Goal: Information Seeking & Learning: Compare options

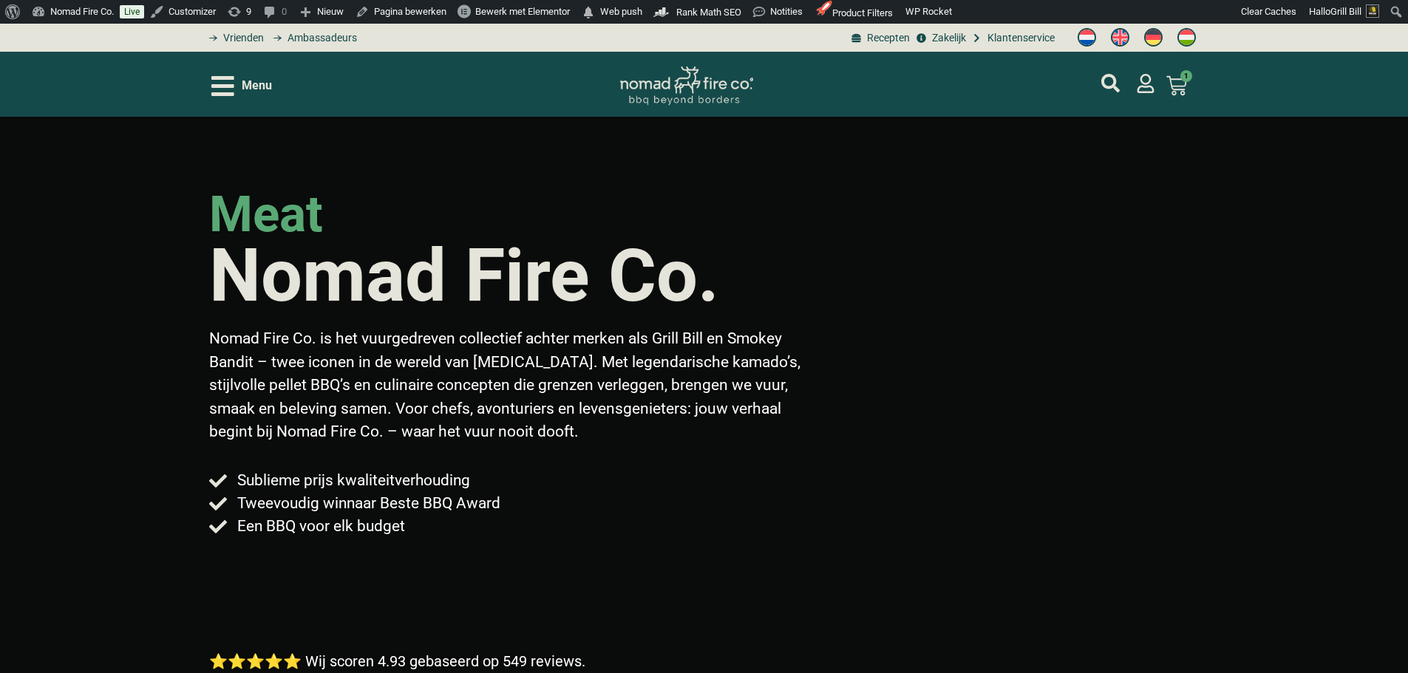
drag, startPoint x: 0, startPoint y: 0, endPoint x: 1028, endPoint y: 46, distance: 1029.0
click at [1024, 37] on span "Klantenservice" at bounding box center [1019, 38] width 71 height 16
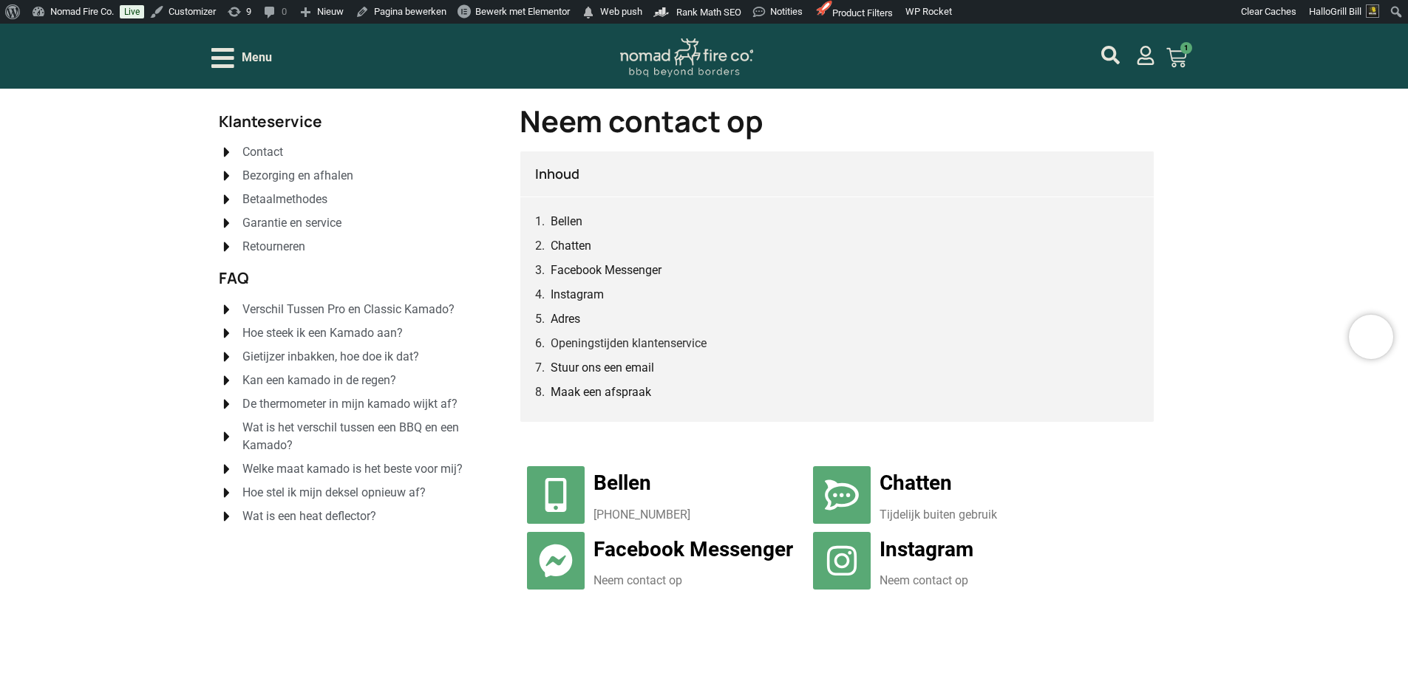
scroll to position [74, 0]
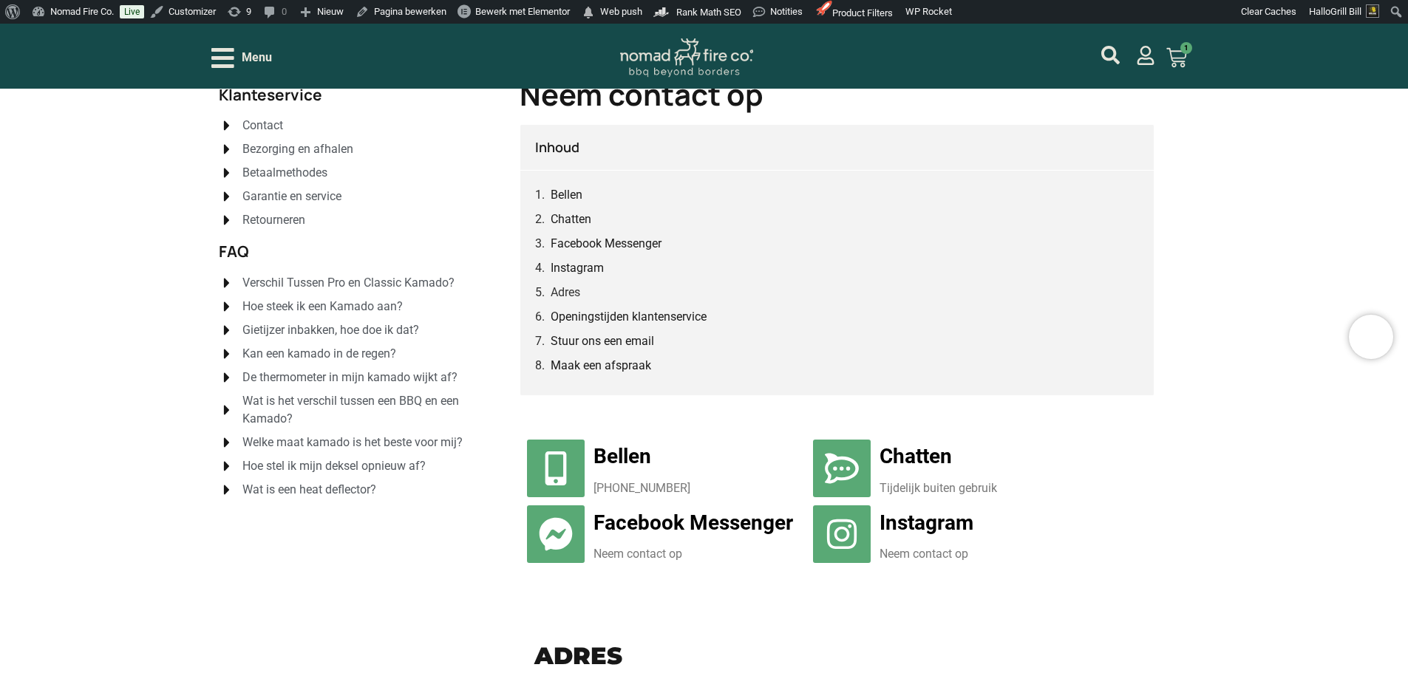
drag, startPoint x: 709, startPoint y: 488, endPoint x: 595, endPoint y: 491, distance: 114.6
click at [595, 491] on p "0031 (0)85 00 13 919" at bounding box center [699, 489] width 213 height 18
copy p "0031 (0)85 00 13 919"
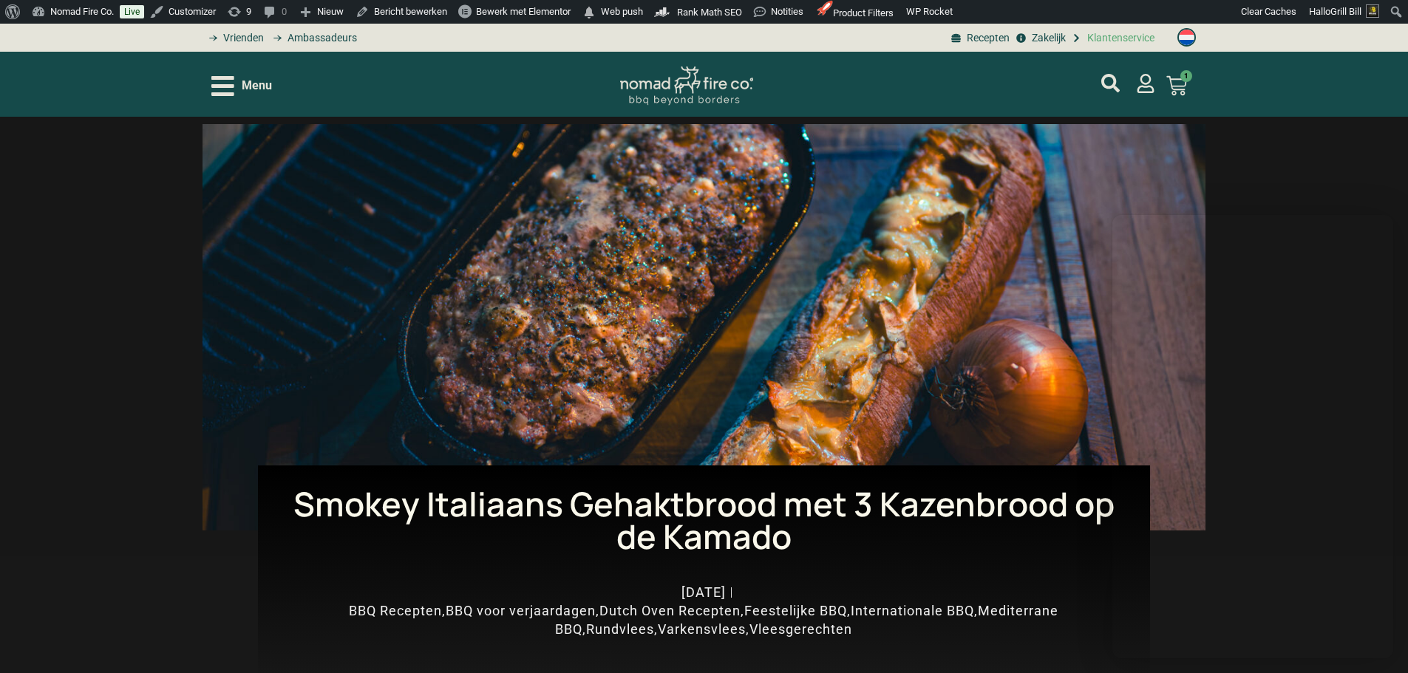
click at [1115, 38] on span "Klantenservice" at bounding box center [1118, 38] width 71 height 16
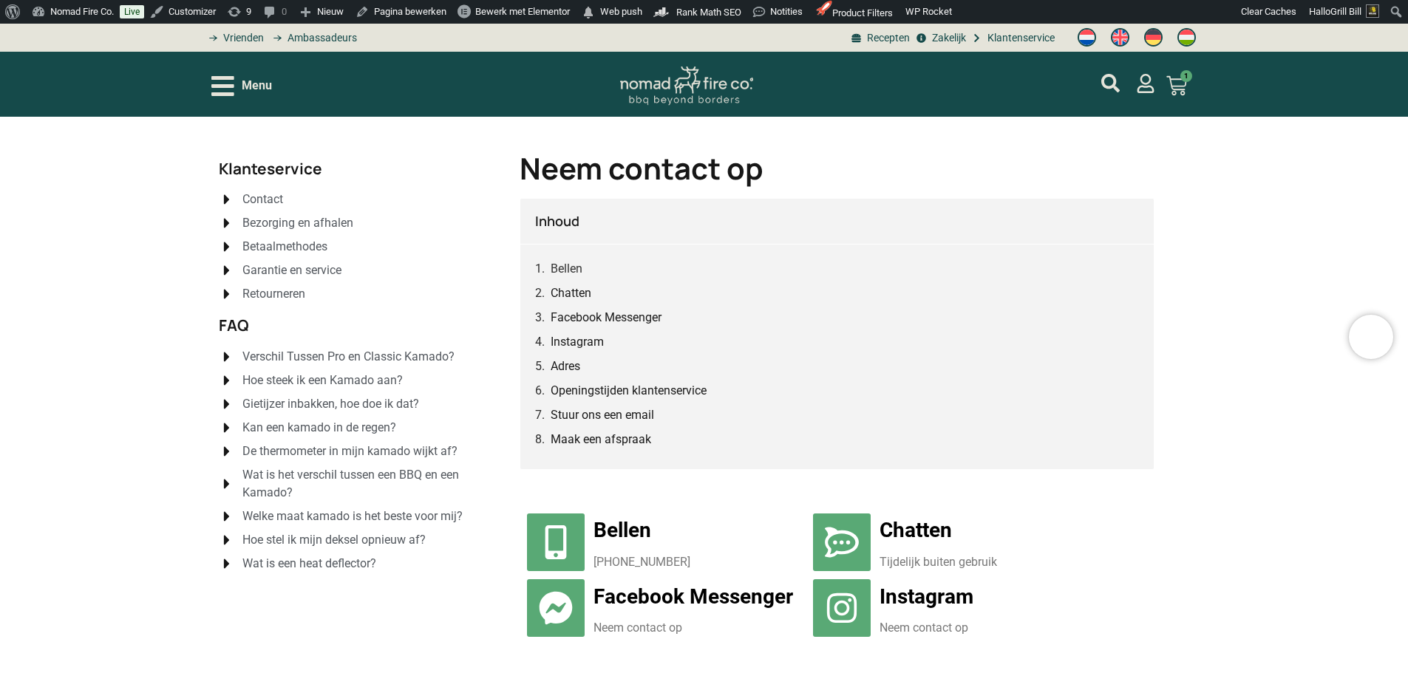
drag, startPoint x: 723, startPoint y: 559, endPoint x: 596, endPoint y: 559, distance: 126.4
click at [596, 559] on p "0031 (0)85 00 13 919" at bounding box center [699, 563] width 213 height 18
copy p "0031 (0)85 00 13 919"
click at [263, 75] on div "Menu" at bounding box center [241, 86] width 61 height 26
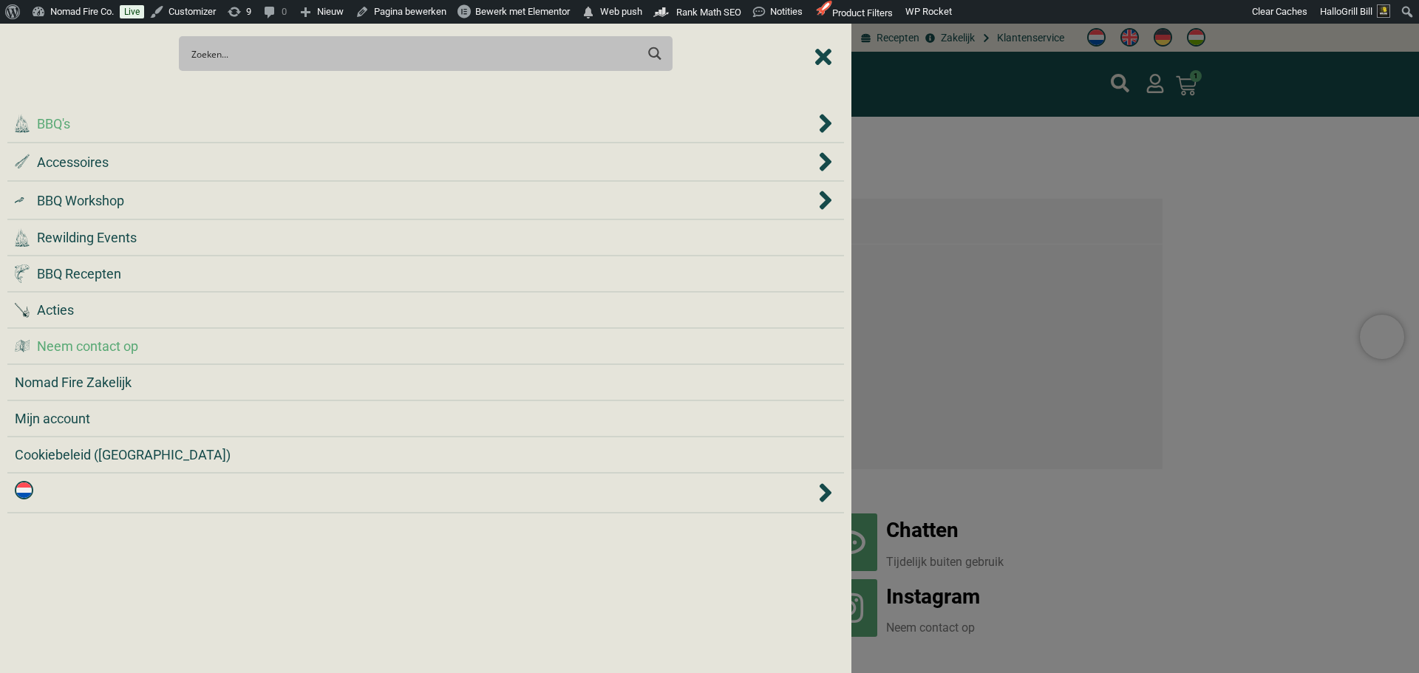
click at [274, 120] on div ".cls-1 { fill: #042e2c; } BBQ's" at bounding box center [415, 124] width 800 height 20
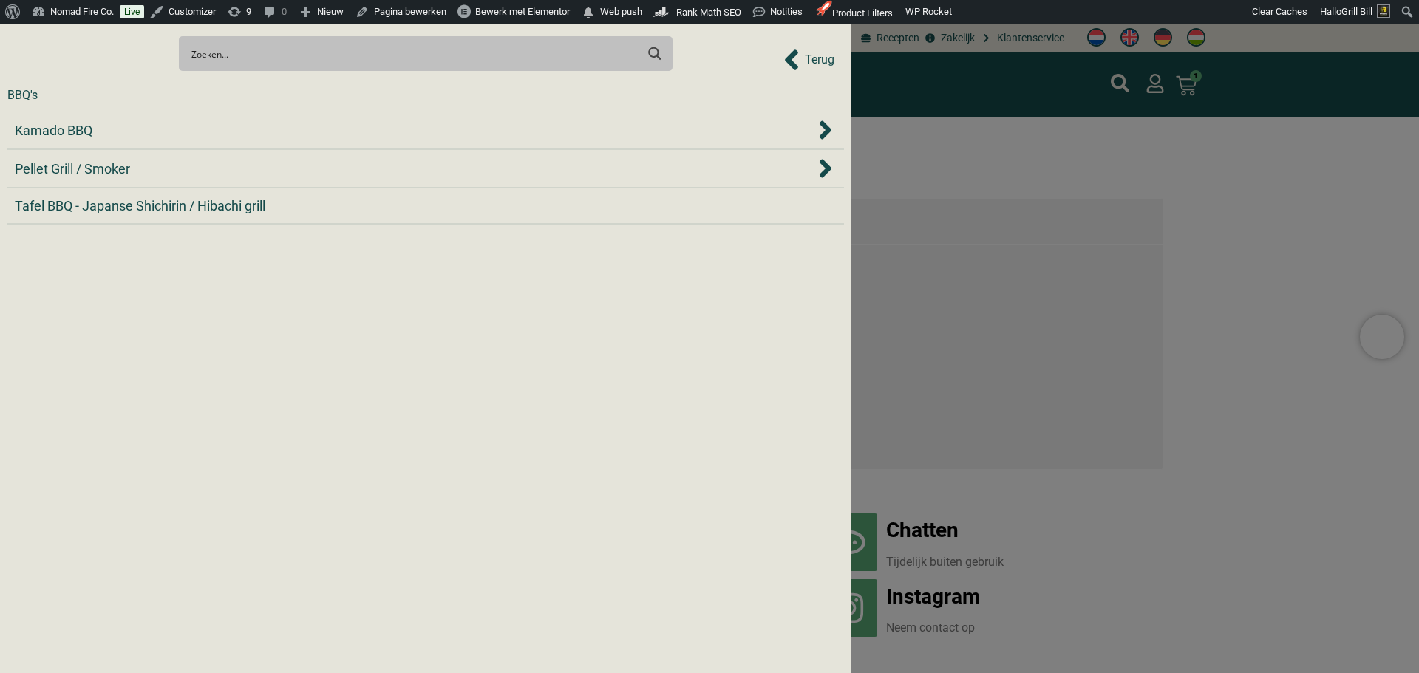
click at [274, 120] on div "Kamado BBQ" at bounding box center [415, 130] width 800 height 20
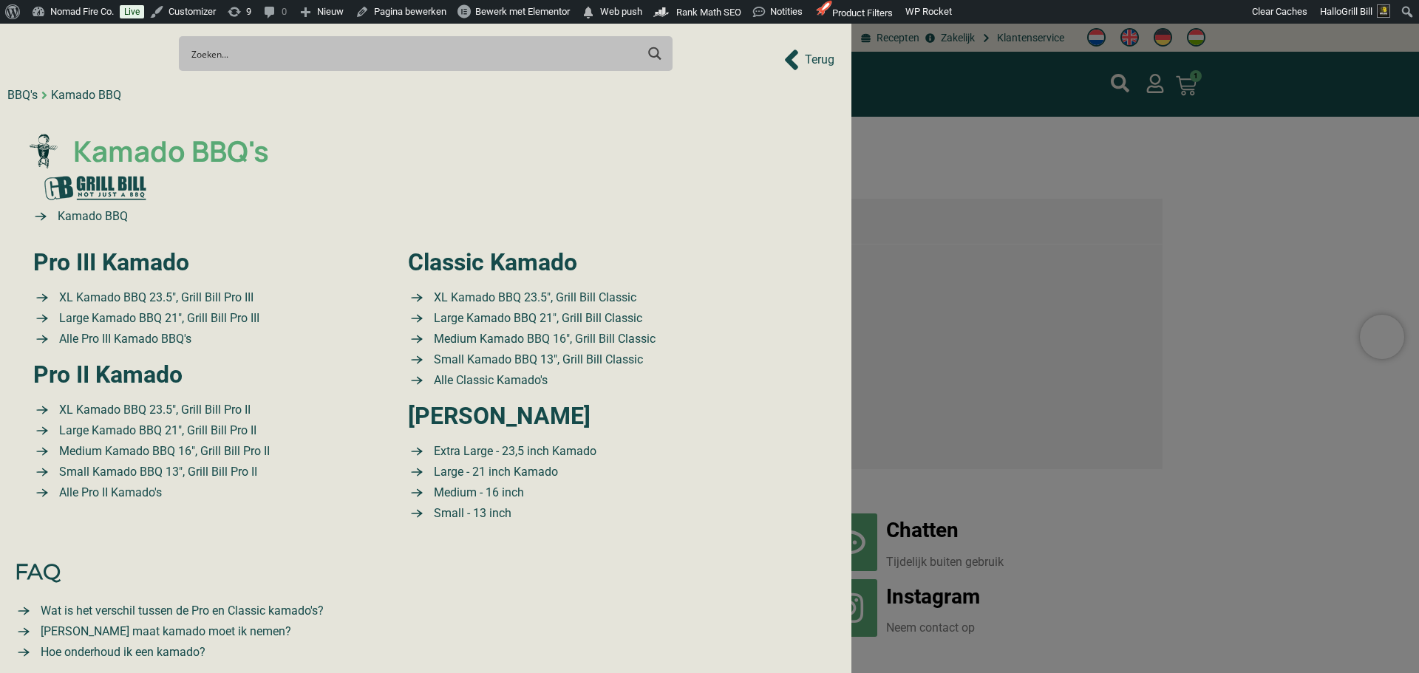
click at [202, 158] on span "Kamado BBQ's" at bounding box center [169, 151] width 200 height 43
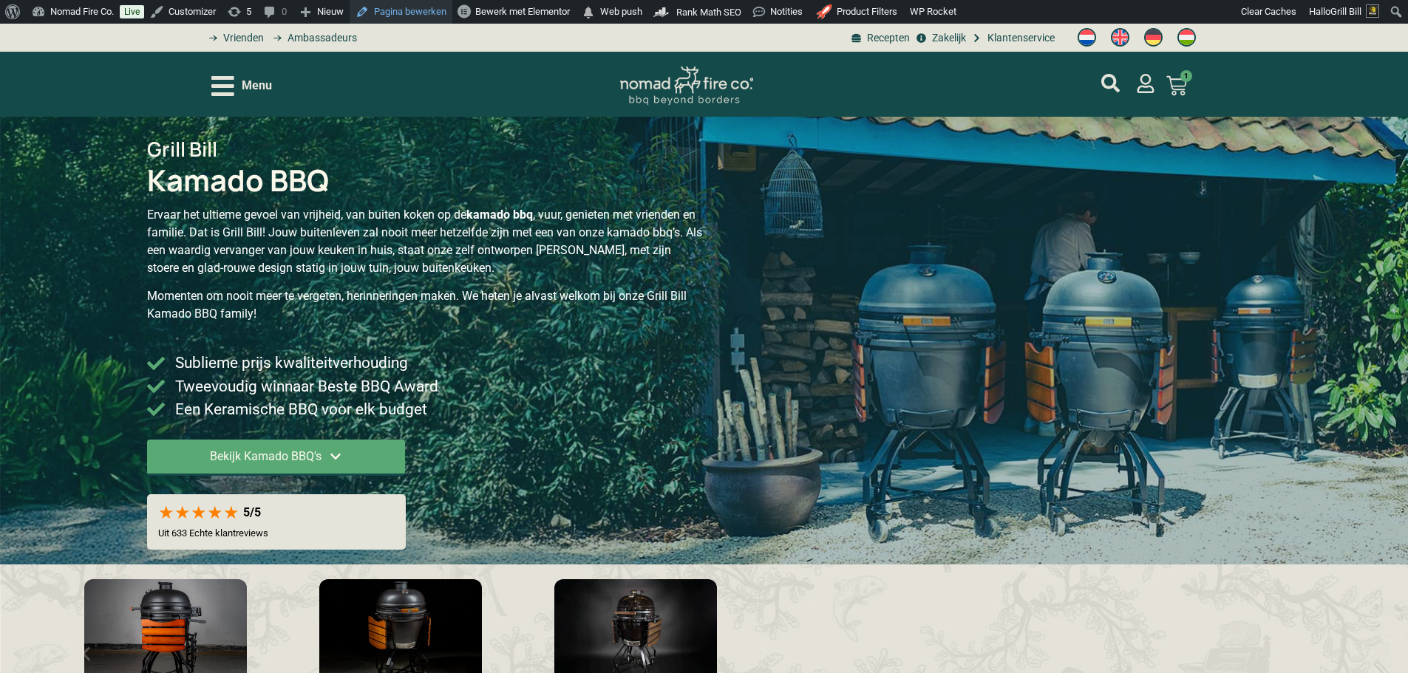
click at [412, 19] on link "Pagina bewerken" at bounding box center [401, 12] width 103 height 24
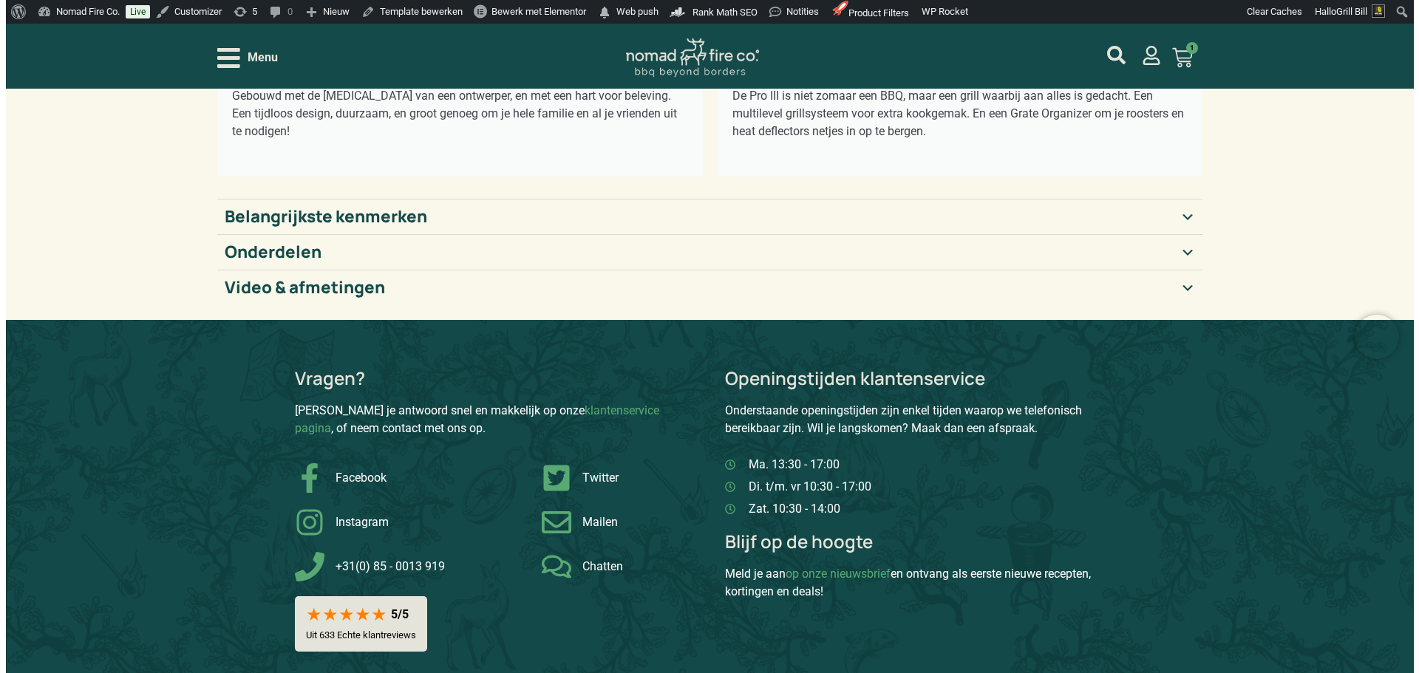
scroll to position [517, 0]
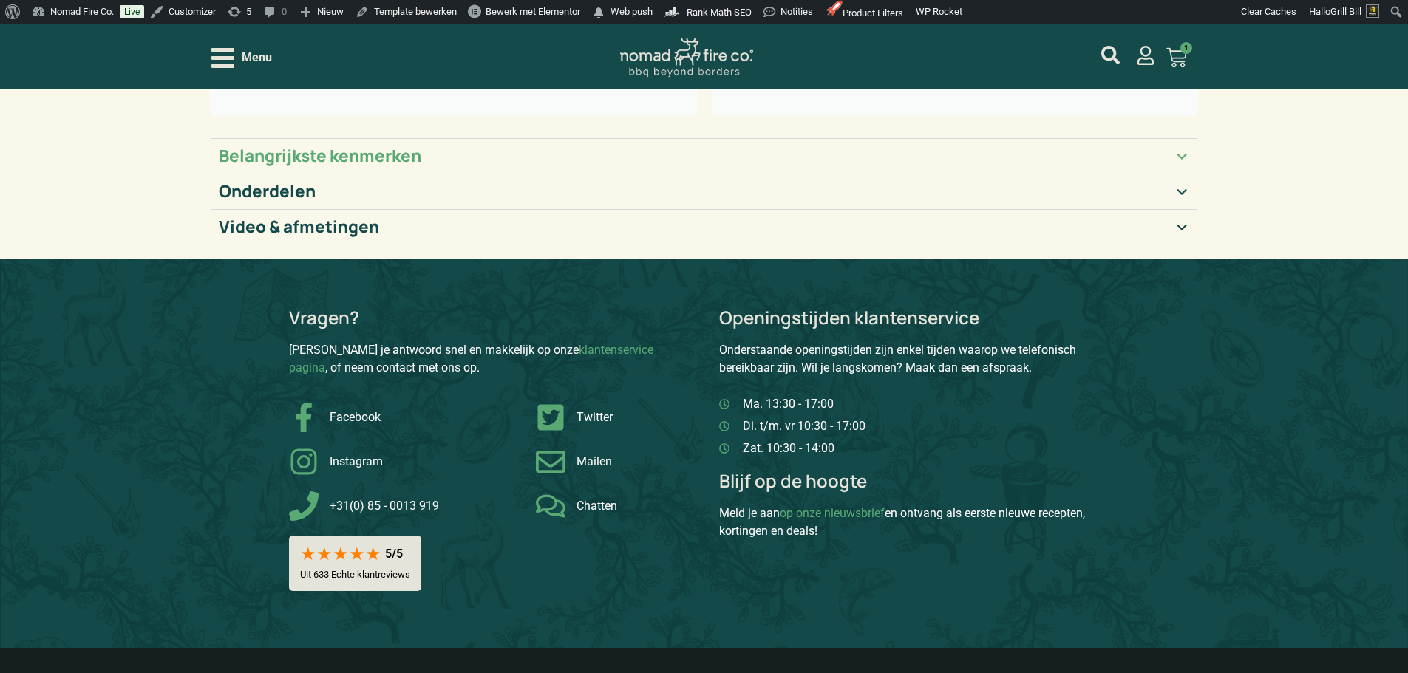
click at [382, 157] on h2 "Belangrijkste kenmerken" at bounding box center [320, 156] width 202 height 20
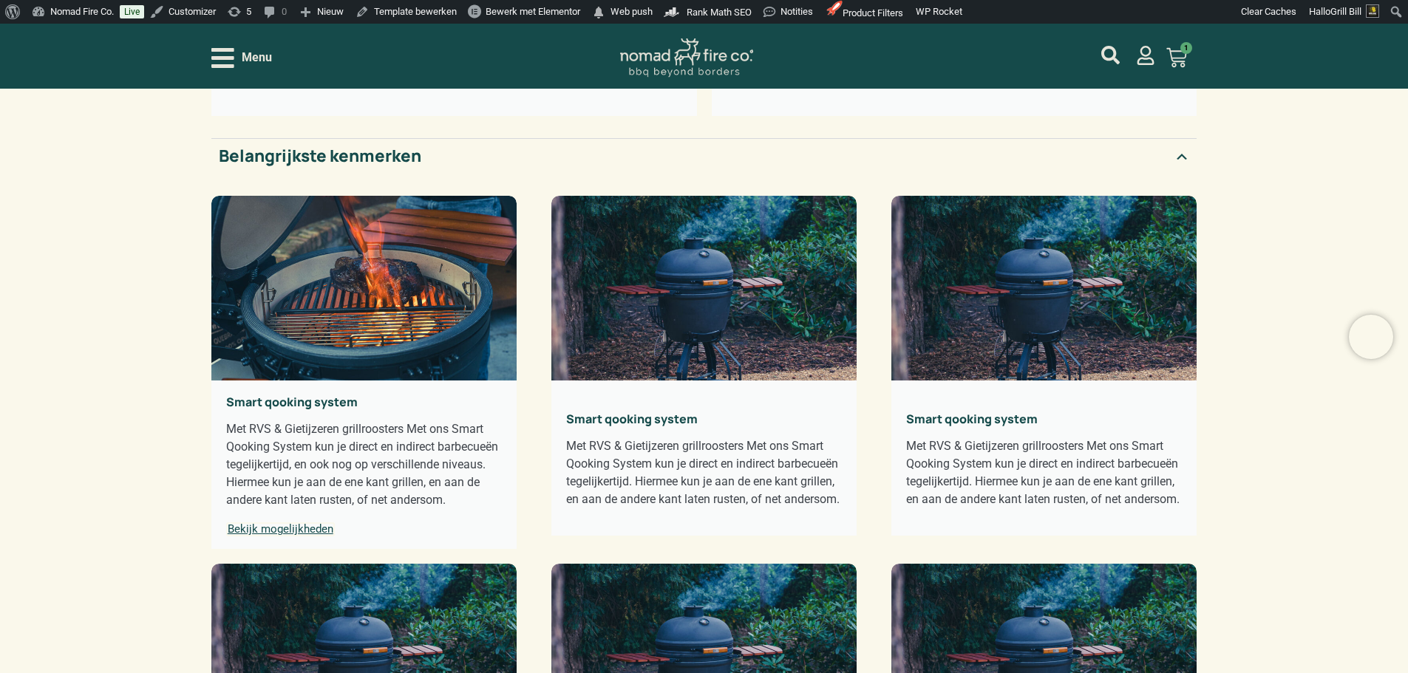
click at [239, 51] on div "Menu" at bounding box center [241, 58] width 61 height 26
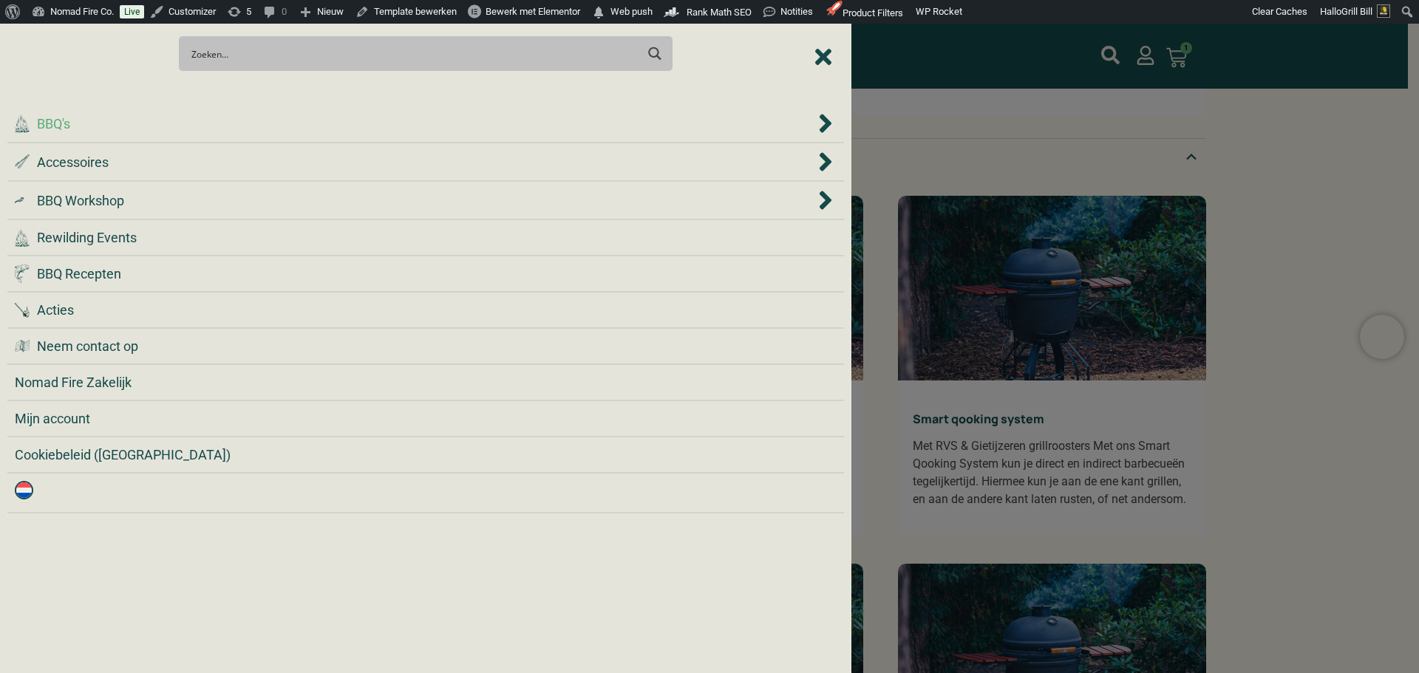
click at [217, 119] on div ".cls-1 { fill: #042e2c; } BBQ's" at bounding box center [415, 124] width 800 height 20
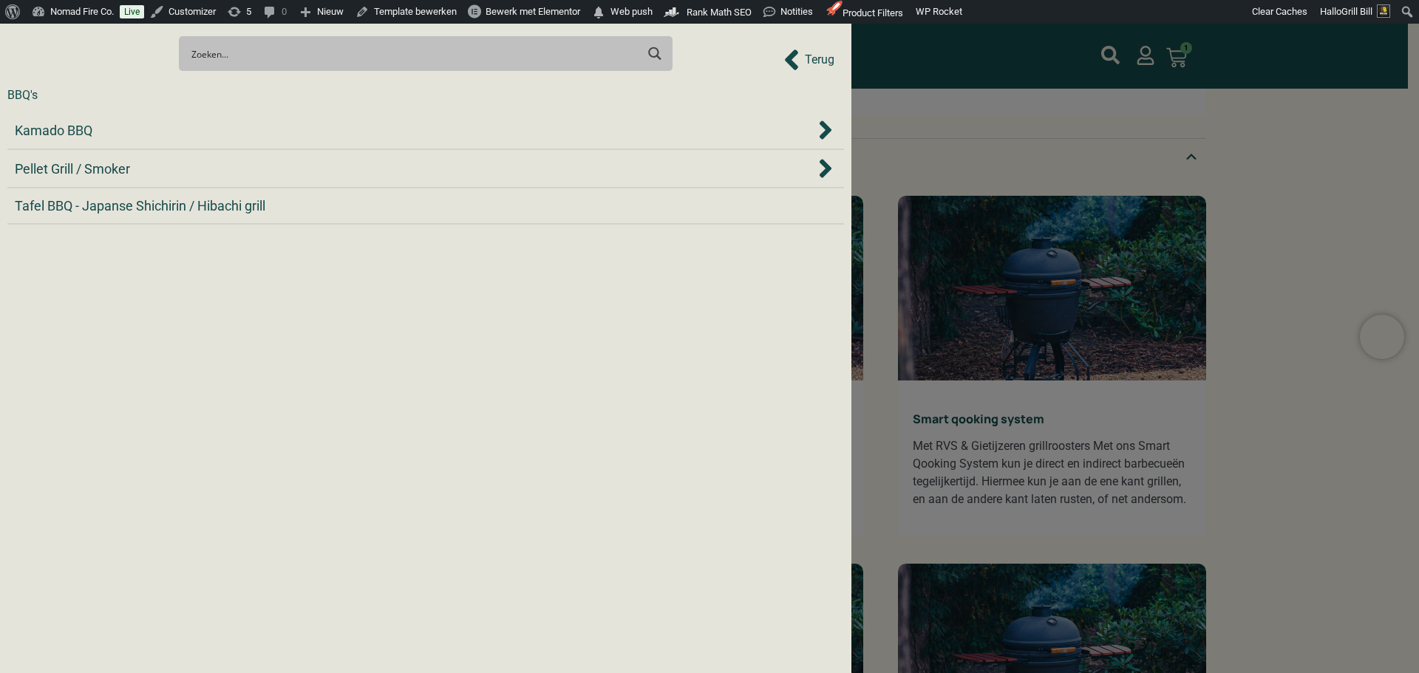
click at [217, 119] on div "Kamado BBQ" at bounding box center [426, 130] width 822 height 22
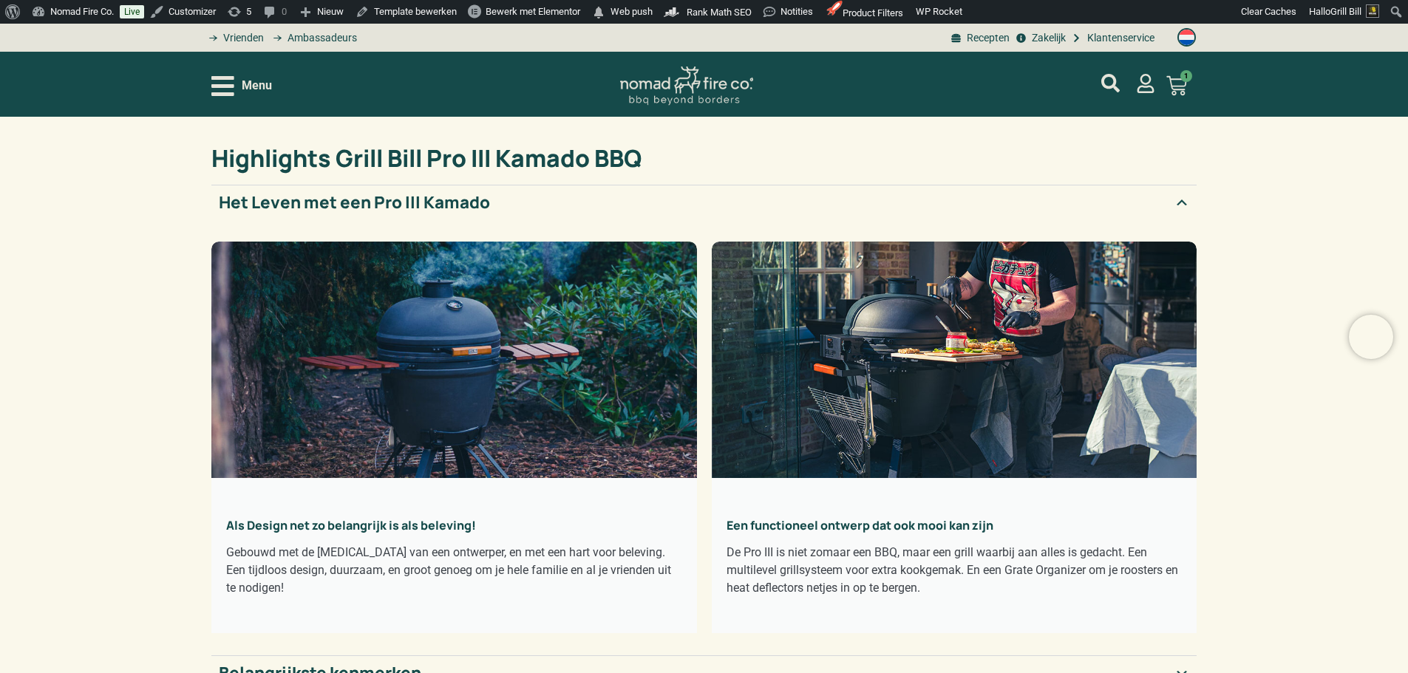
click at [267, 84] on span "Menu" at bounding box center [257, 86] width 30 height 18
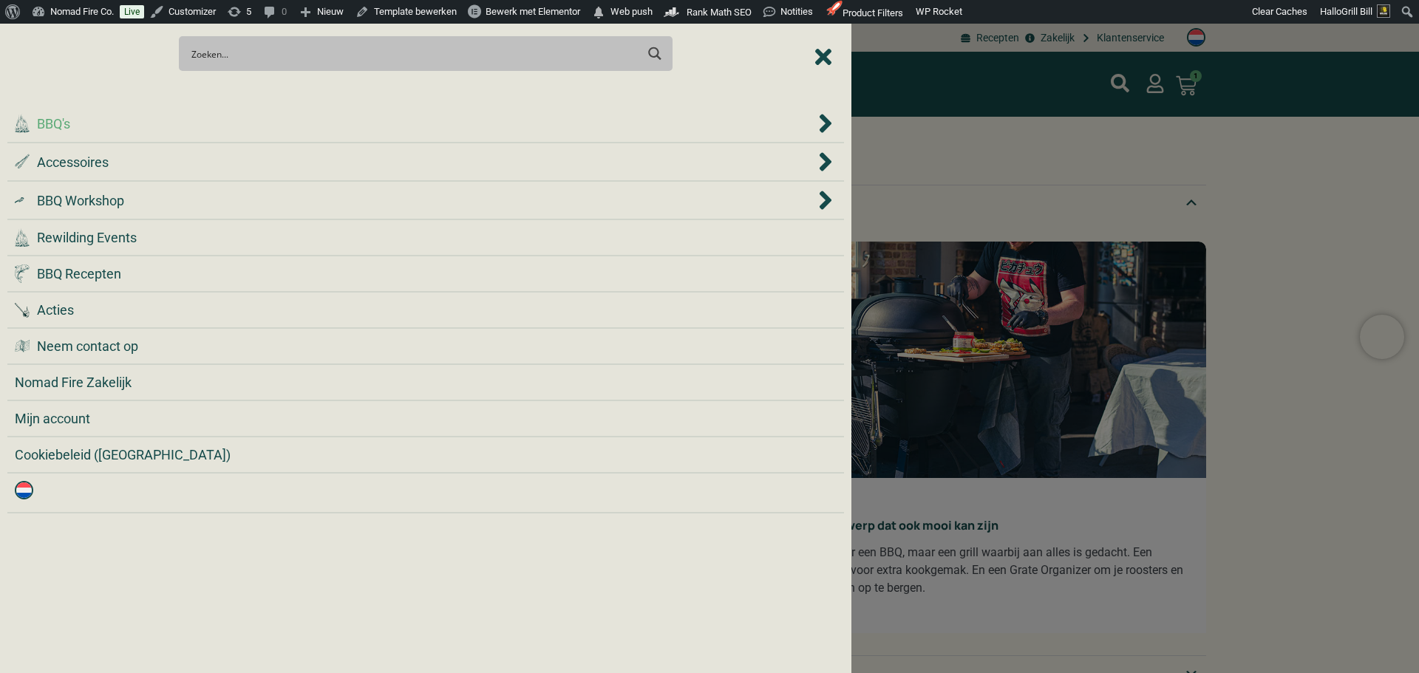
click at [277, 133] on div ".cls-1 { fill: #042e2c; } BBQ's" at bounding box center [415, 124] width 800 height 20
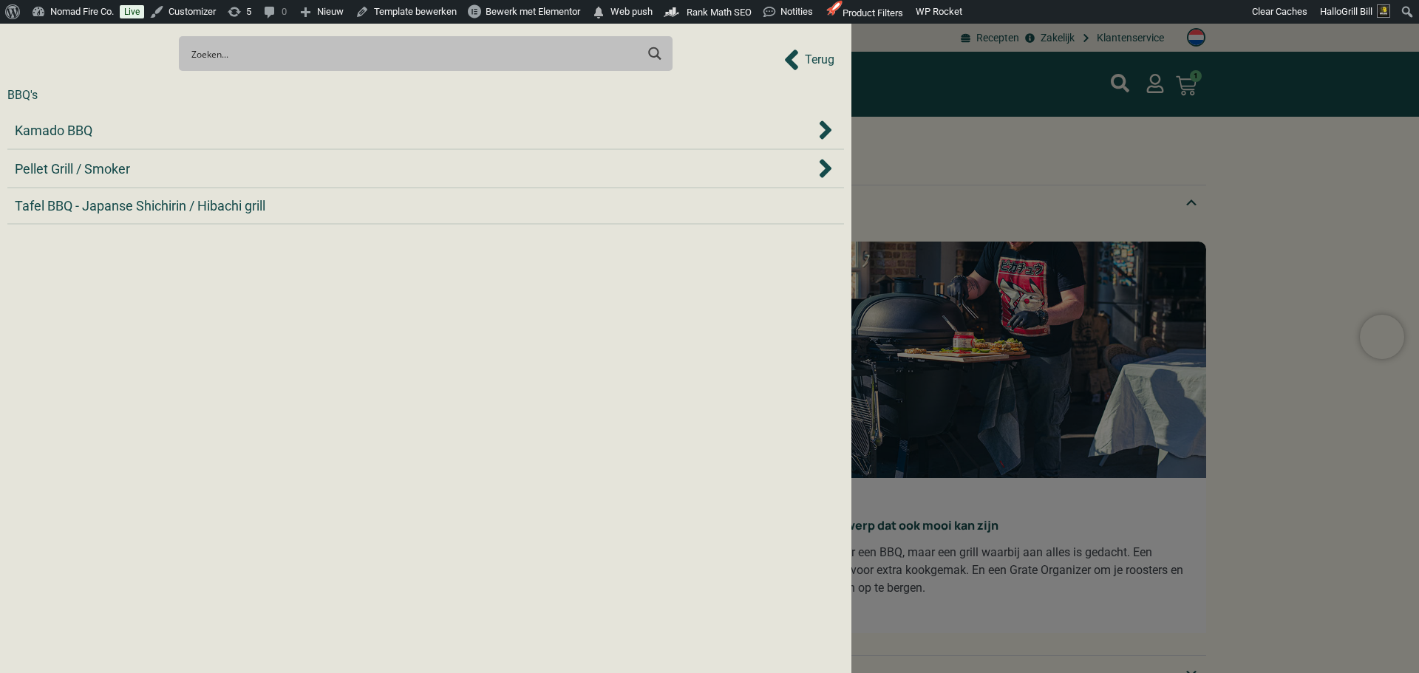
click at [277, 133] on div "Kamado BBQ" at bounding box center [415, 130] width 800 height 20
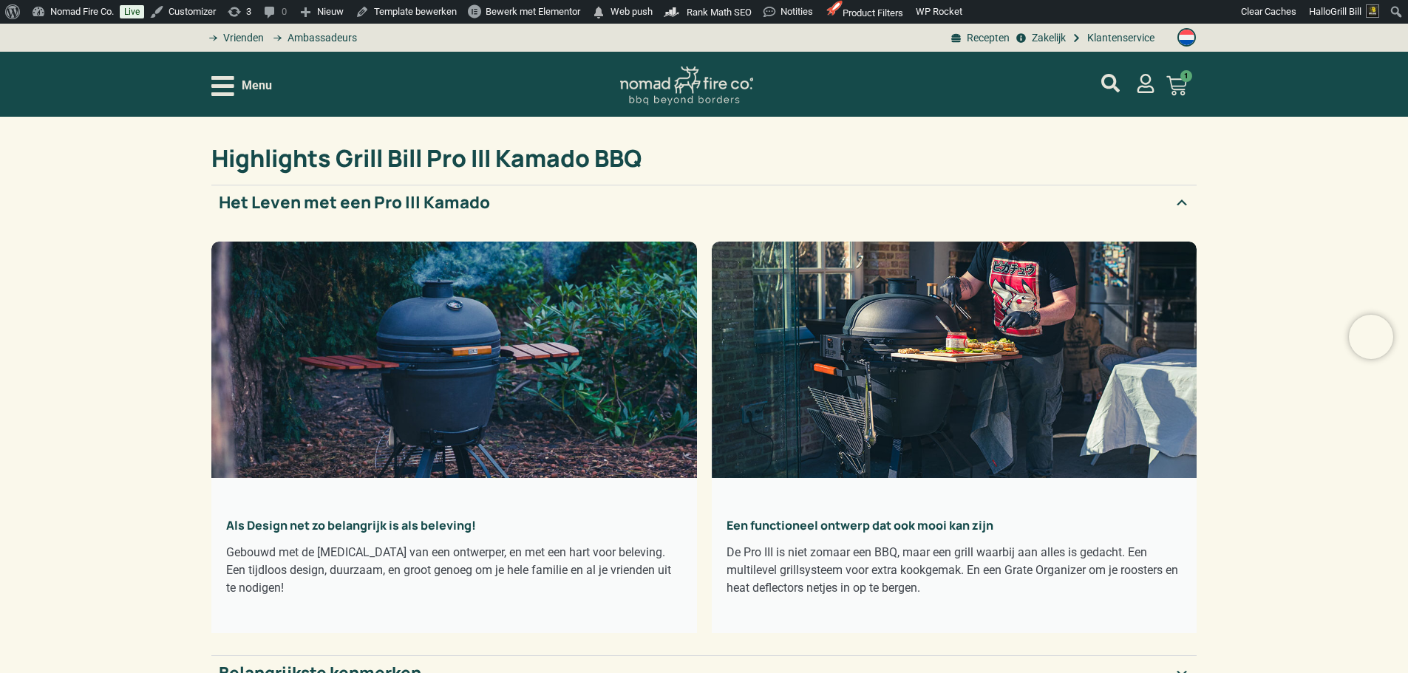
click at [251, 86] on span "Menu" at bounding box center [257, 86] width 30 height 18
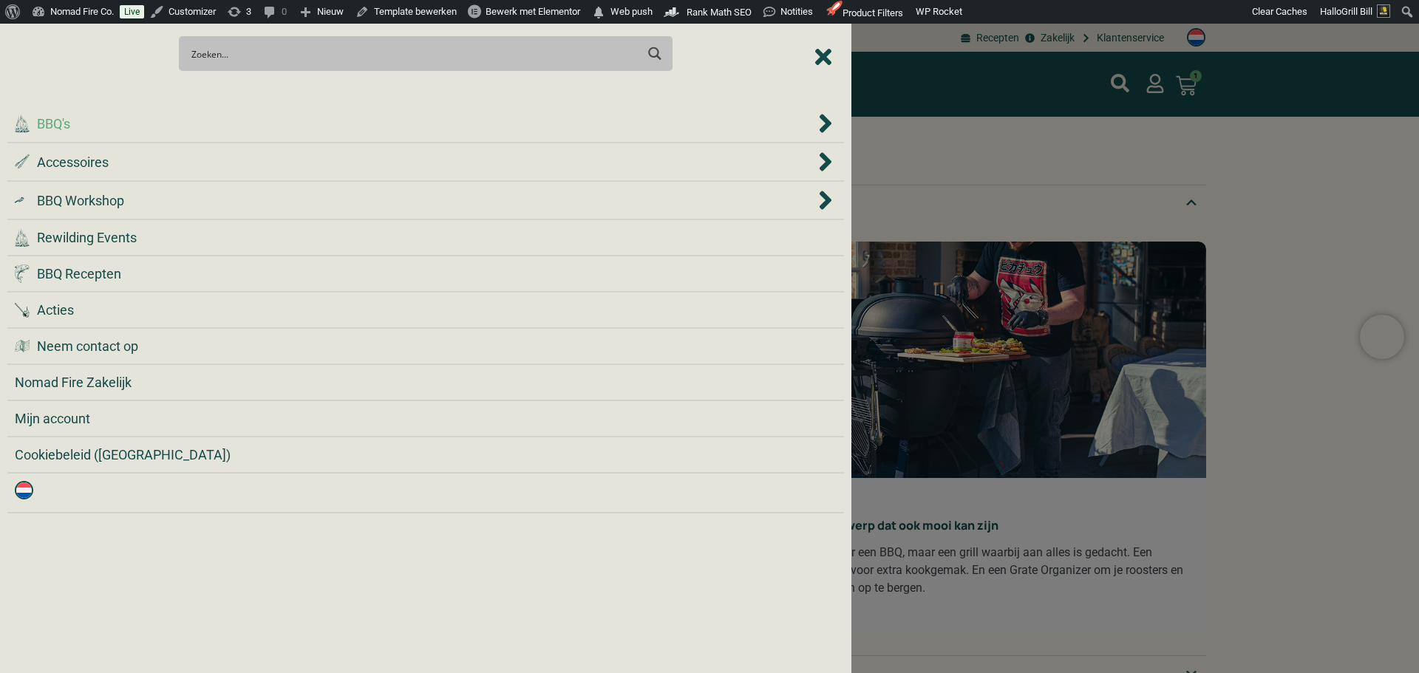
click at [220, 122] on div ".cls-1 { fill: #042e2c; } BBQ's" at bounding box center [415, 124] width 800 height 20
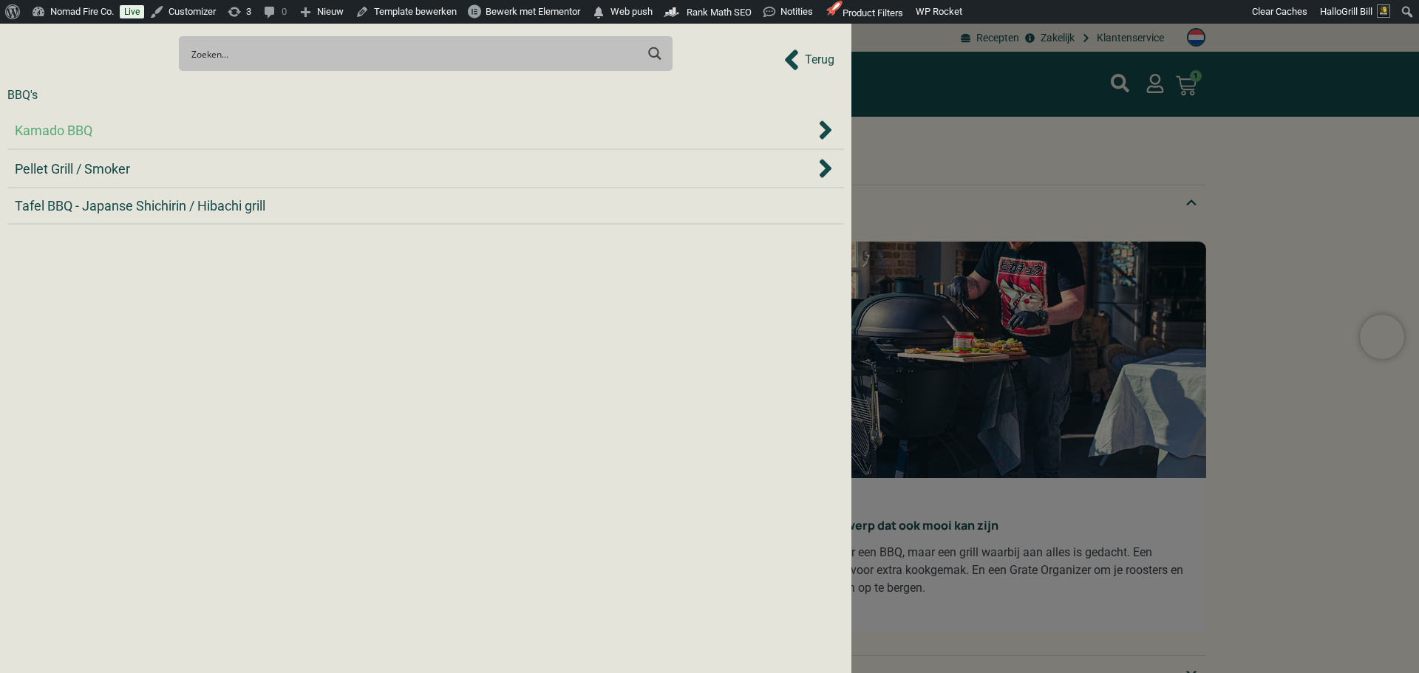
click at [217, 129] on div "Kamado BBQ" at bounding box center [415, 130] width 800 height 20
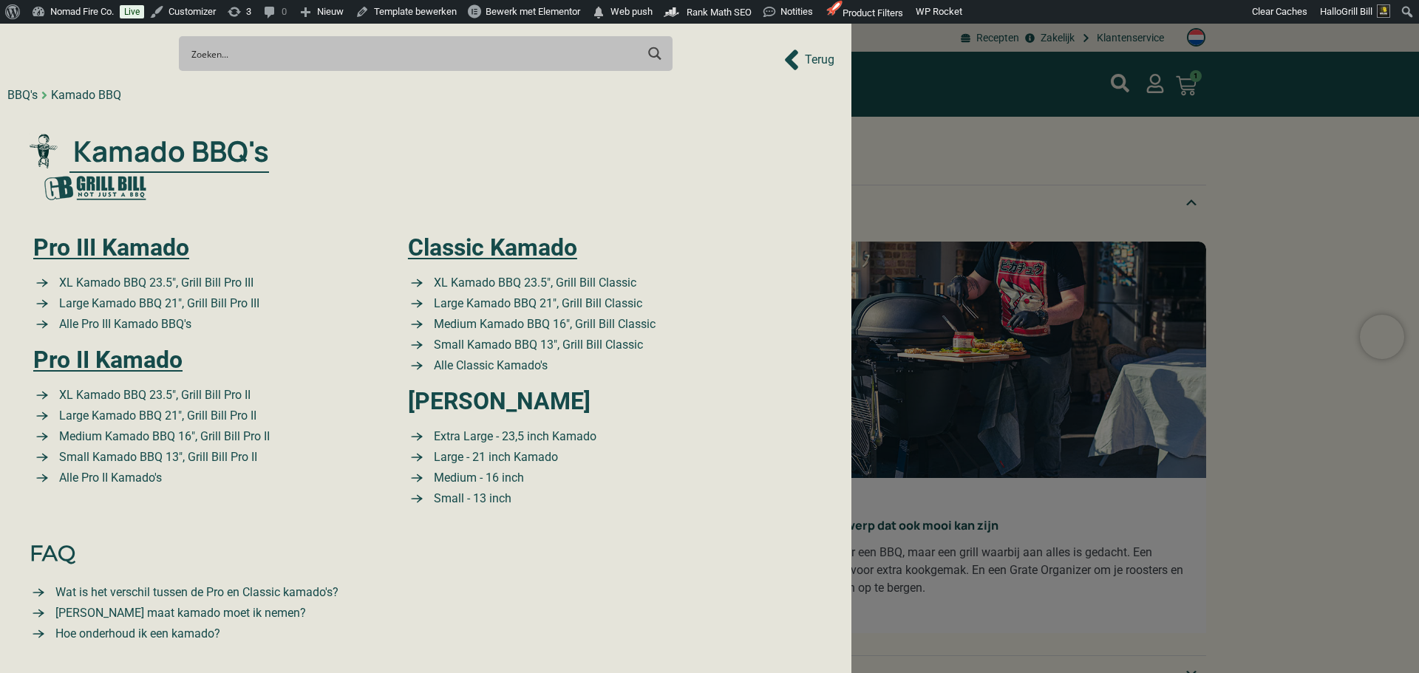
click at [20, 97] on div "BBQ's" at bounding box center [22, 95] width 30 height 18
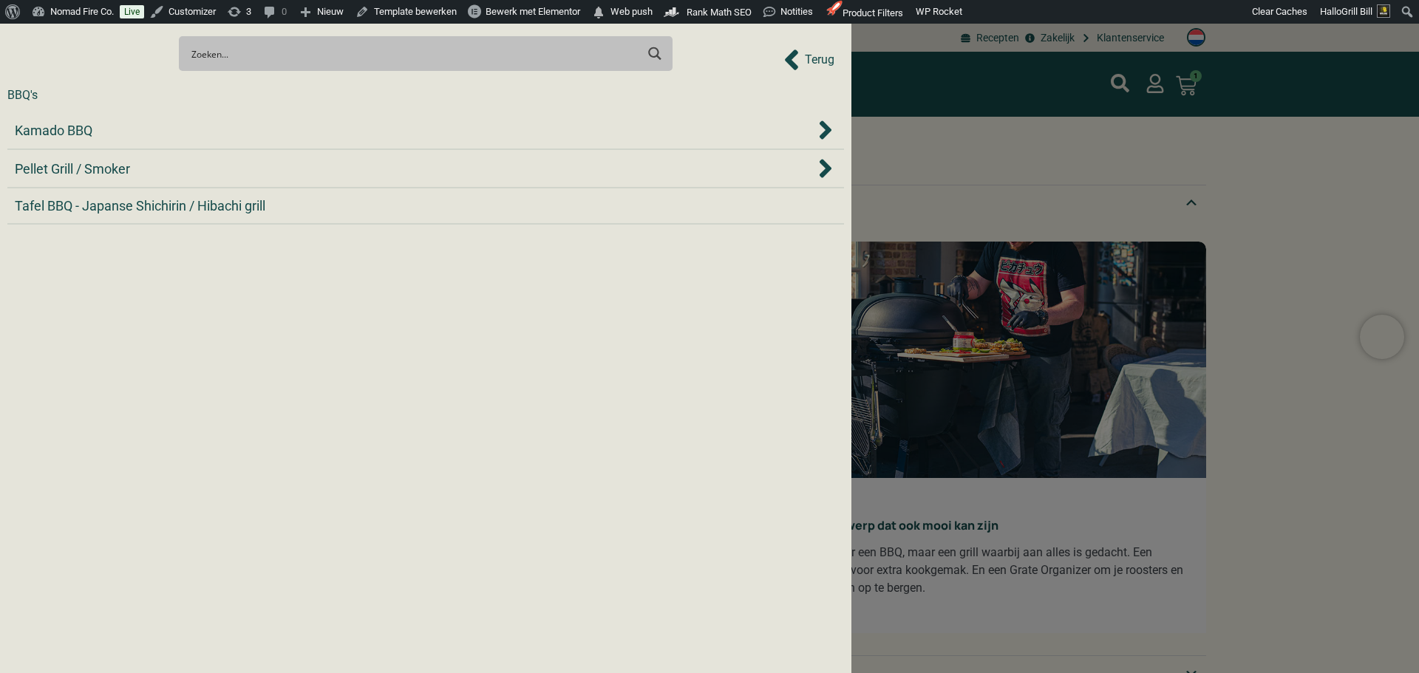
click at [20, 97] on div "BBQ's" at bounding box center [22, 95] width 30 height 18
click at [822, 55] on span "Terug" at bounding box center [820, 60] width 30 height 18
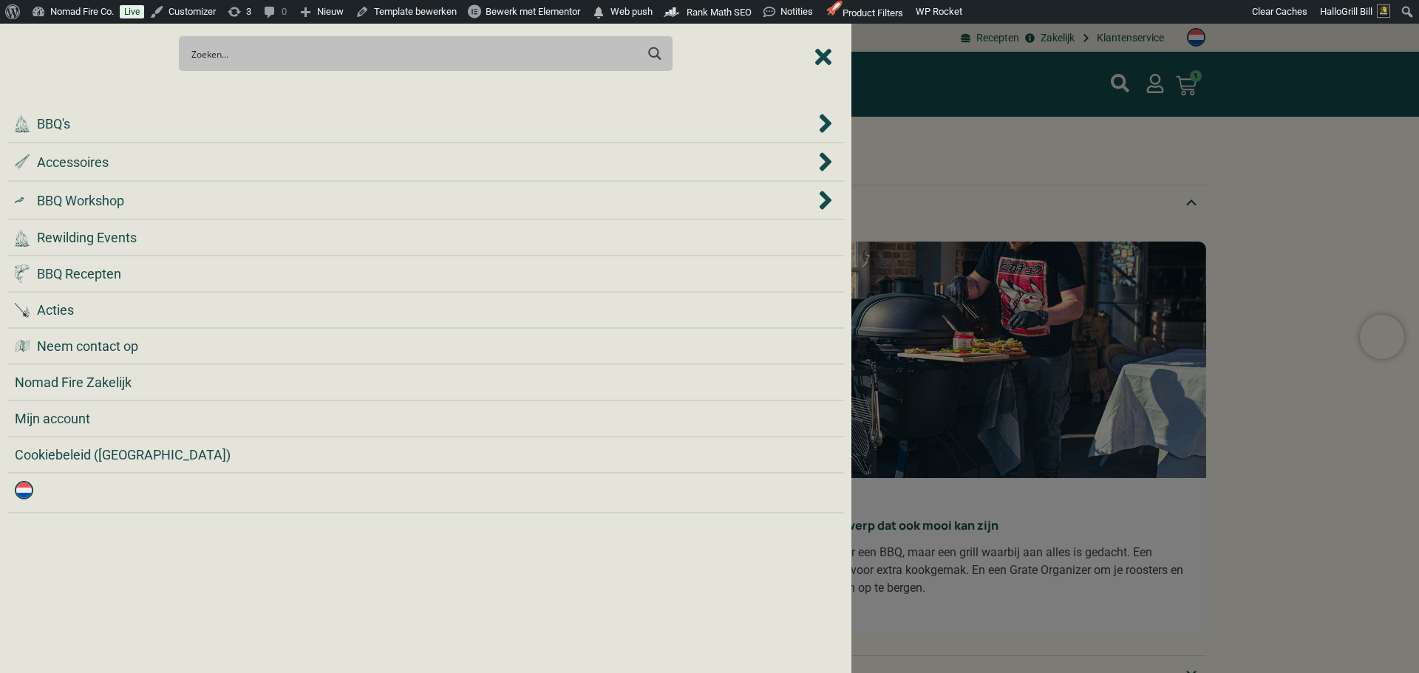
click at [1050, 142] on div at bounding box center [709, 336] width 1419 height 673
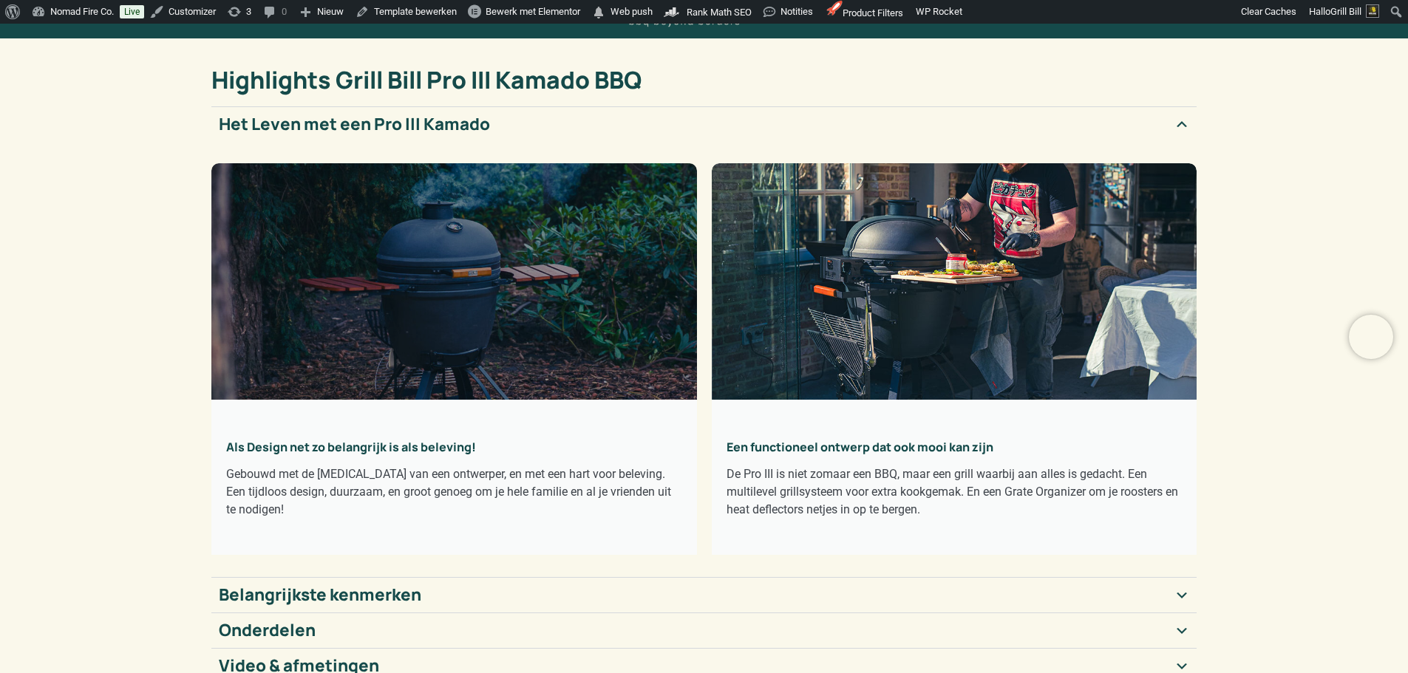
scroll to position [222, 0]
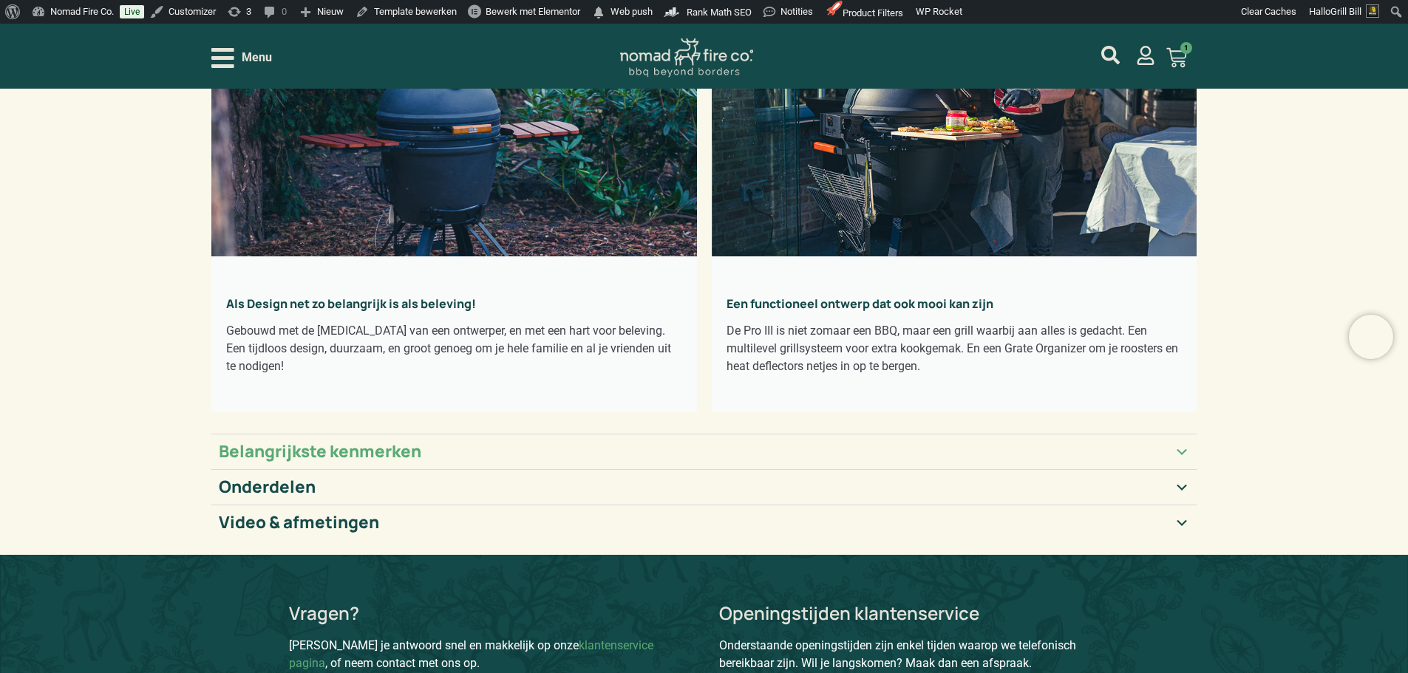
click at [320, 466] on summary "Belangrijkste kenmerken" at bounding box center [704, 451] width 986 height 35
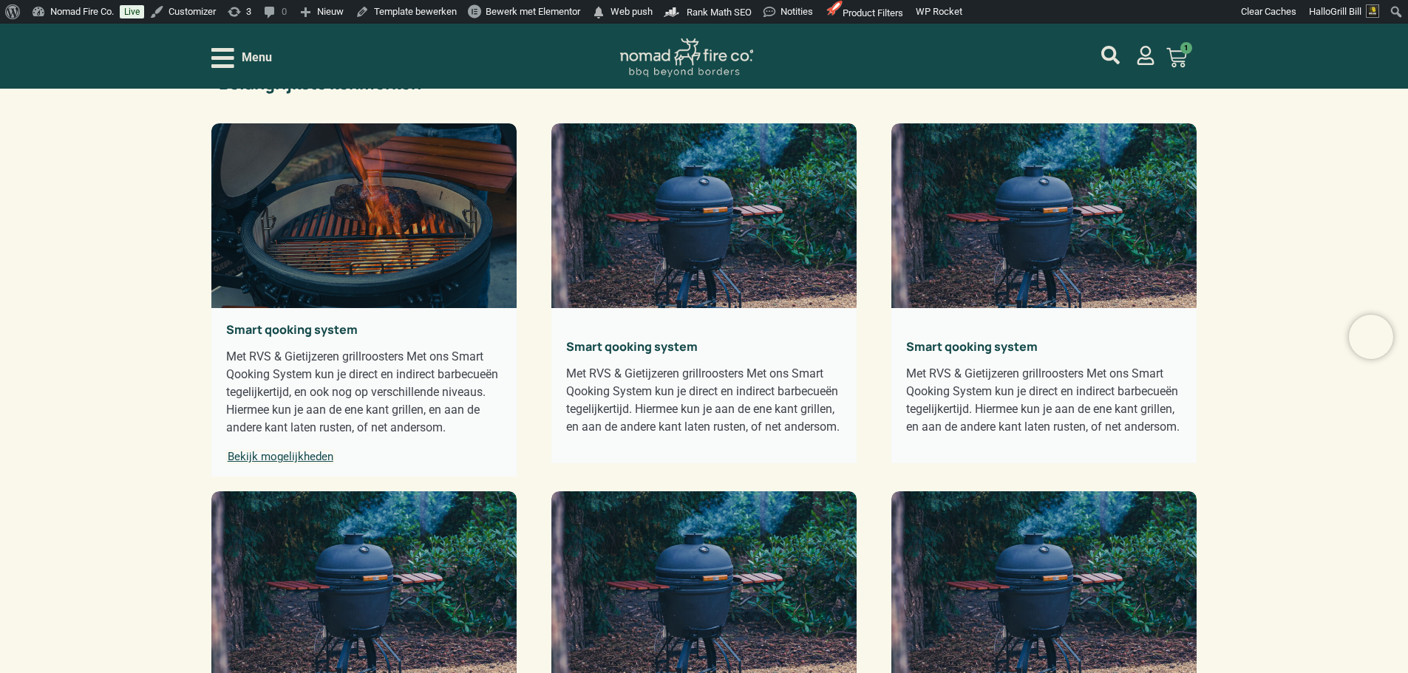
scroll to position [591, 0]
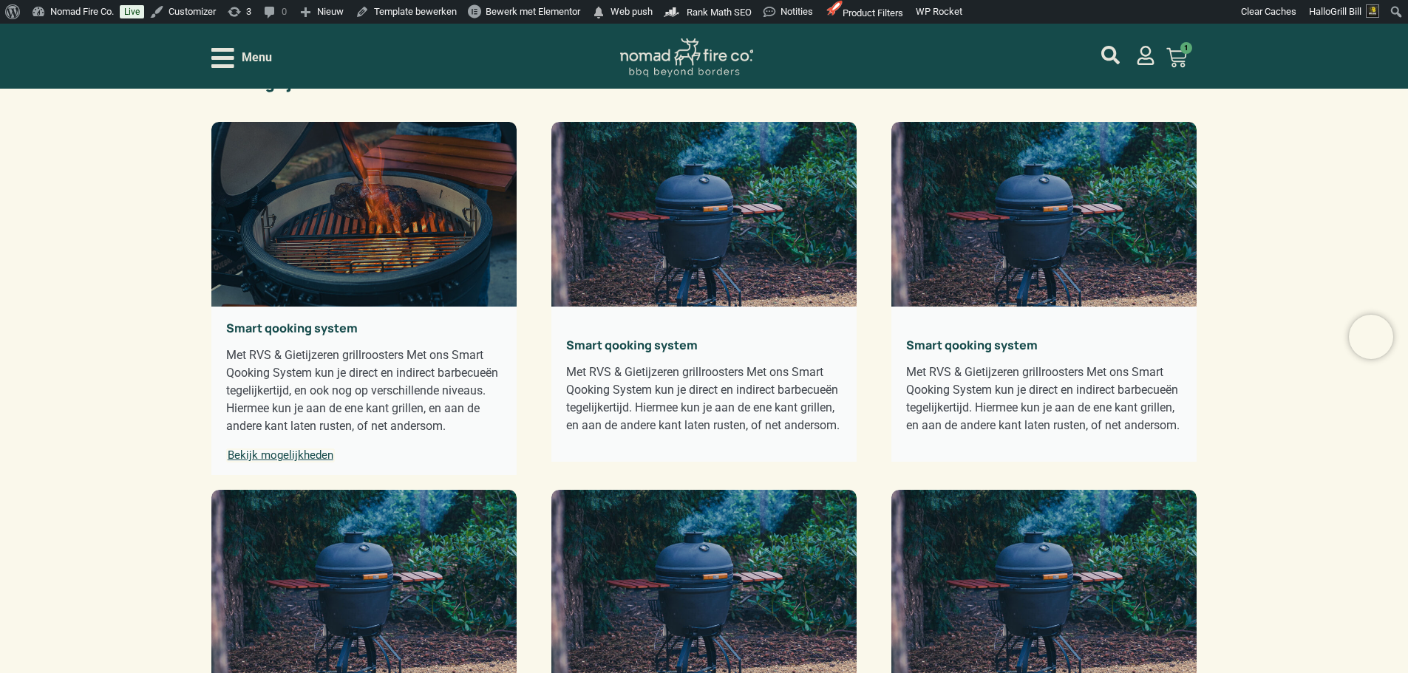
click at [304, 462] on span "Bekijk mogelijkheden" at bounding box center [280, 456] width 109 height 14
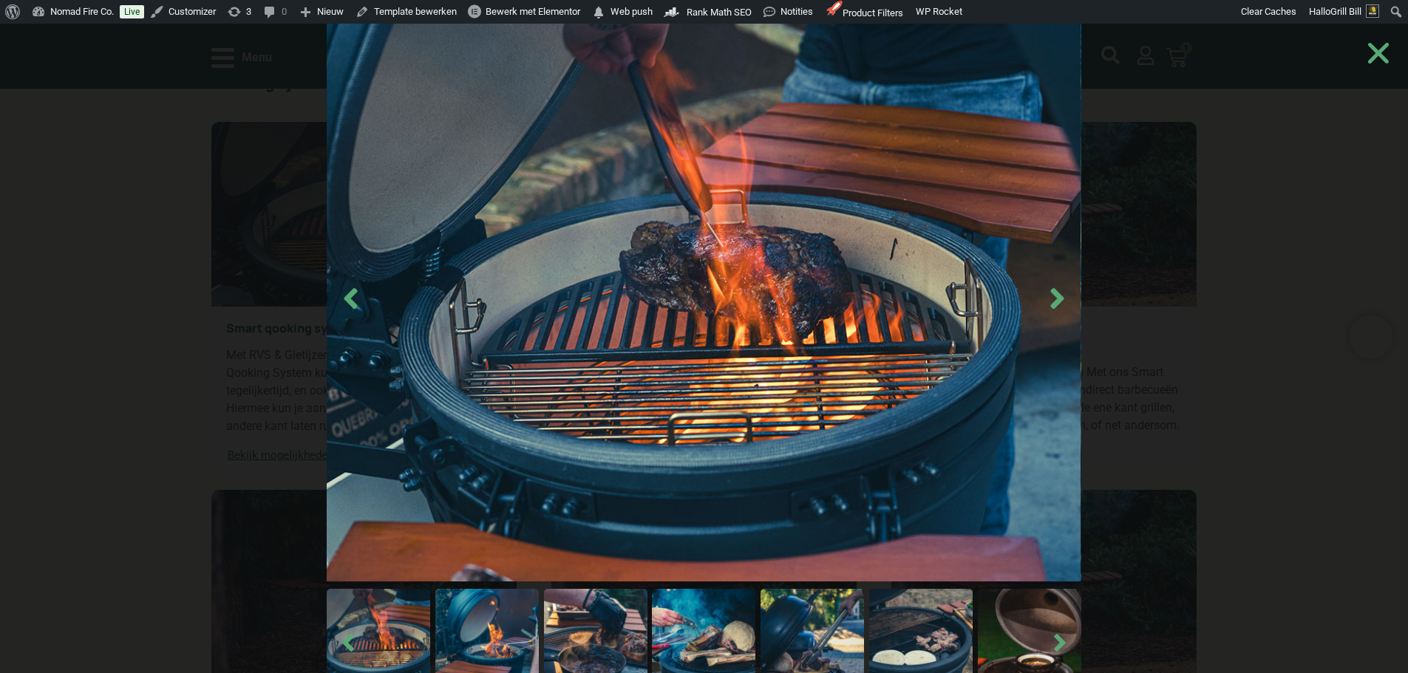
click at [705, 630] on img at bounding box center [703, 640] width 103 height 103
click at [821, 632] on img at bounding box center [811, 640] width 103 height 103
click at [677, 640] on img at bounding box center [703, 640] width 103 height 103
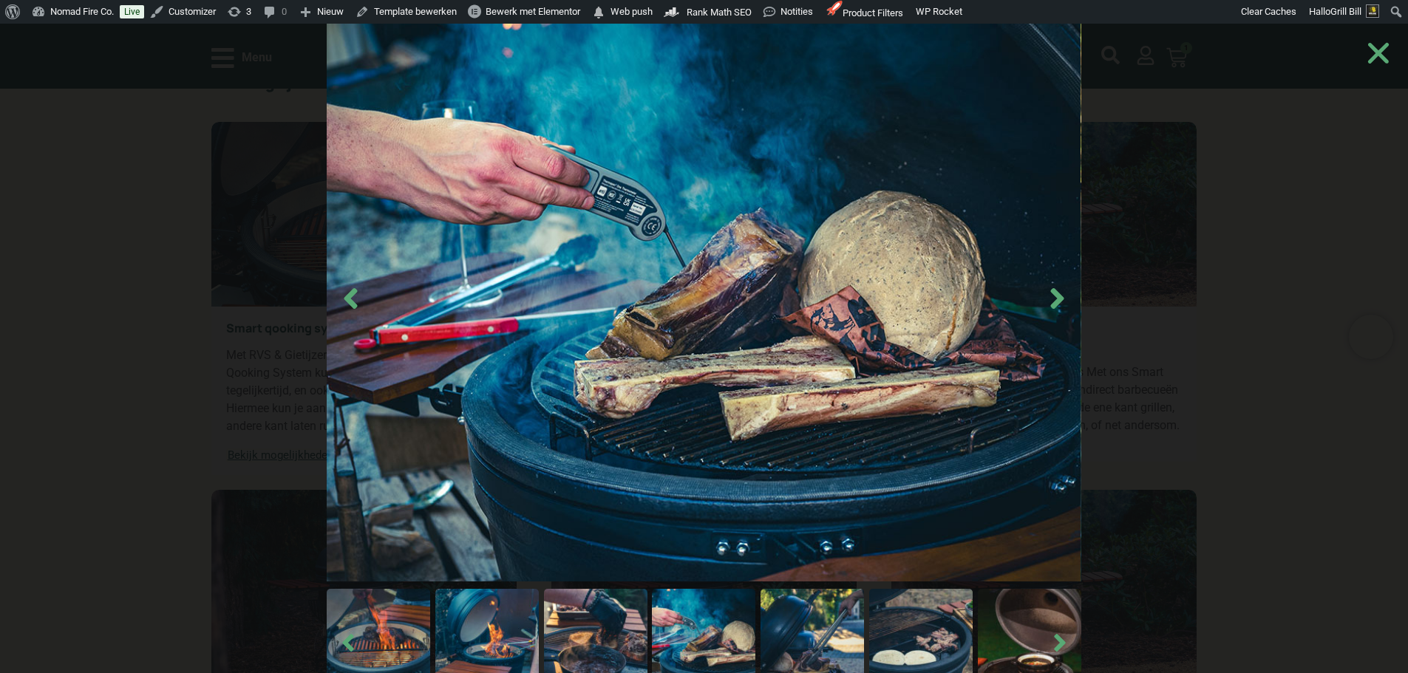
click at [619, 638] on img at bounding box center [595, 640] width 103 height 103
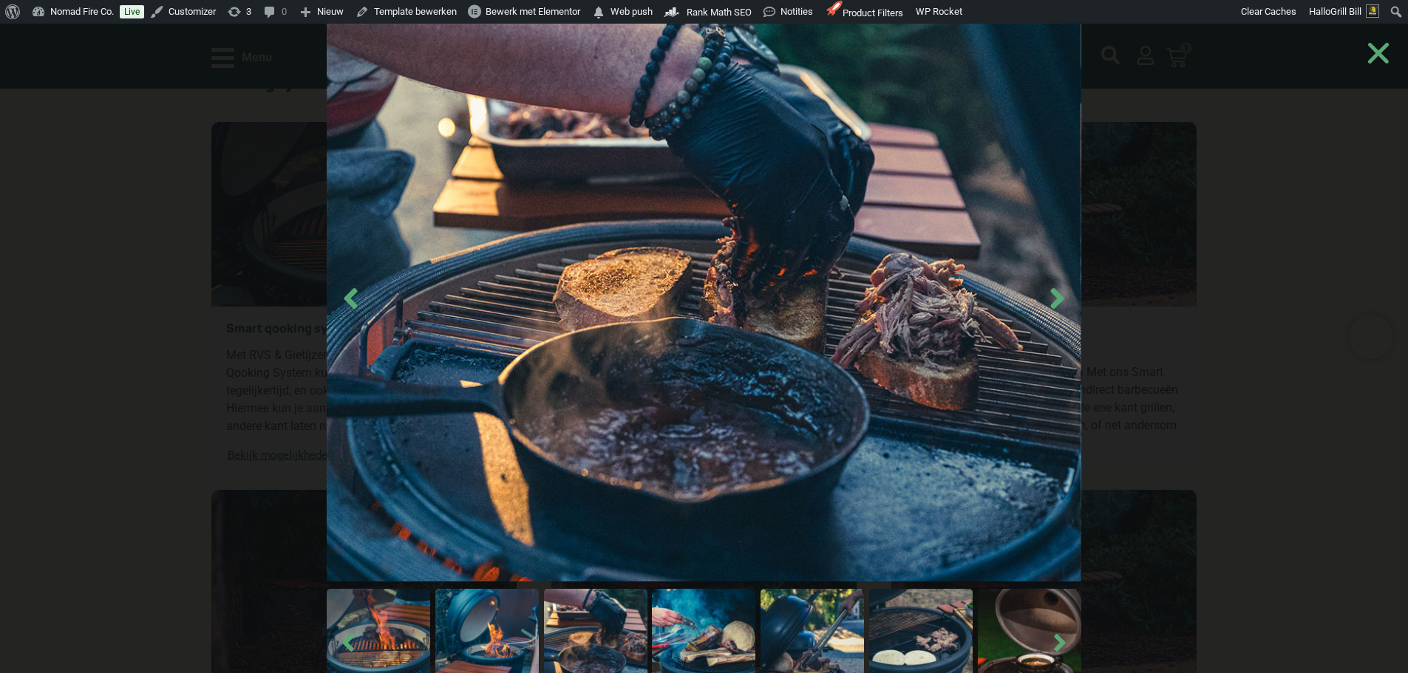
click at [490, 624] on img at bounding box center [486, 640] width 103 height 103
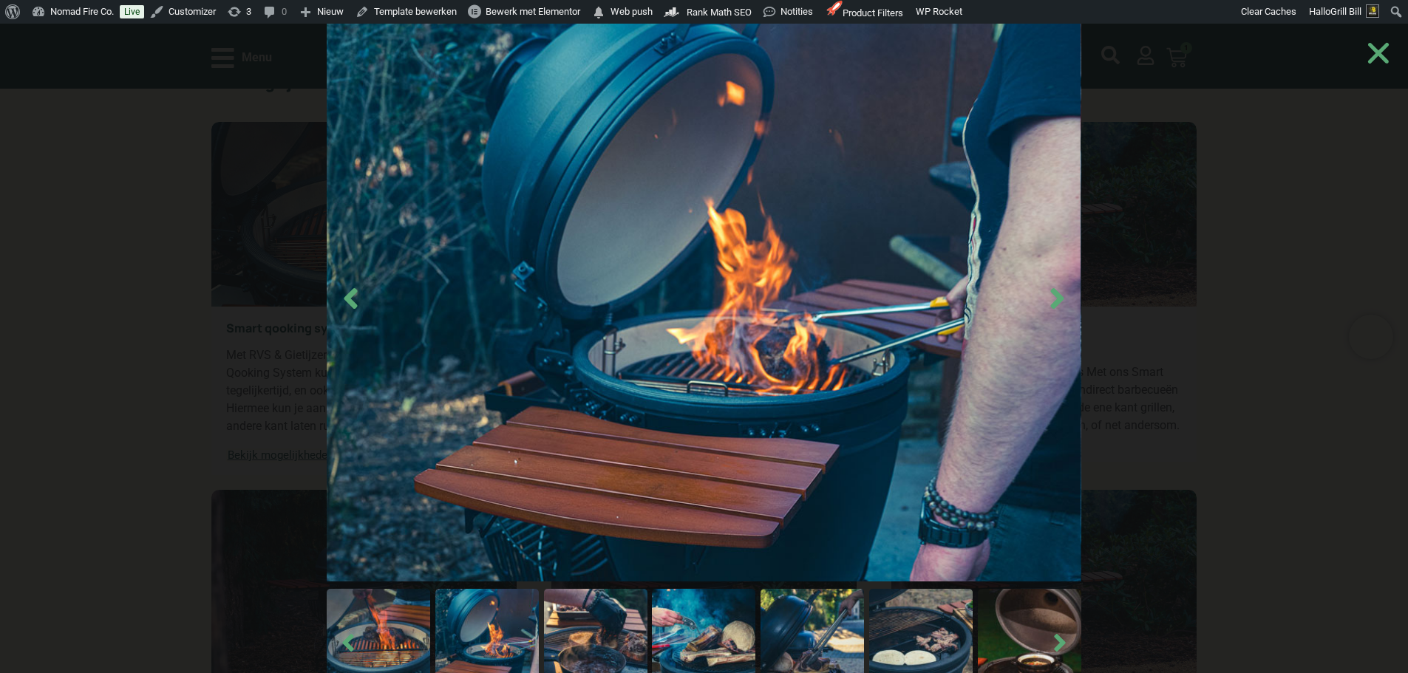
click at [391, 617] on img at bounding box center [378, 640] width 103 height 103
click at [390, 616] on img at bounding box center [378, 640] width 103 height 103
click at [484, 630] on img at bounding box center [486, 640] width 103 height 103
click at [1060, 648] on icon "Next slide" at bounding box center [1059, 643] width 11 height 18
click at [1060, 644] on icon "Next slide" at bounding box center [1059, 643] width 11 height 18
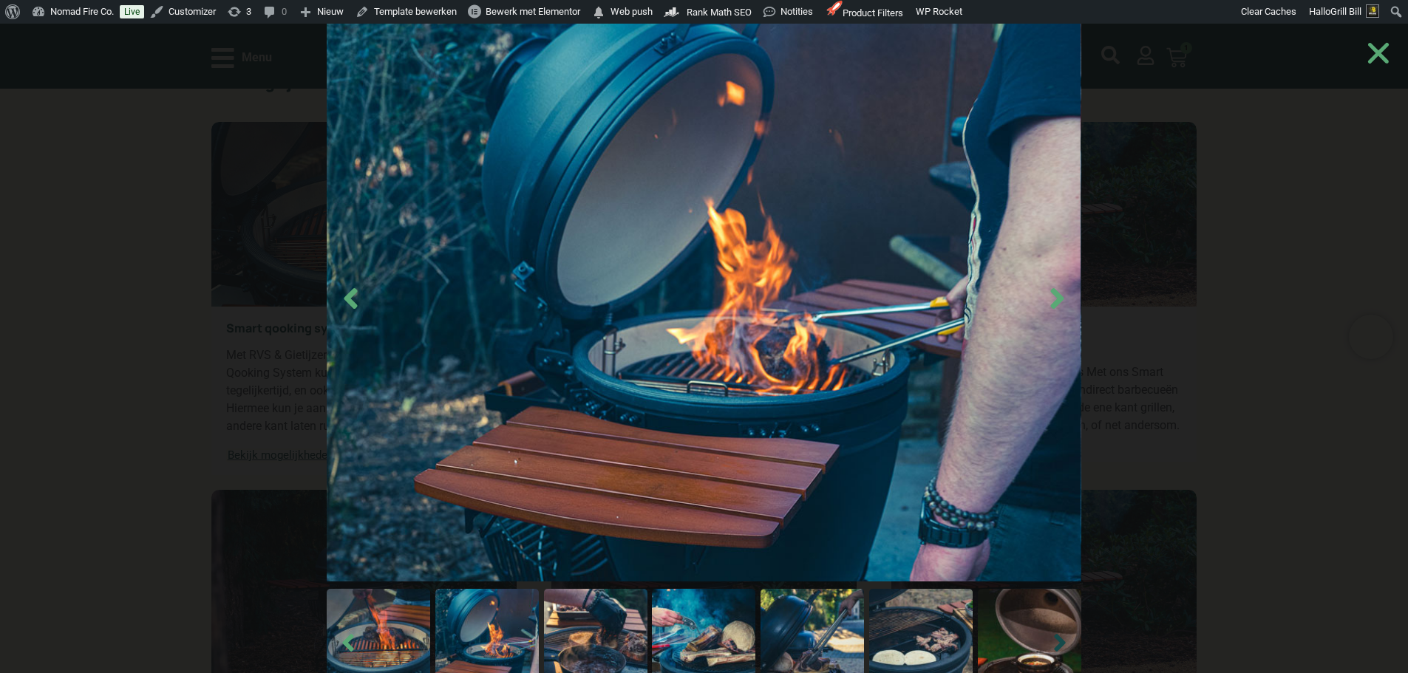
click at [1060, 644] on icon "Next slide" at bounding box center [1059, 643] width 11 height 18
click at [1049, 302] on icon "Next slide" at bounding box center [1057, 298] width 33 height 33
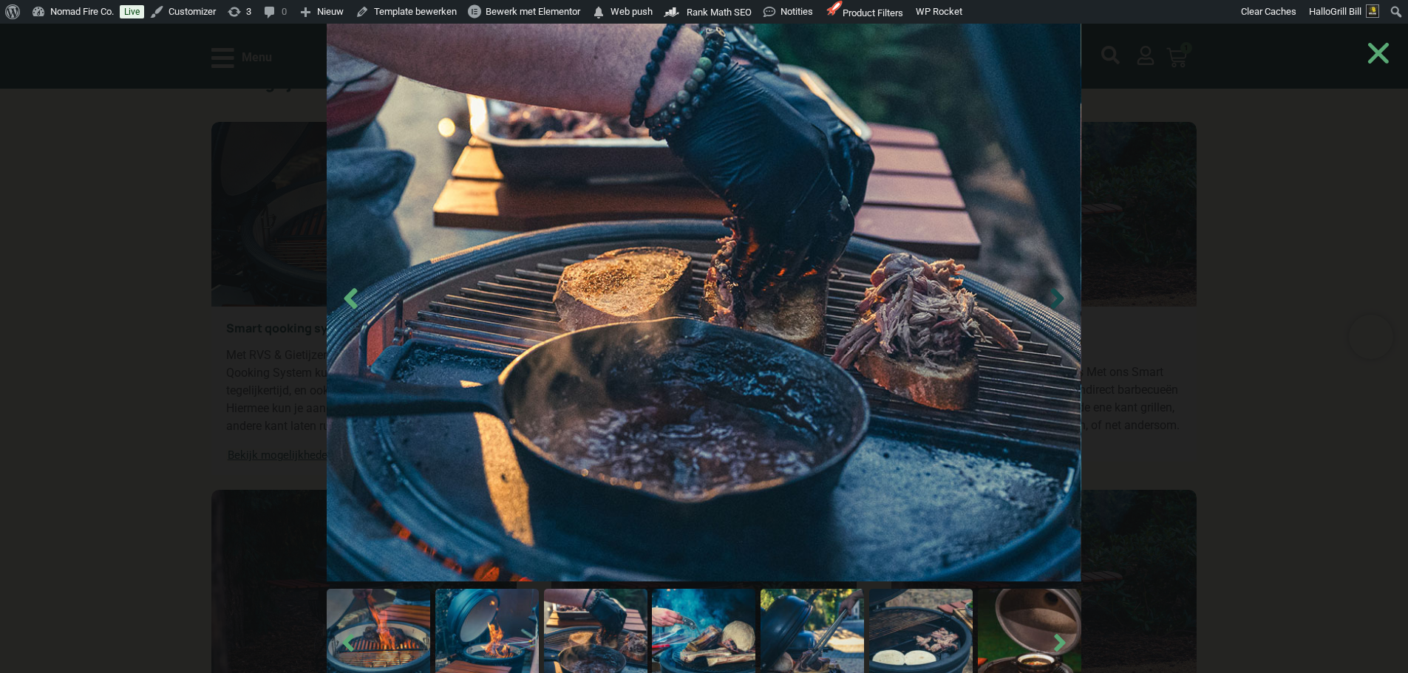
click at [1049, 302] on icon "Next slide" at bounding box center [1057, 298] width 33 height 33
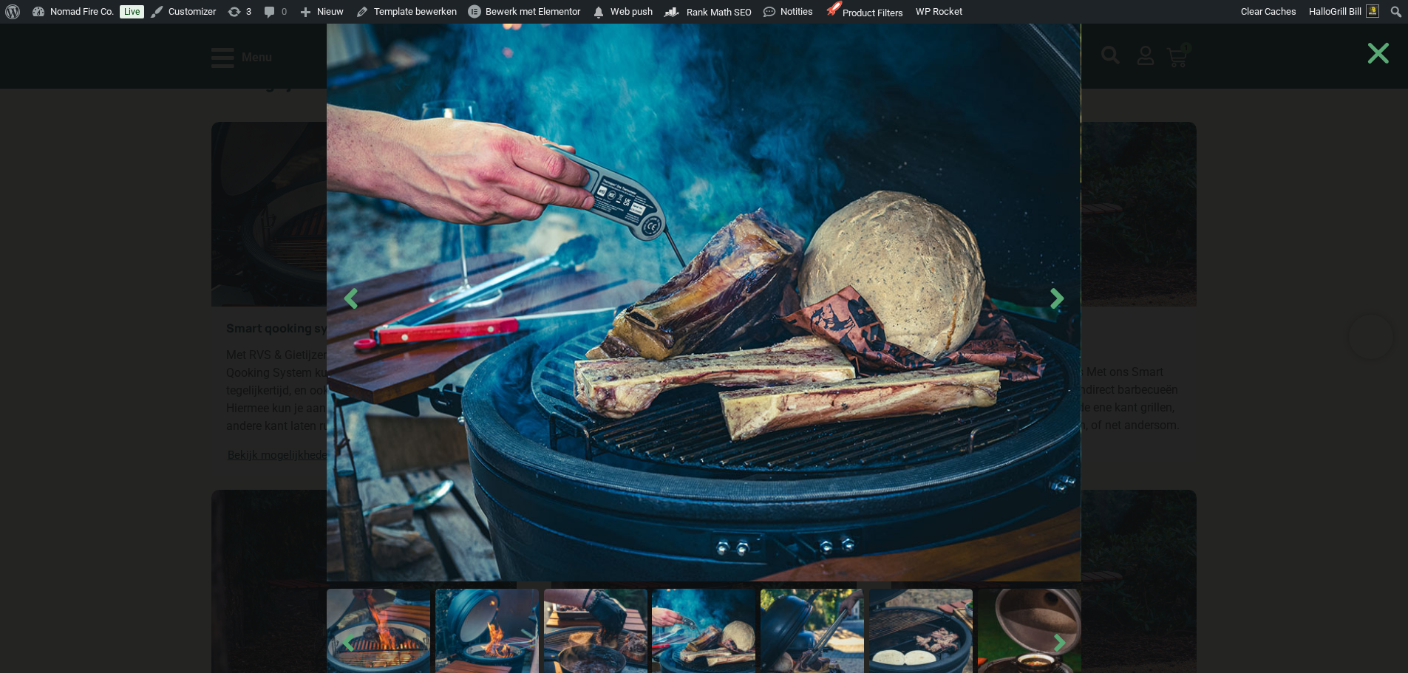
click at [499, 624] on img at bounding box center [486, 640] width 103 height 103
click at [510, 624] on img at bounding box center [486, 640] width 103 height 103
click at [593, 635] on img at bounding box center [595, 640] width 103 height 103
click at [646, 650] on img at bounding box center [595, 640] width 103 height 103
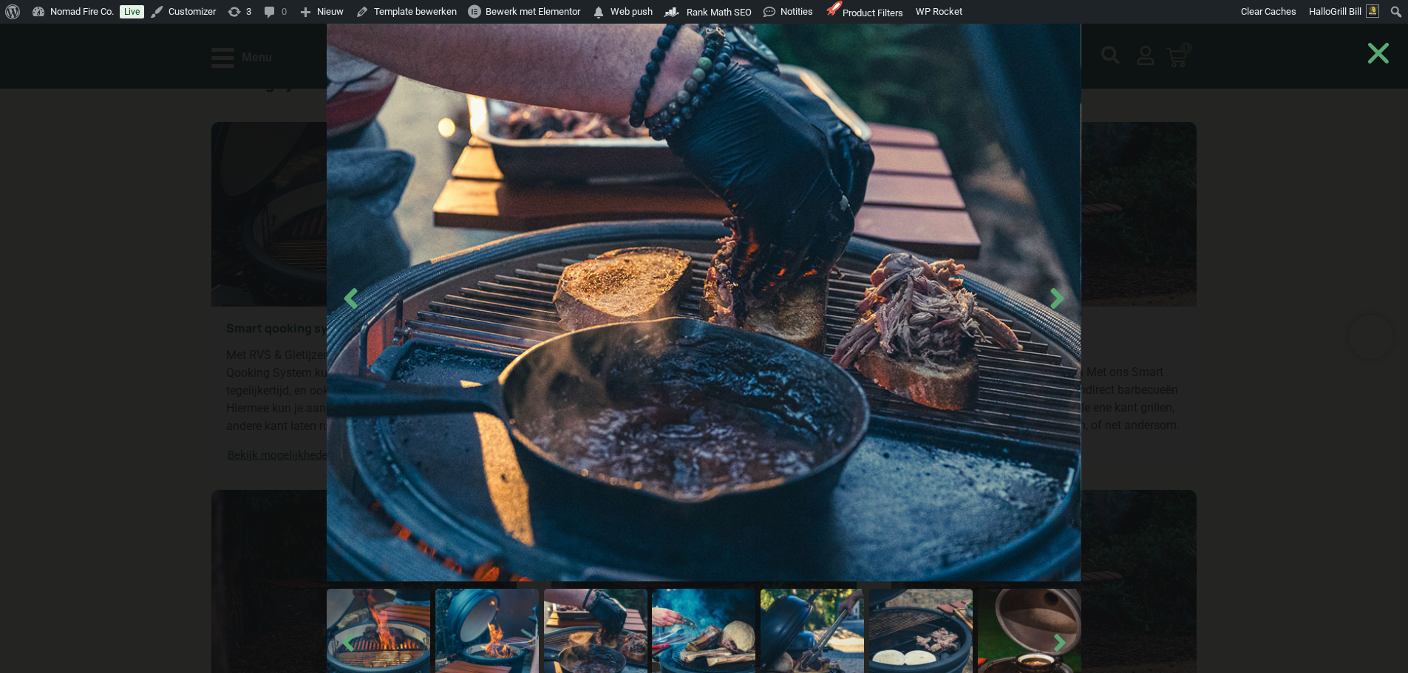
click at [708, 626] on img at bounding box center [703, 640] width 103 height 103
click at [710, 621] on img at bounding box center [703, 640] width 103 height 103
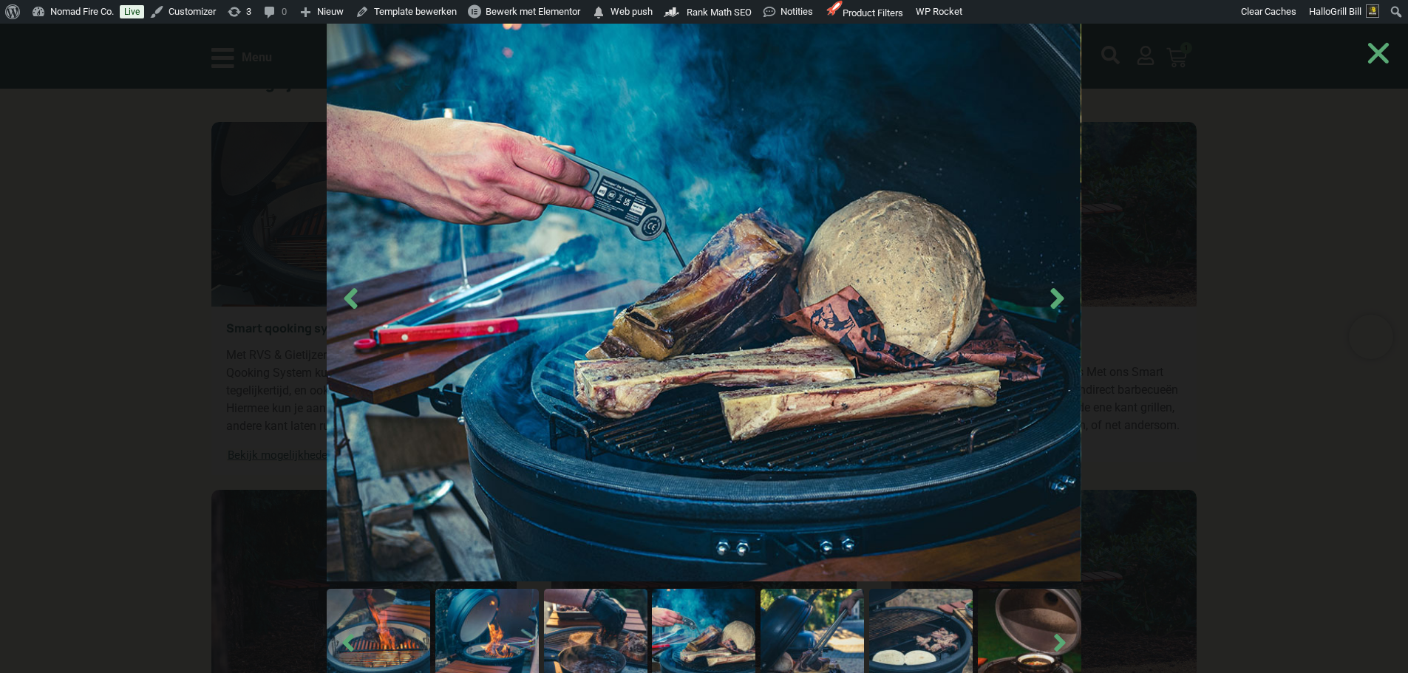
click at [704, 639] on img at bounding box center [703, 640] width 103 height 103
click at [824, 638] on img at bounding box center [811, 640] width 103 height 103
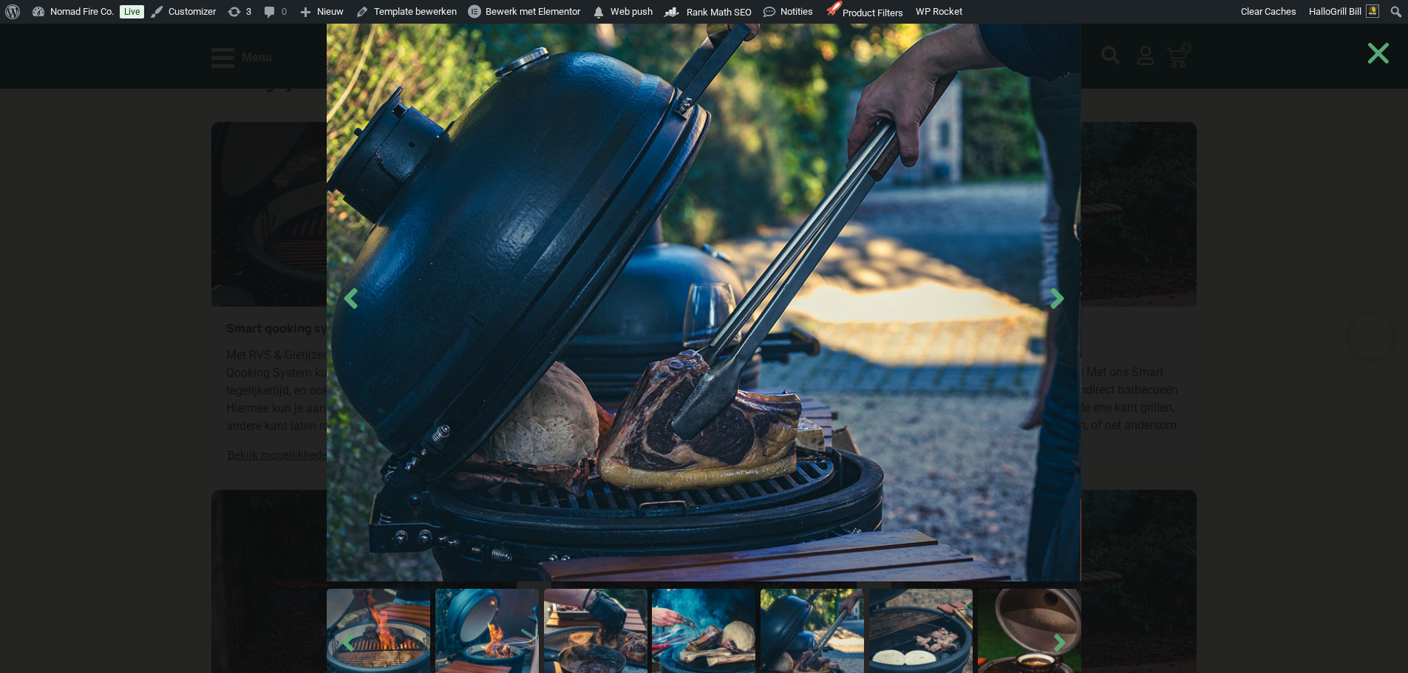
click at [824, 638] on img at bounding box center [811, 640] width 103 height 103
click at [825, 638] on img at bounding box center [811, 640] width 103 height 103
click at [896, 641] on img at bounding box center [920, 640] width 103 height 103
click at [897, 641] on img at bounding box center [920, 640] width 103 height 103
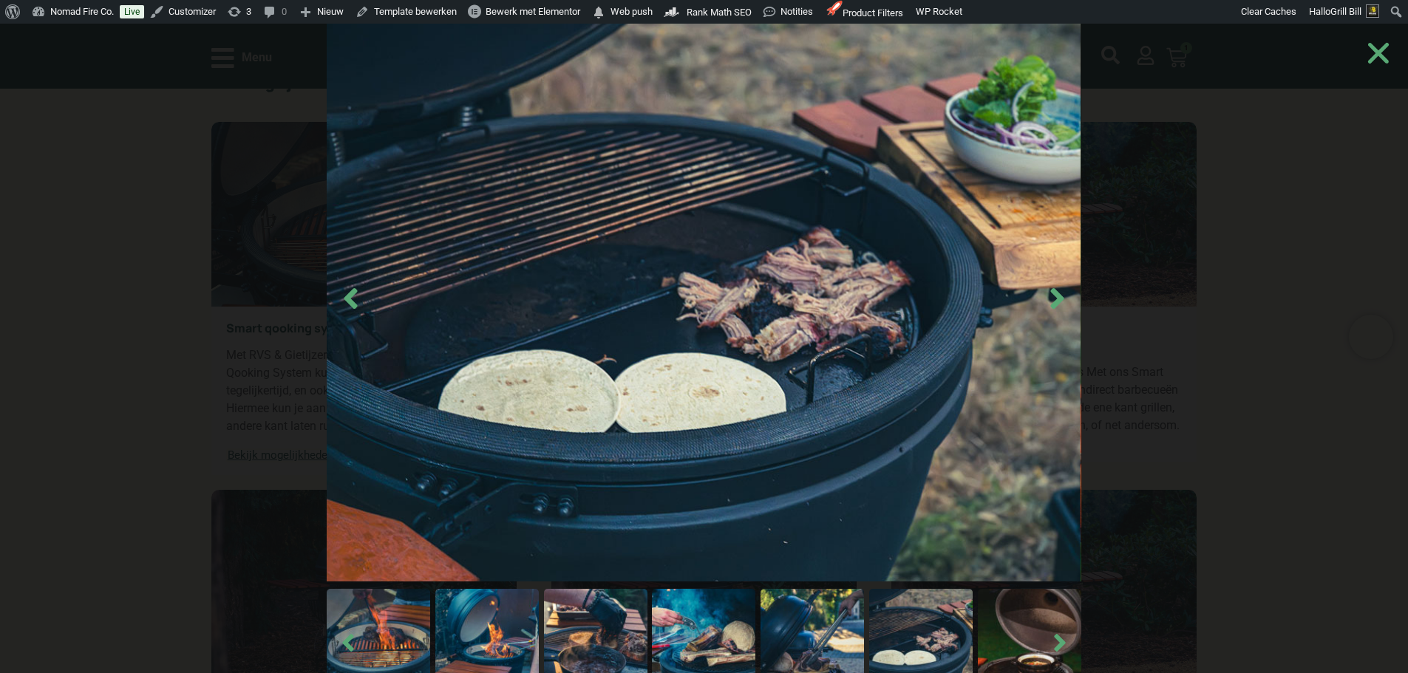
click at [998, 636] on img at bounding box center [1029, 640] width 103 height 103
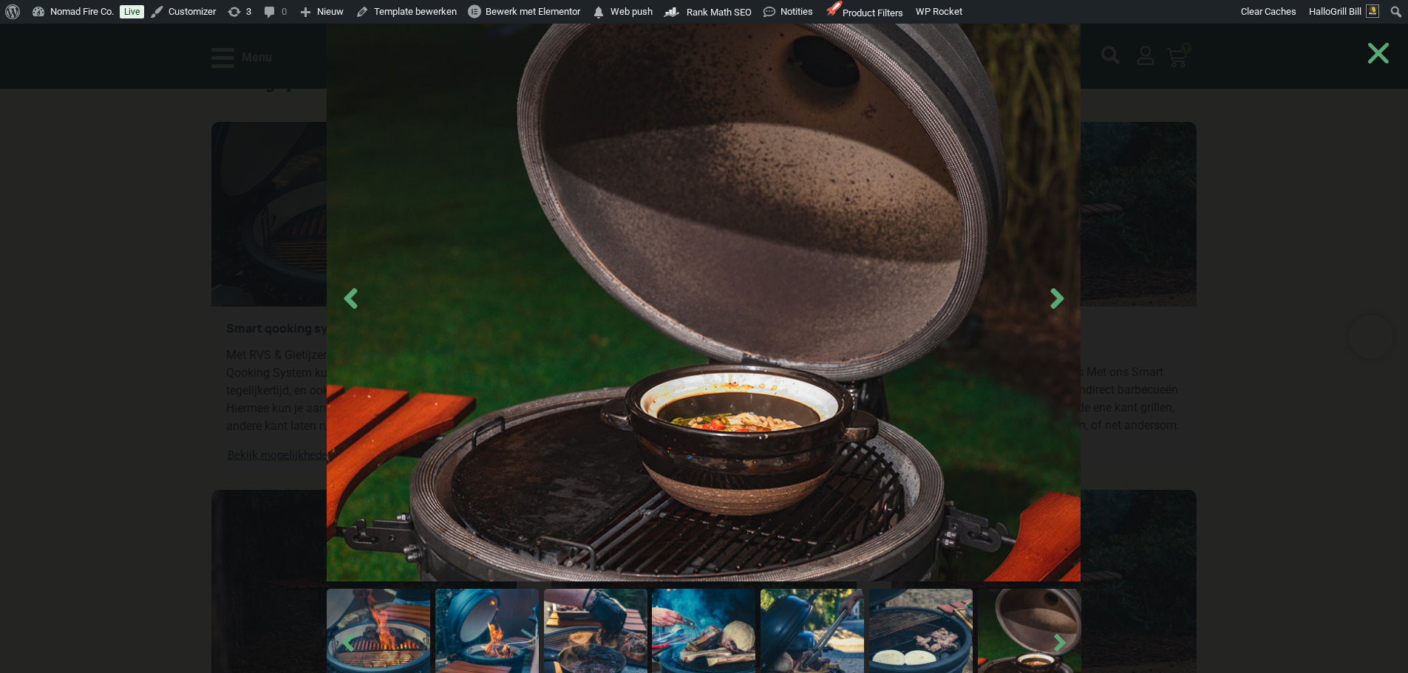
click at [697, 641] on img at bounding box center [703, 640] width 103 height 103
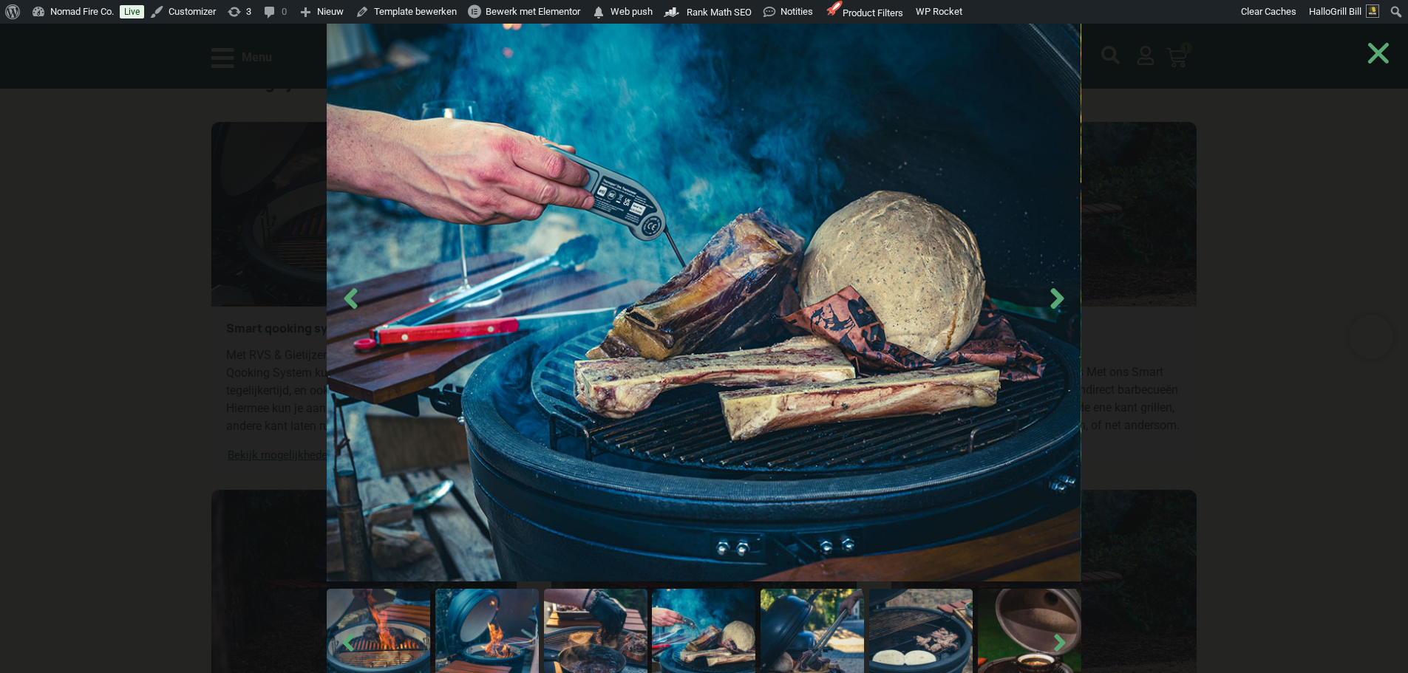
click at [610, 635] on img at bounding box center [595, 640] width 103 height 103
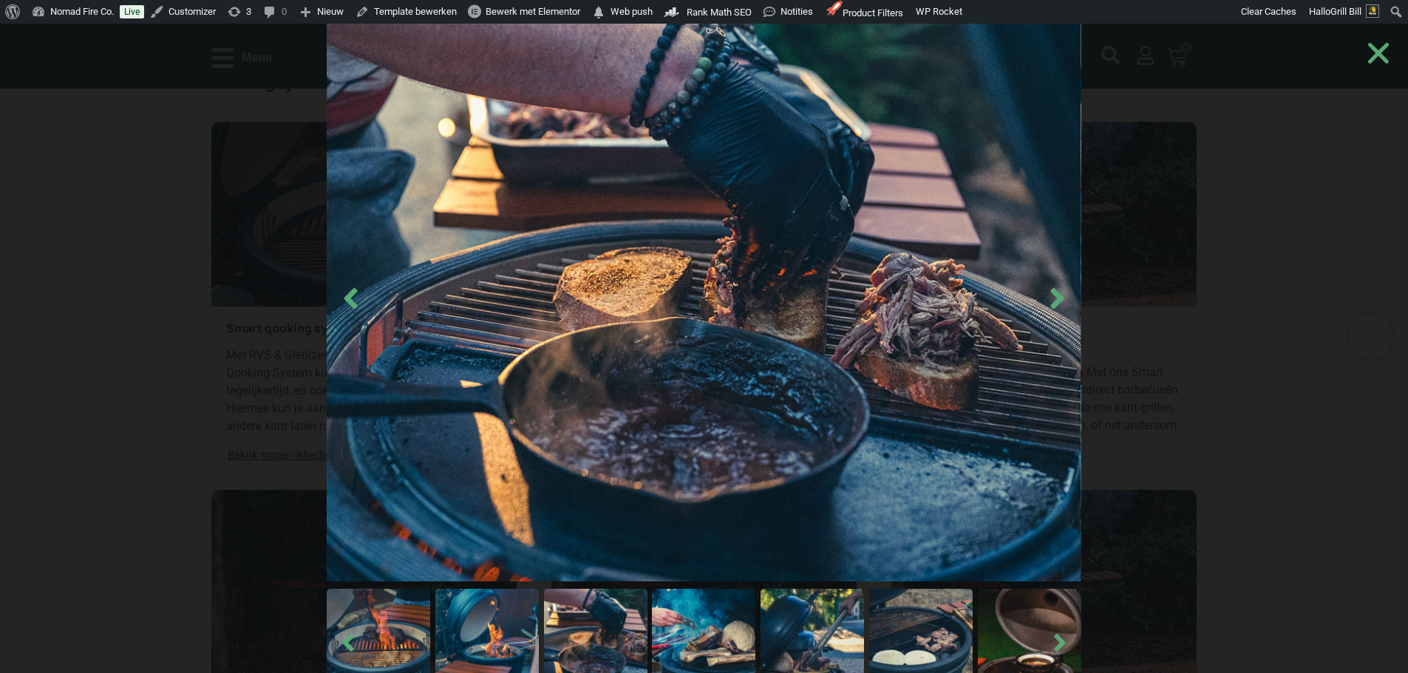
click at [513, 631] on img at bounding box center [486, 640] width 103 height 103
click at [483, 631] on img at bounding box center [486, 640] width 103 height 103
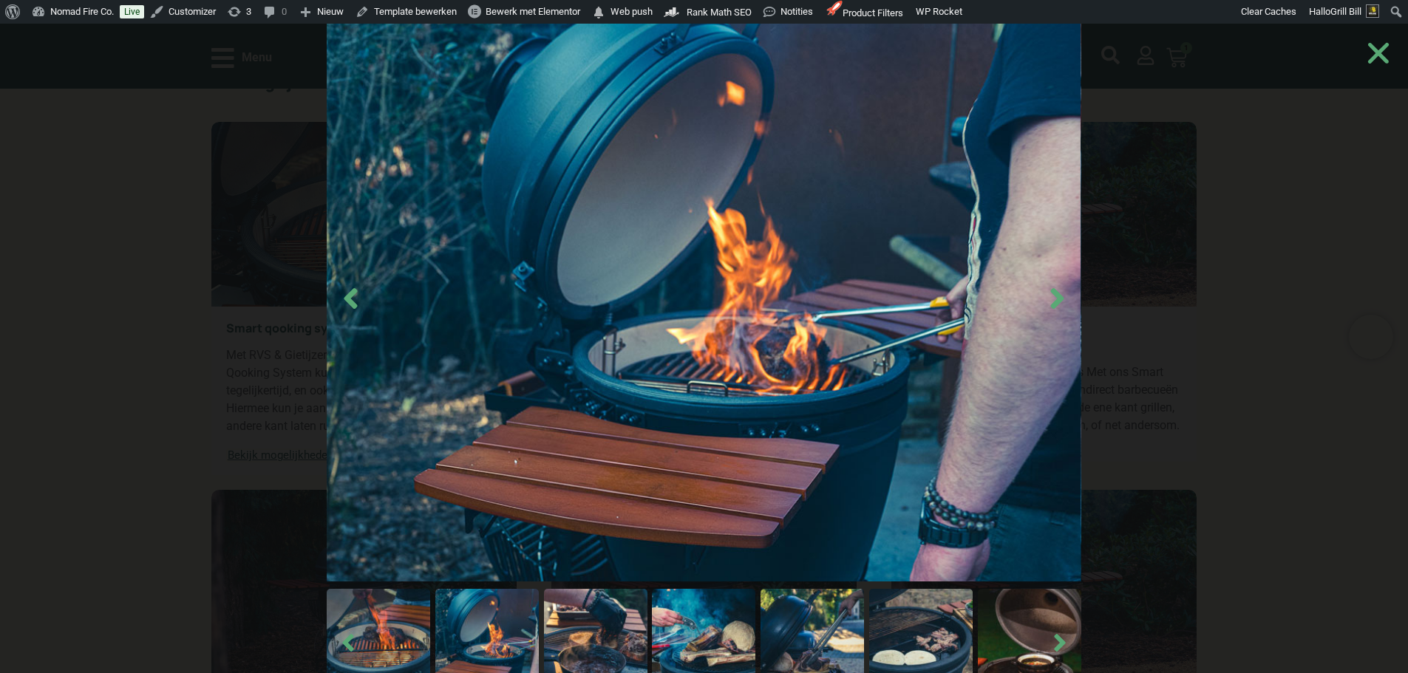
click at [395, 603] on img at bounding box center [378, 640] width 103 height 103
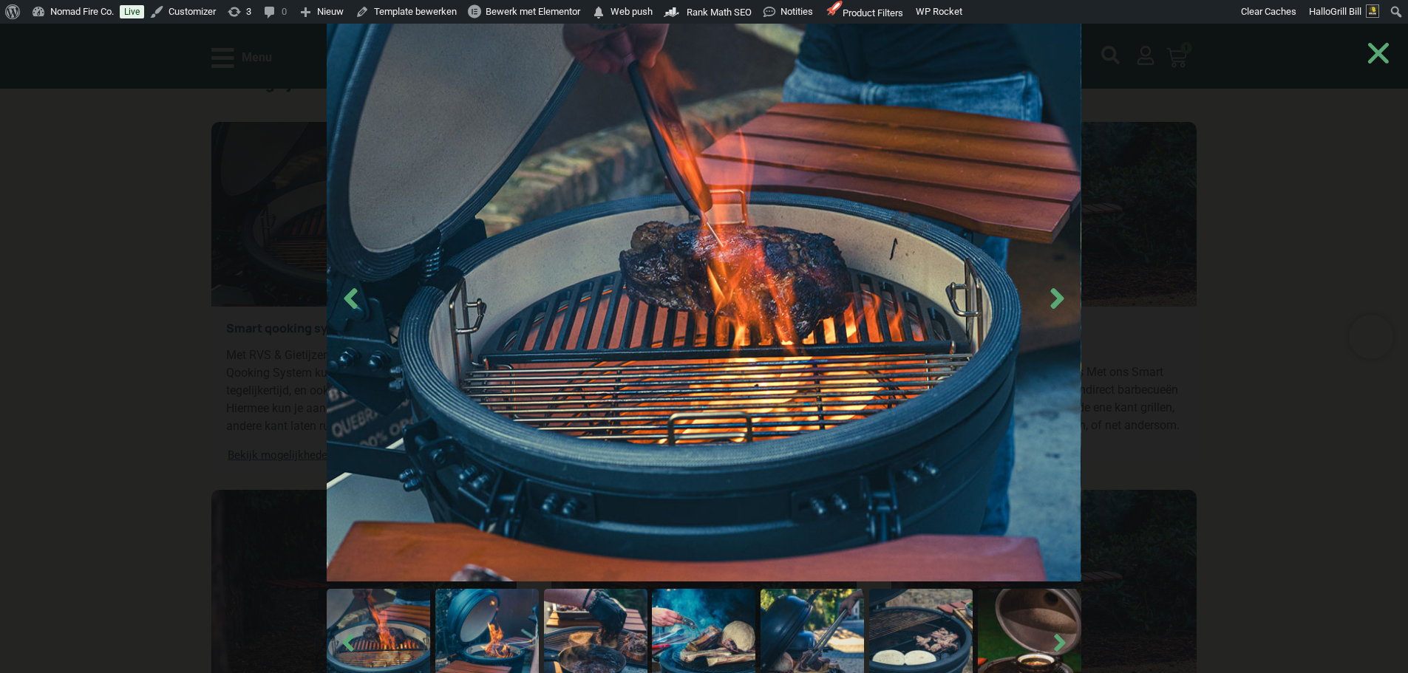
click at [616, 610] on img at bounding box center [595, 640] width 103 height 103
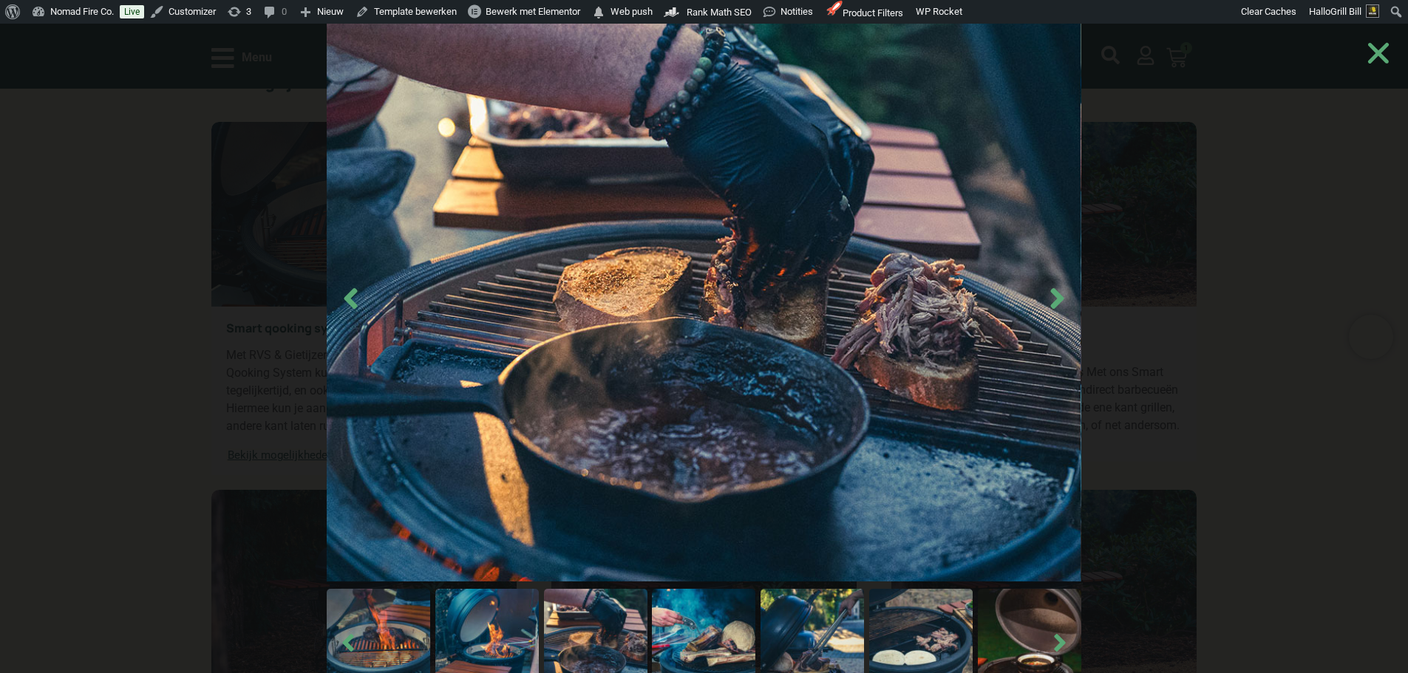
click at [723, 617] on img at bounding box center [703, 640] width 103 height 103
click at [725, 618] on img at bounding box center [703, 640] width 103 height 103
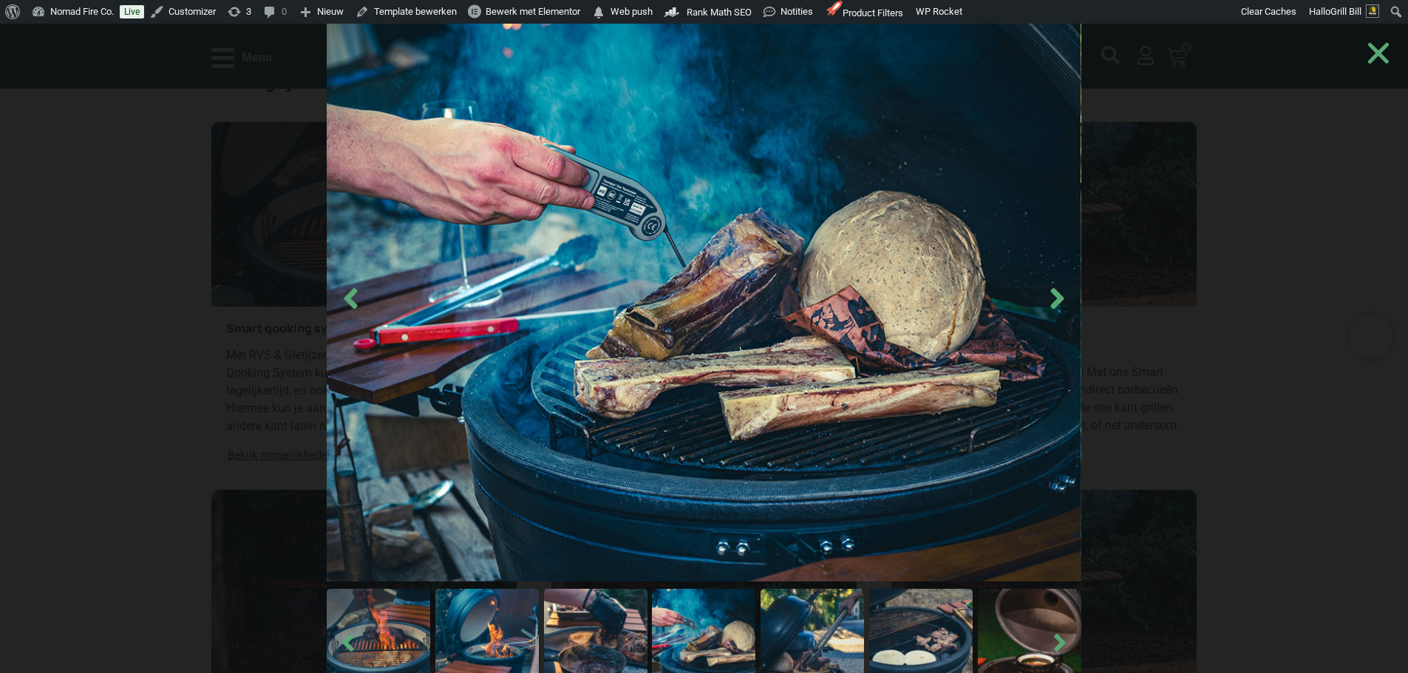
click at [1305, 211] on div at bounding box center [703, 361] width 1371 height 726
click at [1385, 59] on use "Close" at bounding box center [1378, 53] width 21 height 21
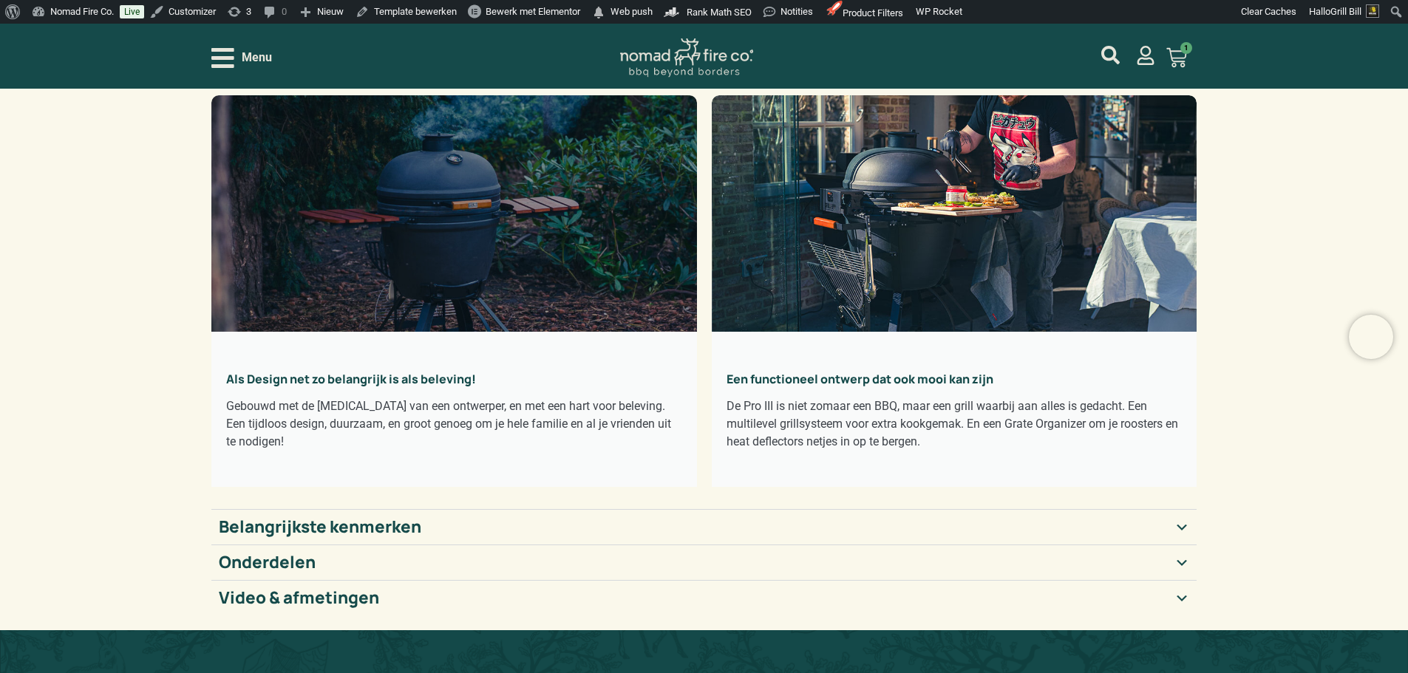
scroll to position [148, 0]
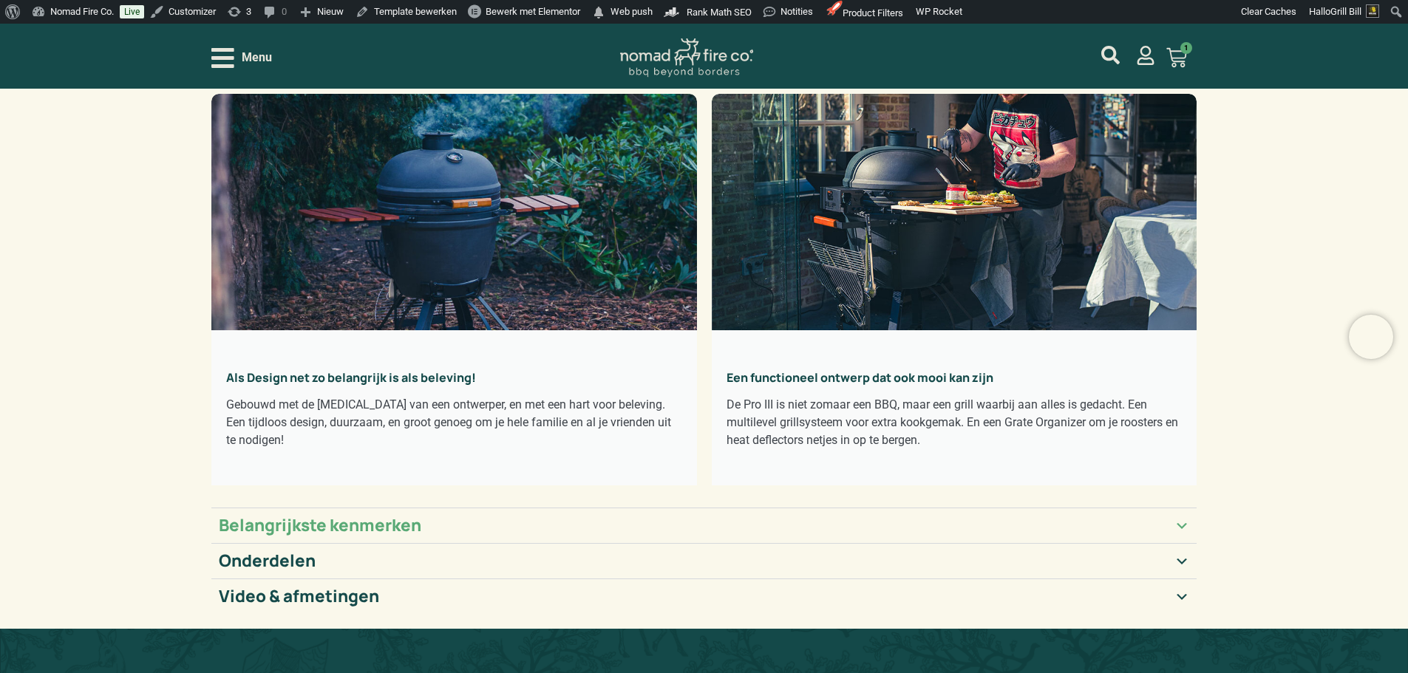
click at [329, 524] on h2 "Belangrijkste kenmerken" at bounding box center [320, 526] width 202 height 20
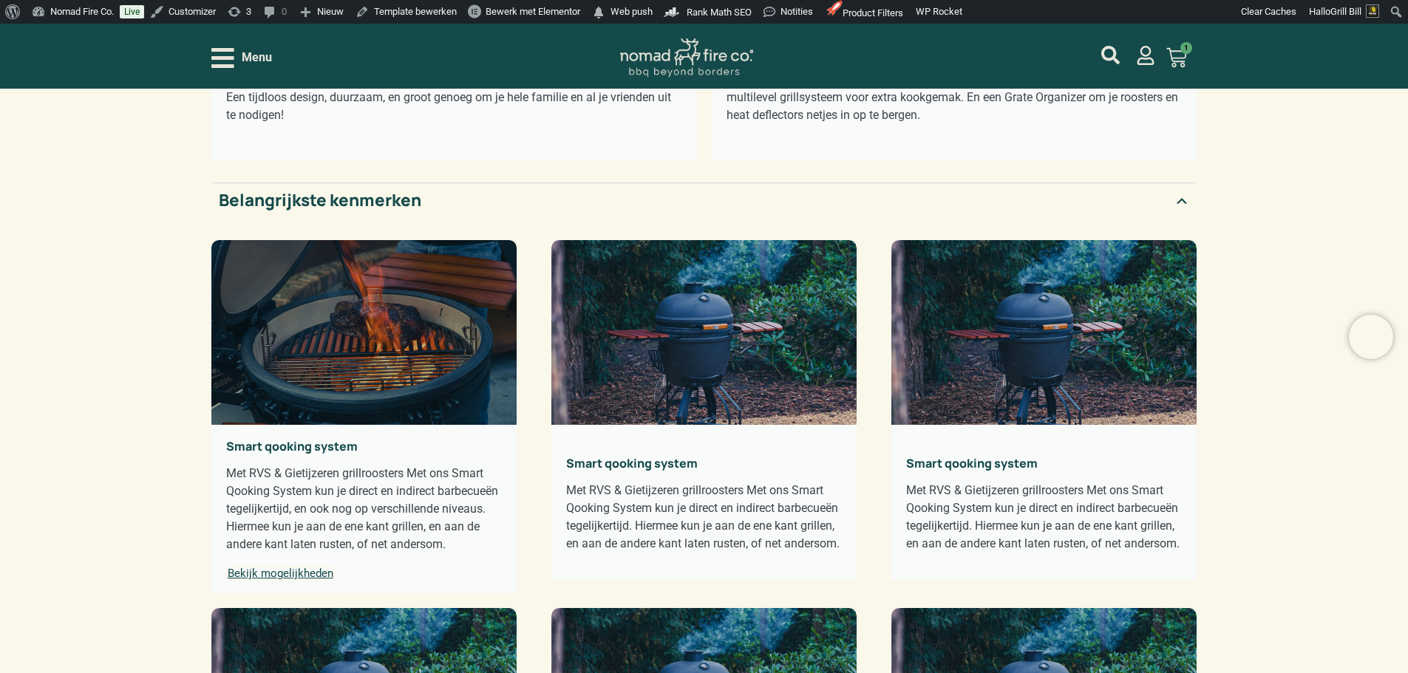
scroll to position [591, 0]
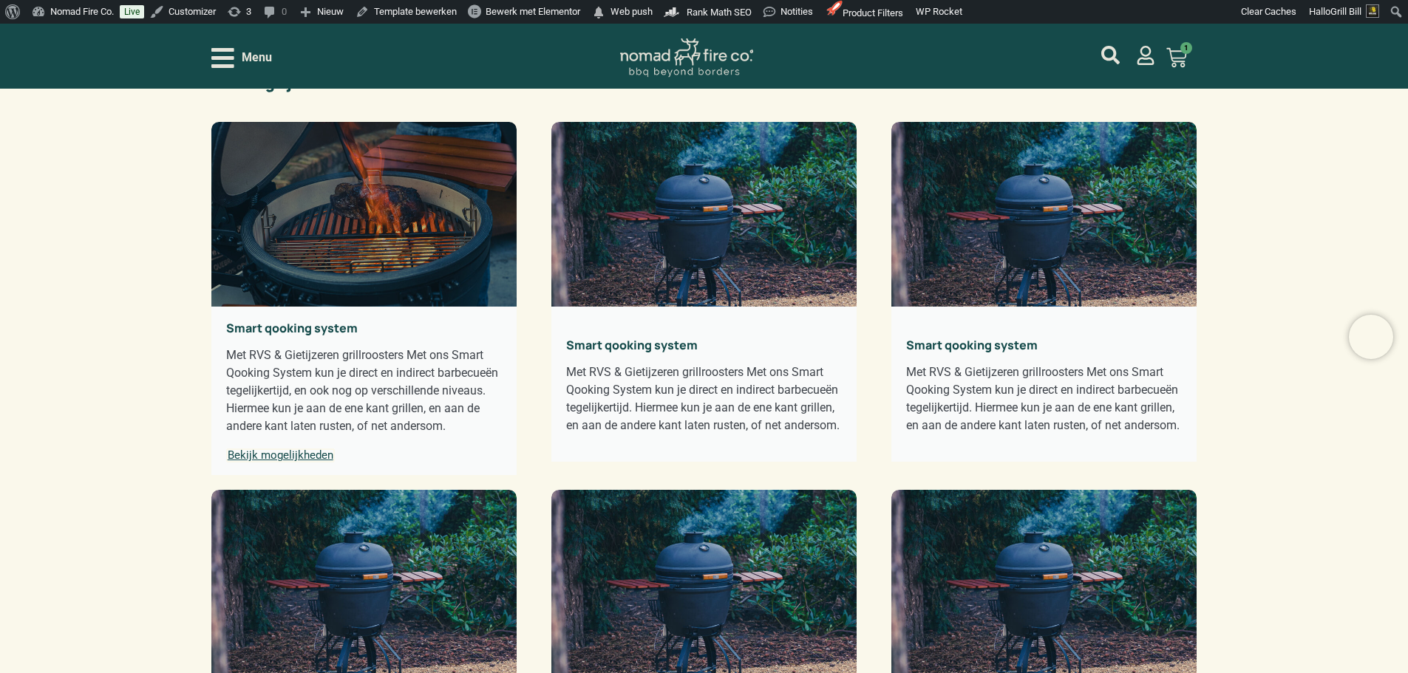
click at [292, 450] on span "Bekijk mogelijkheden" at bounding box center [280, 456] width 109 height 14
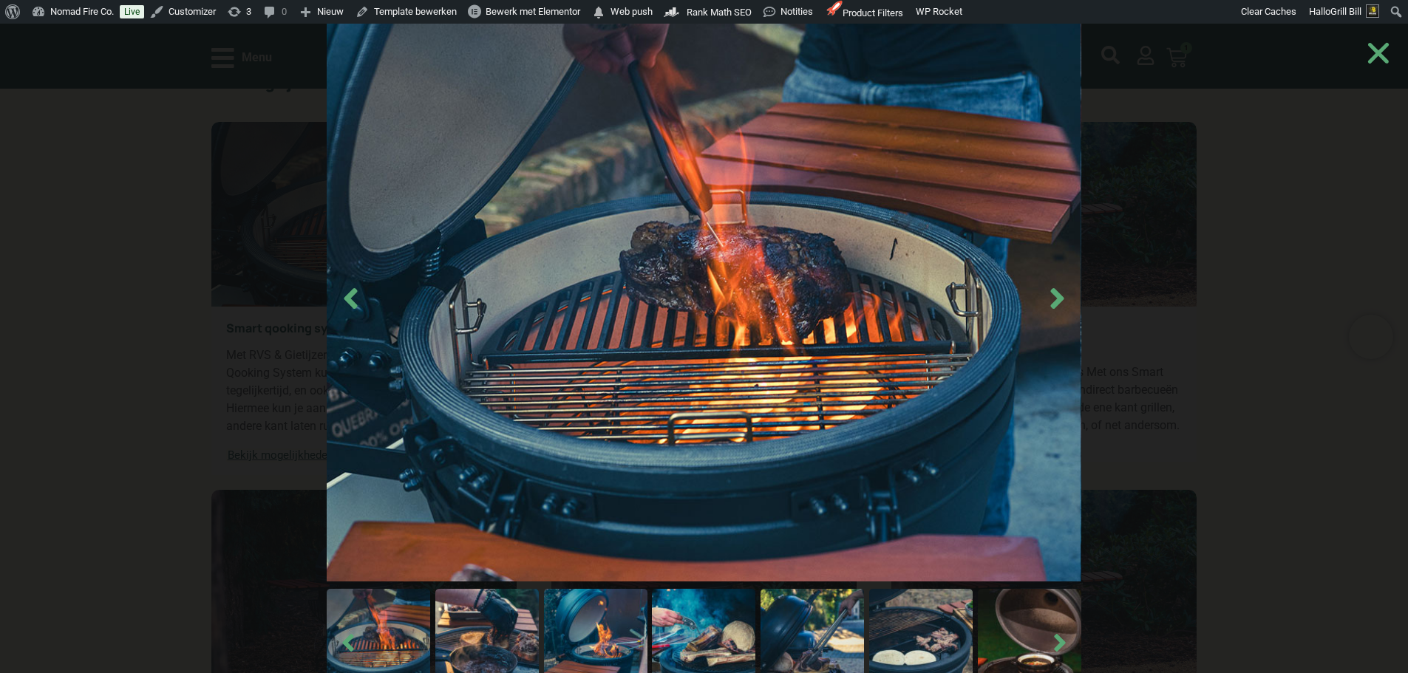
click at [723, 622] on img at bounding box center [703, 640] width 103 height 103
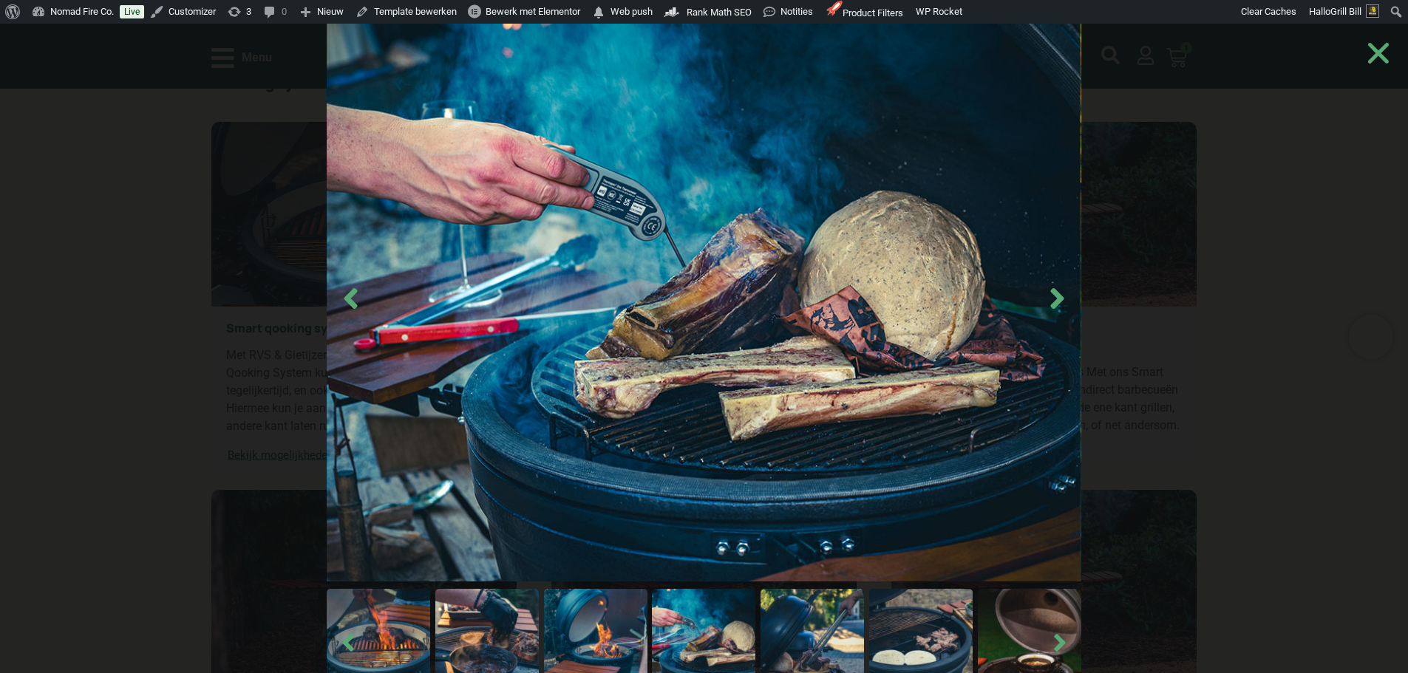
click at [824, 643] on img at bounding box center [811, 640] width 103 height 103
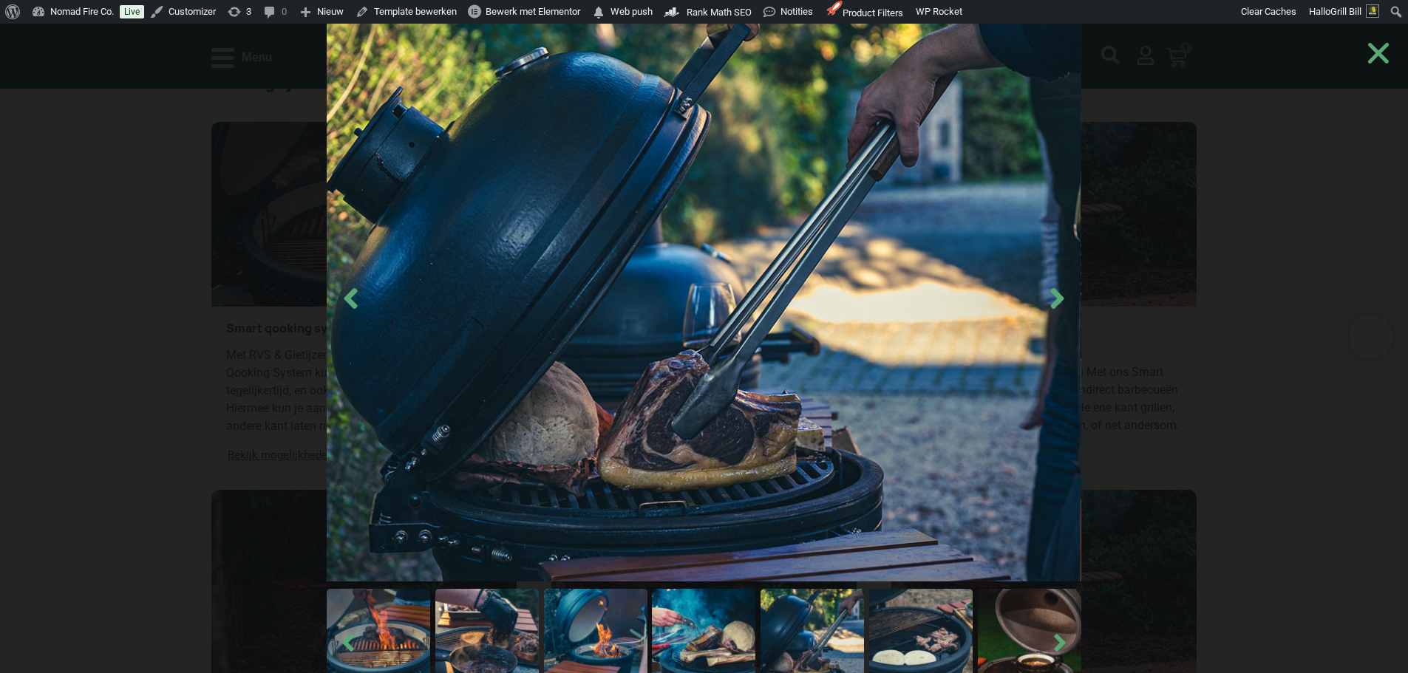
click at [582, 637] on img at bounding box center [595, 640] width 103 height 103
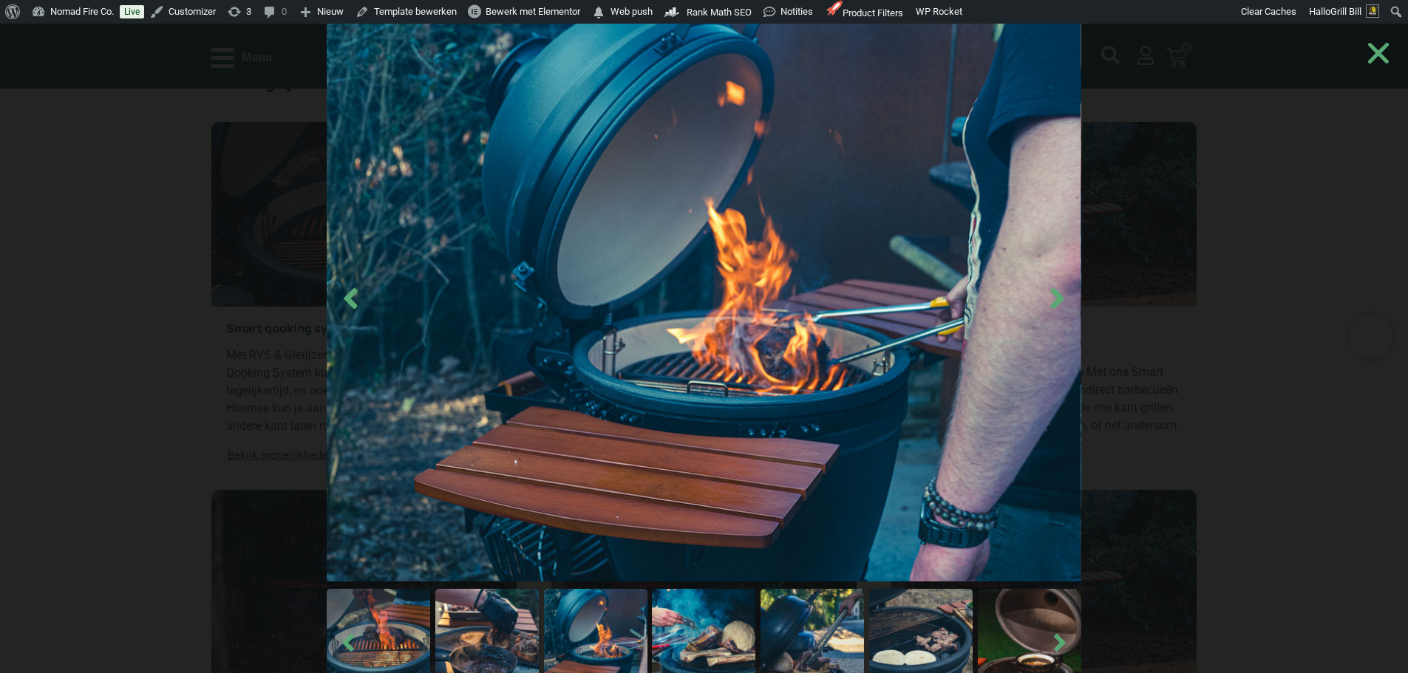
click at [506, 627] on img at bounding box center [486, 640] width 103 height 103
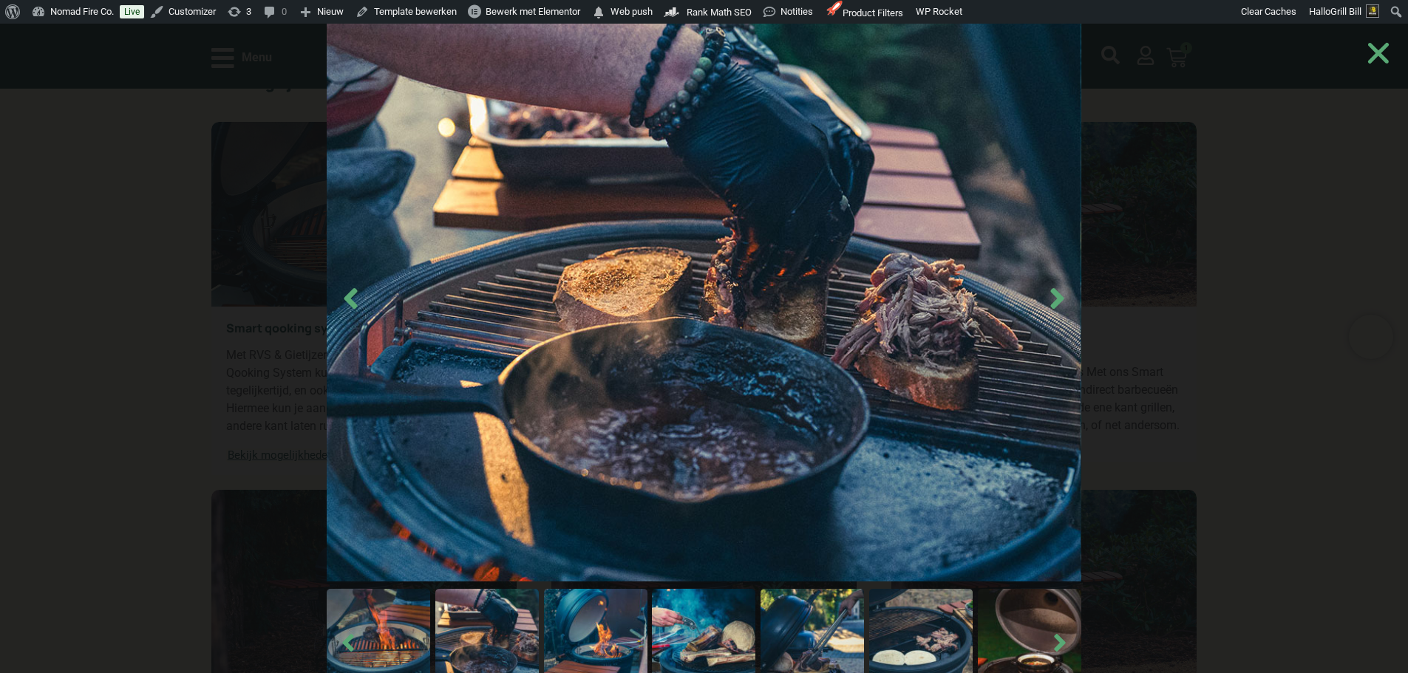
click at [403, 626] on img at bounding box center [378, 640] width 103 height 103
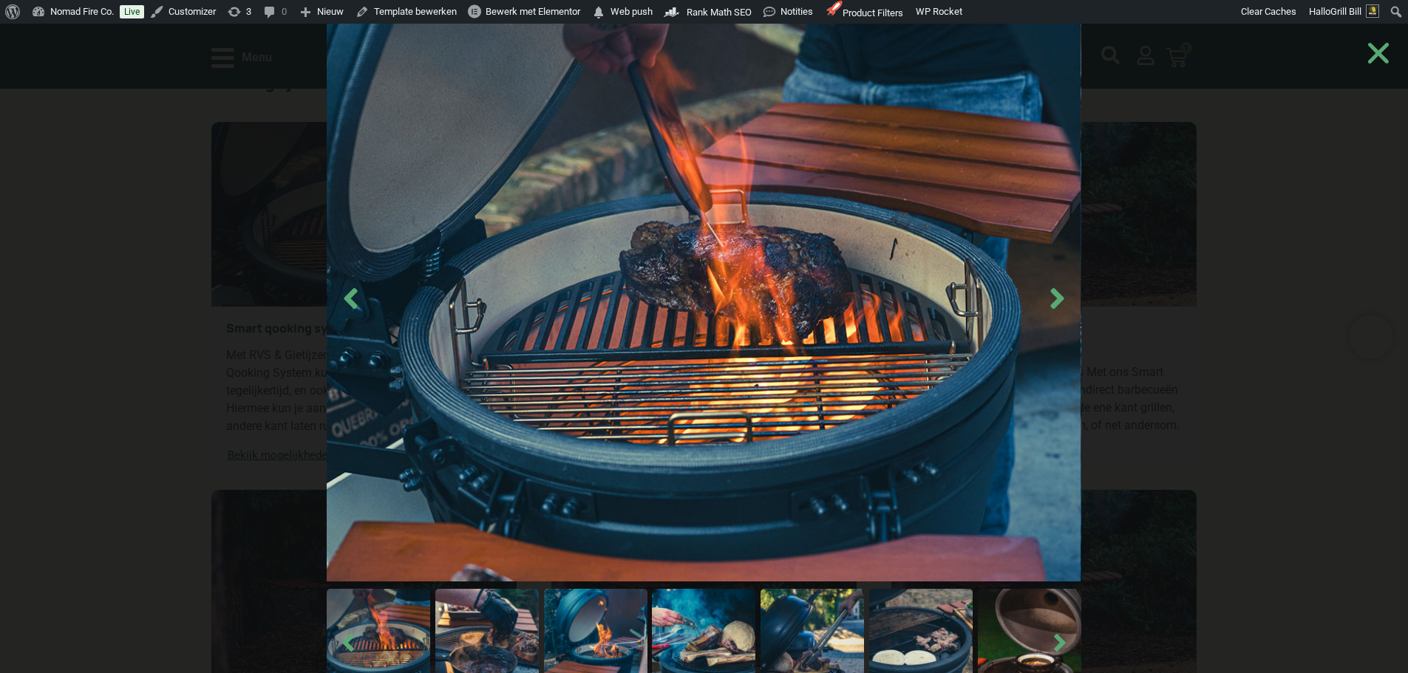
click at [802, 627] on img at bounding box center [811, 640] width 103 height 103
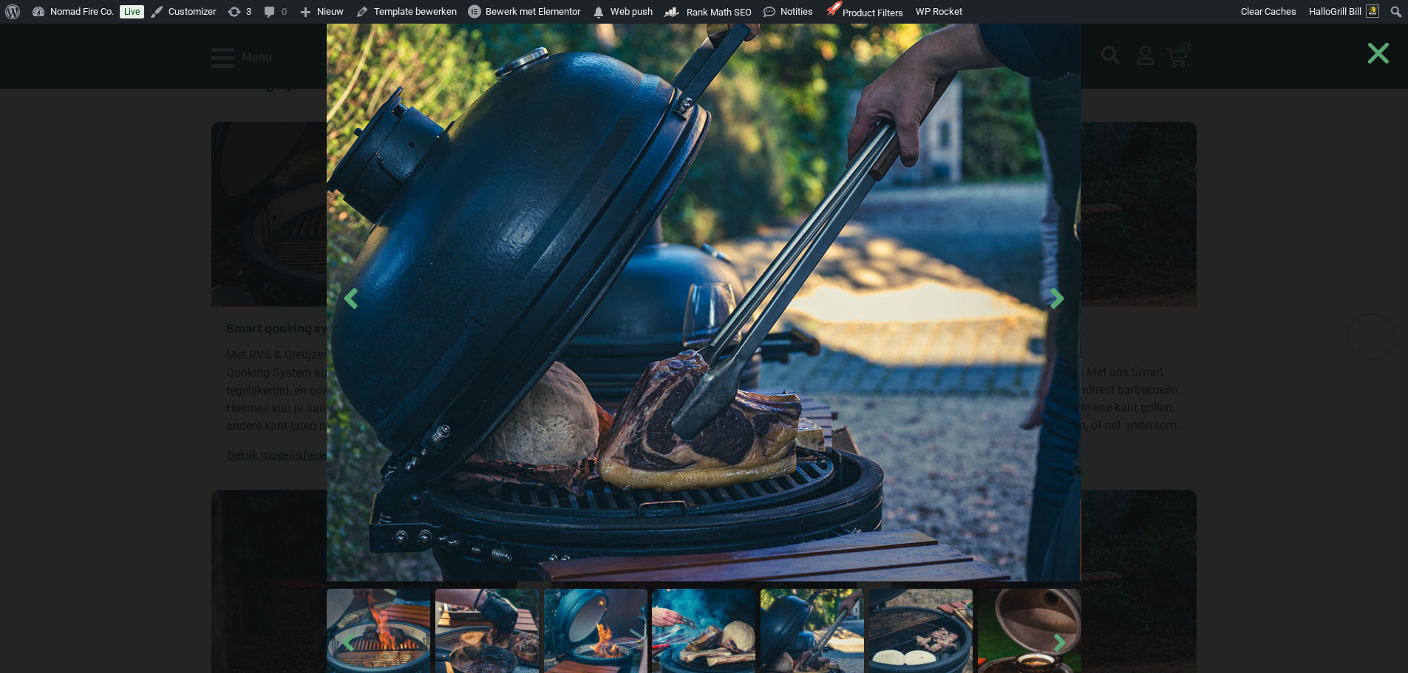
click at [913, 627] on img at bounding box center [920, 640] width 103 height 103
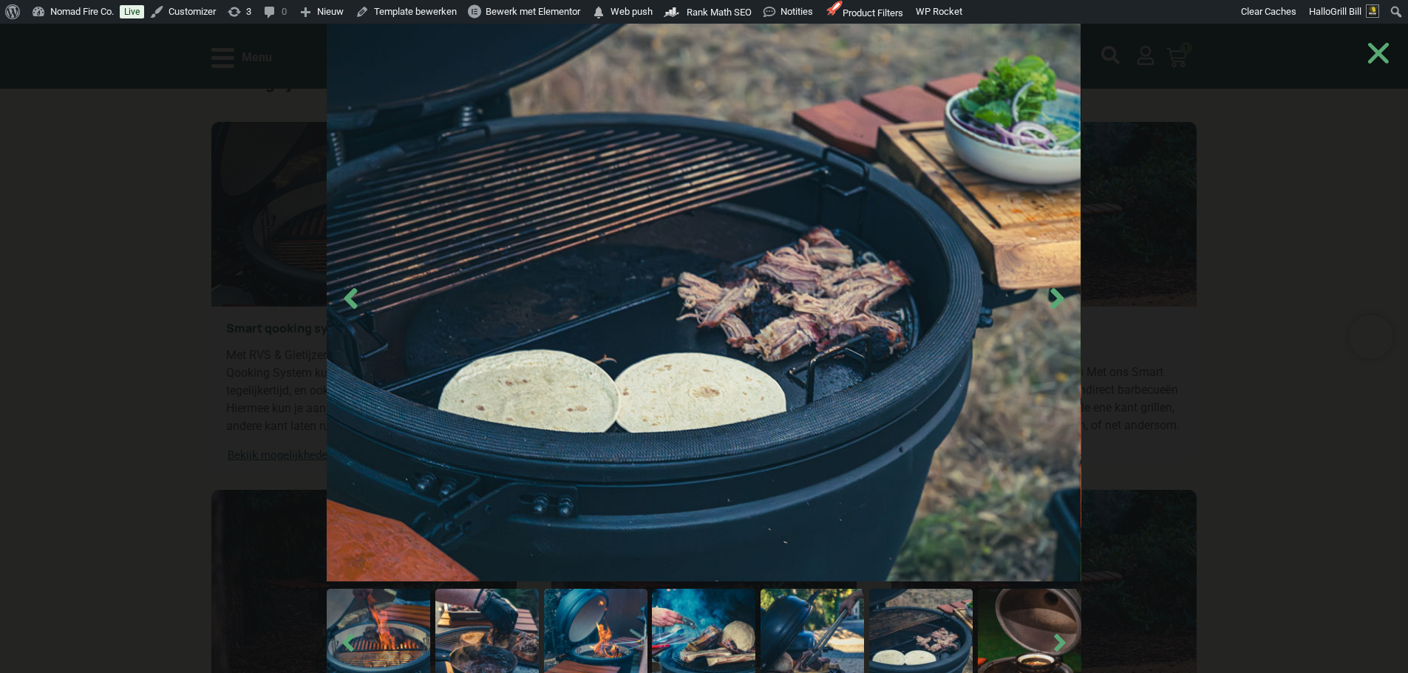
click at [1021, 628] on img at bounding box center [1029, 640] width 103 height 103
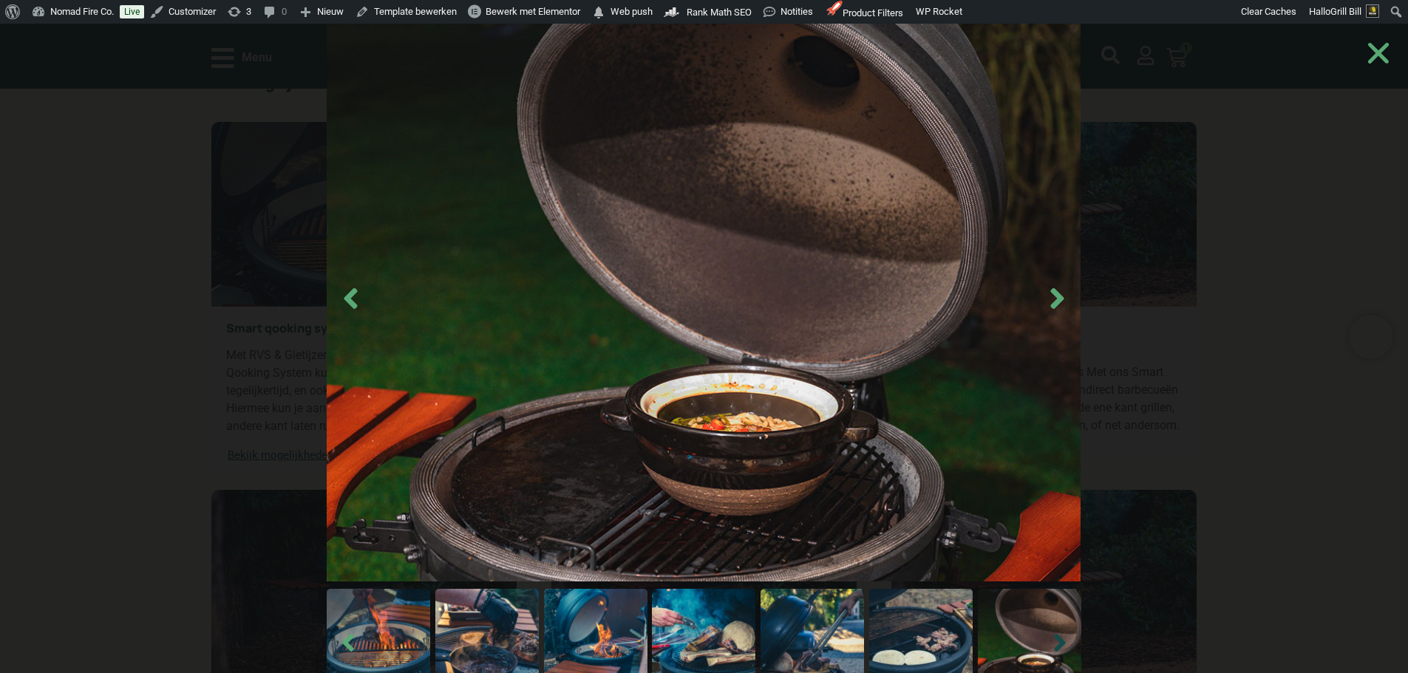
click at [1071, 652] on icon "Next slide" at bounding box center [1060, 643] width 28 height 28
click at [1038, 642] on img at bounding box center [1029, 640] width 103 height 103
click at [1017, 641] on img at bounding box center [1029, 640] width 103 height 103
click at [933, 634] on img at bounding box center [920, 640] width 103 height 103
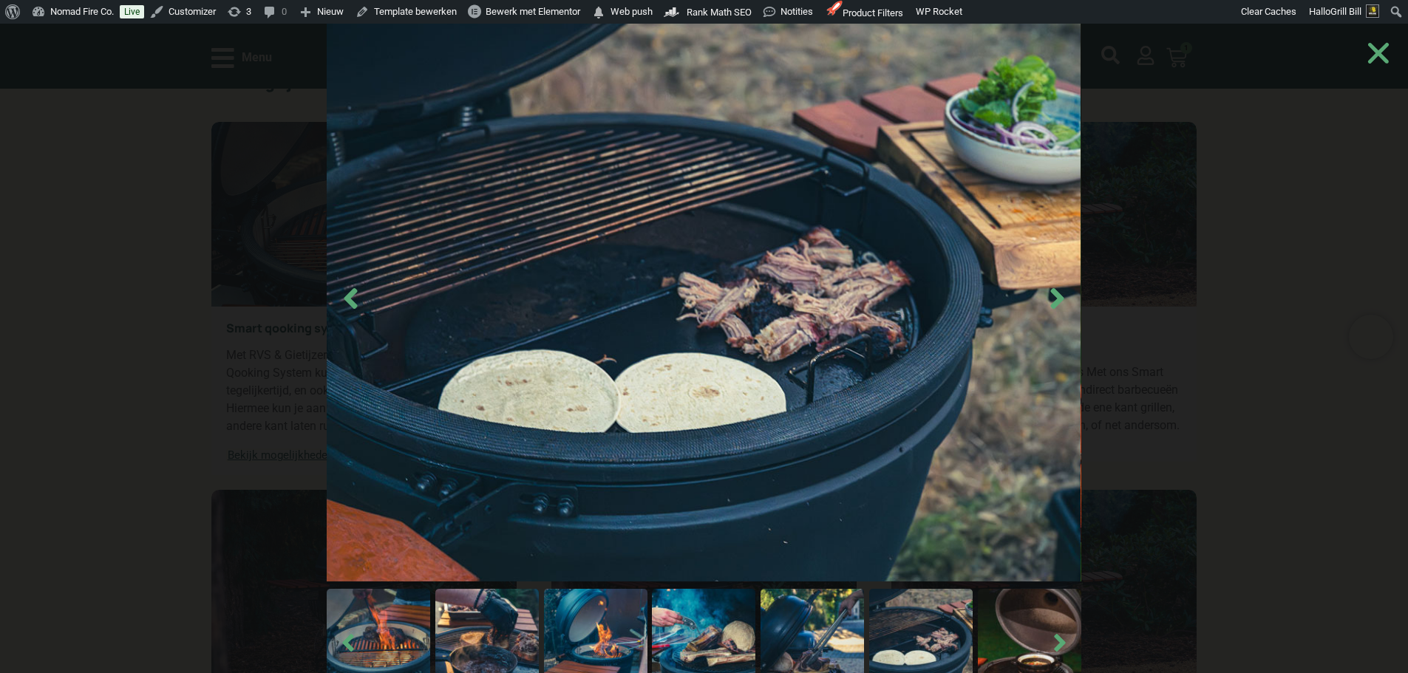
click at [407, 631] on img at bounding box center [378, 640] width 103 height 103
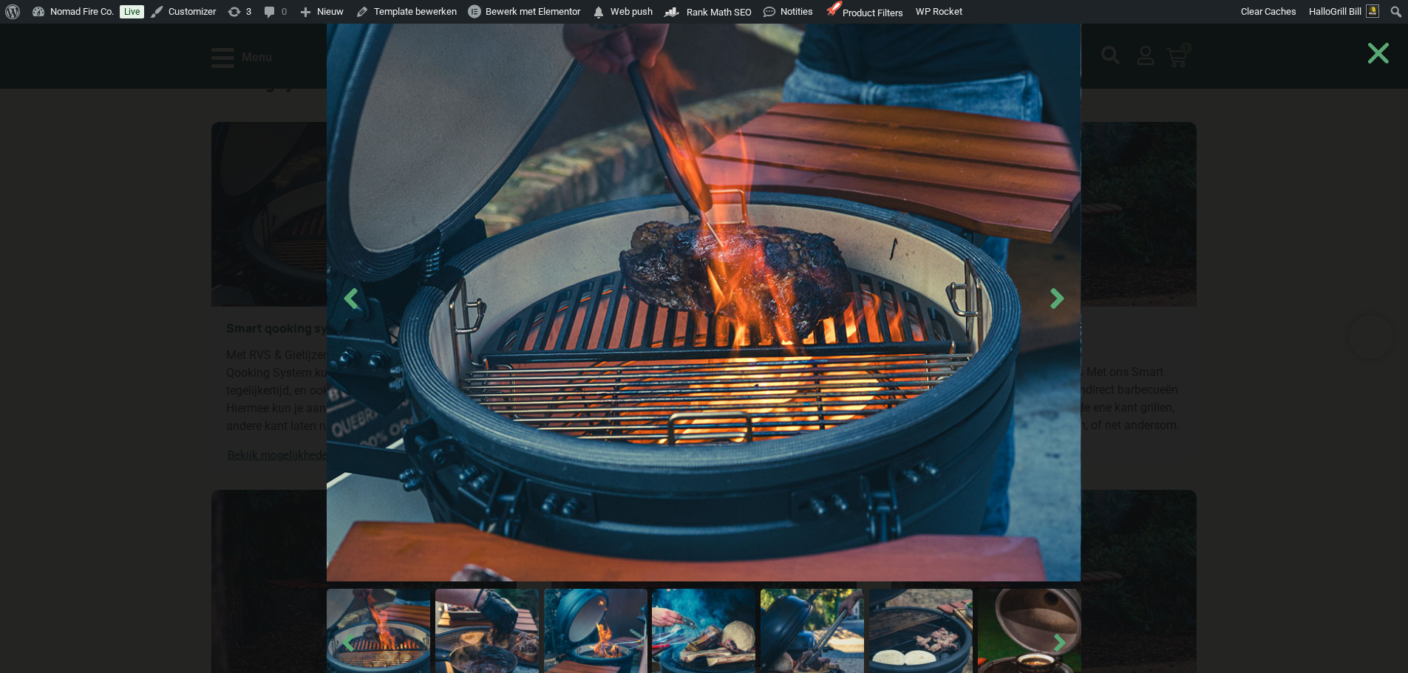
click at [491, 621] on img at bounding box center [486, 640] width 103 height 103
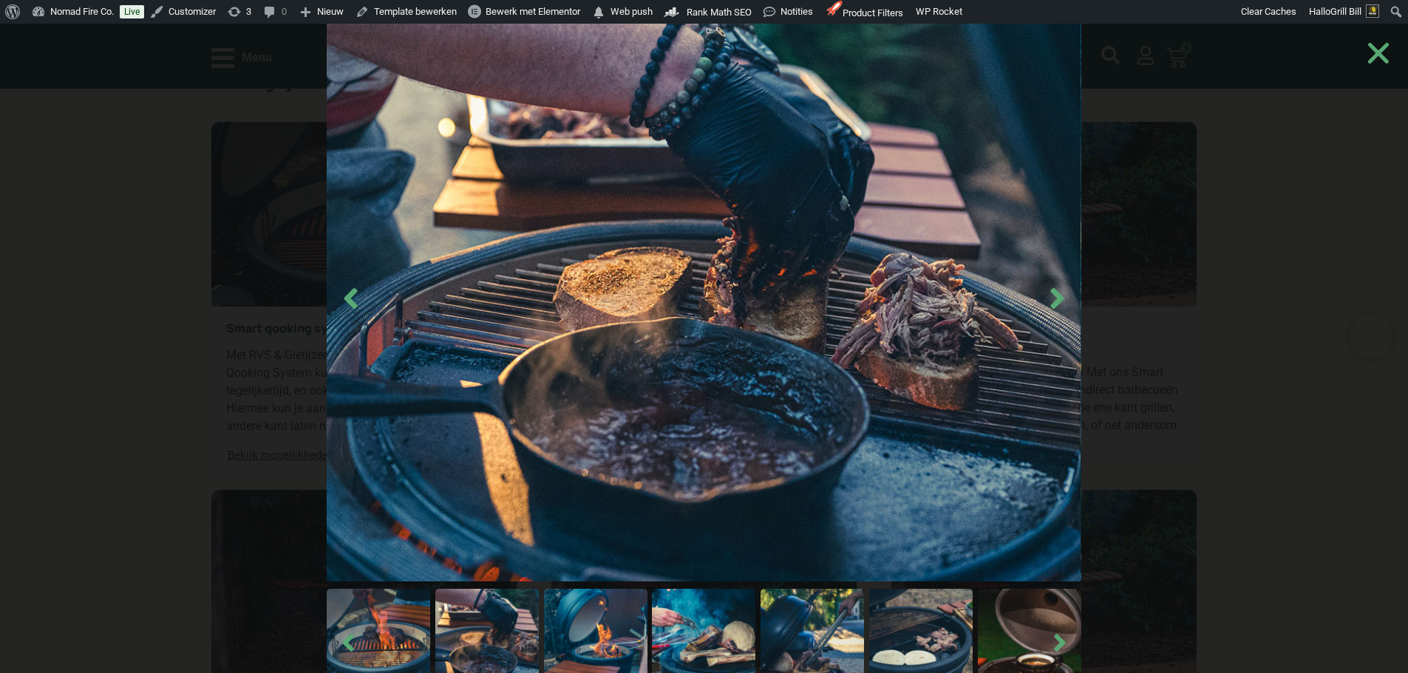
click at [602, 629] on img at bounding box center [595, 640] width 103 height 103
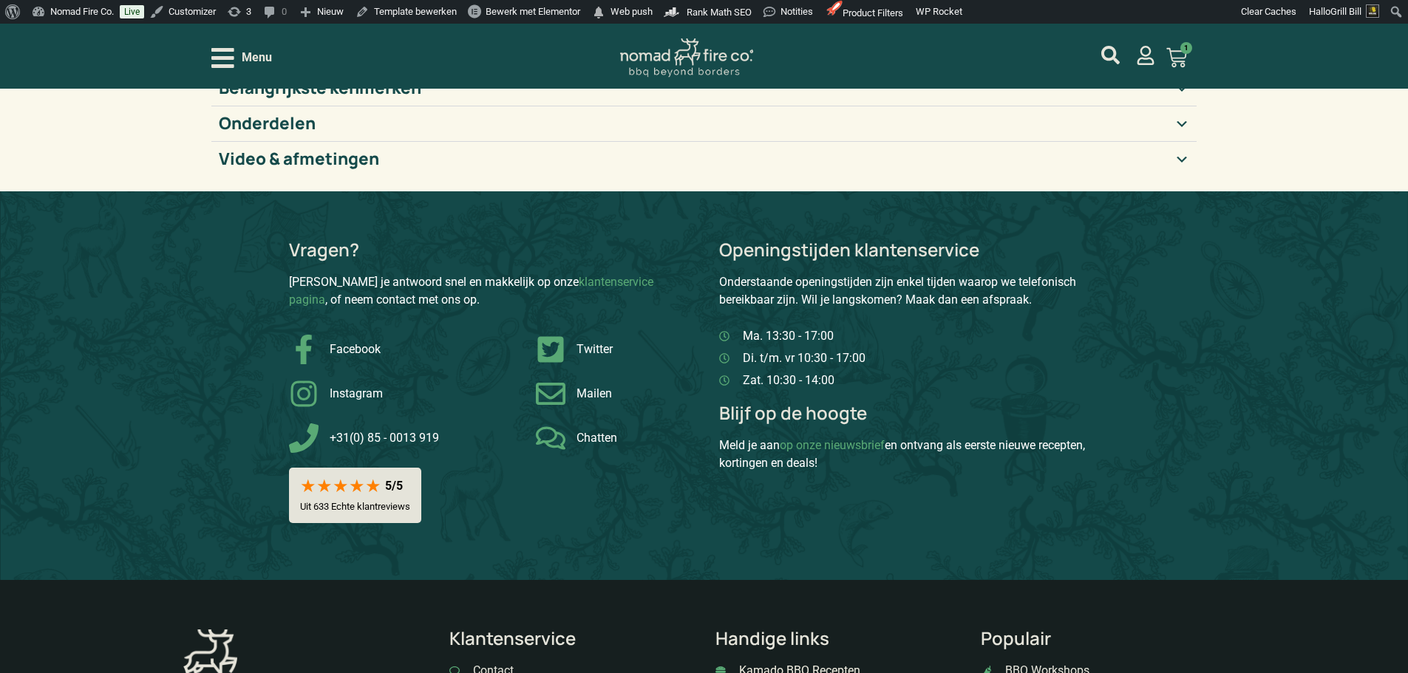
scroll to position [296, 0]
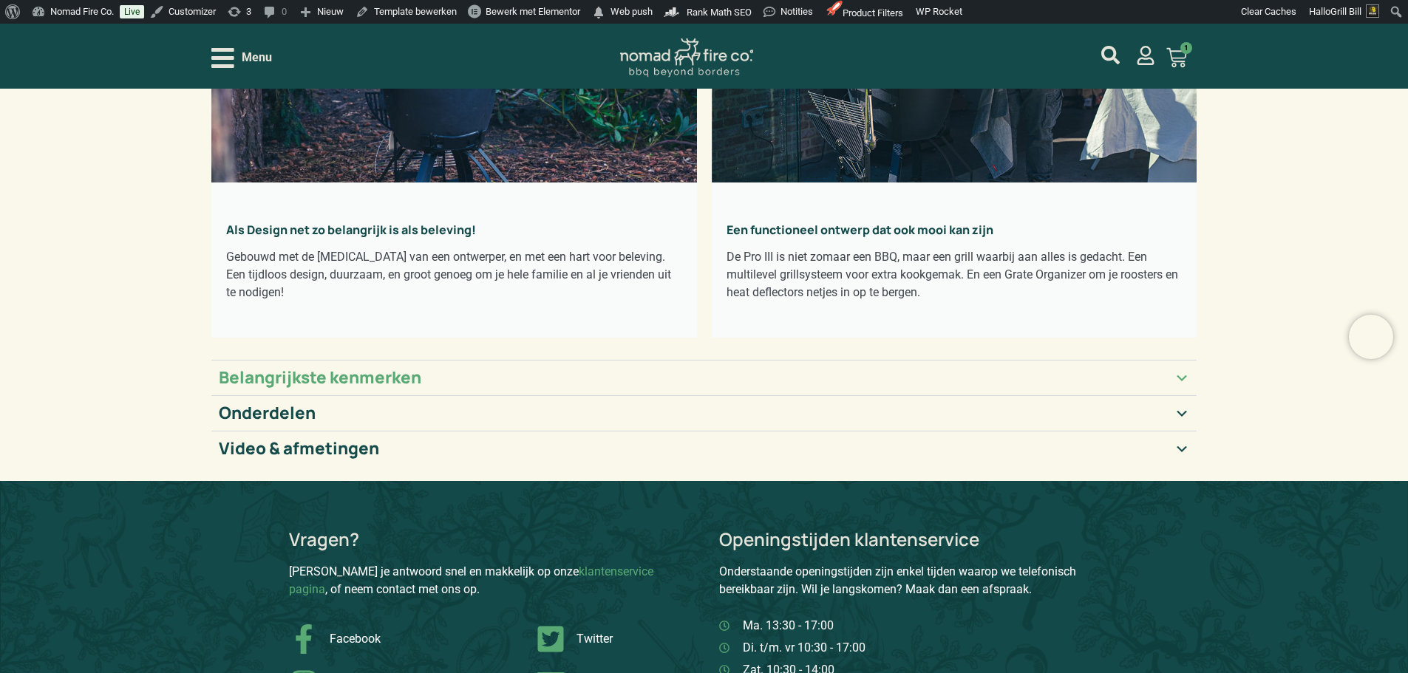
click at [390, 368] on h2 "Belangrijkste kenmerken" at bounding box center [320, 378] width 202 height 20
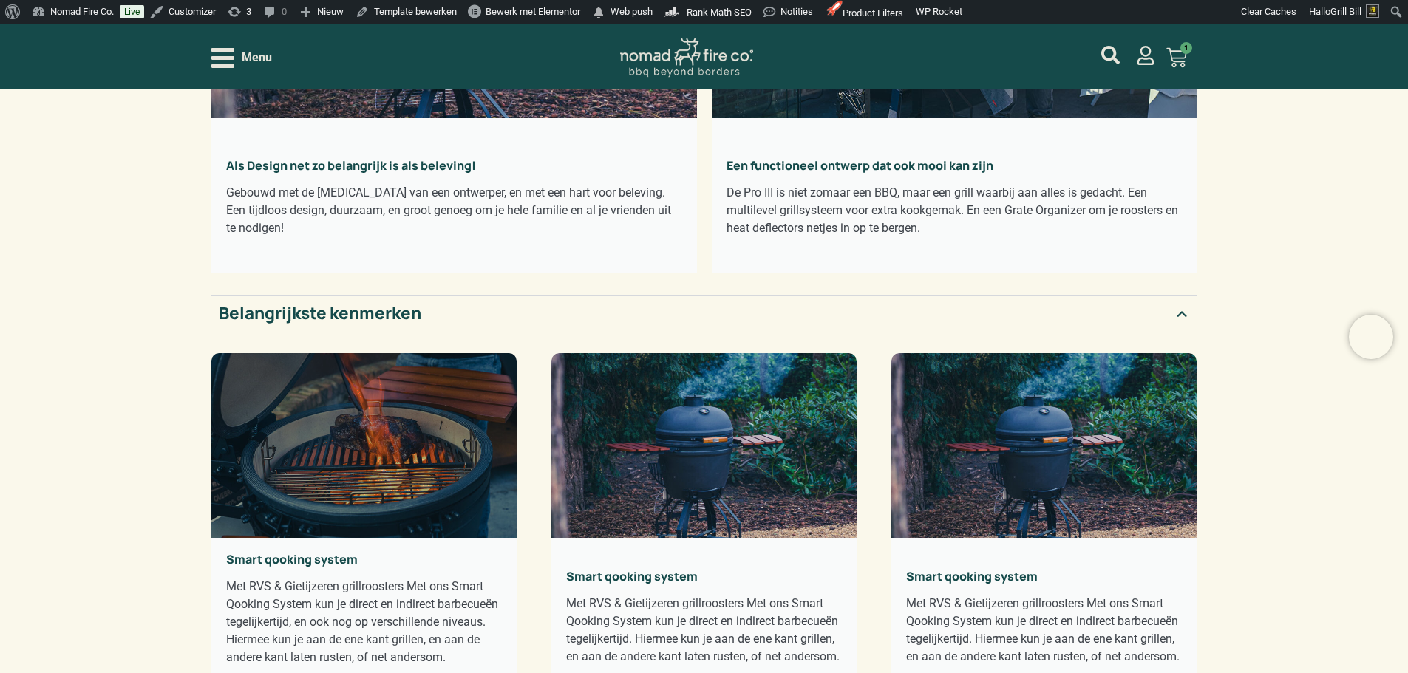
scroll to position [370, 0]
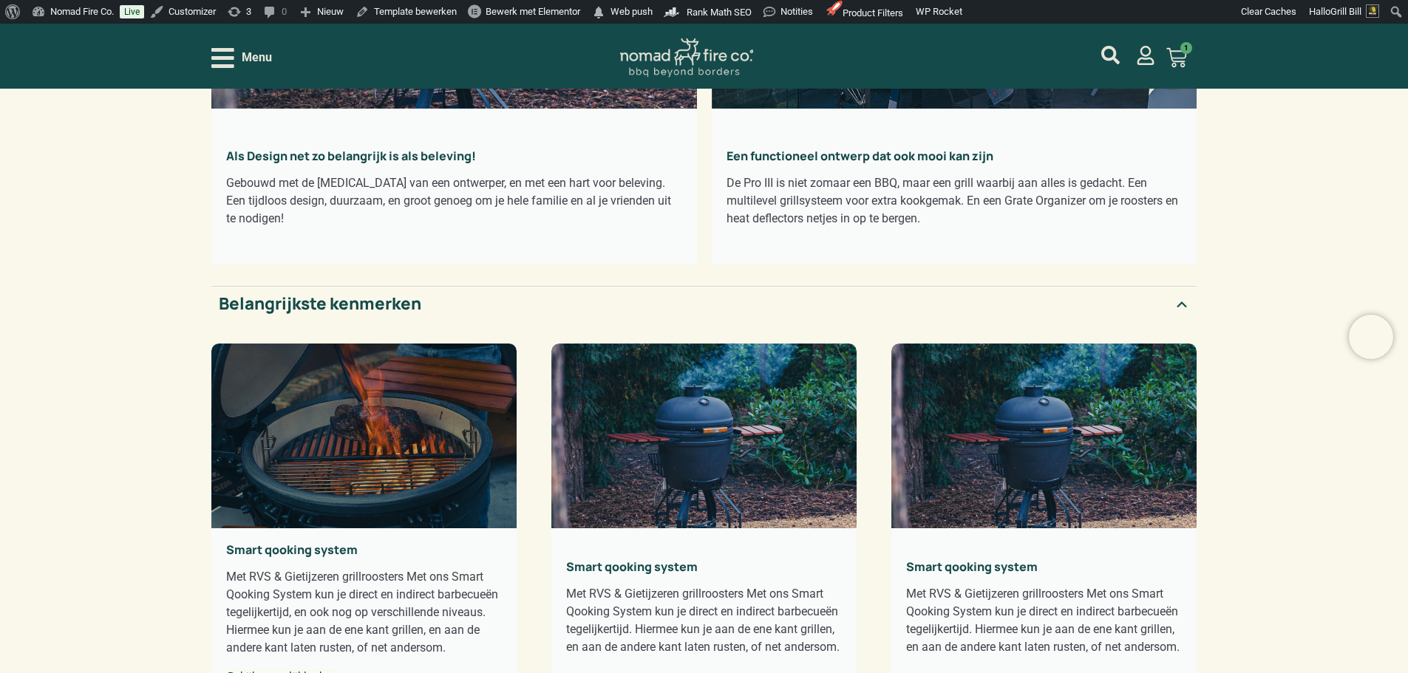
click at [296, 535] on div "Smart qooking system Met RVS & Gietijzeren grillroosters Met ons Smart Qooking …" at bounding box center [363, 612] width 305 height 168
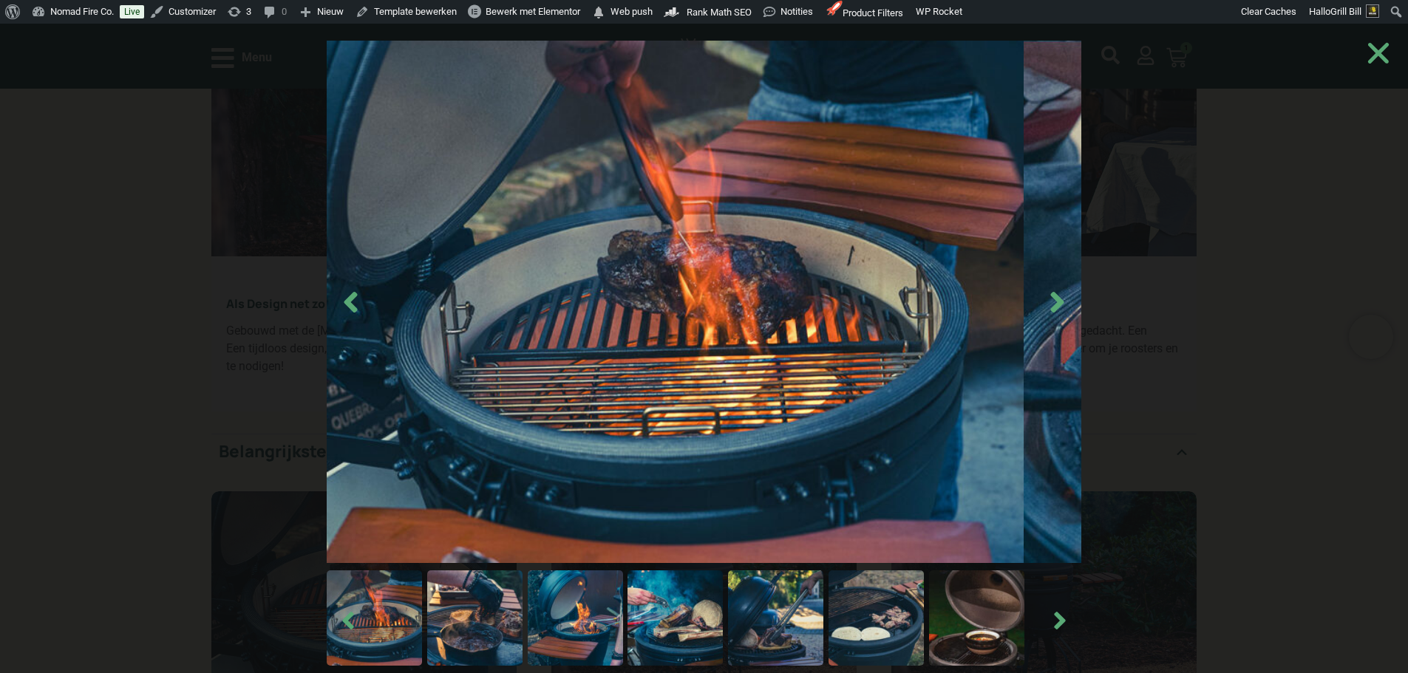
scroll to position [0, 0]
click at [522, 639] on img at bounding box center [474, 618] width 95 height 95
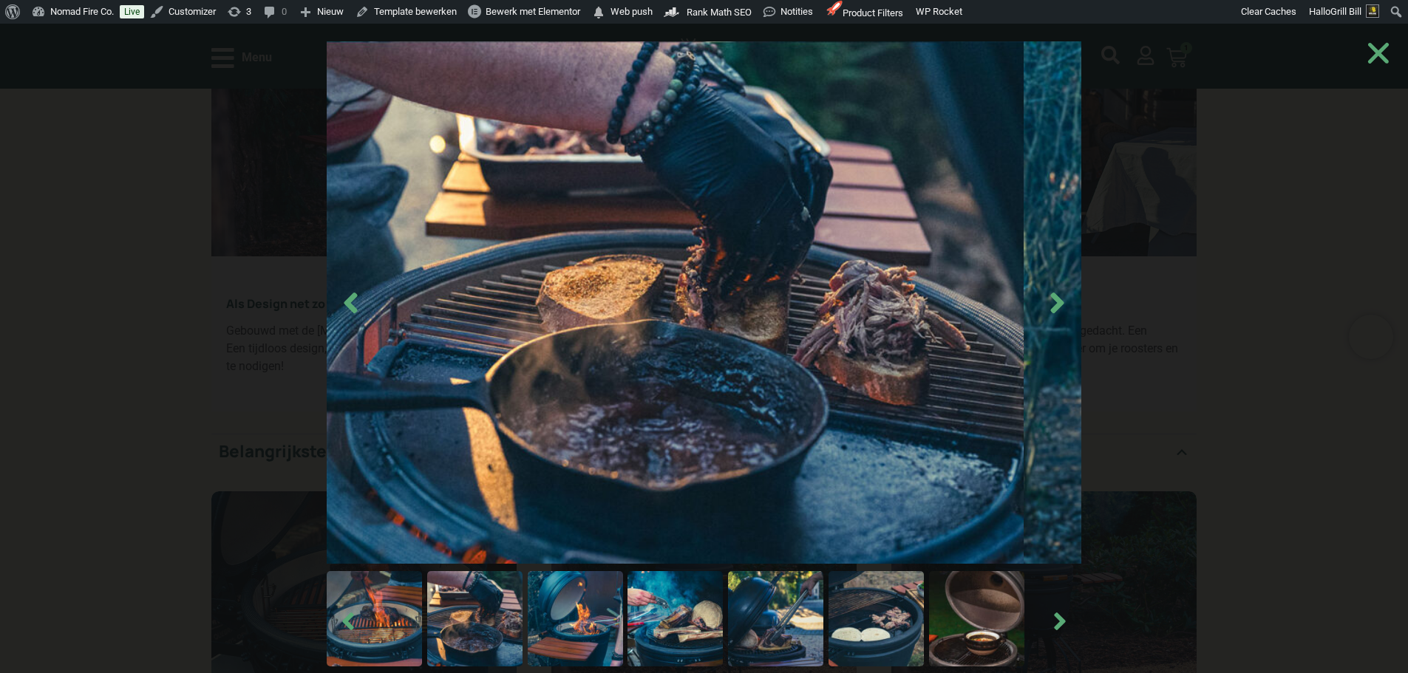
click at [579, 633] on img at bounding box center [575, 618] width 95 height 95
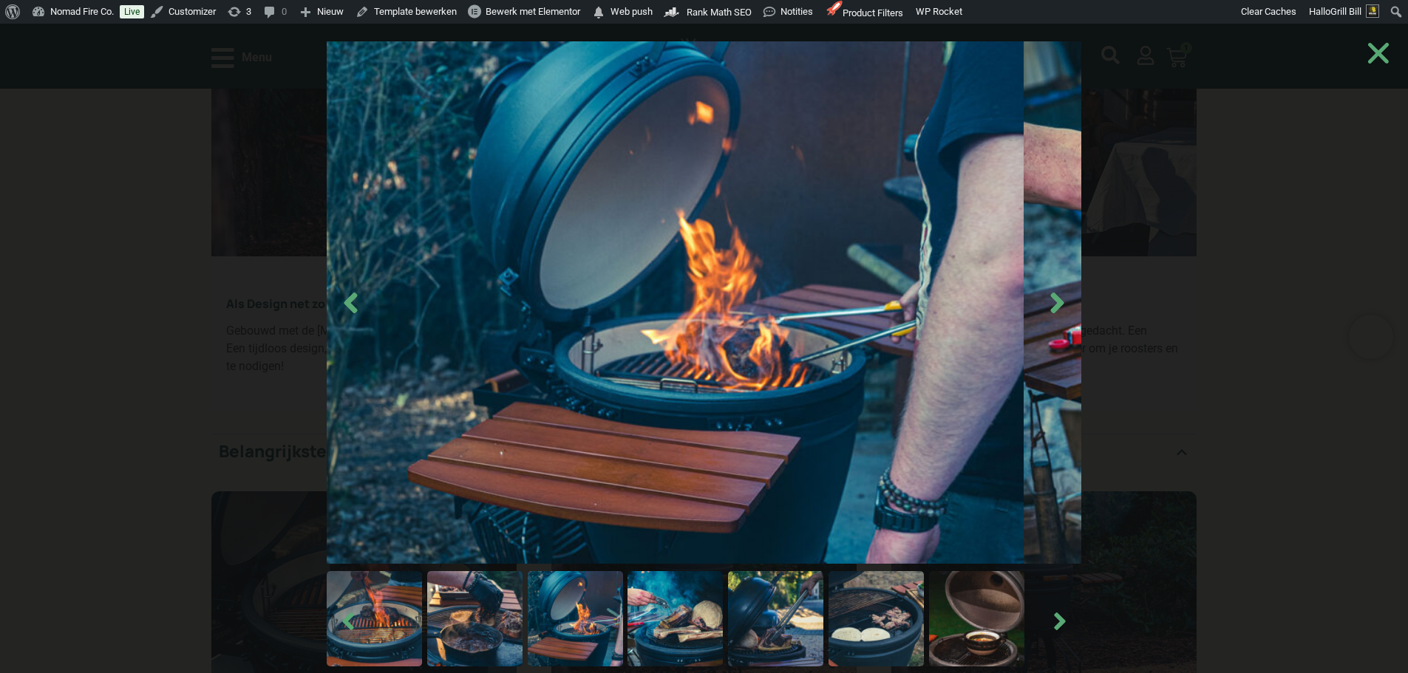
click at [722, 635] on img at bounding box center [674, 618] width 95 height 95
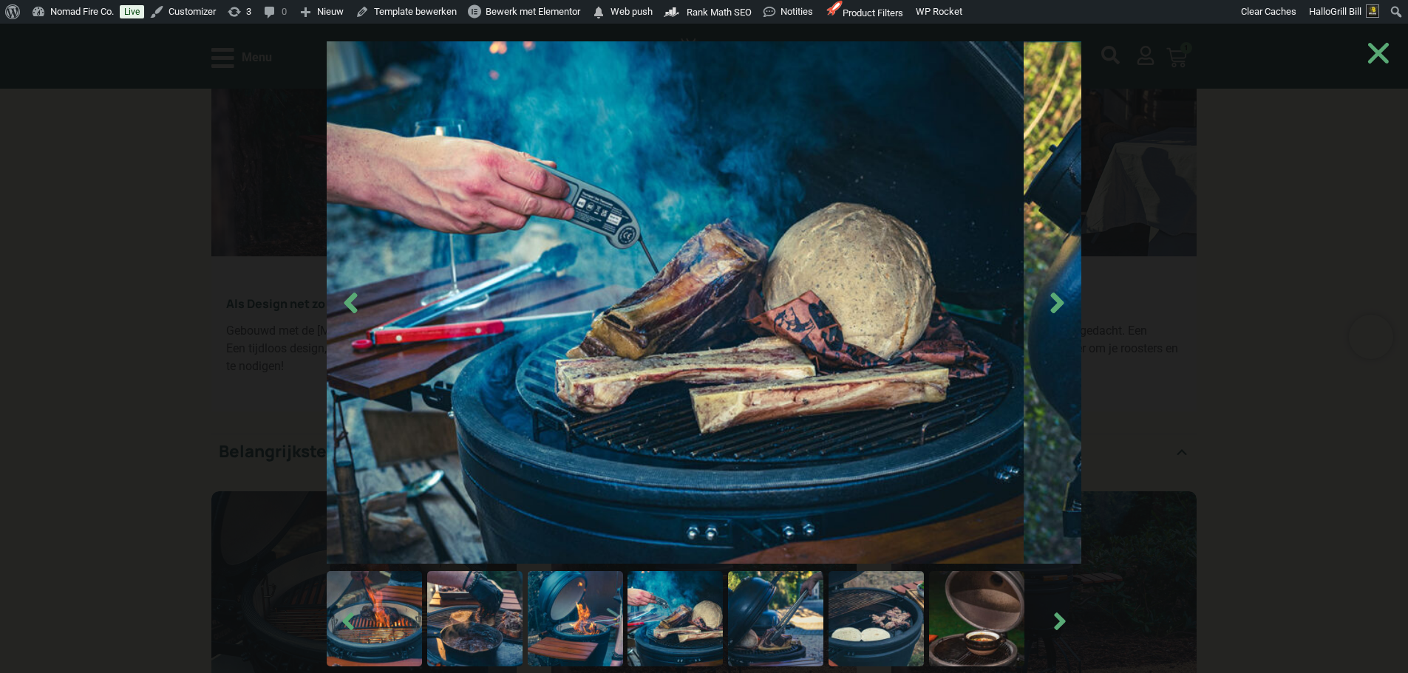
click at [800, 630] on img at bounding box center [775, 618] width 95 height 95
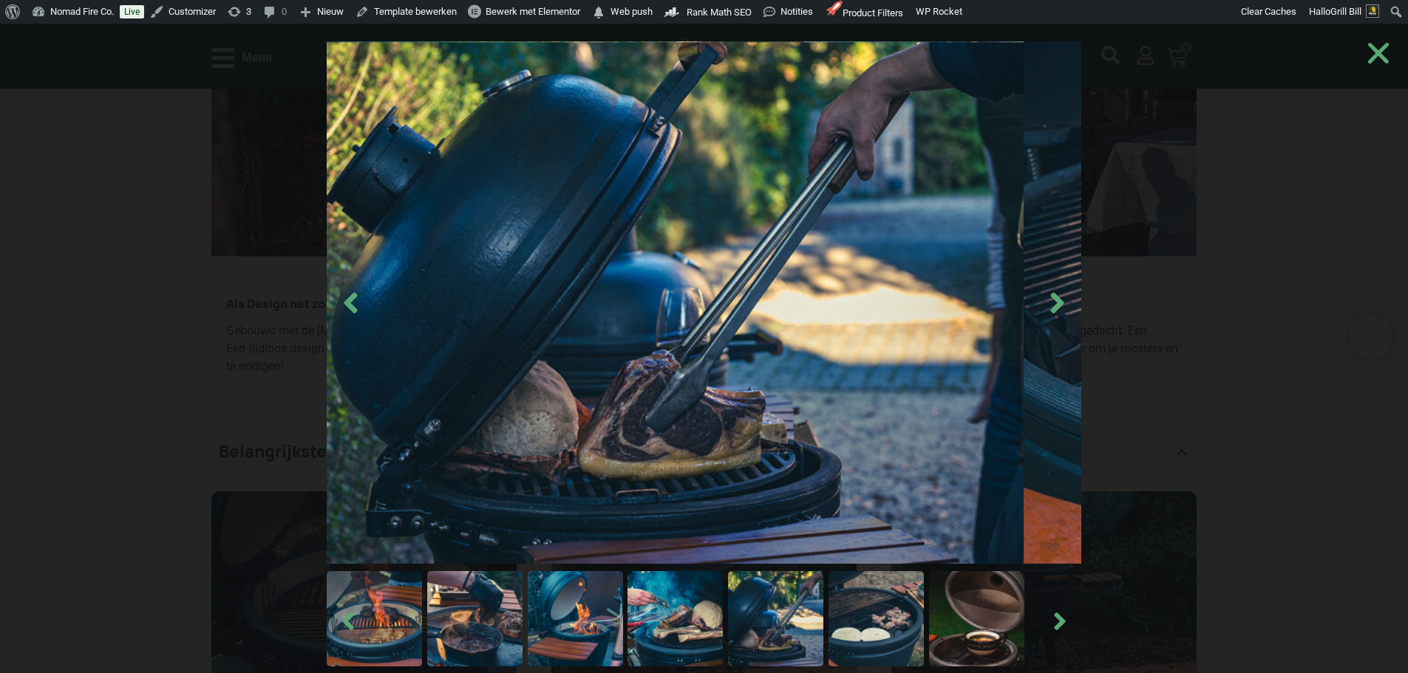
drag, startPoint x: 901, startPoint y: 633, endPoint x: 913, endPoint y: 633, distance: 11.8
click at [903, 633] on img at bounding box center [875, 618] width 95 height 95
click at [990, 630] on img at bounding box center [976, 618] width 95 height 95
click at [898, 647] on img at bounding box center [875, 618] width 95 height 95
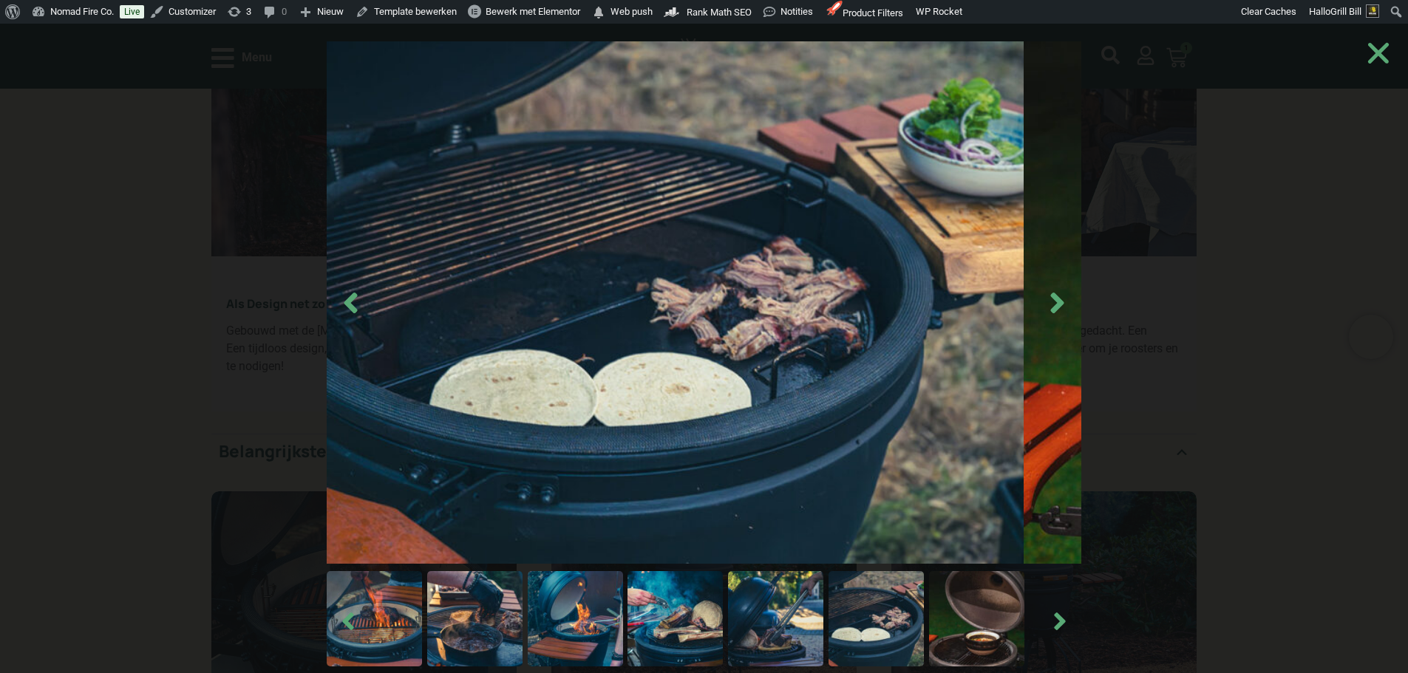
click at [802, 627] on img at bounding box center [775, 618] width 95 height 95
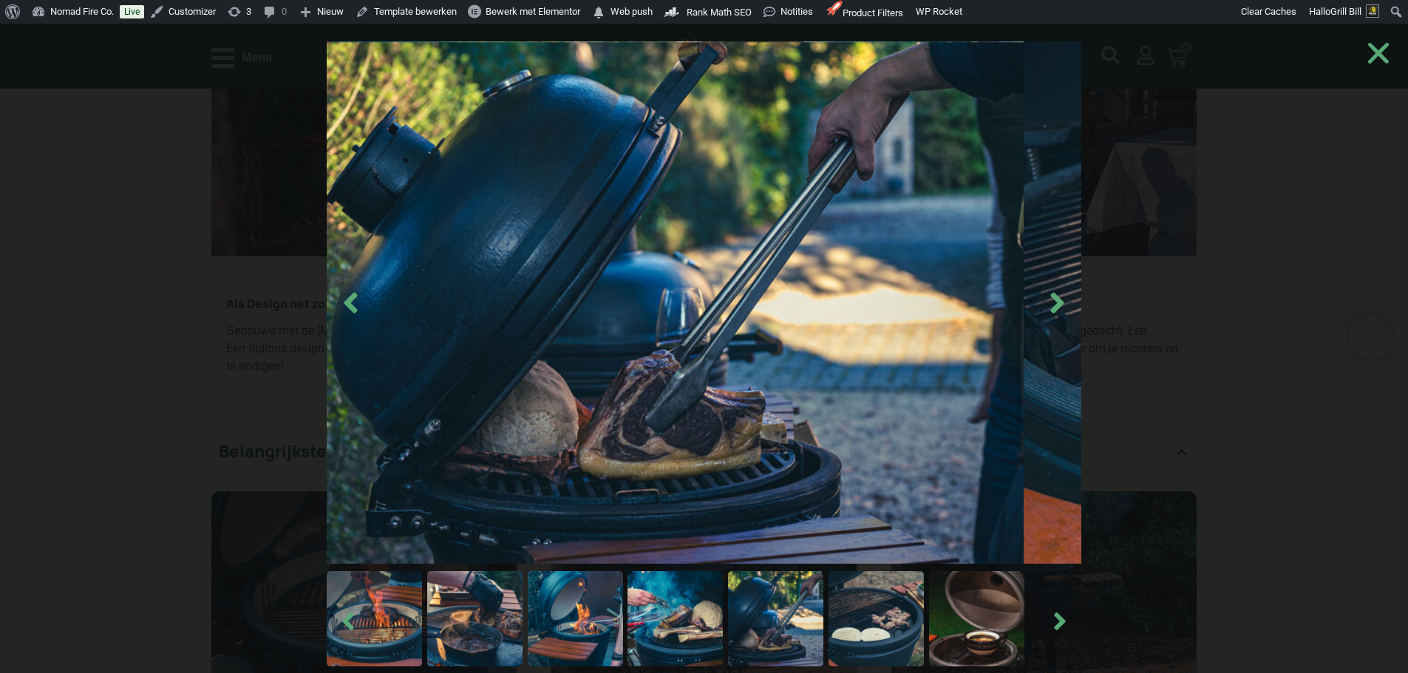
click at [687, 633] on img at bounding box center [674, 618] width 95 height 95
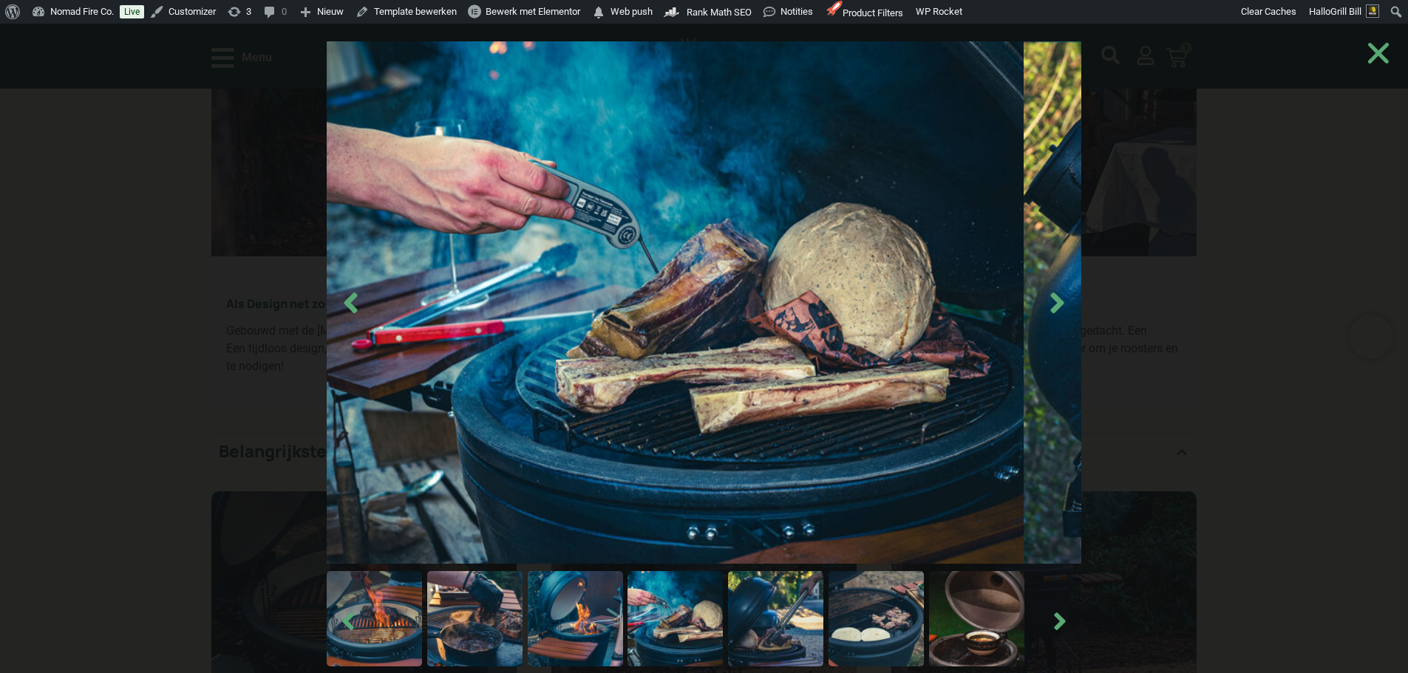
click at [1376, 61] on icon "Close" at bounding box center [1378, 53] width 30 height 30
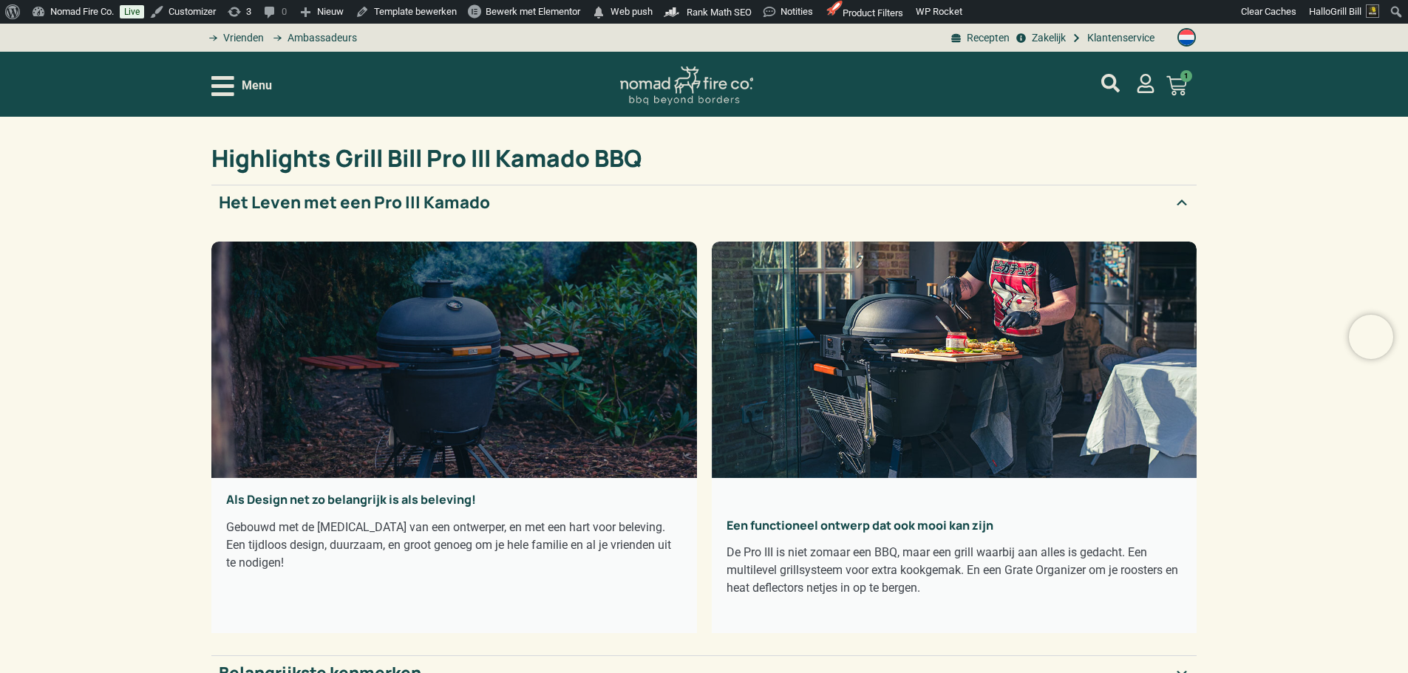
click at [429, 330] on div "Accordion. Open links with Enter or Space, close with Escape, and navigate with…" at bounding box center [454, 360] width 486 height 236
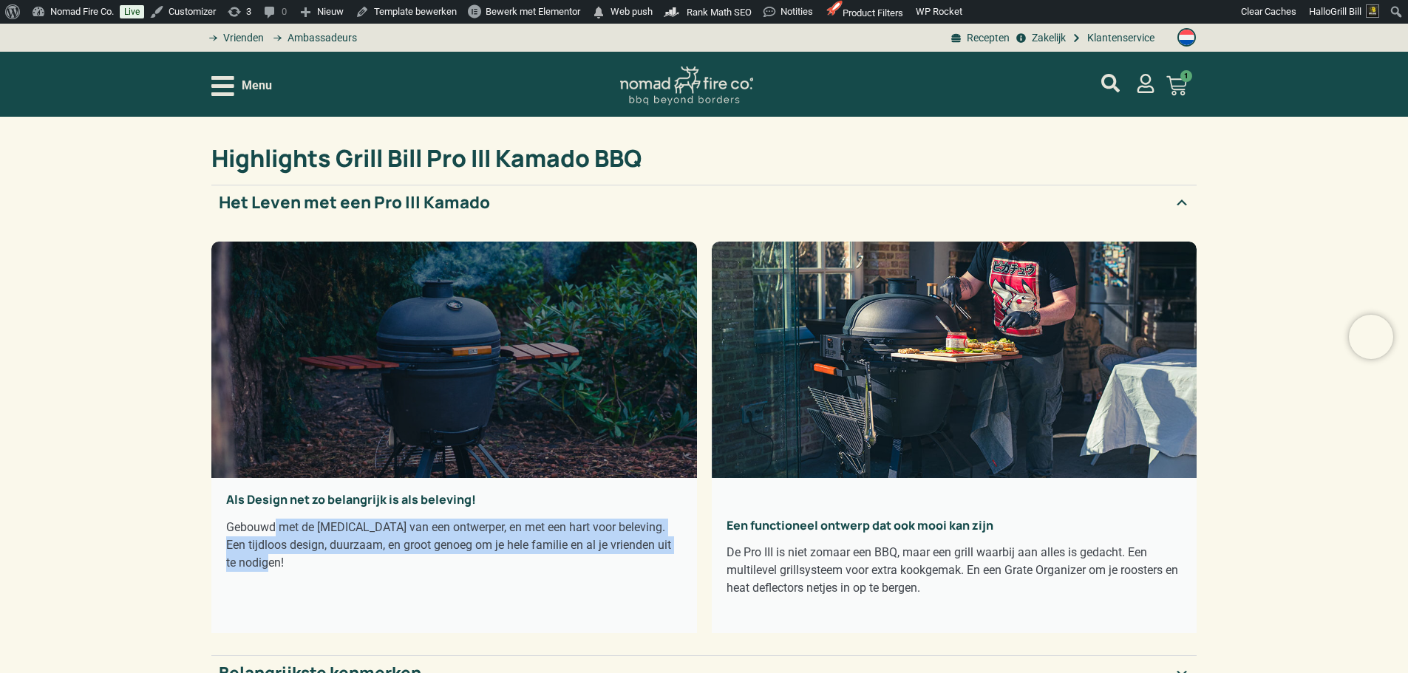
drag, startPoint x: 457, startPoint y: 554, endPoint x: 290, endPoint y: 509, distance: 173.0
click at [290, 509] on div "Als Design net zo belangrijk is als beleving! Gebouwd met de [MEDICAL_DATA] van…" at bounding box center [454, 555] width 486 height 155
copy div "Gebouwd met de [MEDICAL_DATA] van een ontwerper, en met een hart voor beleving.…"
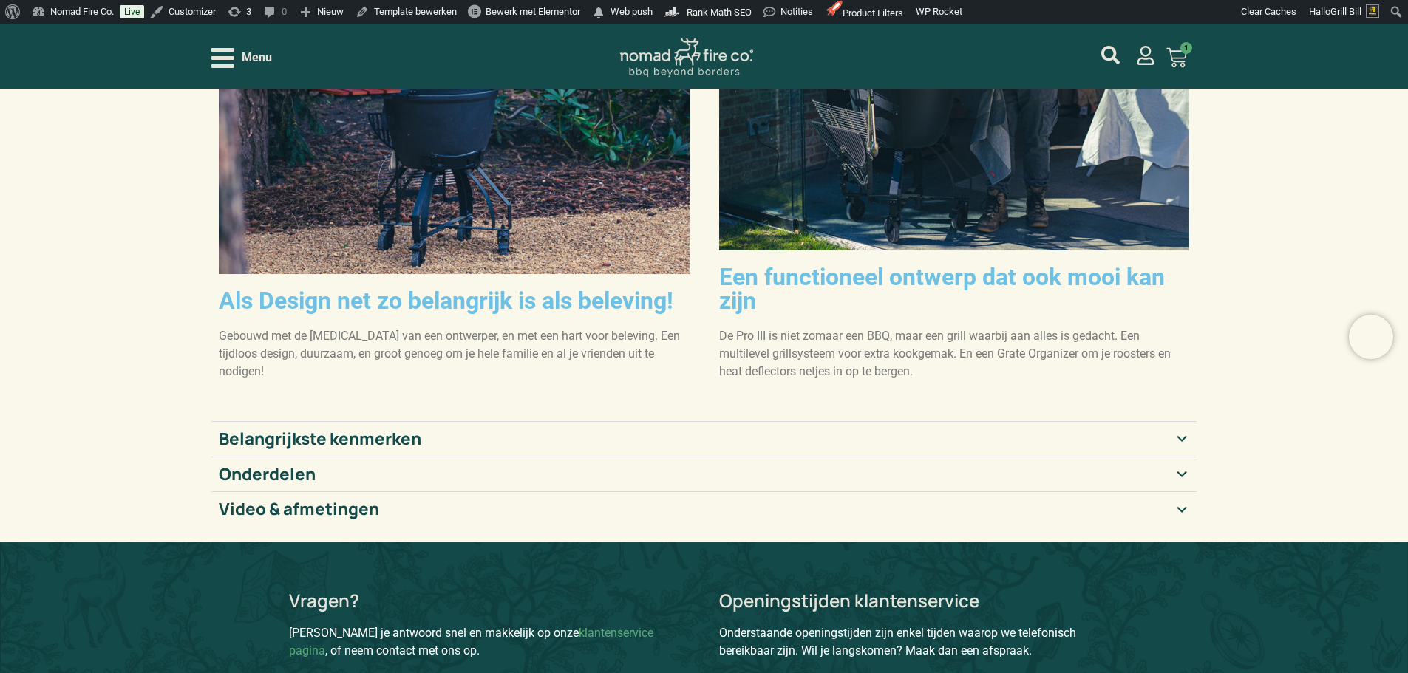
scroll to position [370, 0]
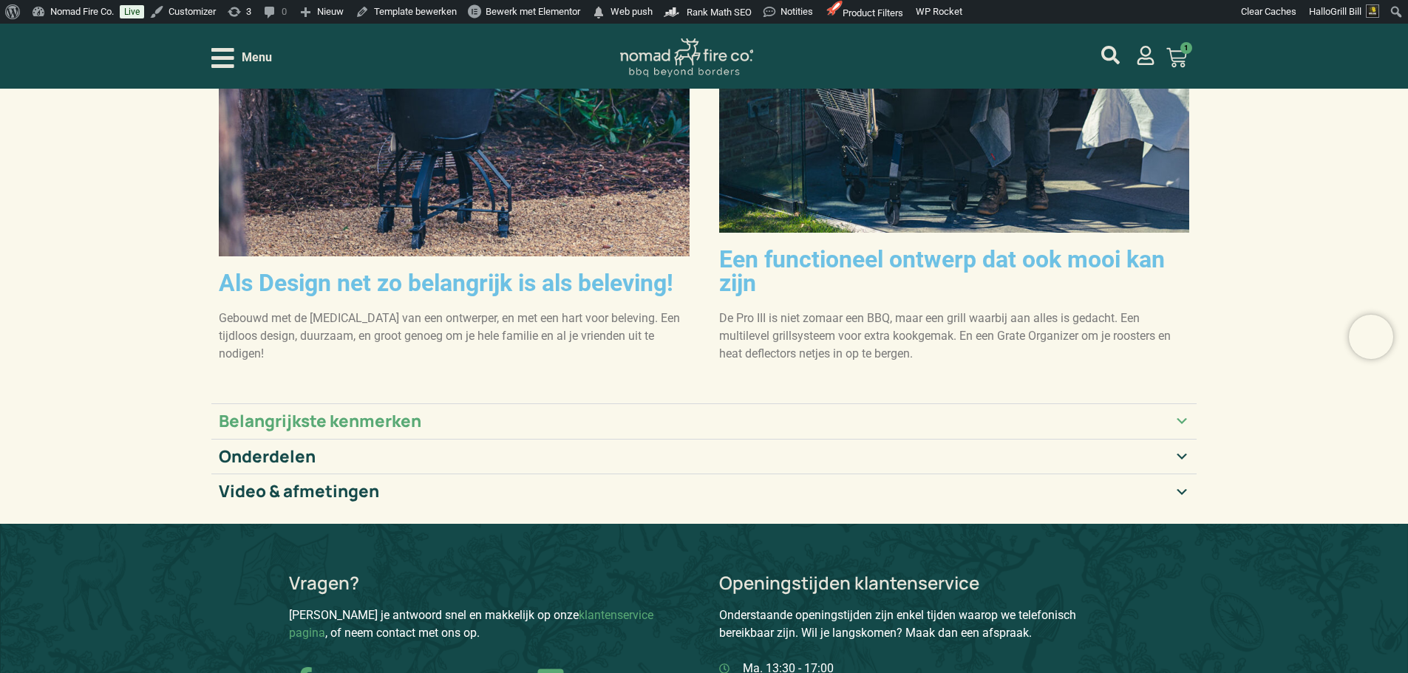
click at [566, 403] on summary "Belangrijkste kenmerken" at bounding box center [704, 420] width 986 height 35
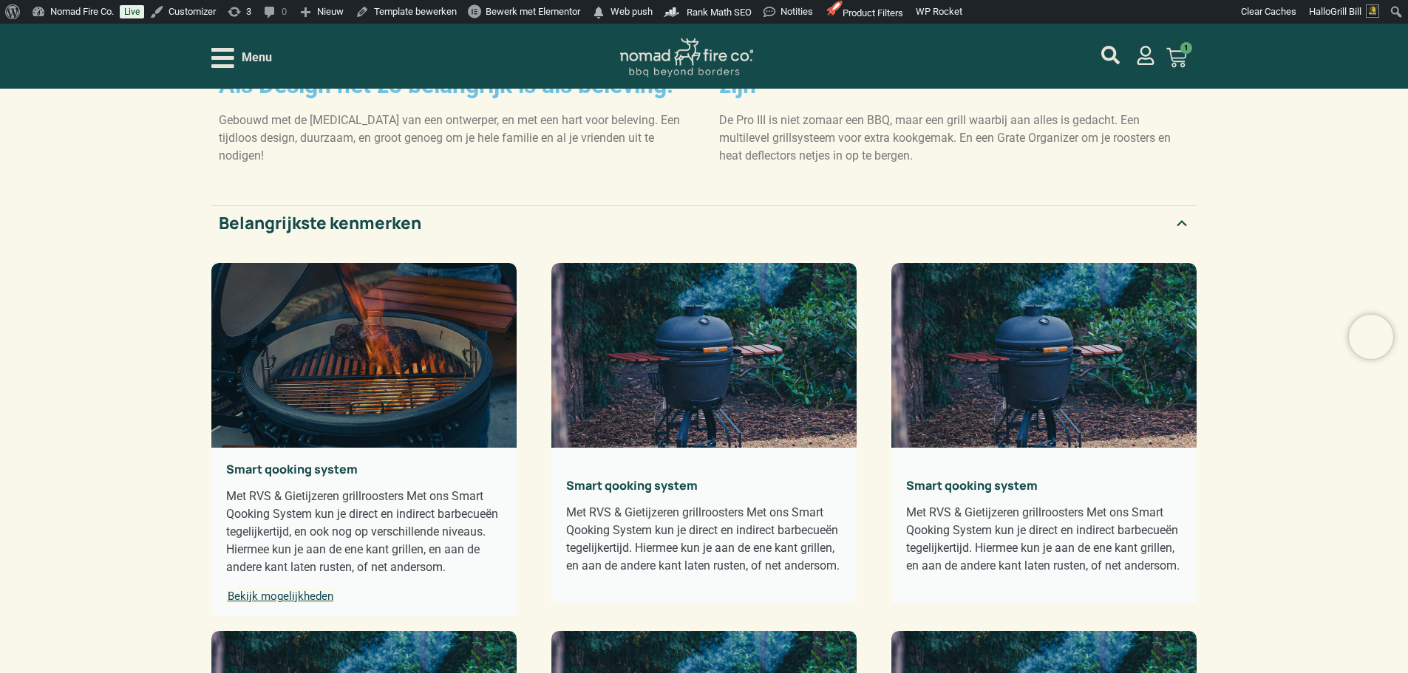
scroll to position [591, 0]
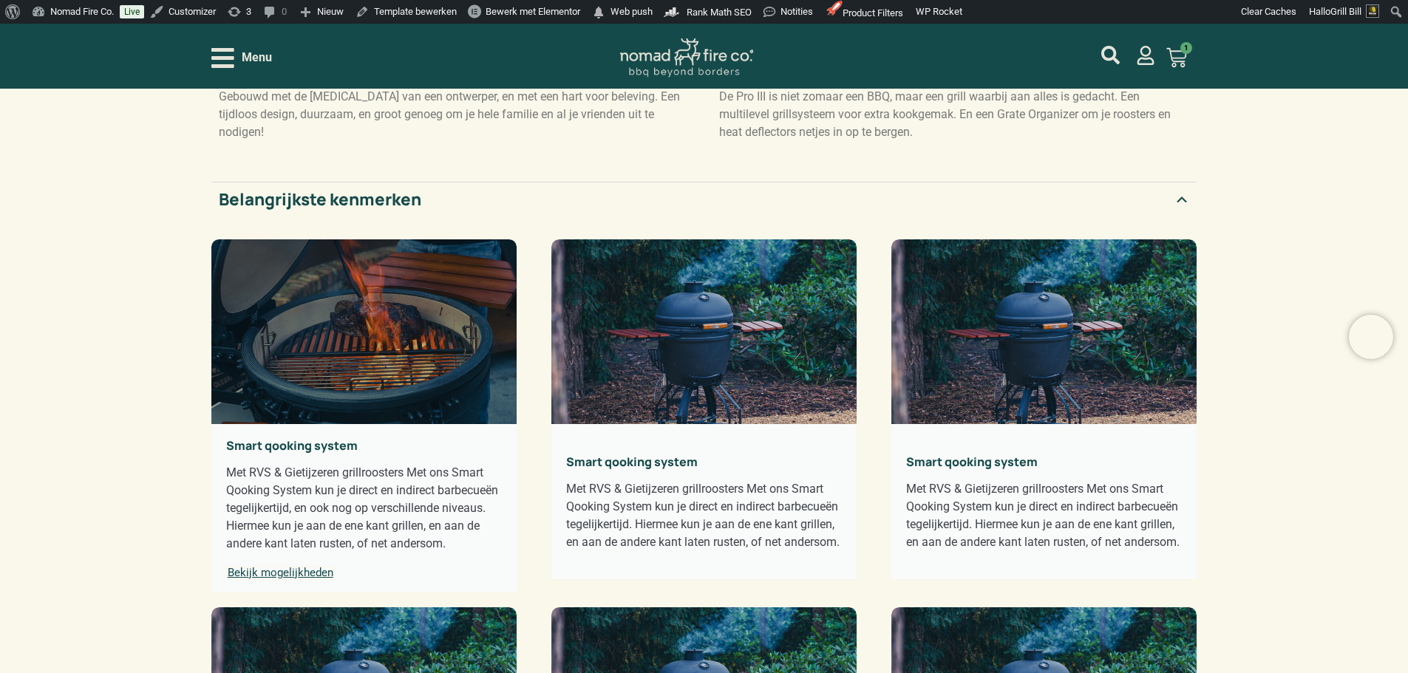
click at [461, 360] on div "Accordion. Open links with Enter or Space, close with Escape, and navigate with…" at bounding box center [363, 331] width 305 height 185
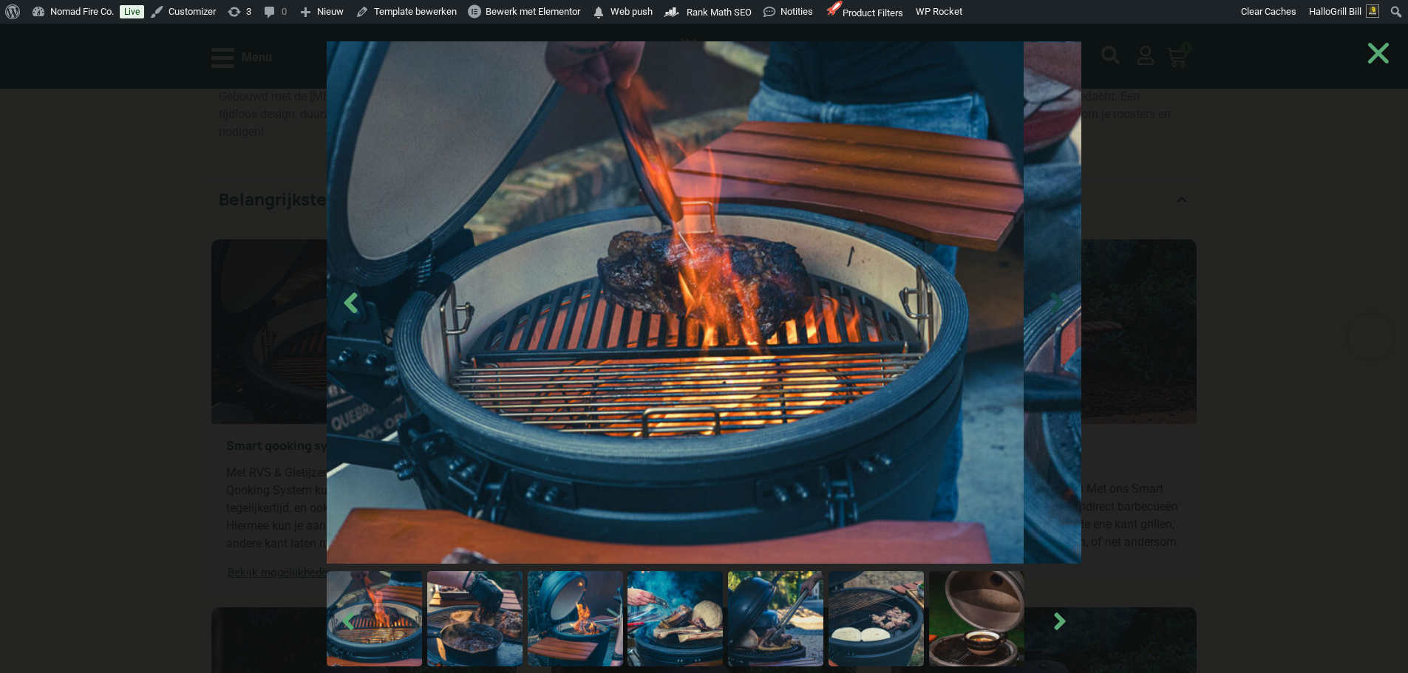
click at [1041, 305] on icon "Next slide" at bounding box center [1057, 302] width 33 height 33
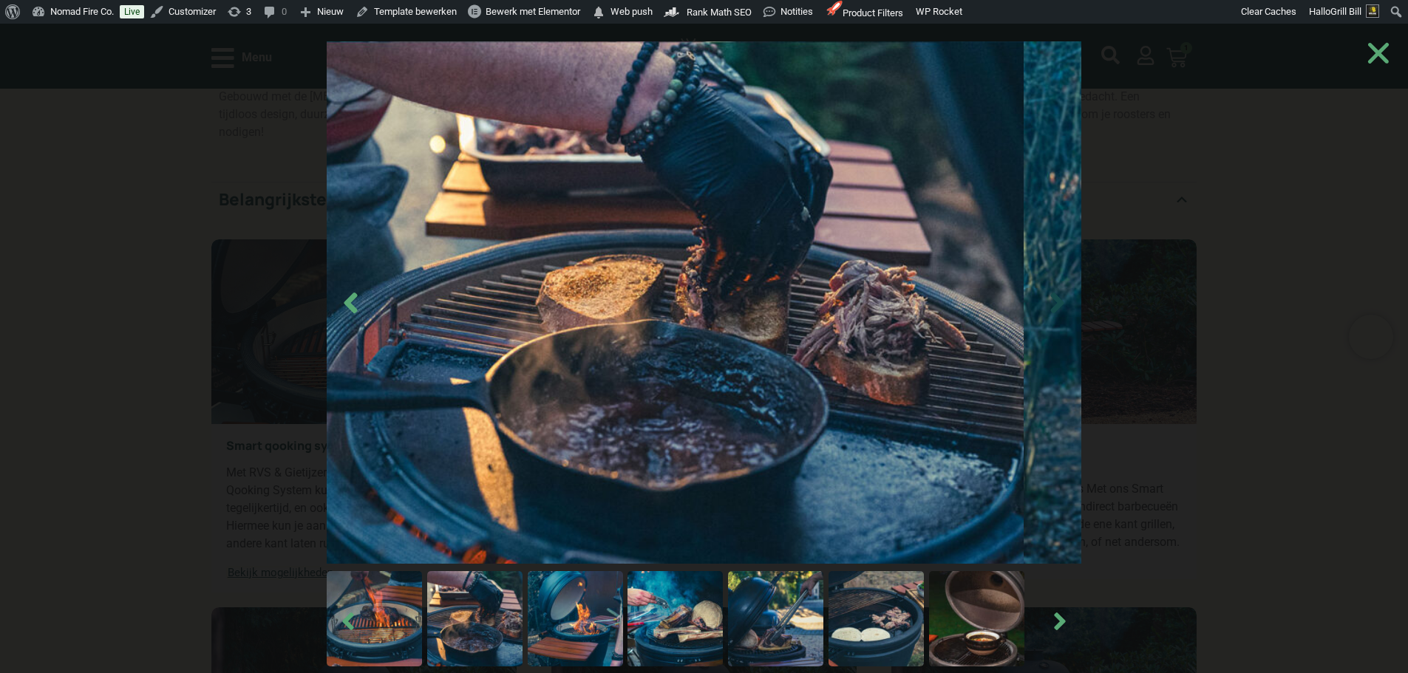
click at [1041, 305] on icon "Next slide" at bounding box center [1057, 302] width 33 height 33
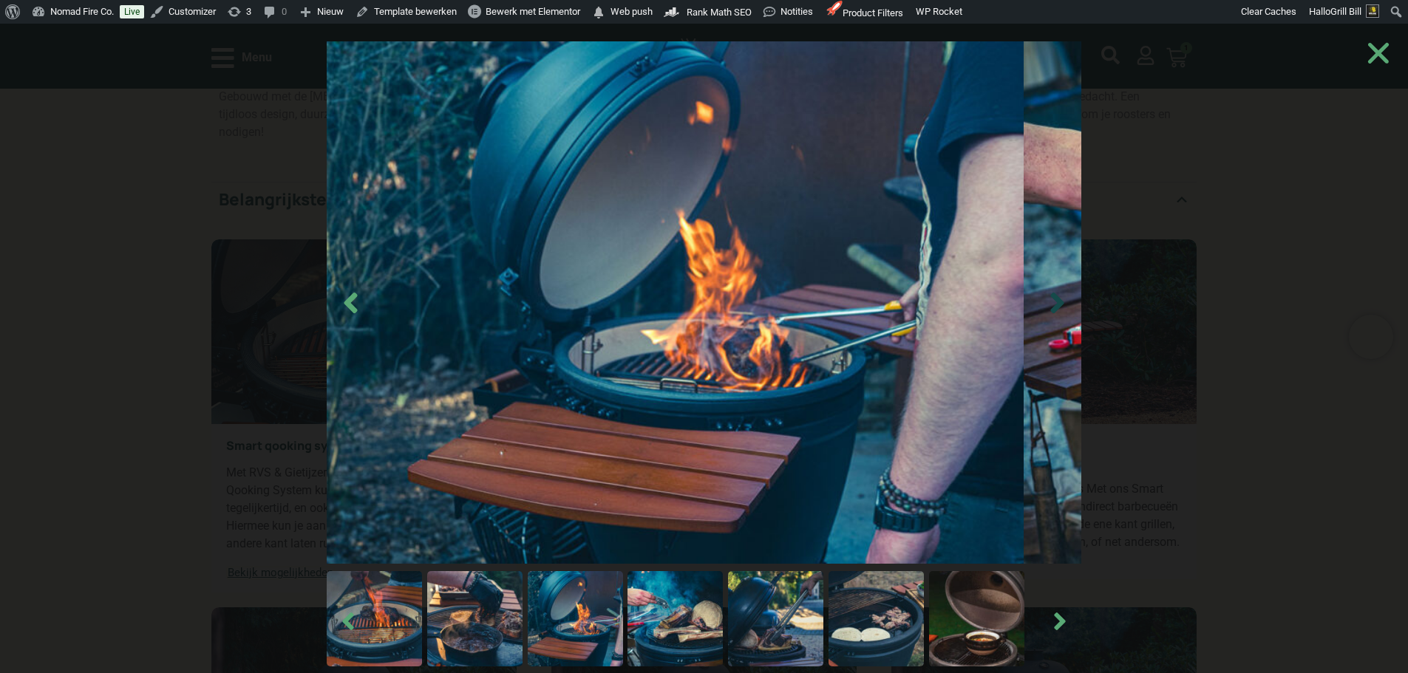
click at [1041, 305] on icon "Next slide" at bounding box center [1057, 302] width 33 height 33
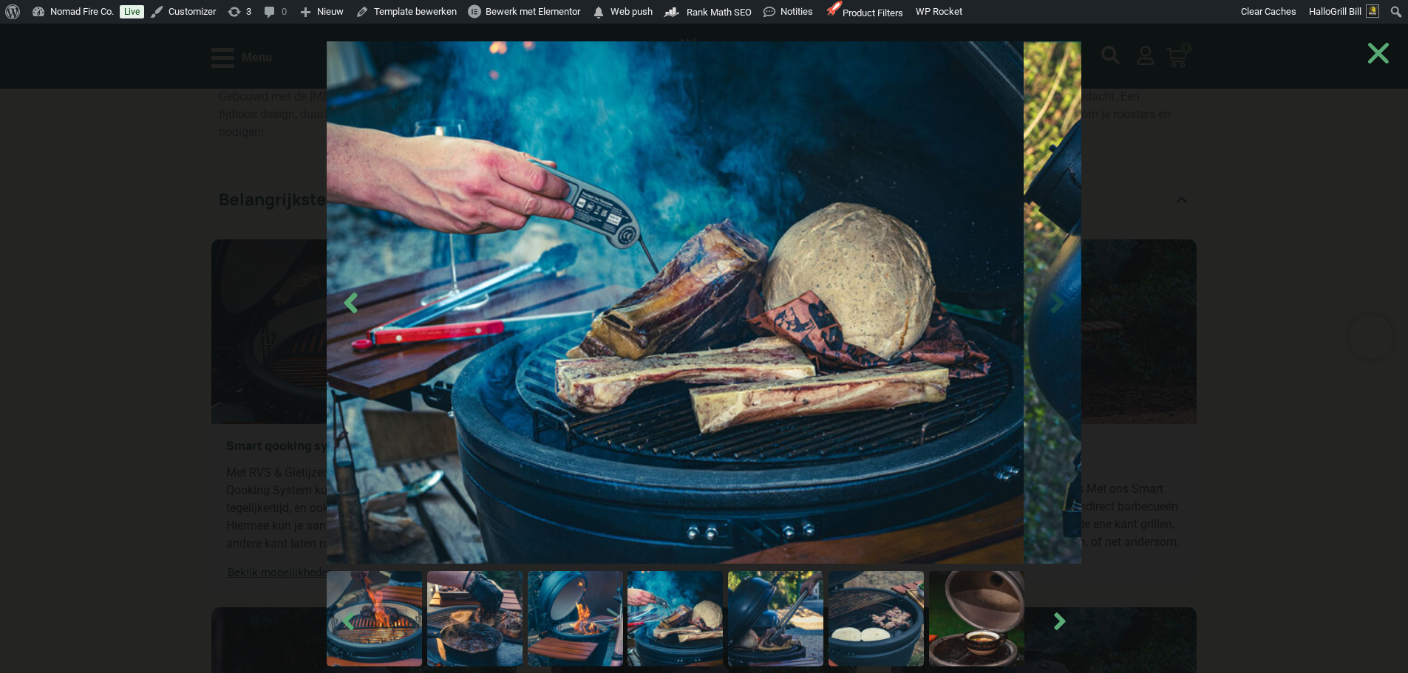
click at [1041, 305] on icon "Next slide" at bounding box center [1057, 302] width 33 height 33
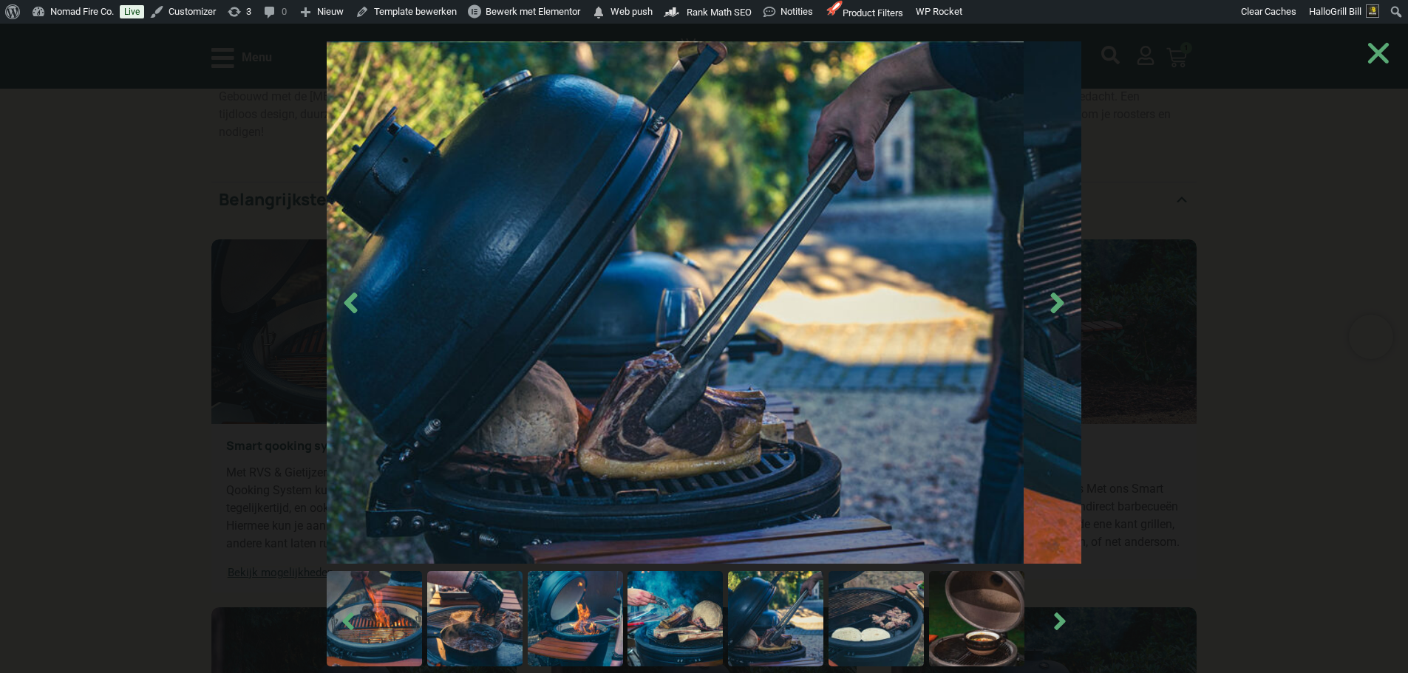
click at [1157, 307] on div at bounding box center [703, 360] width 1371 height 675
drag, startPoint x: 1346, startPoint y: 125, endPoint x: 1358, endPoint y: 74, distance: 52.3
click at [1349, 124] on div at bounding box center [704, 360] width 1408 height 675
click at [1376, 50] on use "Close" at bounding box center [1378, 53] width 21 height 21
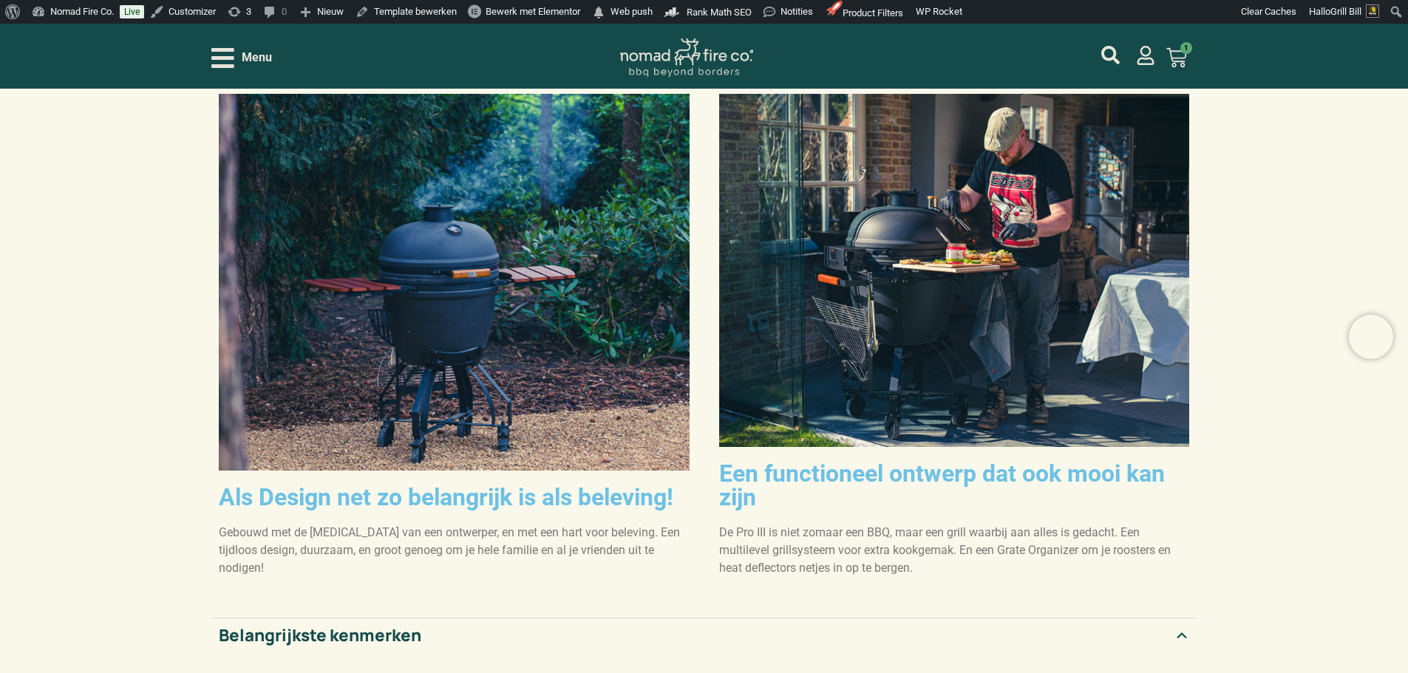
scroll to position [0, 0]
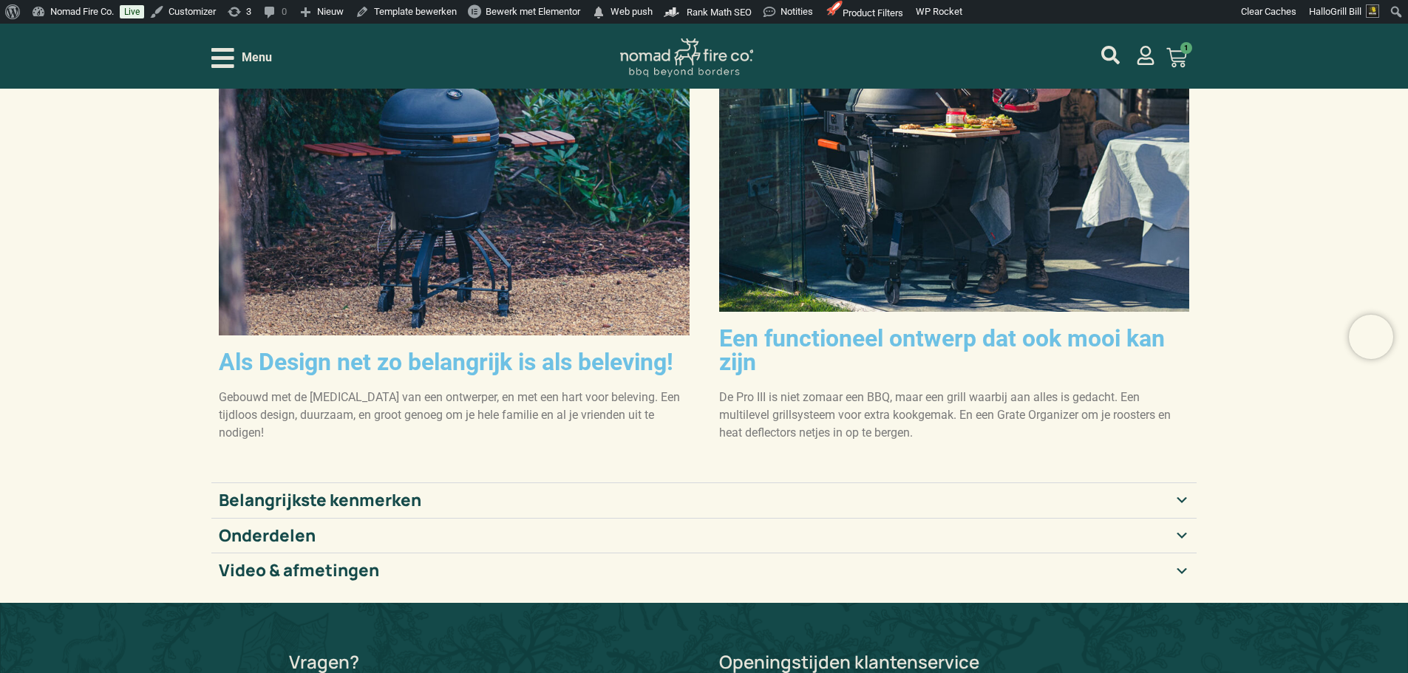
scroll to position [296, 0]
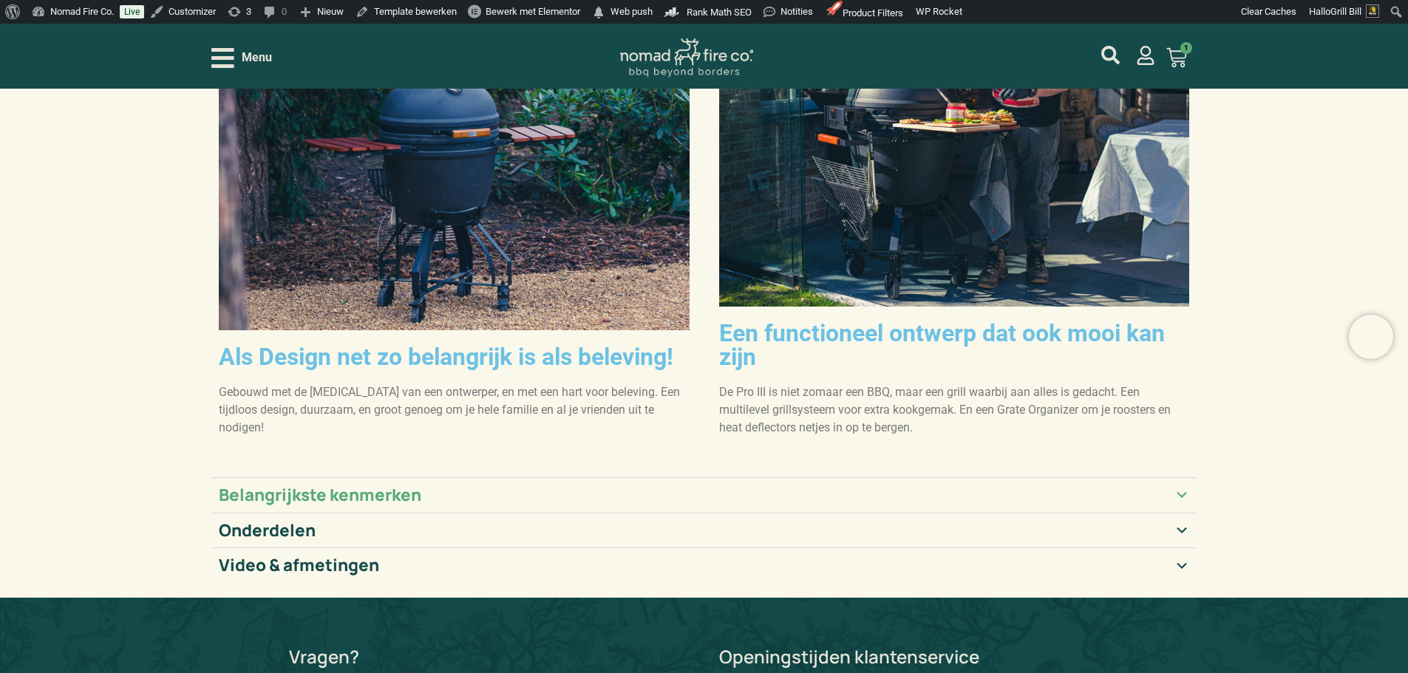
click at [358, 486] on h2 "Belangrijkste kenmerken" at bounding box center [320, 496] width 202 height 20
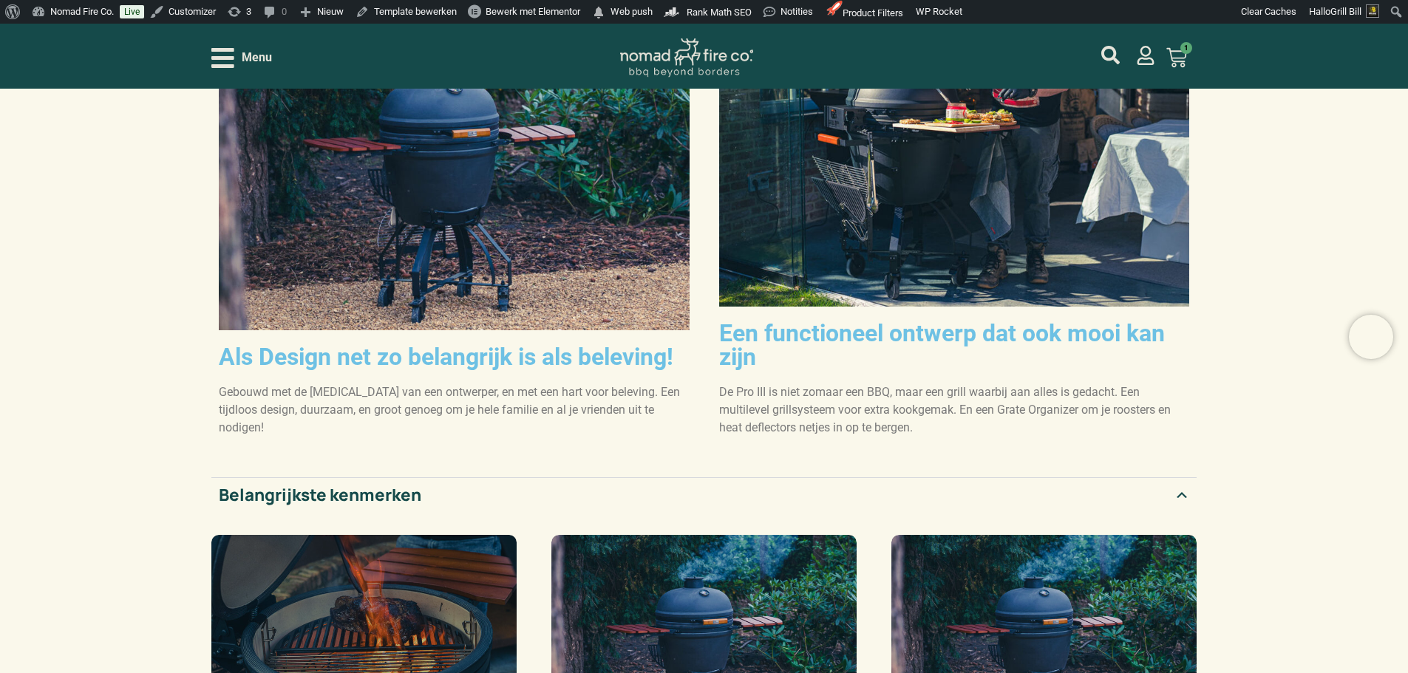
click at [376, 536] on div "Accordion. Open links with Enter or Space, close with Escape, and navigate with…" at bounding box center [363, 627] width 305 height 185
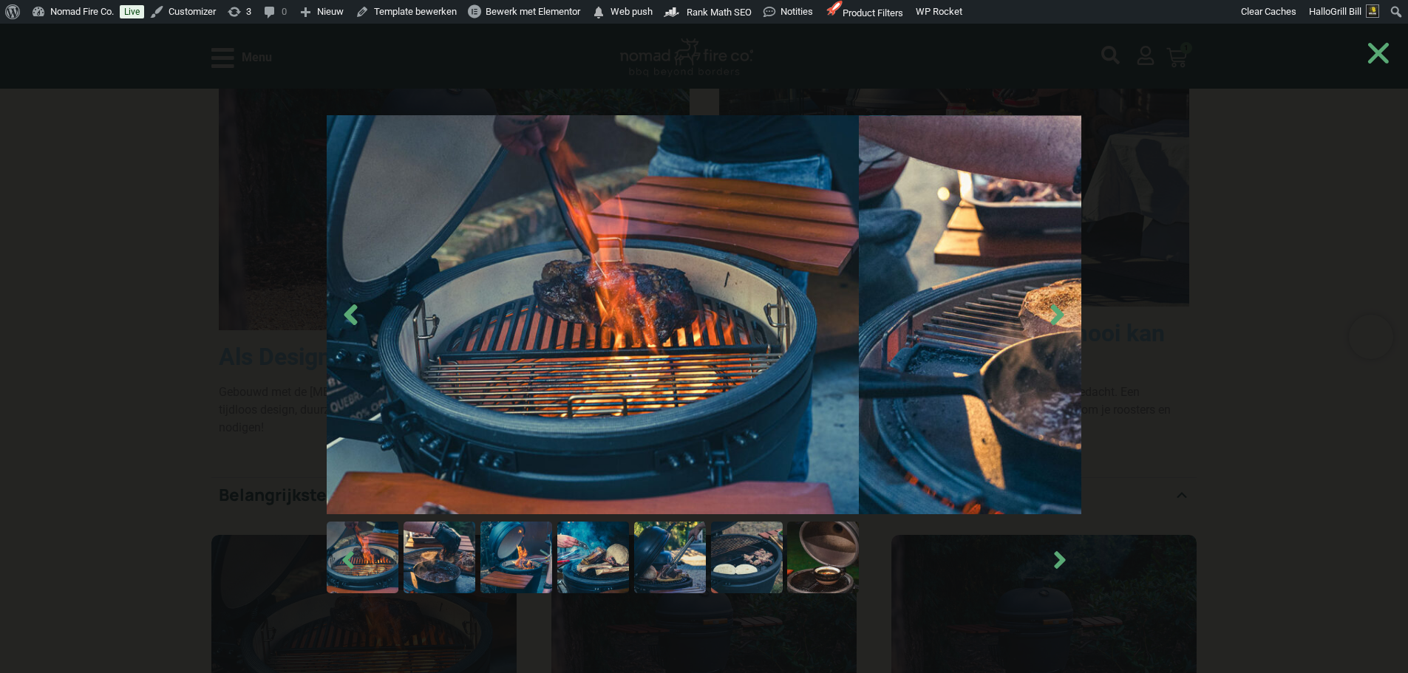
click at [629, 543] on img at bounding box center [593, 558] width 72 height 72
click at [706, 563] on img at bounding box center [670, 558] width 72 height 72
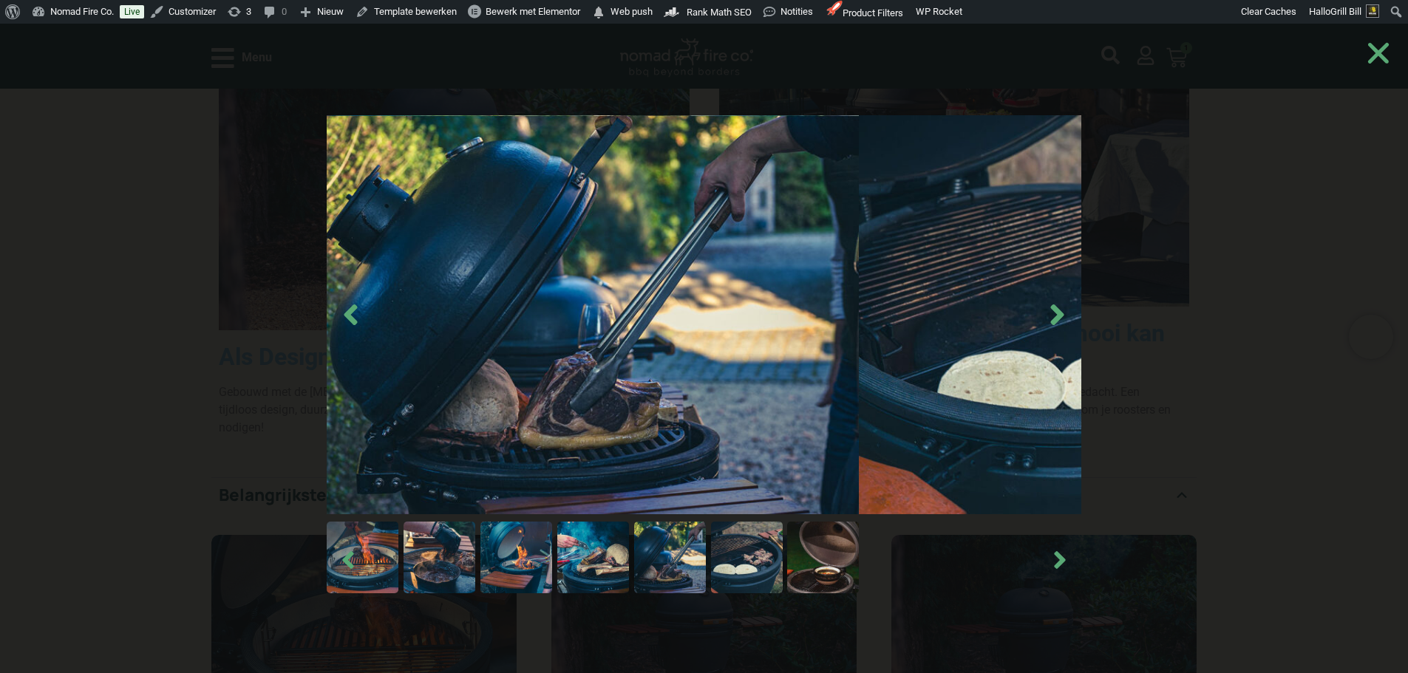
drag, startPoint x: 841, startPoint y: 547, endPoint x: 861, endPoint y: 543, distance: 20.3
click at [783, 548] on img at bounding box center [747, 558] width 72 height 72
click at [859, 539] on div at bounding box center [593, 558] width 532 height 72
click at [859, 556] on img at bounding box center [823, 558] width 72 height 72
click at [783, 557] on img at bounding box center [747, 558] width 72 height 72
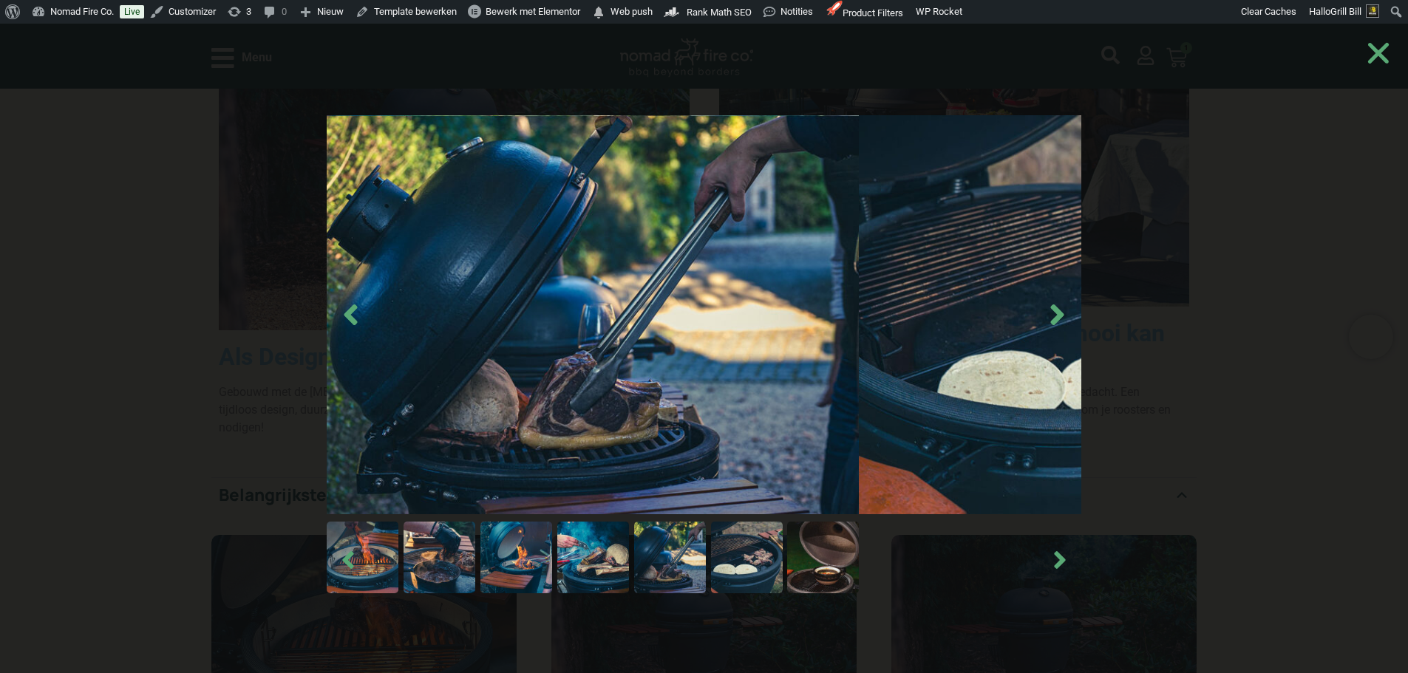
click at [706, 542] on img at bounding box center [670, 558] width 72 height 72
click at [740, 545] on div at bounding box center [593, 558] width 532 height 72
click at [1041, 308] on icon "Next slide" at bounding box center [1057, 314] width 33 height 33
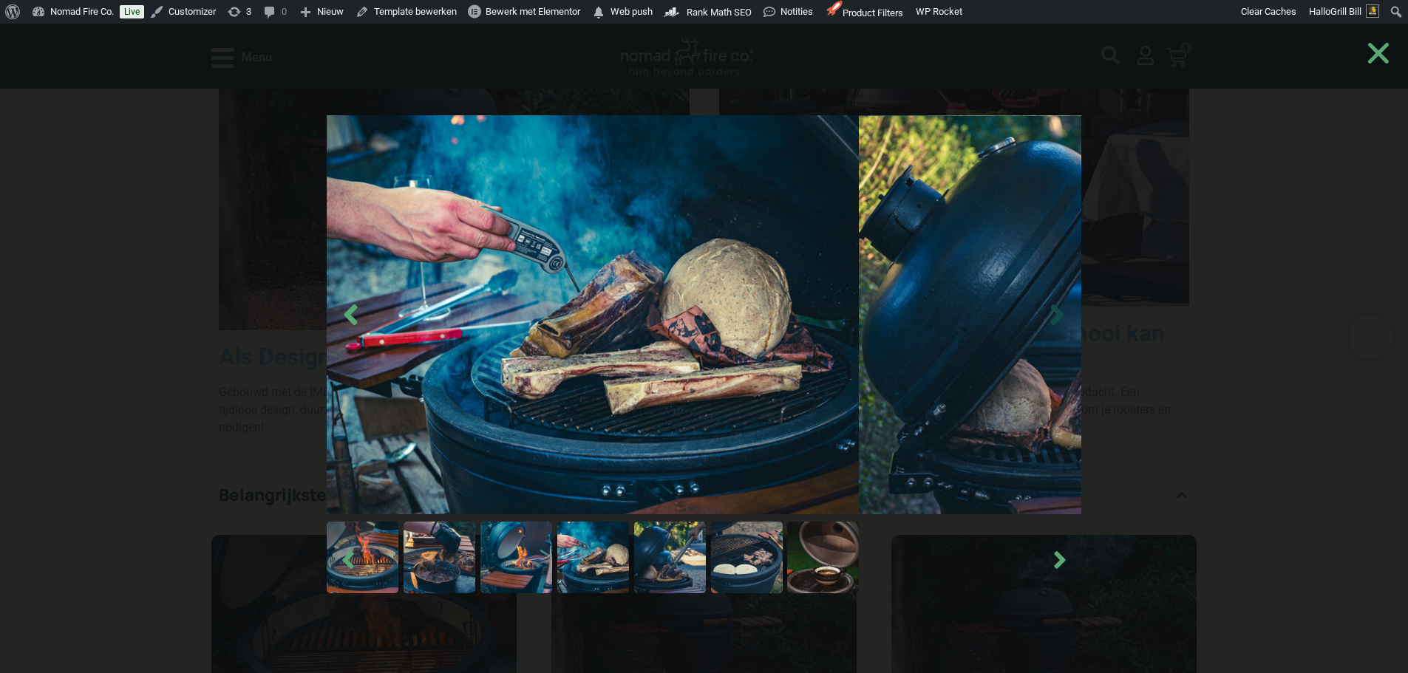
click at [1050, 304] on icon "Next slide" at bounding box center [1056, 314] width 13 height 21
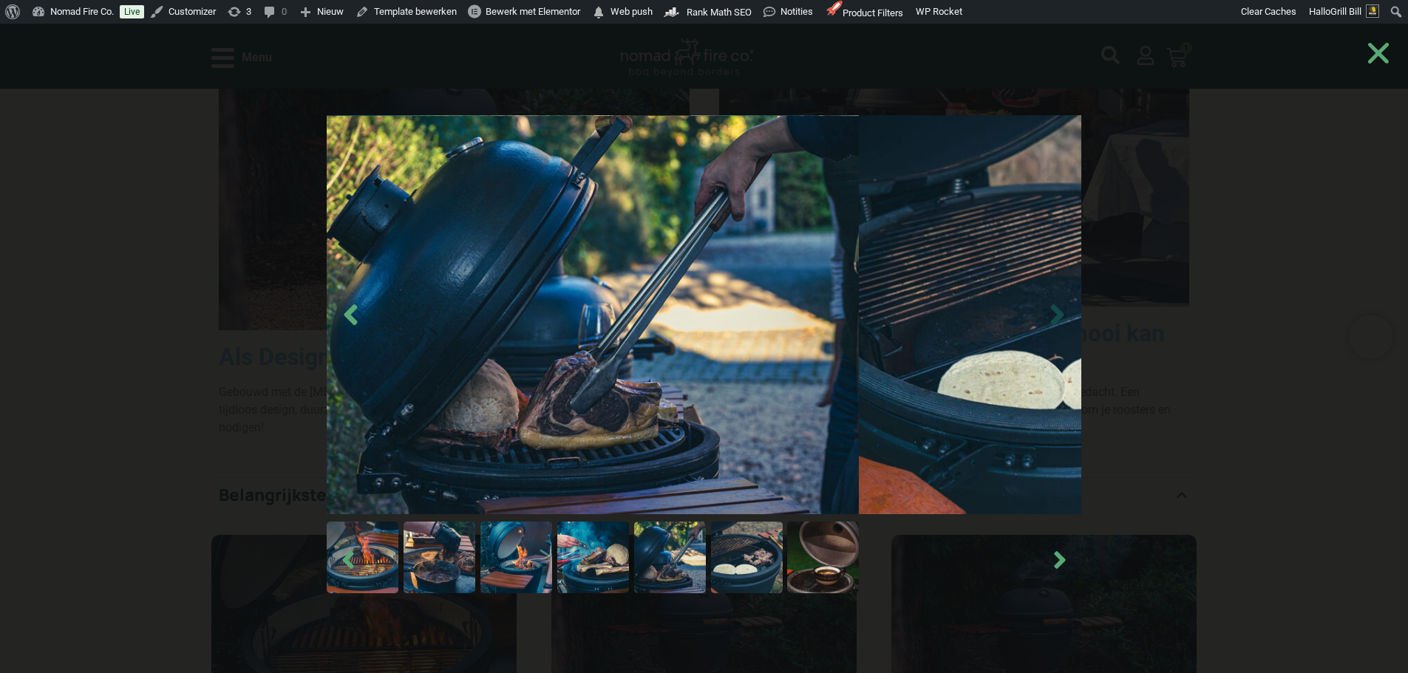
click at [1050, 304] on icon "Next slide" at bounding box center [1056, 314] width 13 height 21
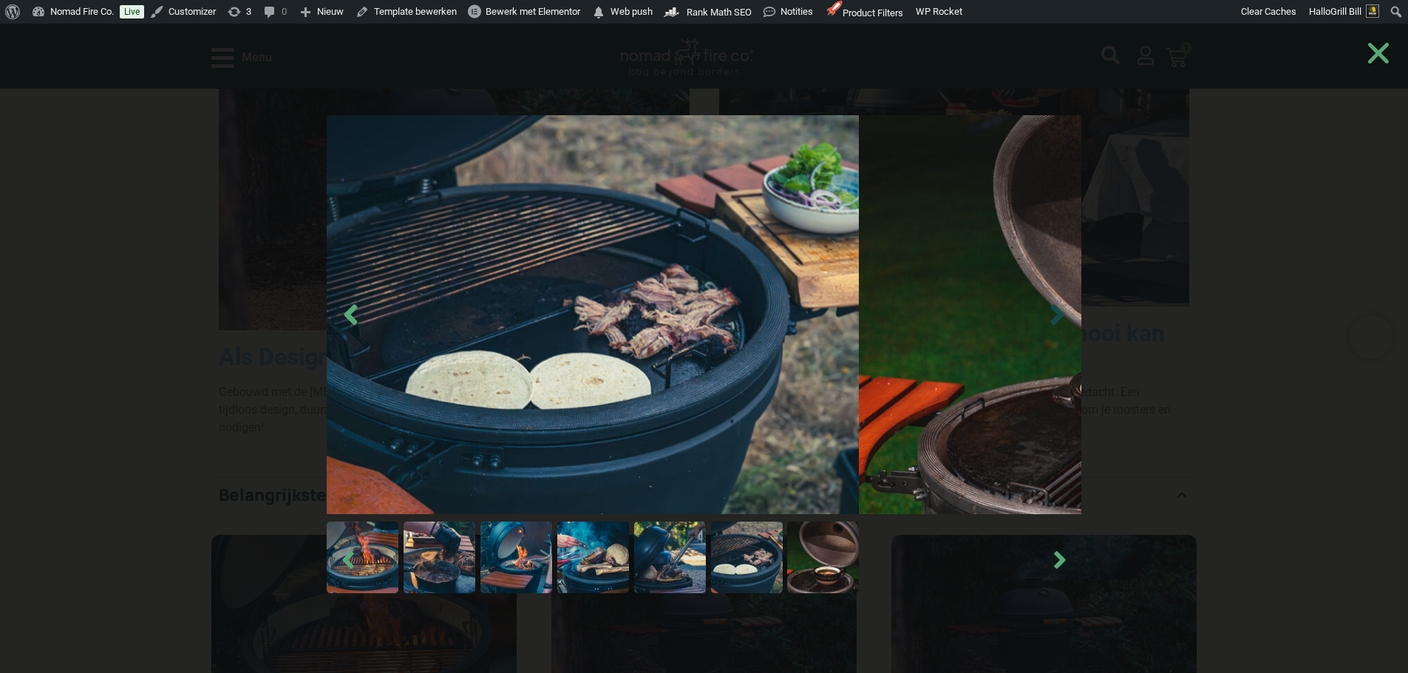
click at [1050, 304] on icon "Next slide" at bounding box center [1056, 314] width 13 height 21
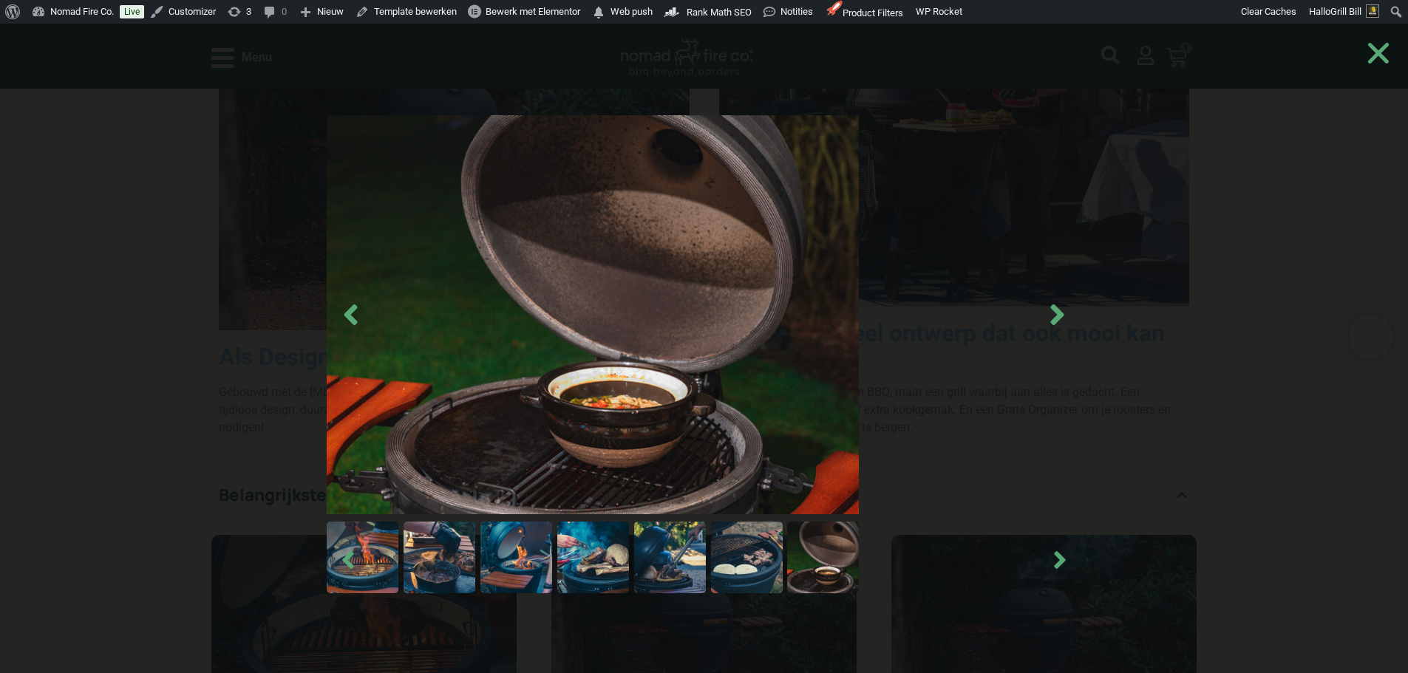
click at [475, 531] on img at bounding box center [439, 558] width 72 height 72
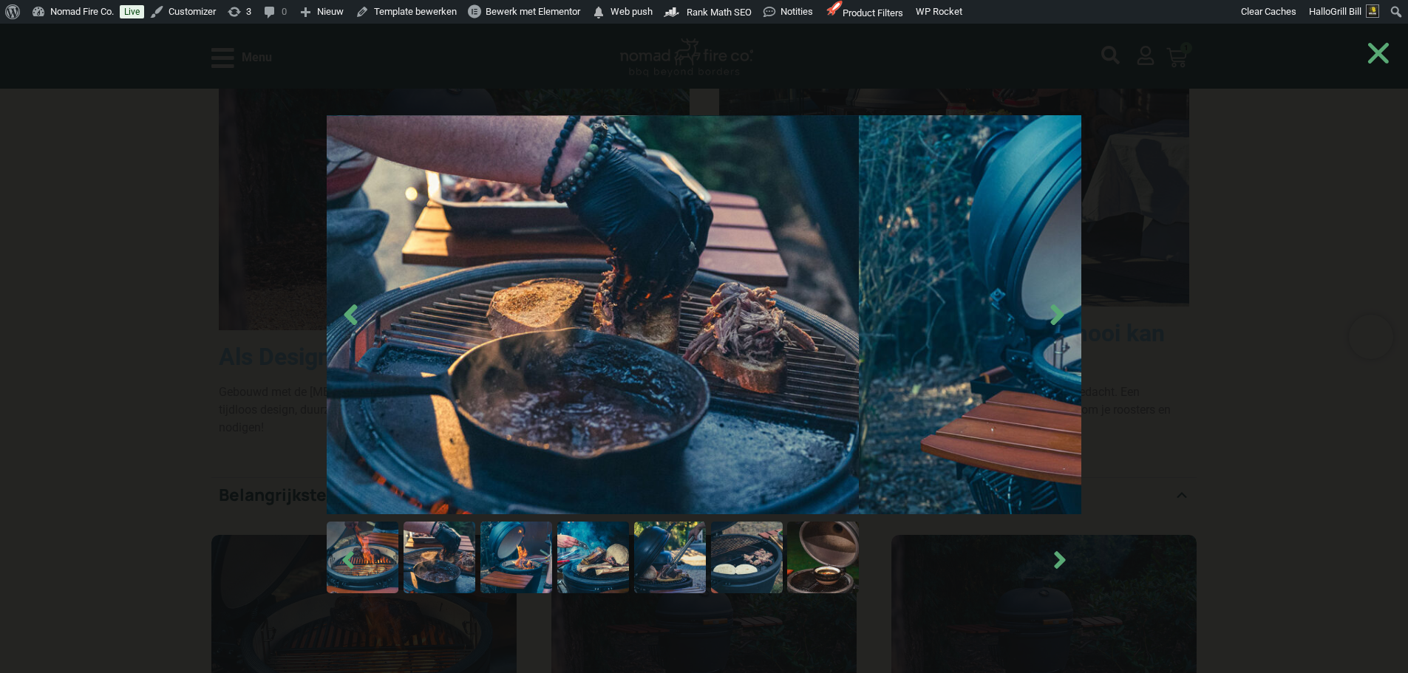
click at [552, 558] on img at bounding box center [516, 558] width 72 height 72
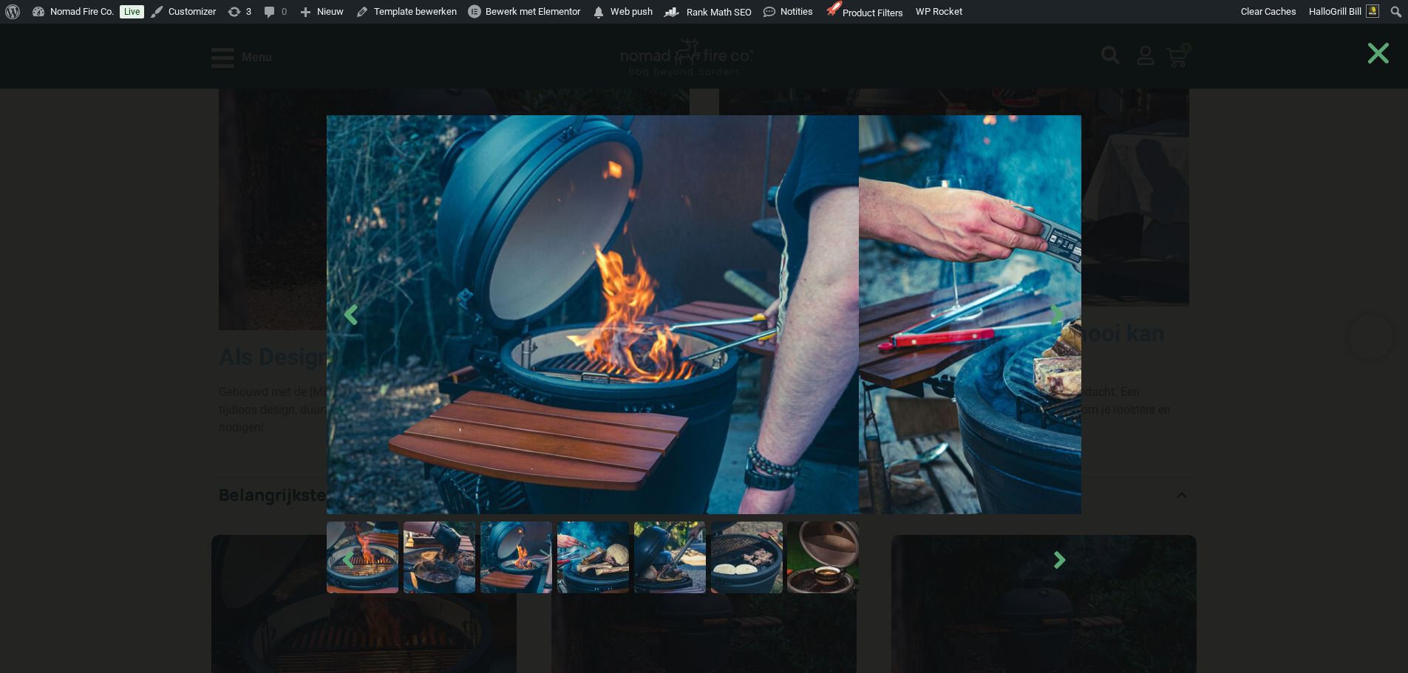
click at [629, 556] on img at bounding box center [593, 558] width 72 height 72
click at [629, 548] on img at bounding box center [593, 558] width 72 height 72
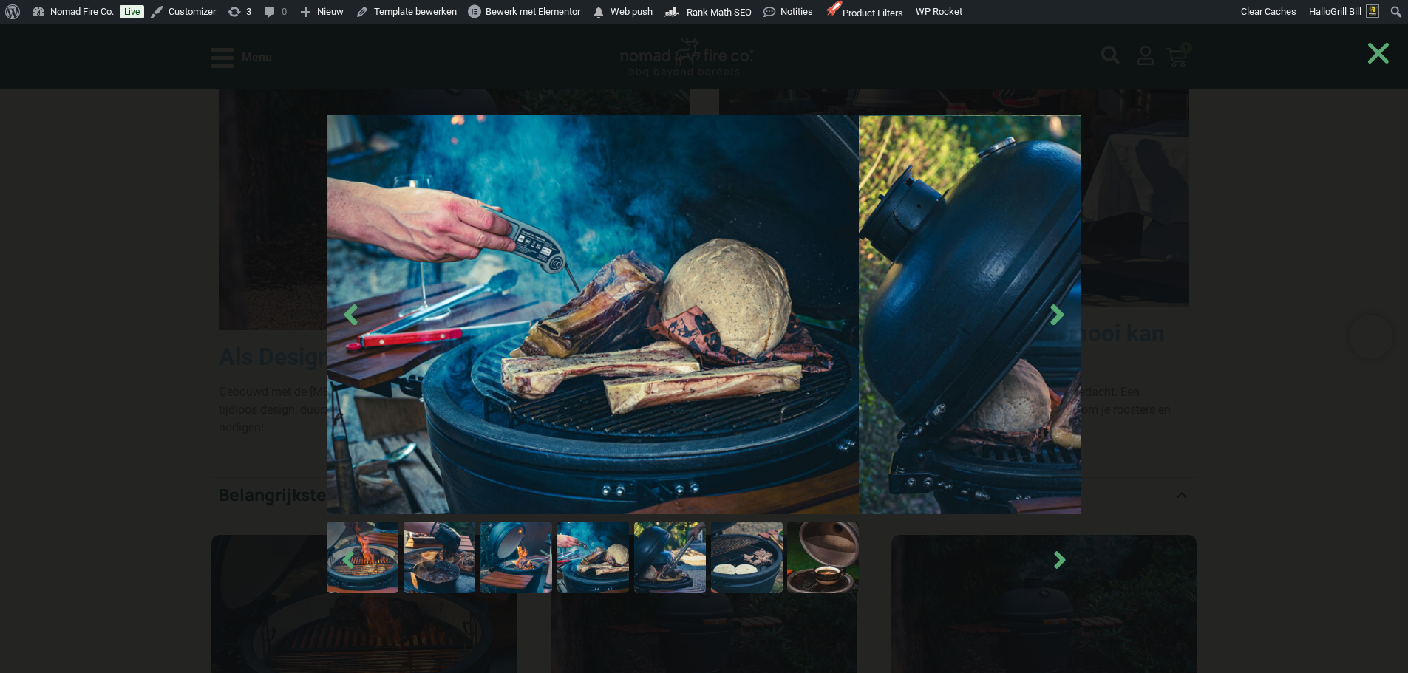
click at [706, 542] on img at bounding box center [670, 558] width 72 height 72
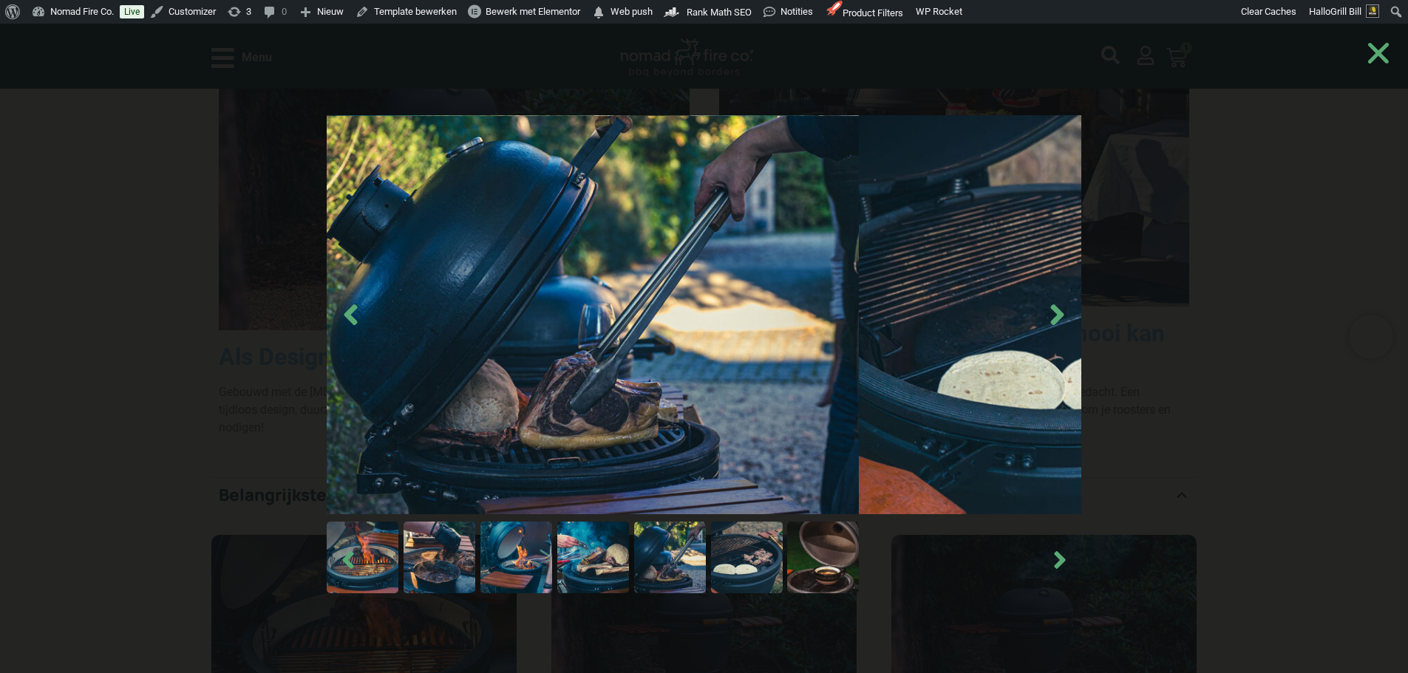
click at [783, 555] on img at bounding box center [747, 558] width 72 height 72
click at [783, 559] on img at bounding box center [747, 558] width 72 height 72
click at [783, 563] on img at bounding box center [747, 558] width 72 height 72
click at [783, 547] on img at bounding box center [747, 558] width 72 height 72
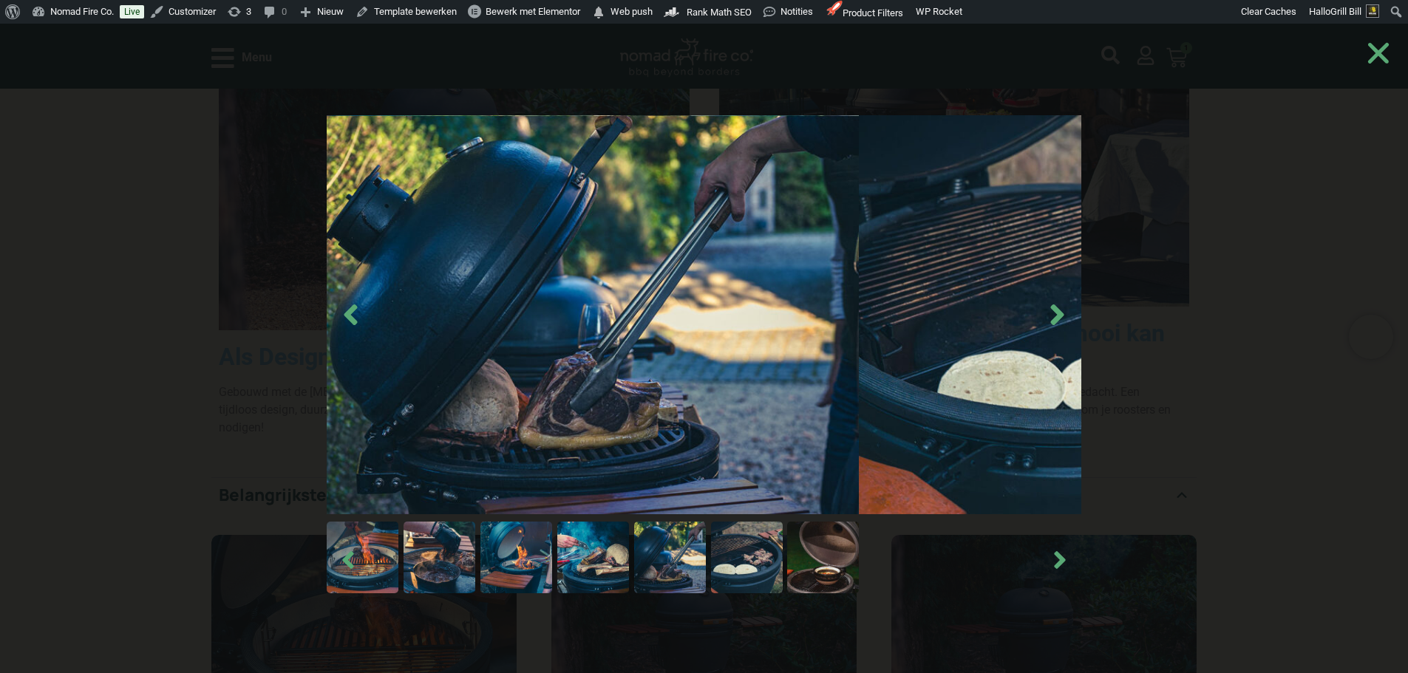
click at [783, 528] on img at bounding box center [747, 558] width 72 height 72
click at [783, 530] on img at bounding box center [747, 558] width 72 height 72
drag, startPoint x: 825, startPoint y: 531, endPoint x: 834, endPoint y: 541, distance: 13.6
click at [783, 534] on img at bounding box center [747, 558] width 72 height 72
click at [783, 559] on img at bounding box center [747, 558] width 72 height 72
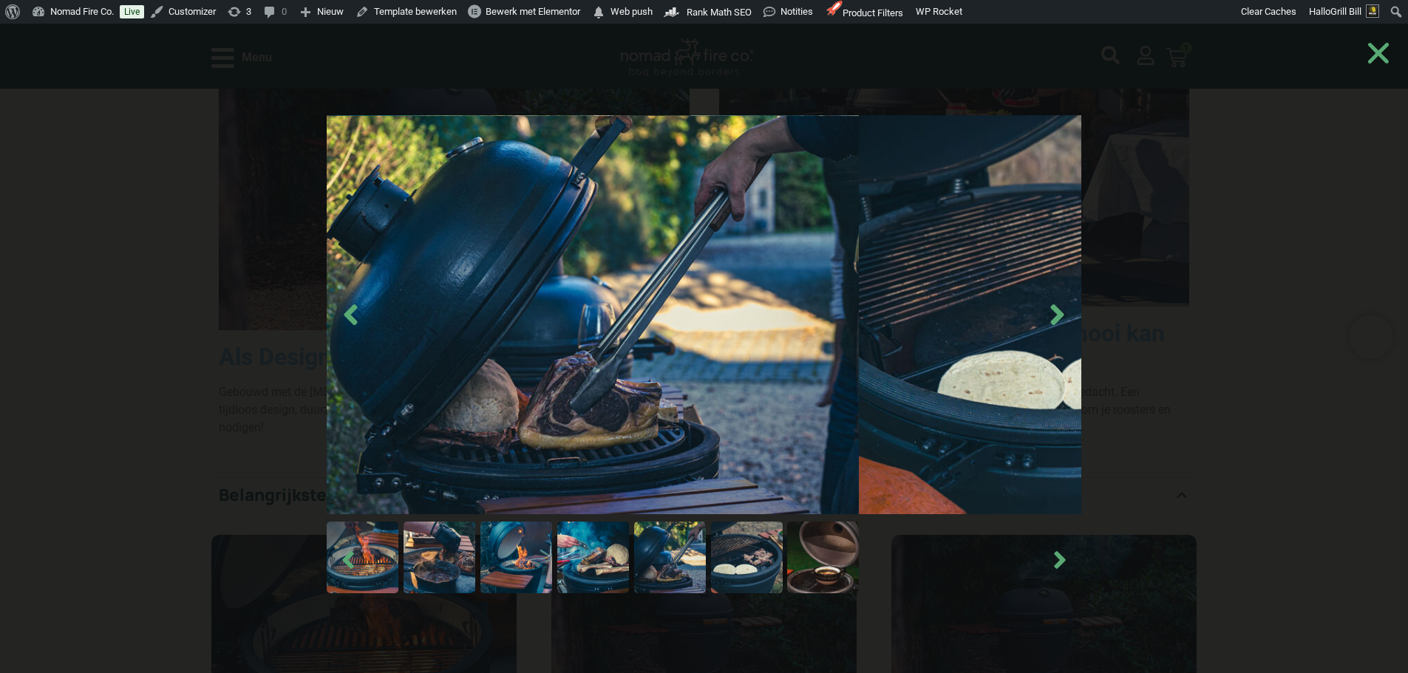
drag, startPoint x: 853, startPoint y: 551, endPoint x: 889, endPoint y: 546, distance: 36.5
click at [783, 551] on img at bounding box center [747, 558] width 72 height 72
click at [859, 561] on img at bounding box center [823, 558] width 72 height 72
click at [783, 558] on img at bounding box center [747, 558] width 72 height 72
click at [706, 537] on img at bounding box center [670, 558] width 72 height 72
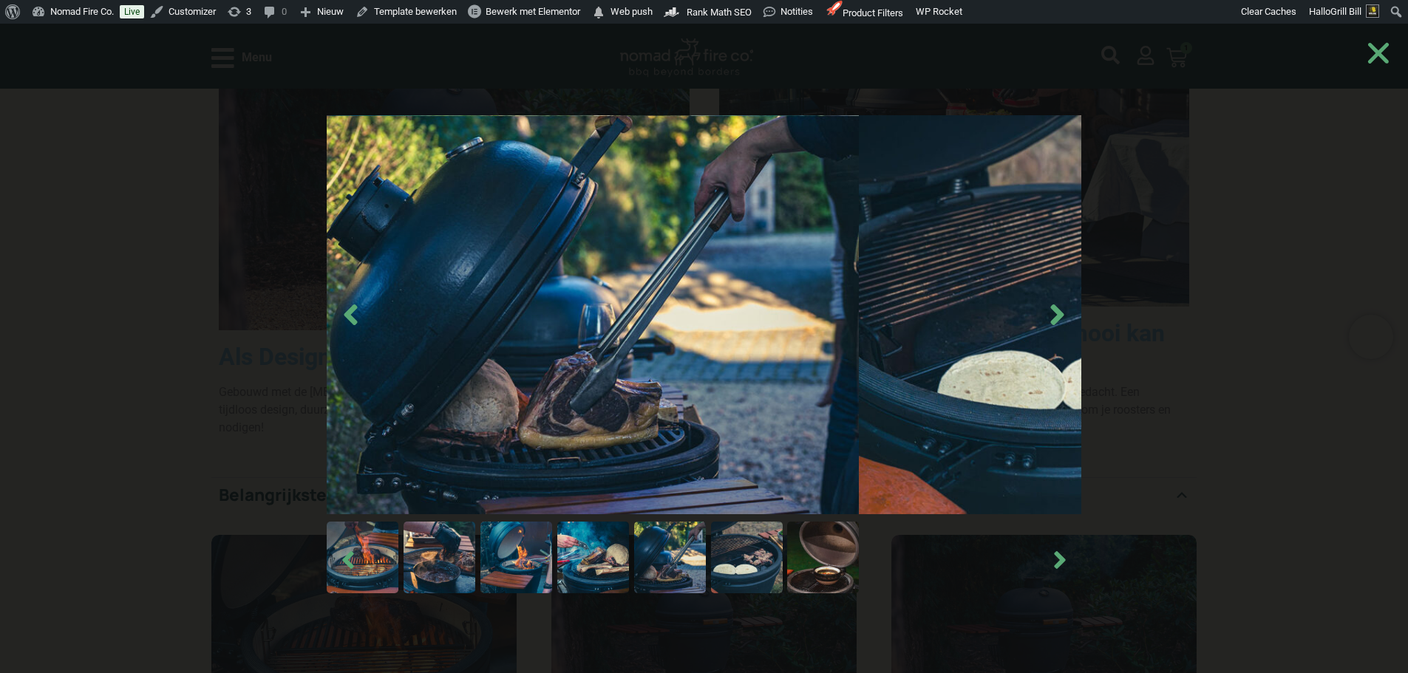
click at [706, 545] on img at bounding box center [670, 558] width 72 height 72
click at [1368, 64] on use "Close" at bounding box center [1378, 53] width 21 height 21
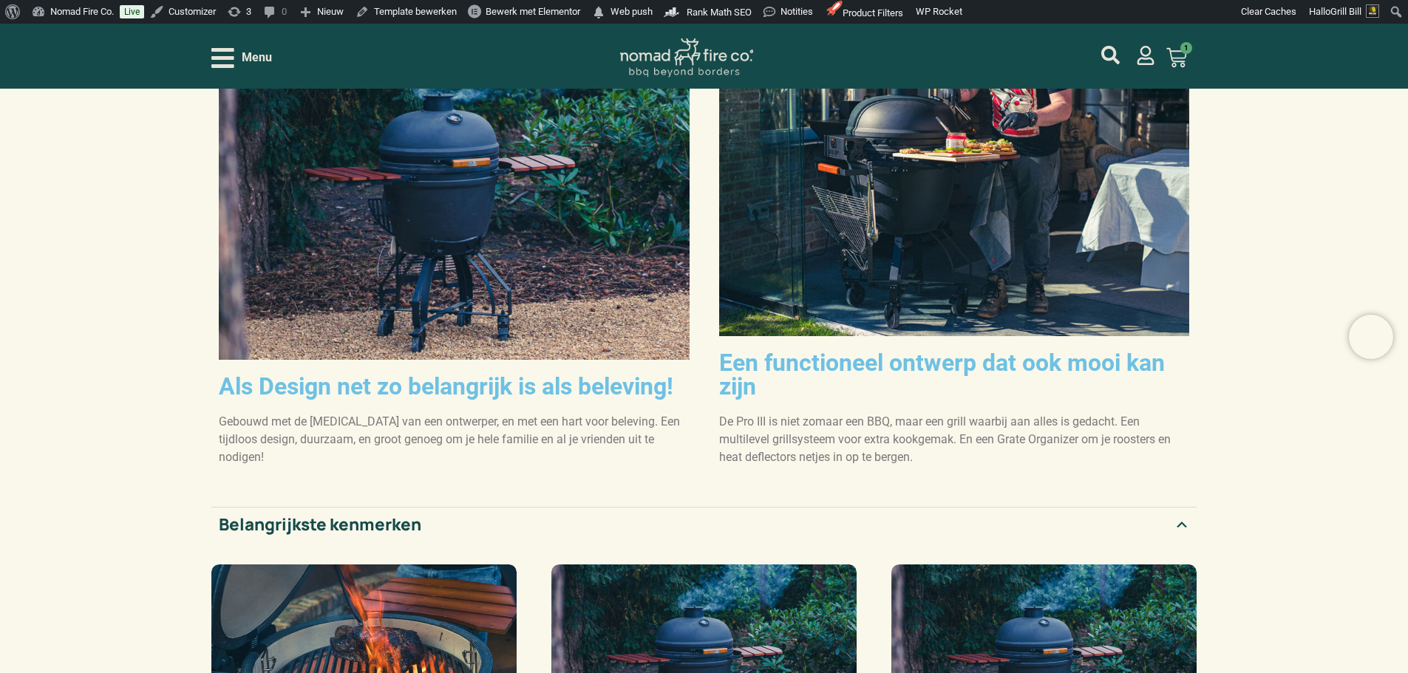
scroll to position [273, 0]
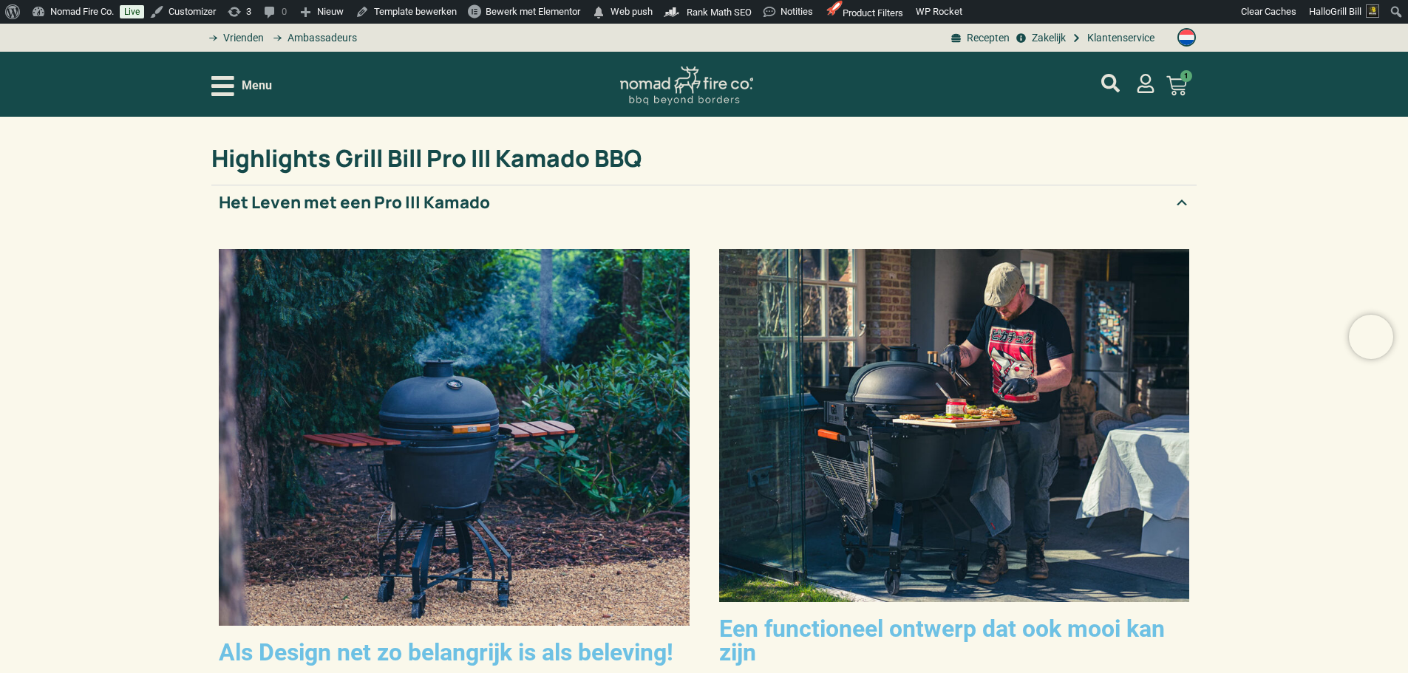
click at [260, 86] on span "Menu" at bounding box center [257, 86] width 30 height 18
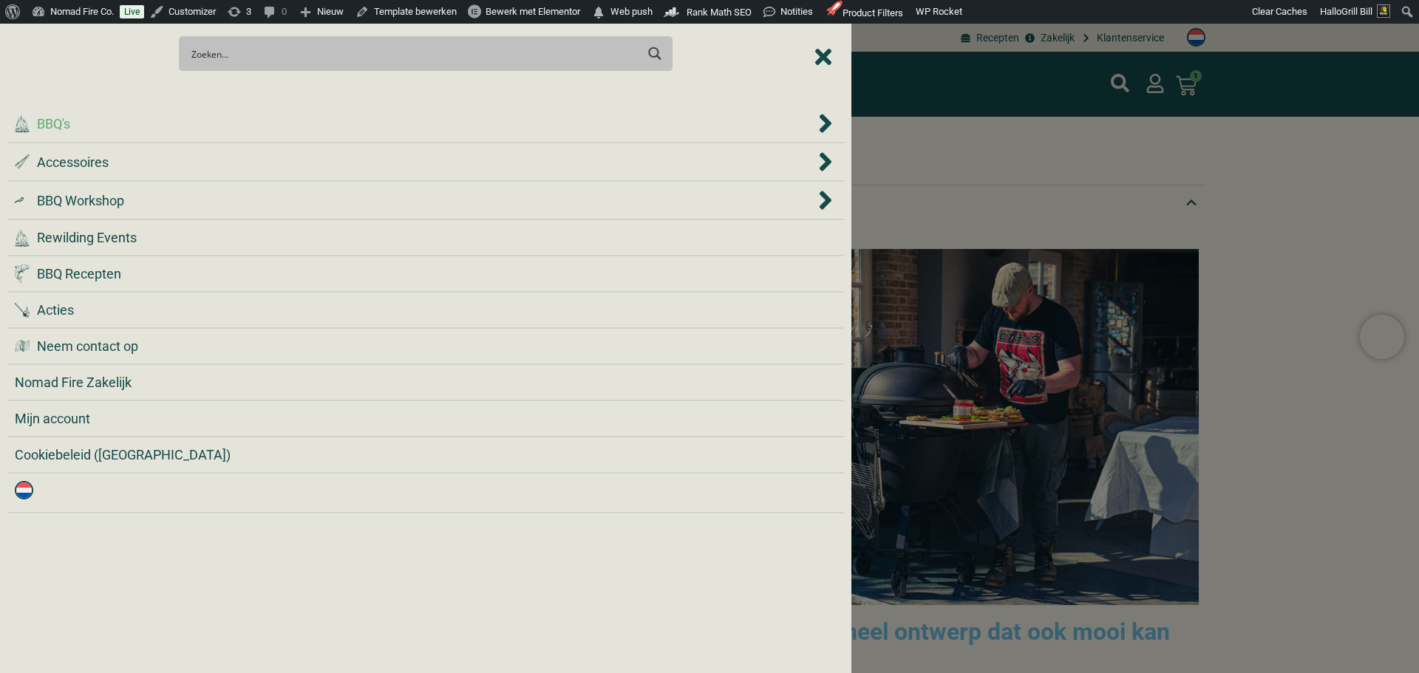
click at [248, 129] on div ".cls-1 { fill: #042e2c; } BBQ's" at bounding box center [415, 124] width 800 height 20
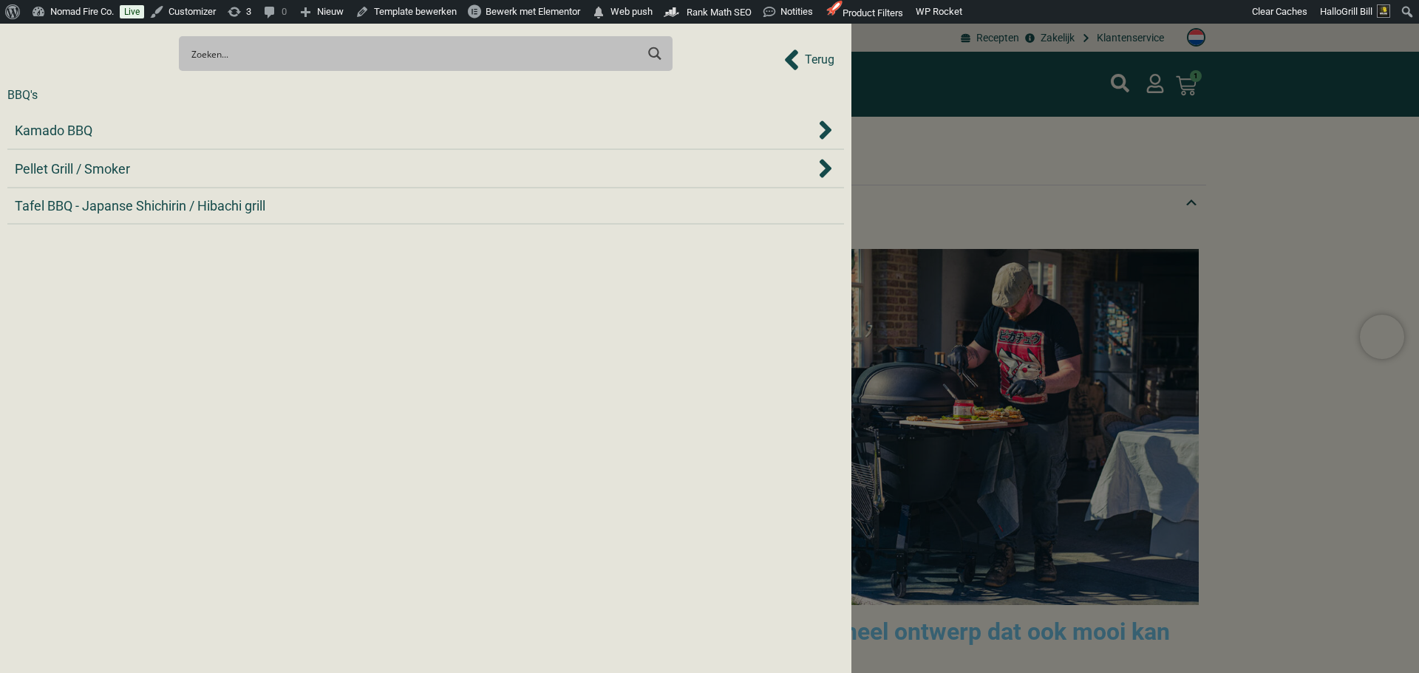
click at [248, 129] on div "Kamado BBQ" at bounding box center [415, 130] width 800 height 20
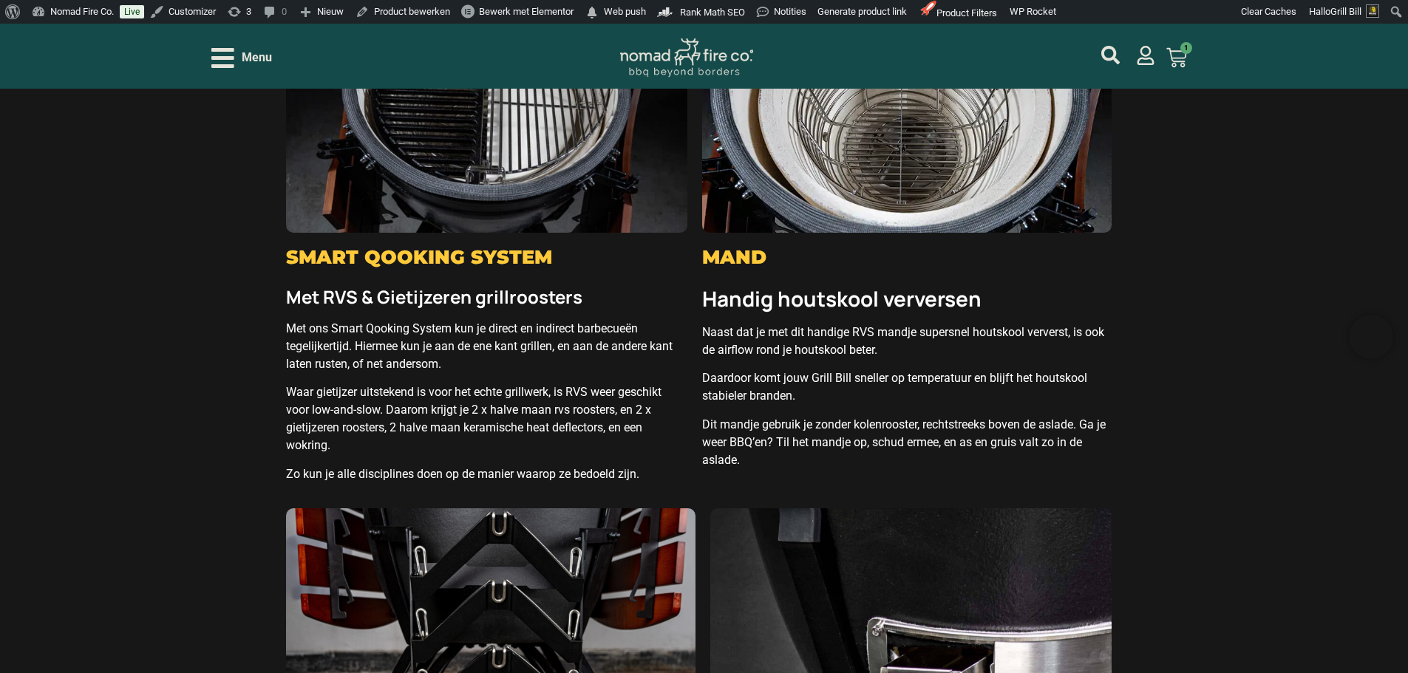
scroll to position [3030, 0]
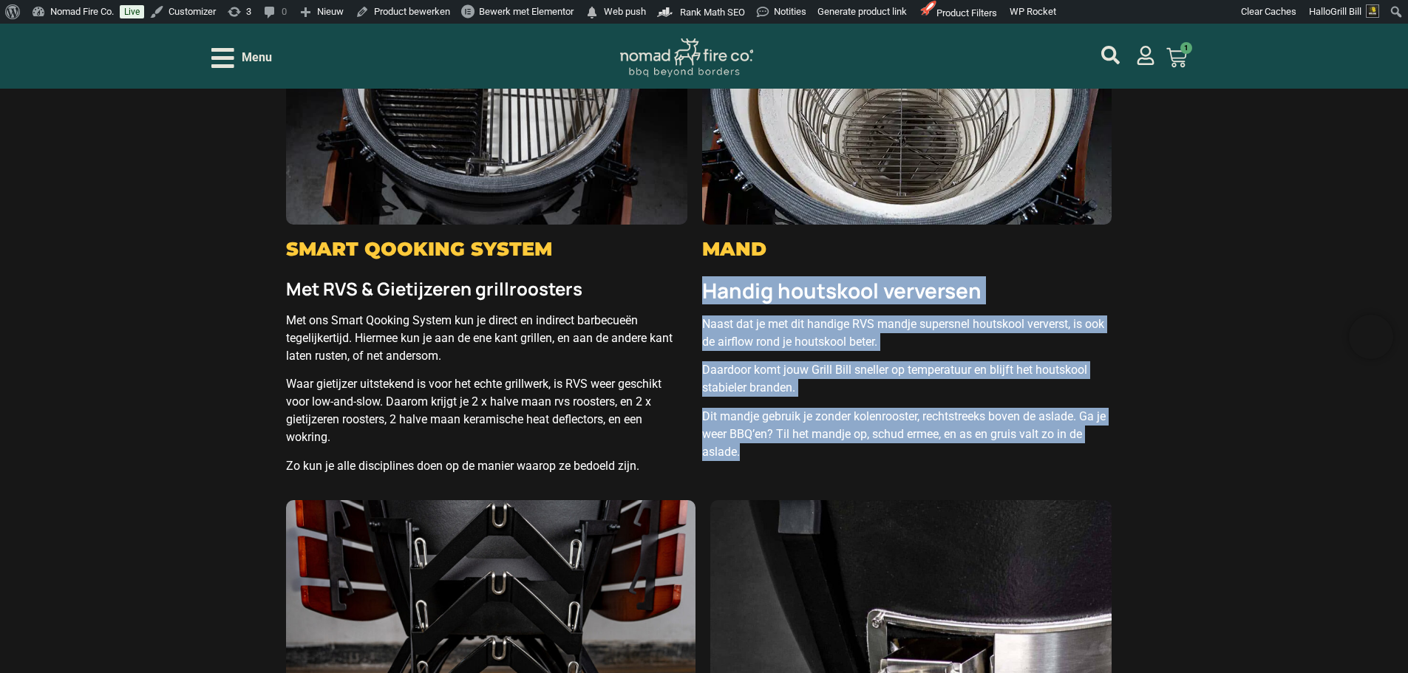
drag, startPoint x: 754, startPoint y: 446, endPoint x: 704, endPoint y: 285, distance: 167.8
click at [704, 285] on div "Handig houtskool verversen Naast dat je met dit handige RVS mandje supersnel ho…" at bounding box center [906, 372] width 409 height 199
copy div "Handig houtskool verversen Naast dat je met dit handige RVS mandje supersnel ho…"
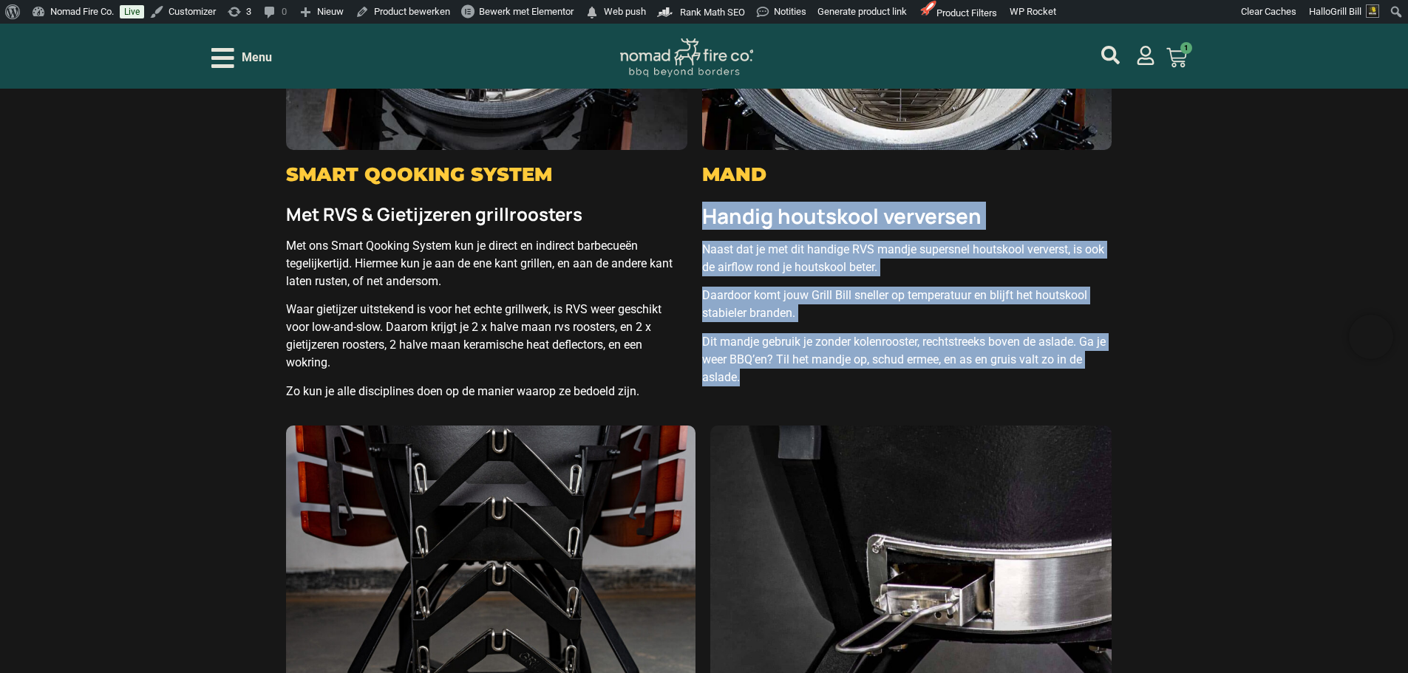
scroll to position [3104, 0]
click at [823, 213] on strong "Handig houtskool verversen" at bounding box center [841, 216] width 279 height 28
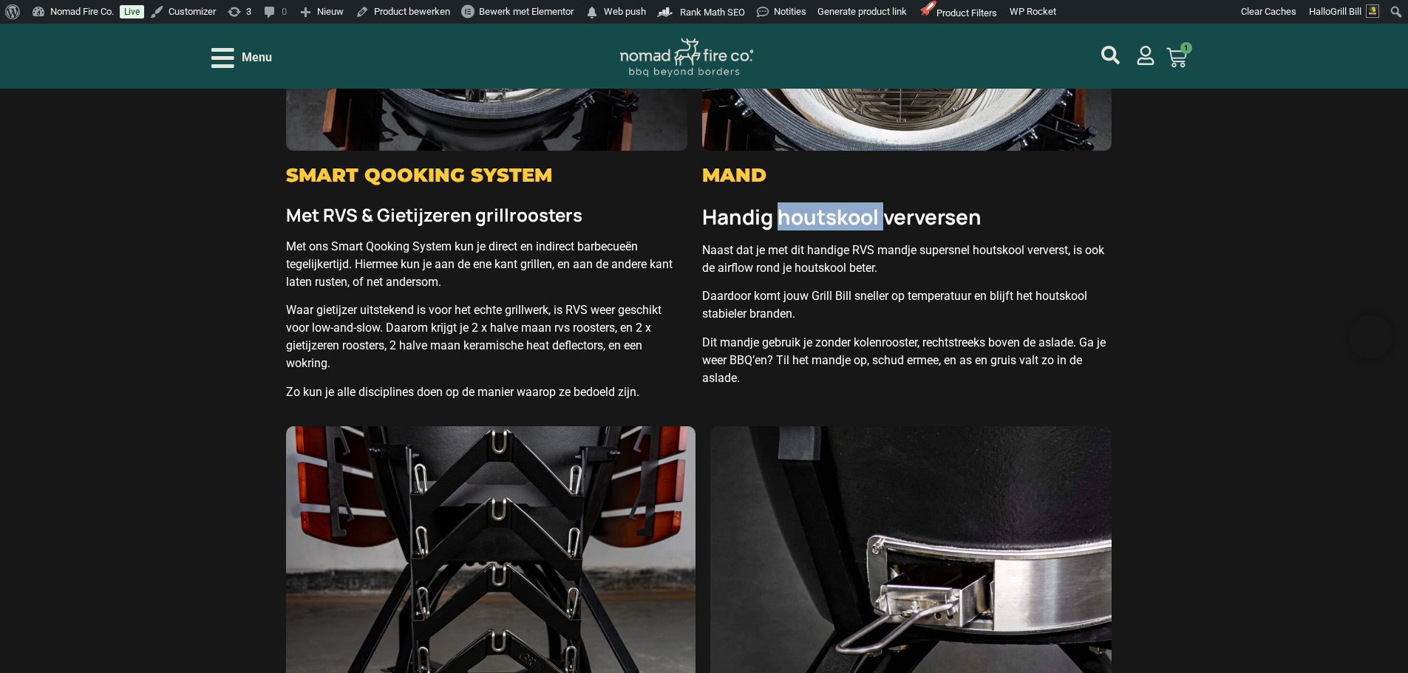
click at [823, 213] on strong "Handig houtskool verversen" at bounding box center [841, 216] width 279 height 28
click at [736, 166] on h2 "Mand" at bounding box center [906, 175] width 409 height 19
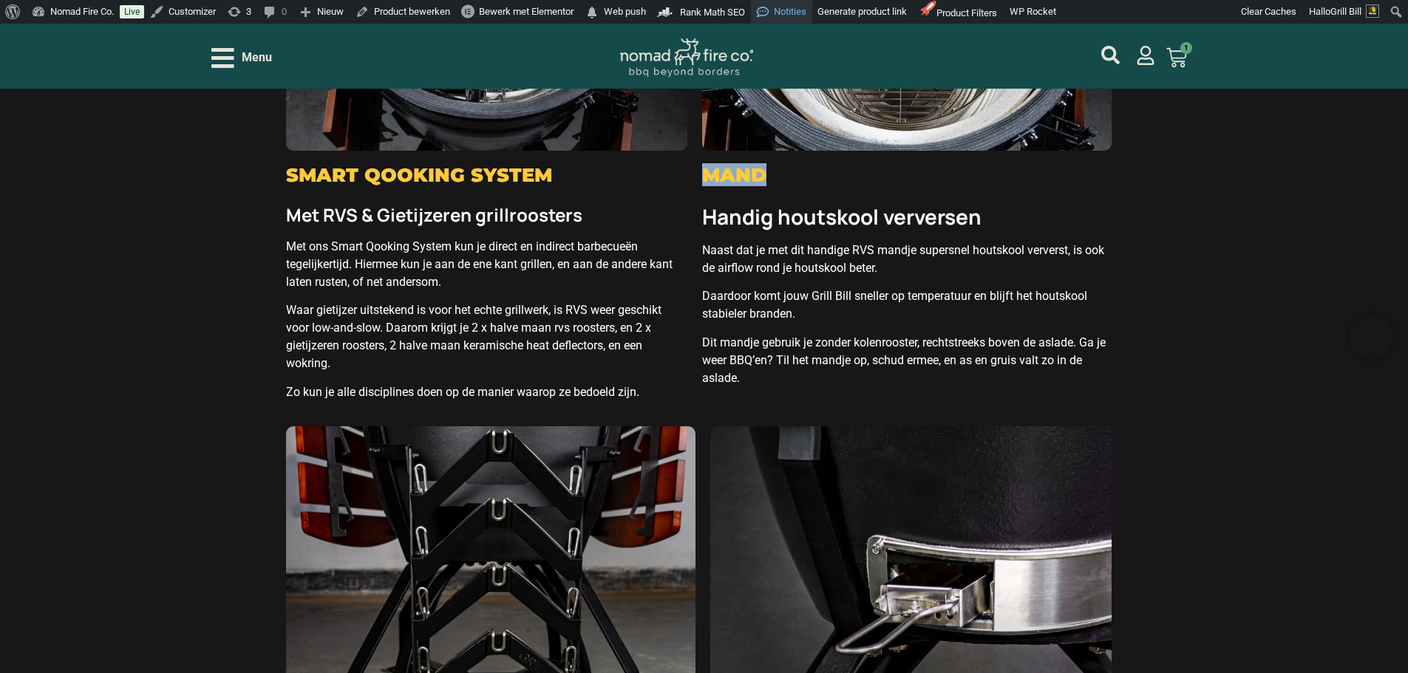
copy div "Mand"
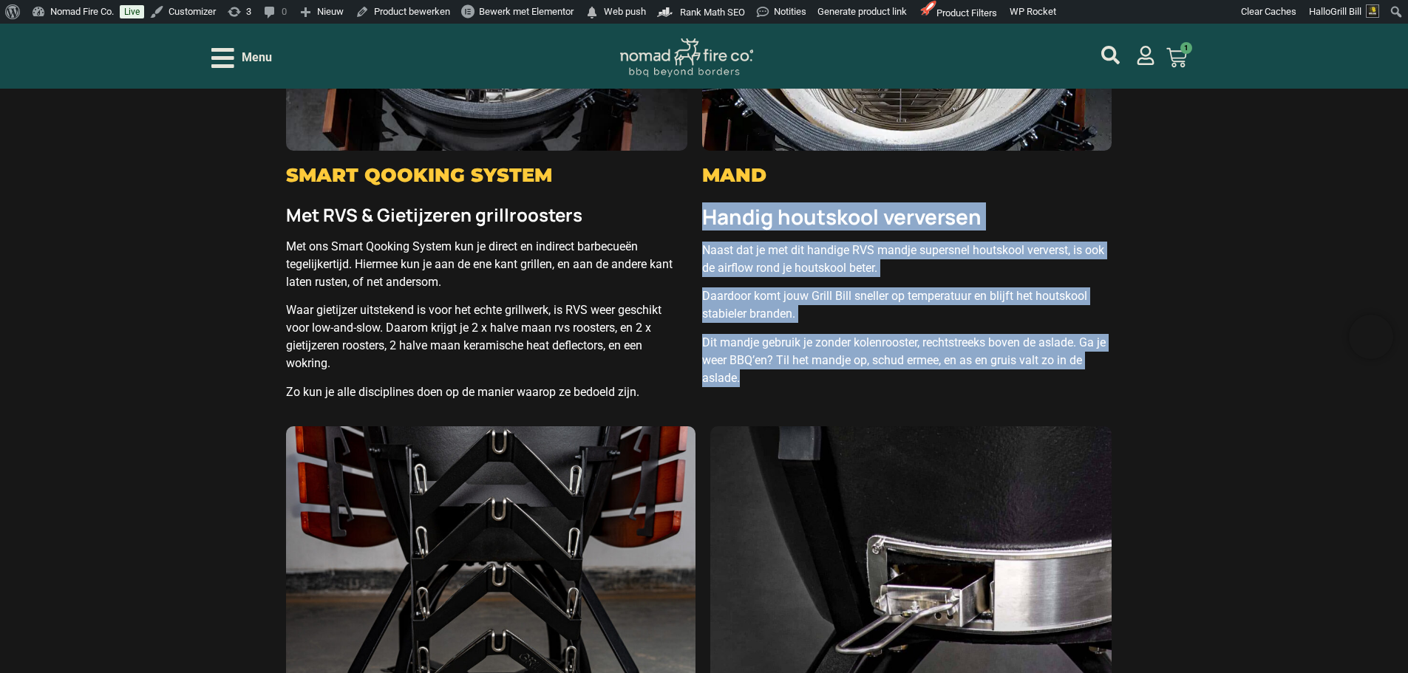
drag, startPoint x: 732, startPoint y: 349, endPoint x: 706, endPoint y: 211, distance: 140.6
click at [706, 211] on div "Handig houtskool verversen Naast dat je met dit handige RVS mandje supersnel ho…" at bounding box center [906, 298] width 409 height 199
copy div "Handig houtskool verversen Naast dat je met dit handige RVS mandje supersnel ho…"
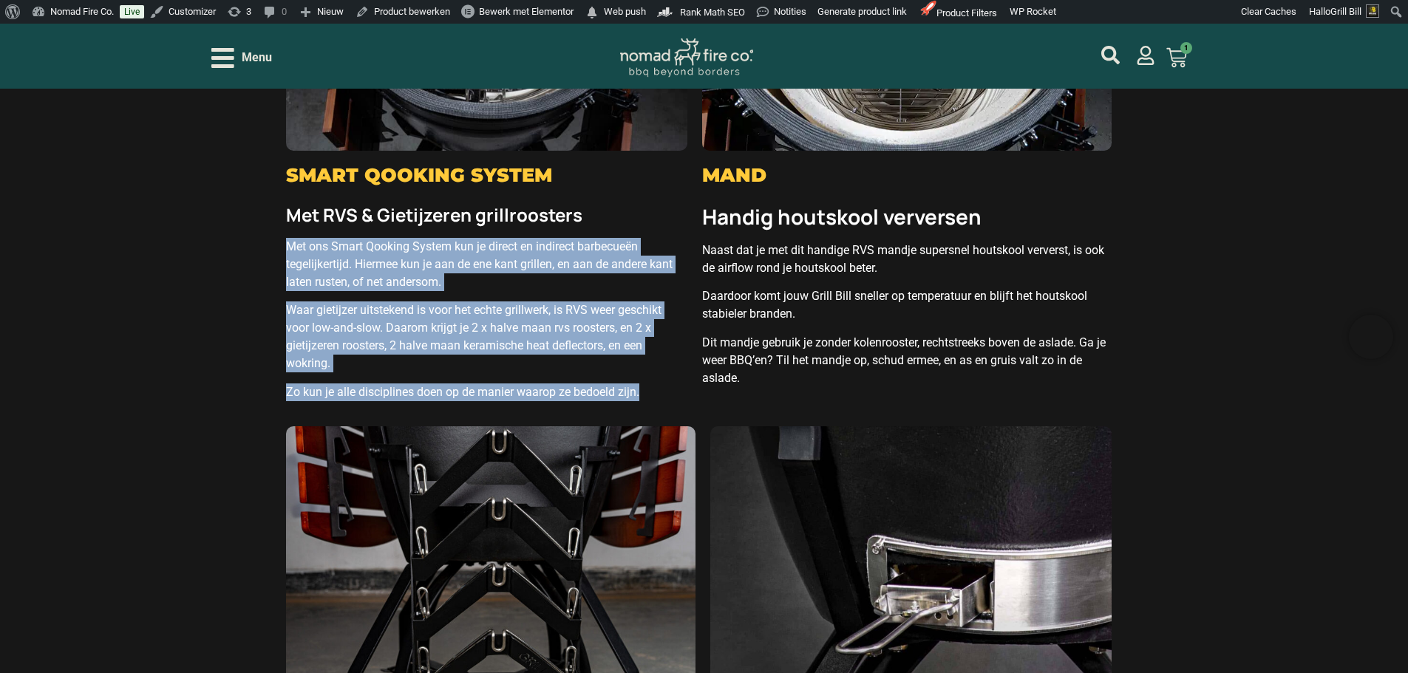
drag, startPoint x: 651, startPoint y: 386, endPoint x: 277, endPoint y: 232, distance: 404.3
click at [277, 232] on section "Standaard bijgeleverd Mooier, matter, en functioneler dan ooit! De derde genera…" at bounding box center [704, 233] width 1408 height 2516
copy div "Met ons Smart Qooking System kun je direct en indirect barbecueën tegelijkertij…"
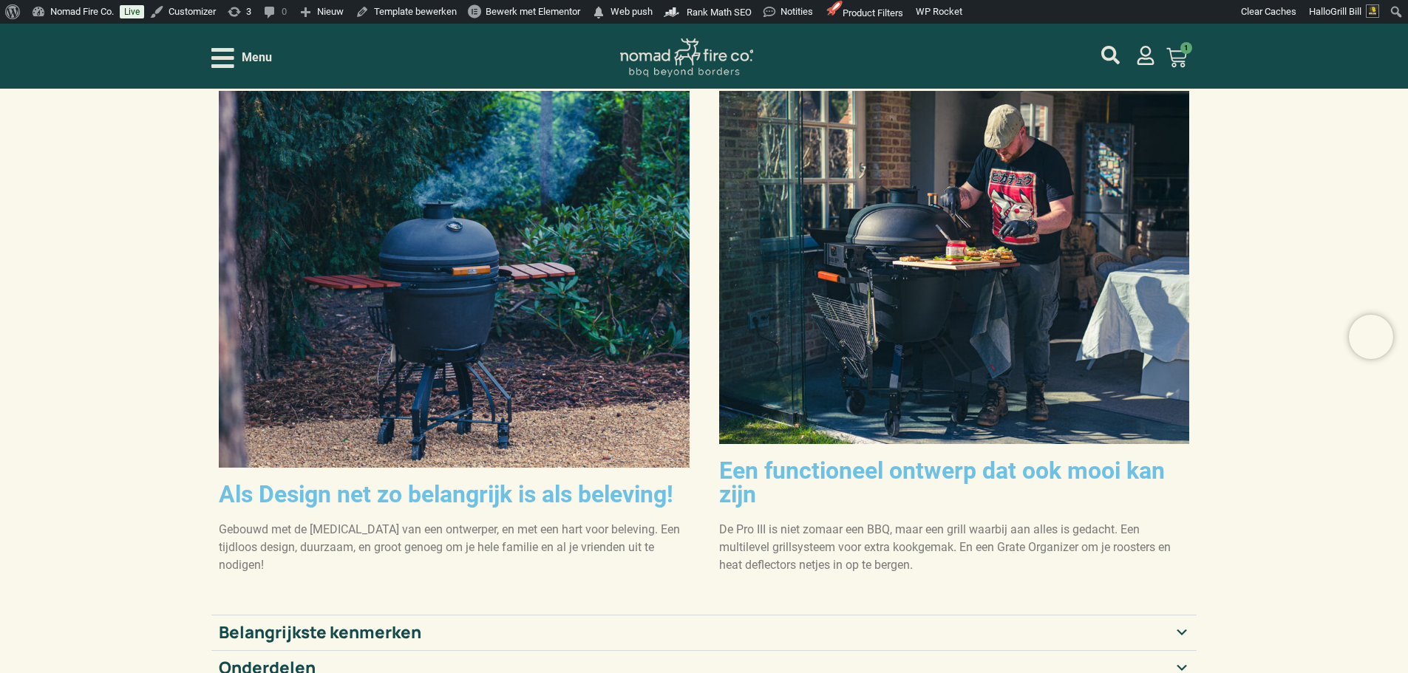
scroll to position [222, 0]
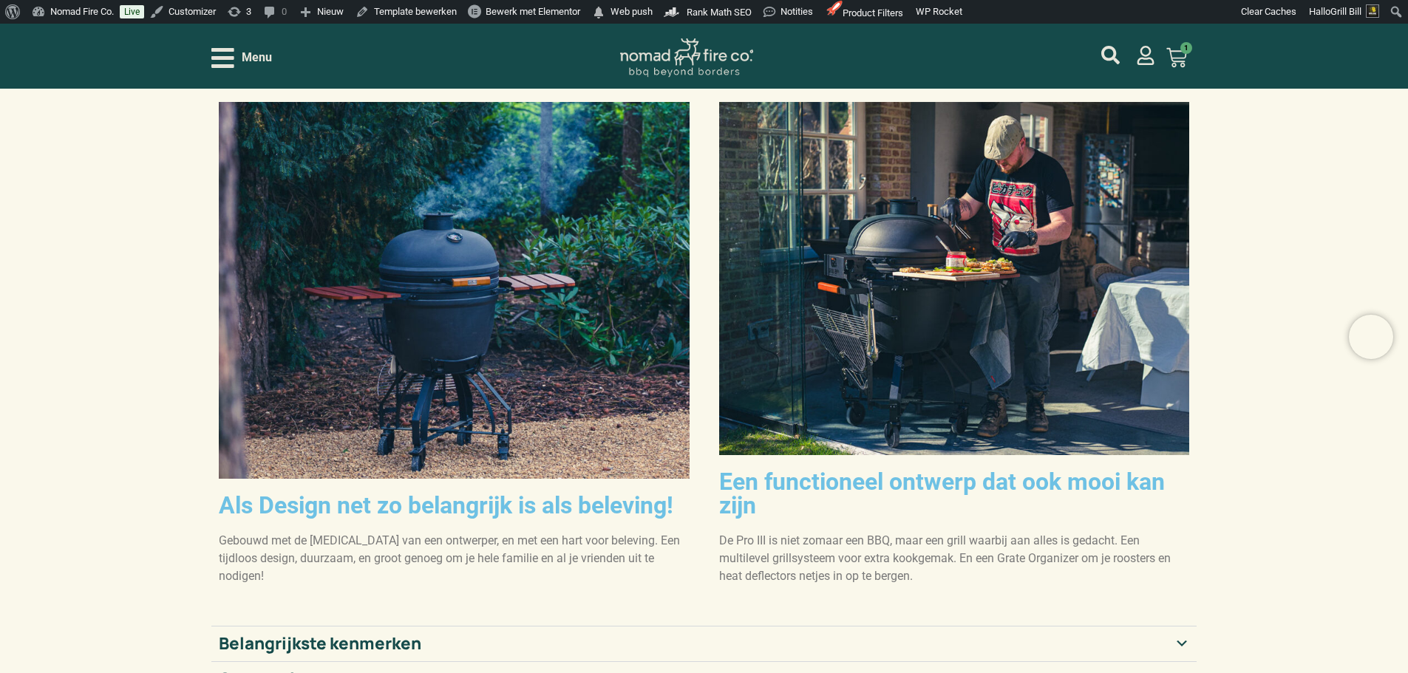
scroll to position [148, 0]
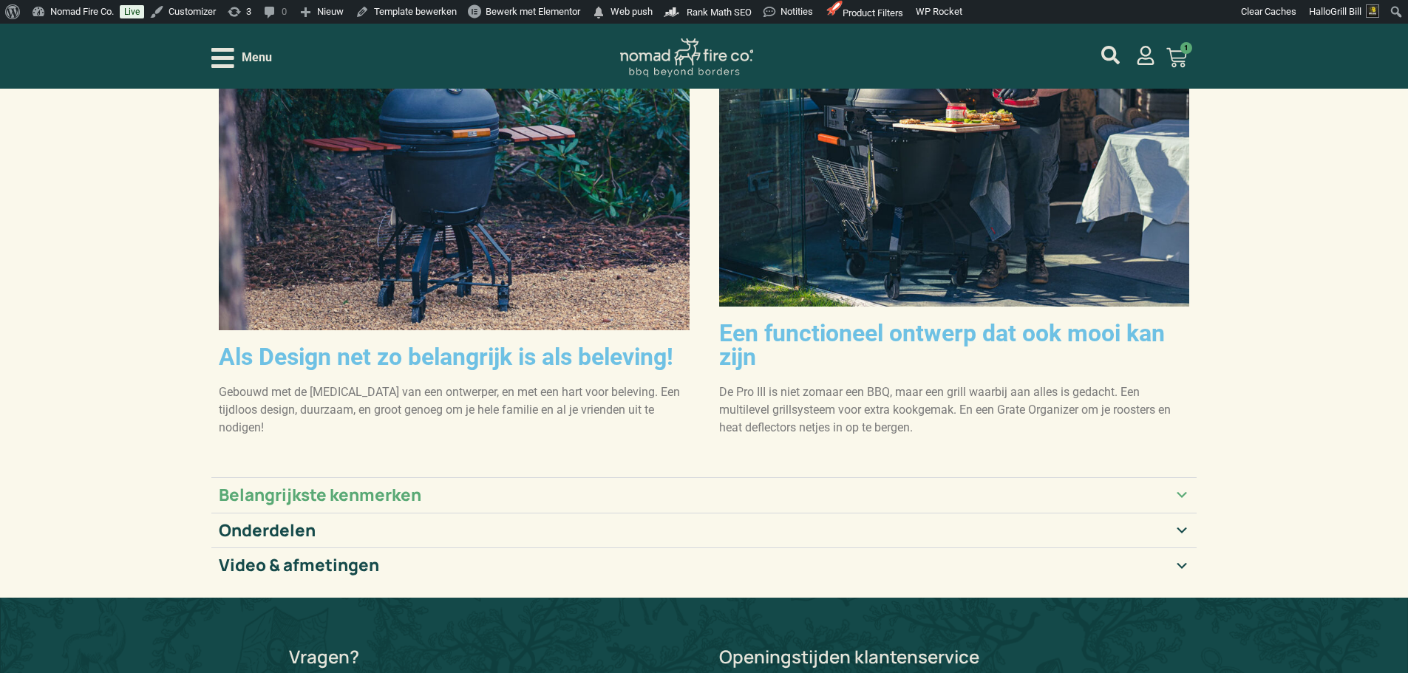
click at [369, 477] on summary "Belangrijkste kenmerken" at bounding box center [704, 494] width 986 height 35
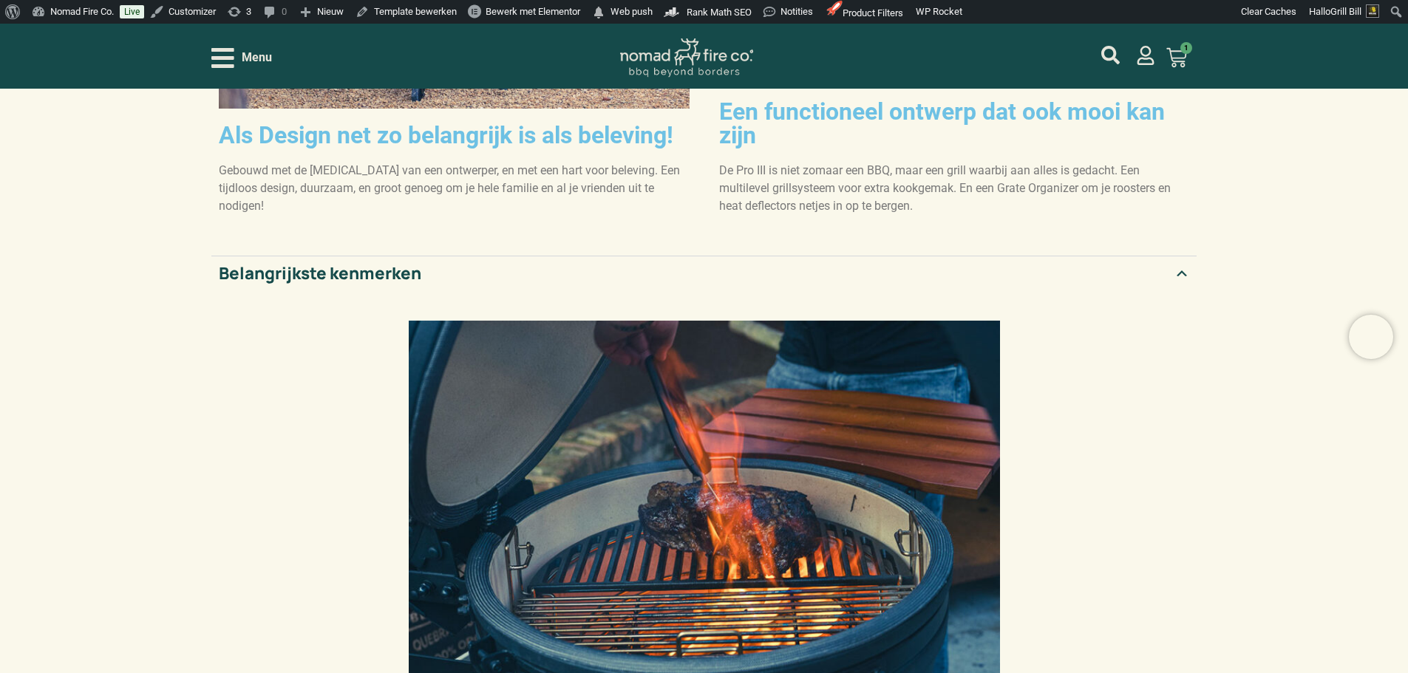
scroll to position [961, 0]
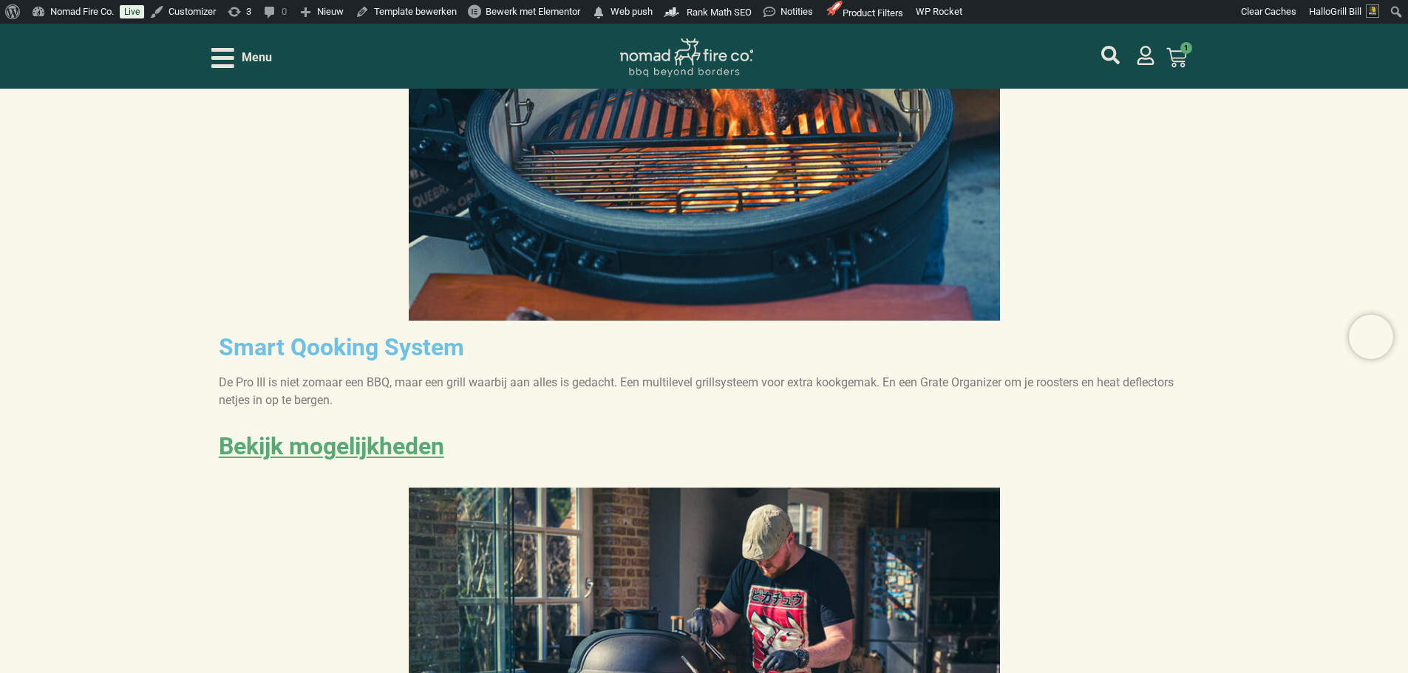
click at [364, 432] on link "Bekijk mogelijkheden" at bounding box center [331, 446] width 225 height 28
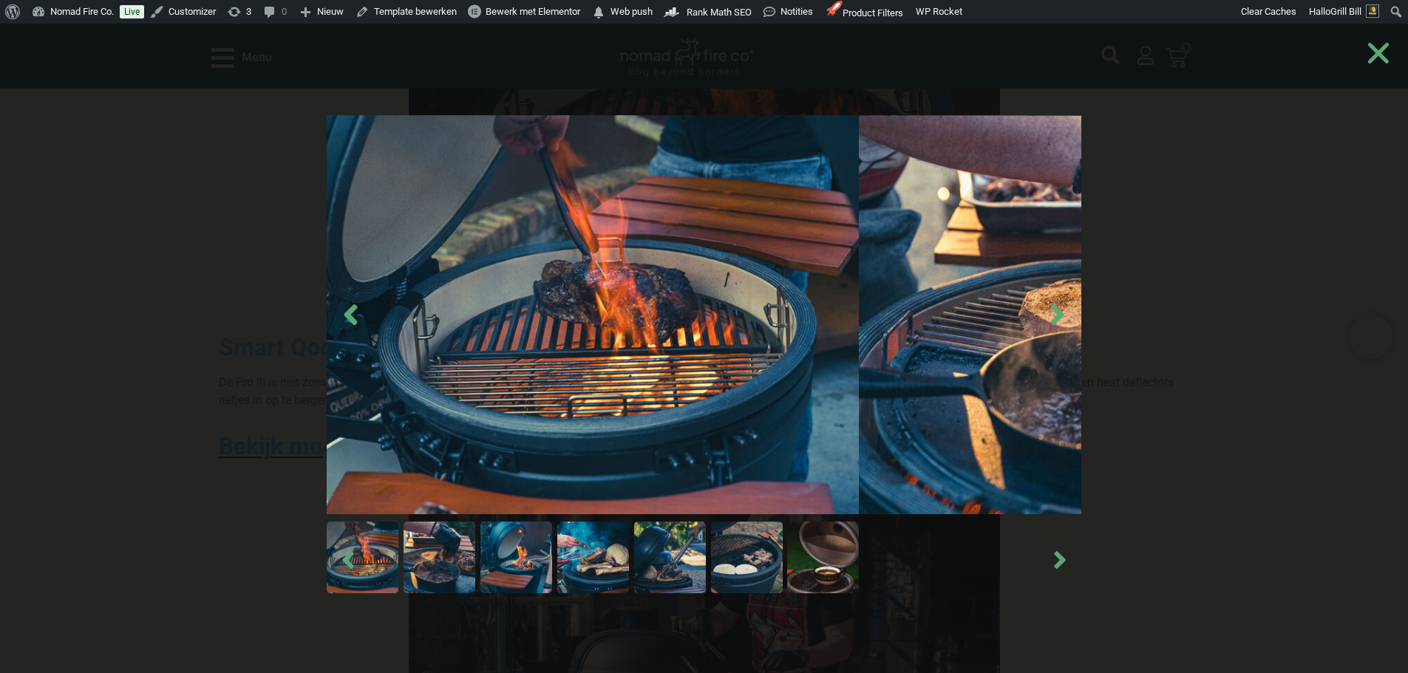
click at [228, 212] on div at bounding box center [704, 349] width 1408 height 650
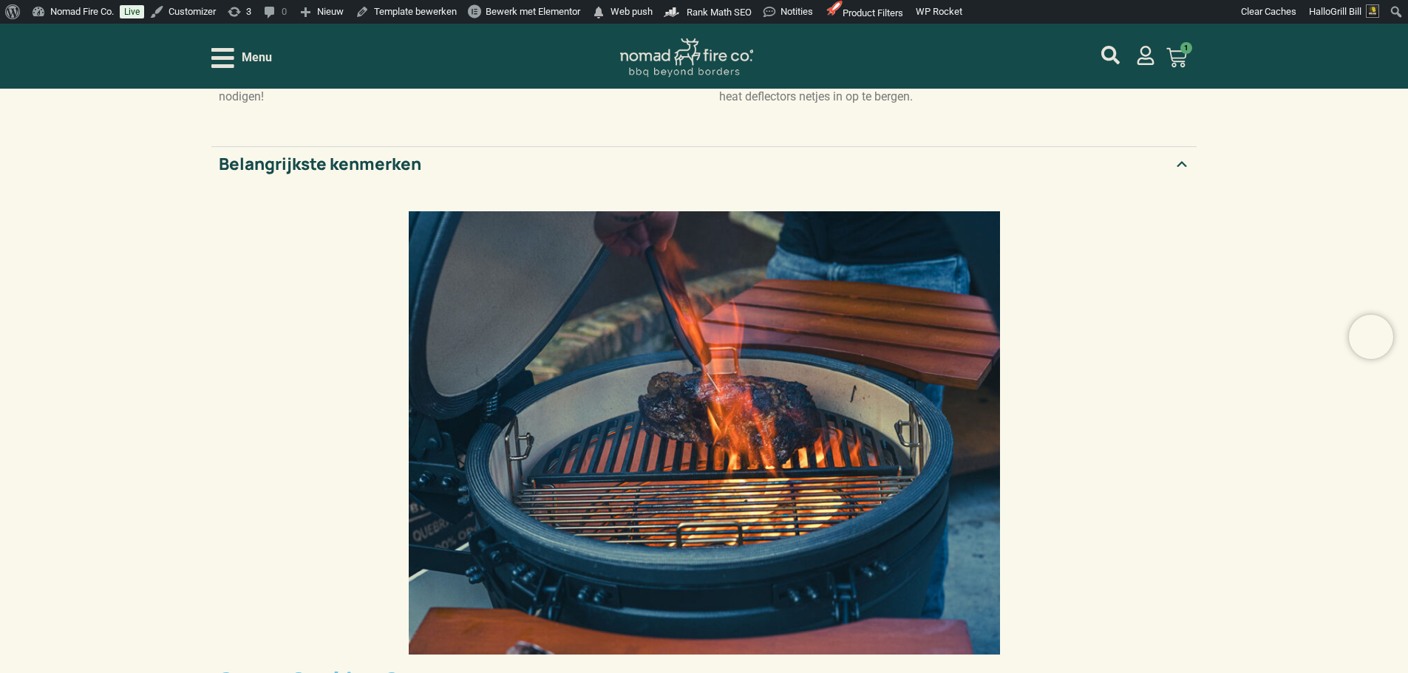
scroll to position [443, 0]
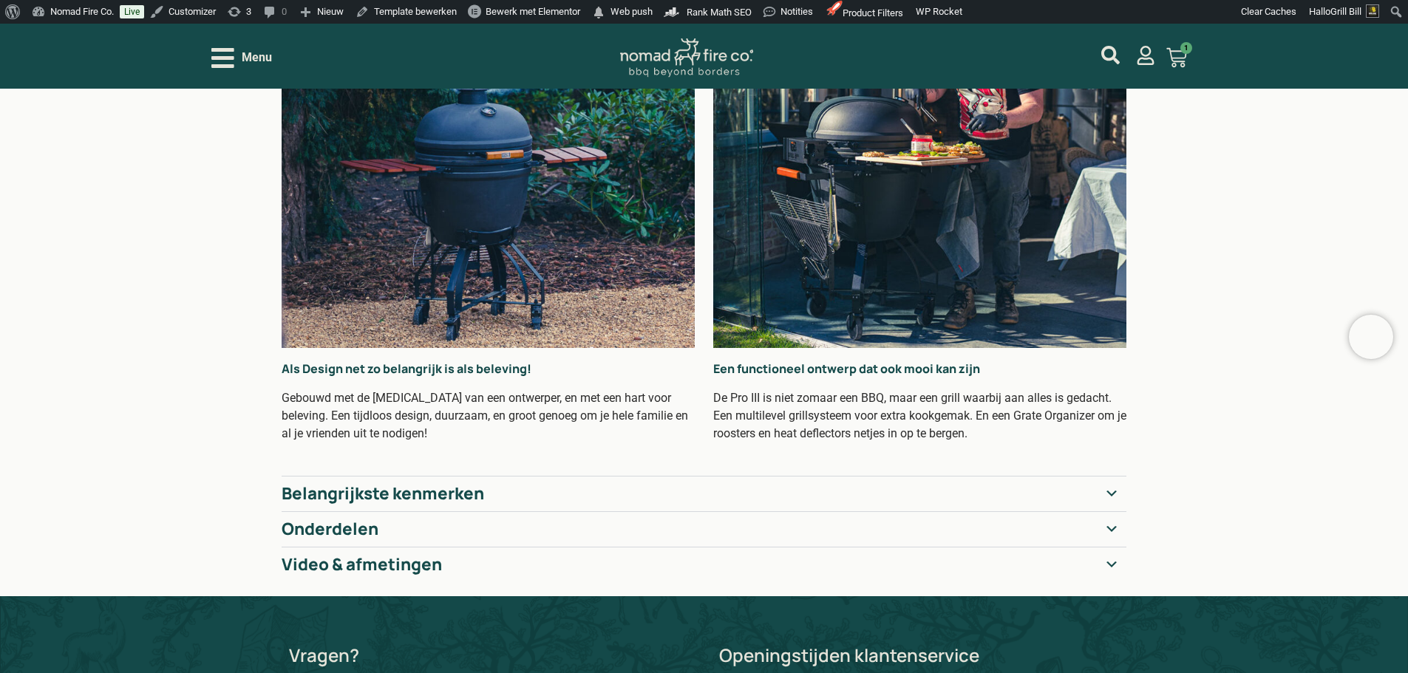
scroll to position [296, 0]
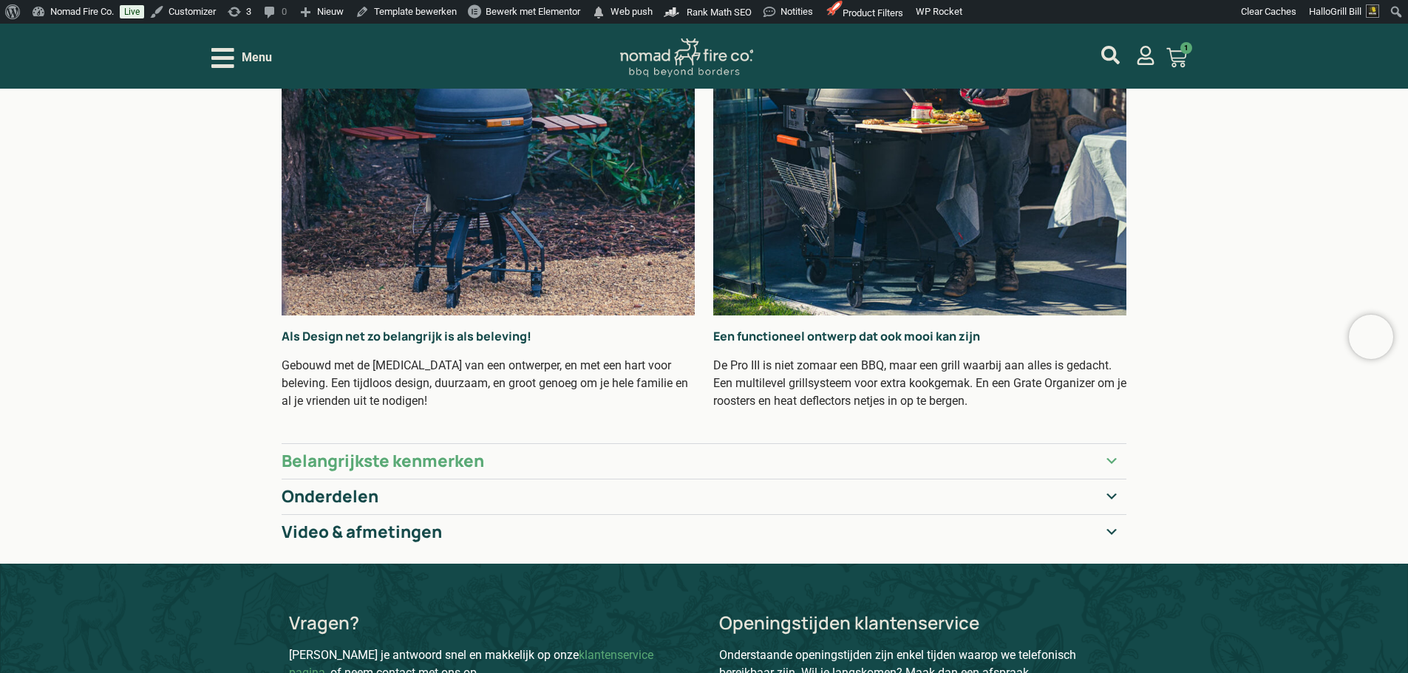
click at [694, 455] on summary "Belangrijkste kenmerken" at bounding box center [704, 460] width 845 height 35
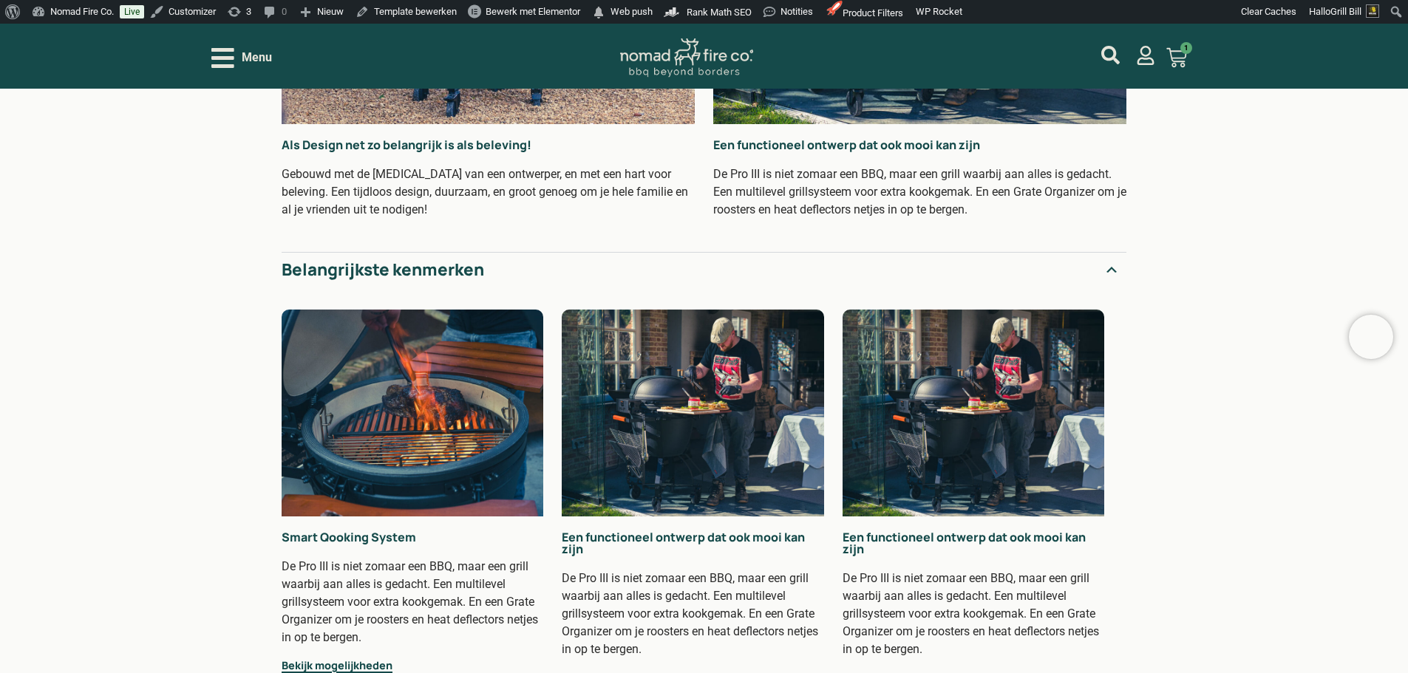
scroll to position [591, 0]
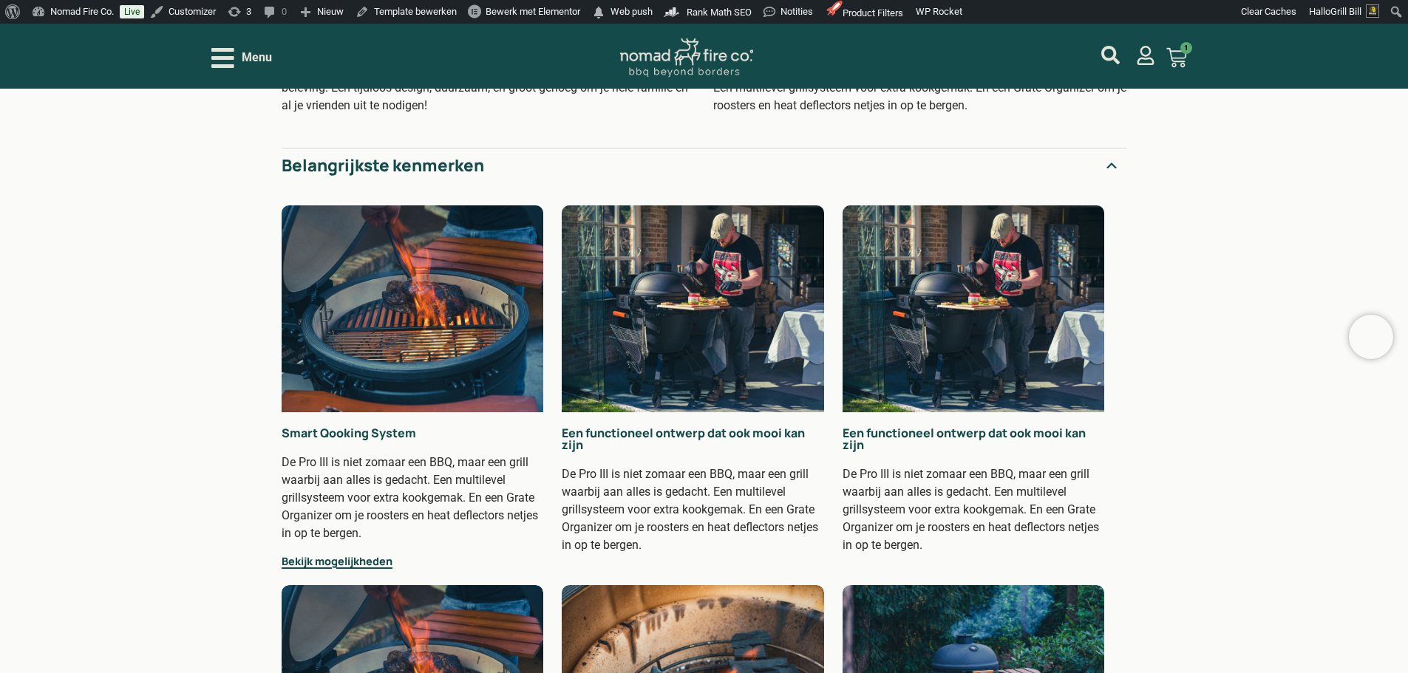
click at [1098, 153] on summary "Belangrijkste kenmerken" at bounding box center [704, 165] width 845 height 35
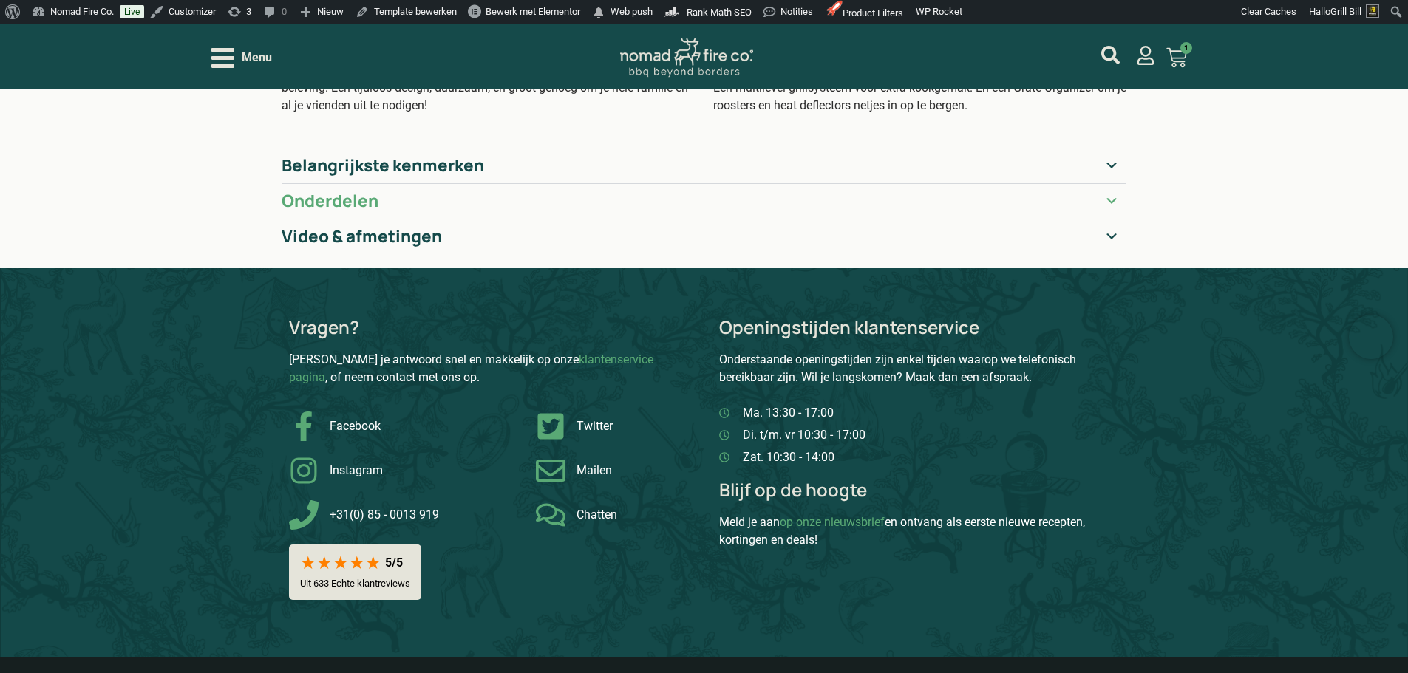
click at [1061, 205] on summary "Onderdelen" at bounding box center [704, 200] width 845 height 35
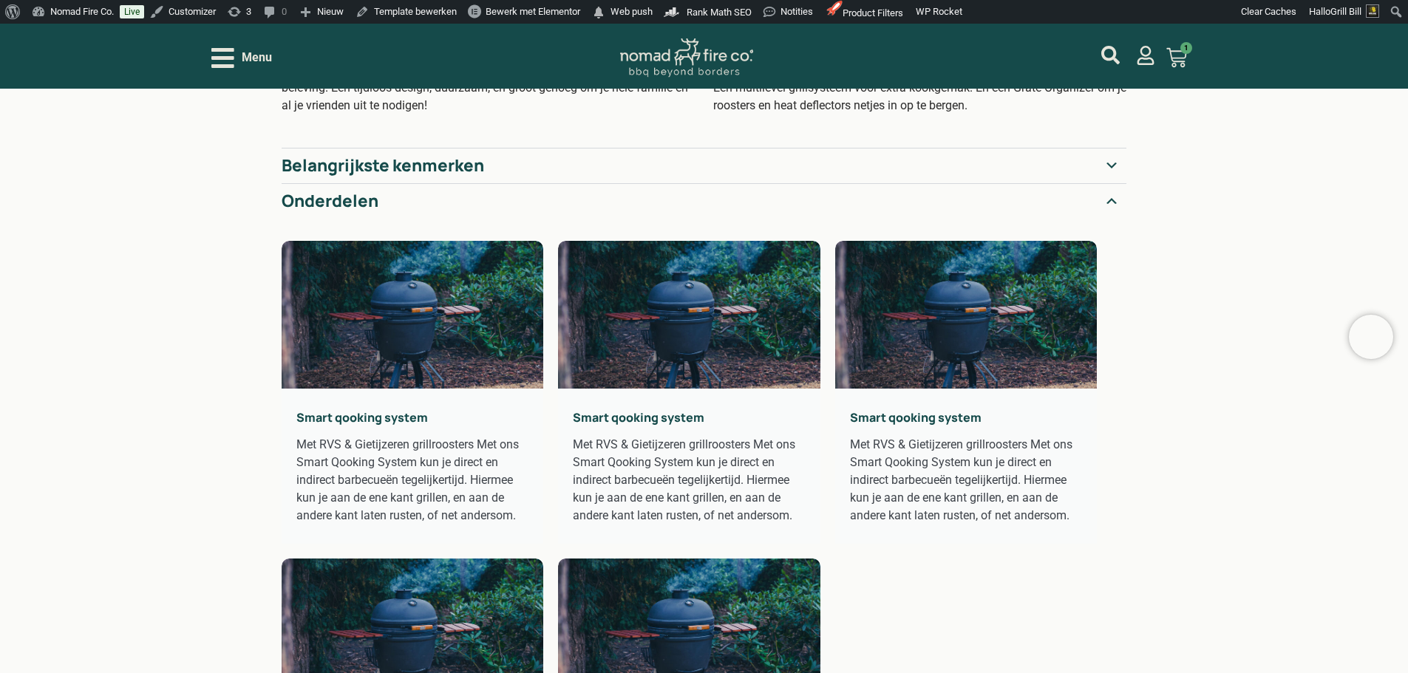
click at [1061, 205] on summary "Onderdelen" at bounding box center [704, 200] width 845 height 35
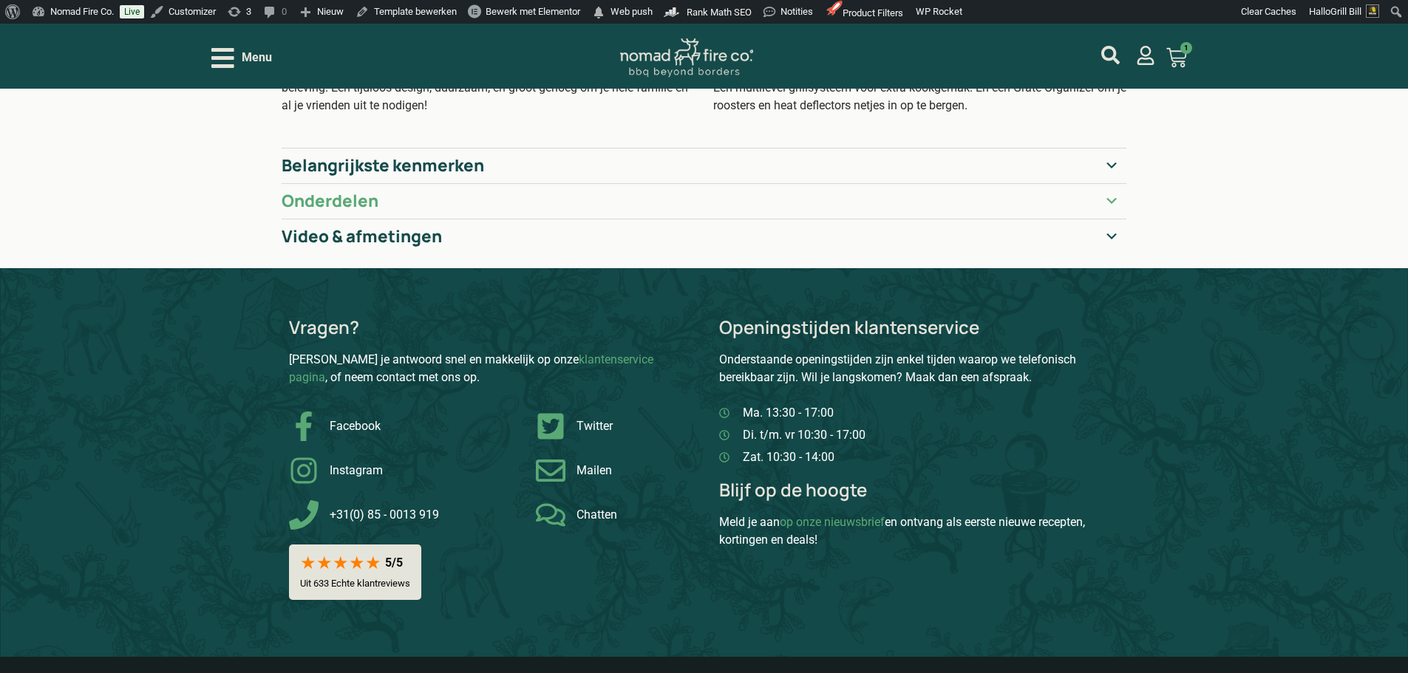
click at [1061, 205] on summary "Onderdelen" at bounding box center [704, 200] width 845 height 35
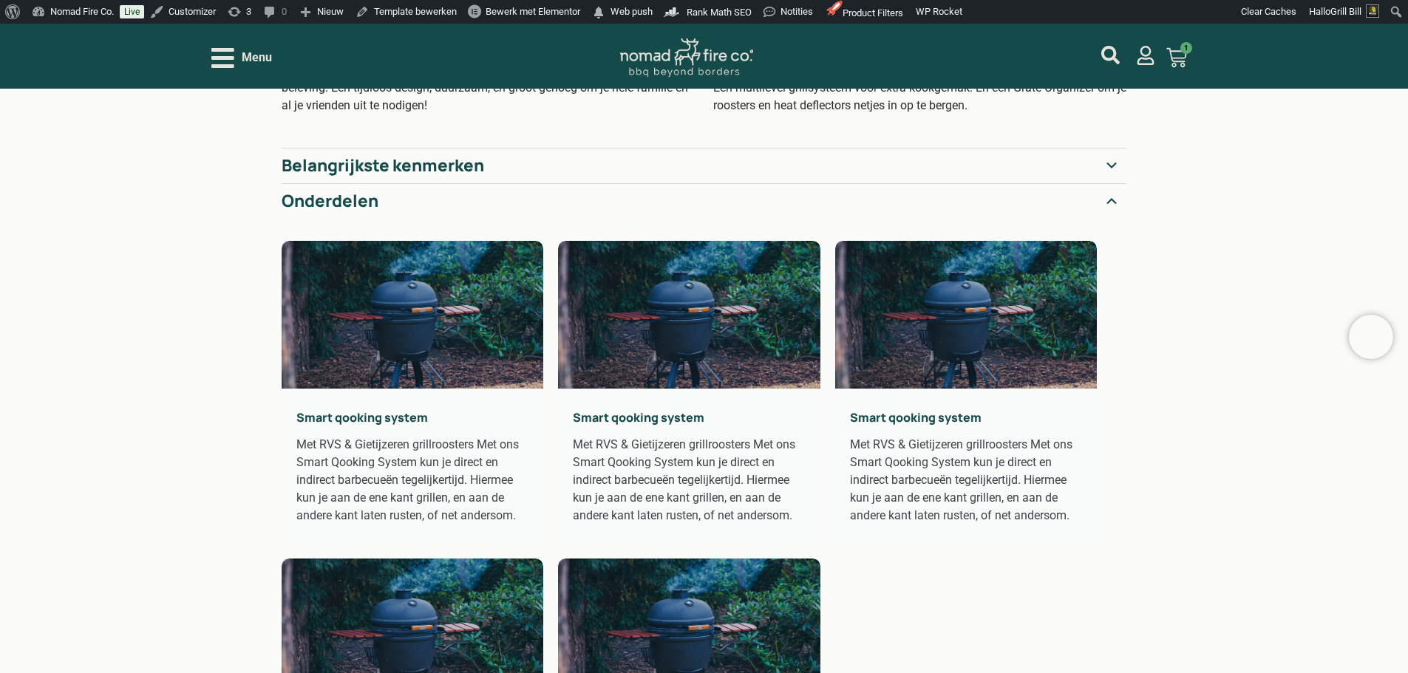
click at [1061, 205] on summary "Onderdelen" at bounding box center [704, 200] width 845 height 35
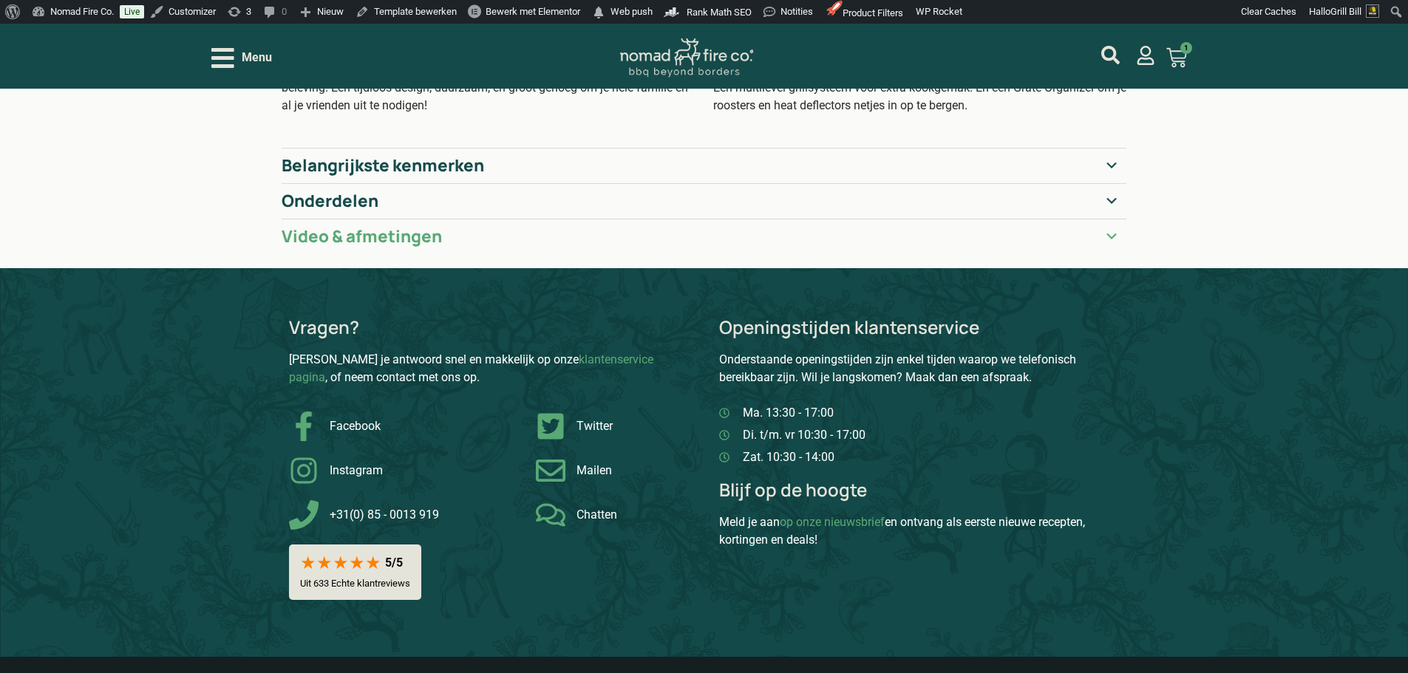
click at [1036, 230] on summary "Video & afmetingen" at bounding box center [704, 236] width 845 height 35
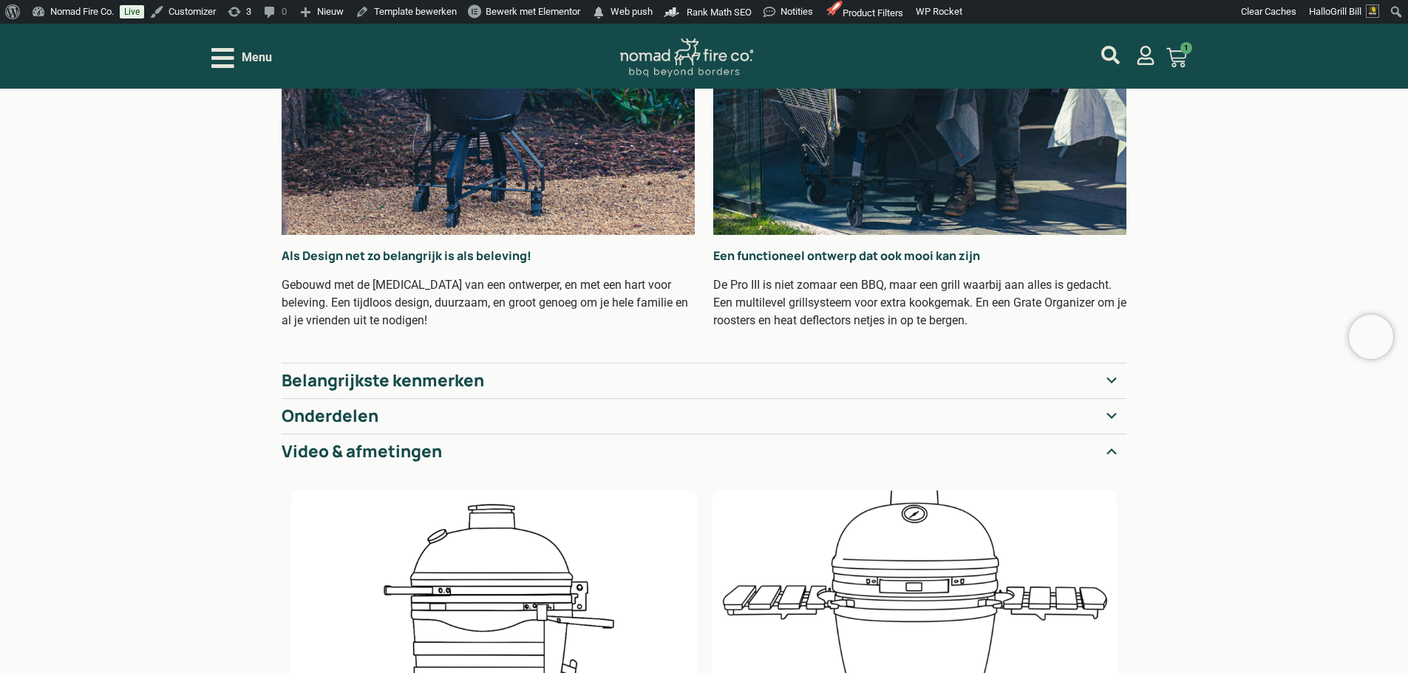
scroll to position [370, 0]
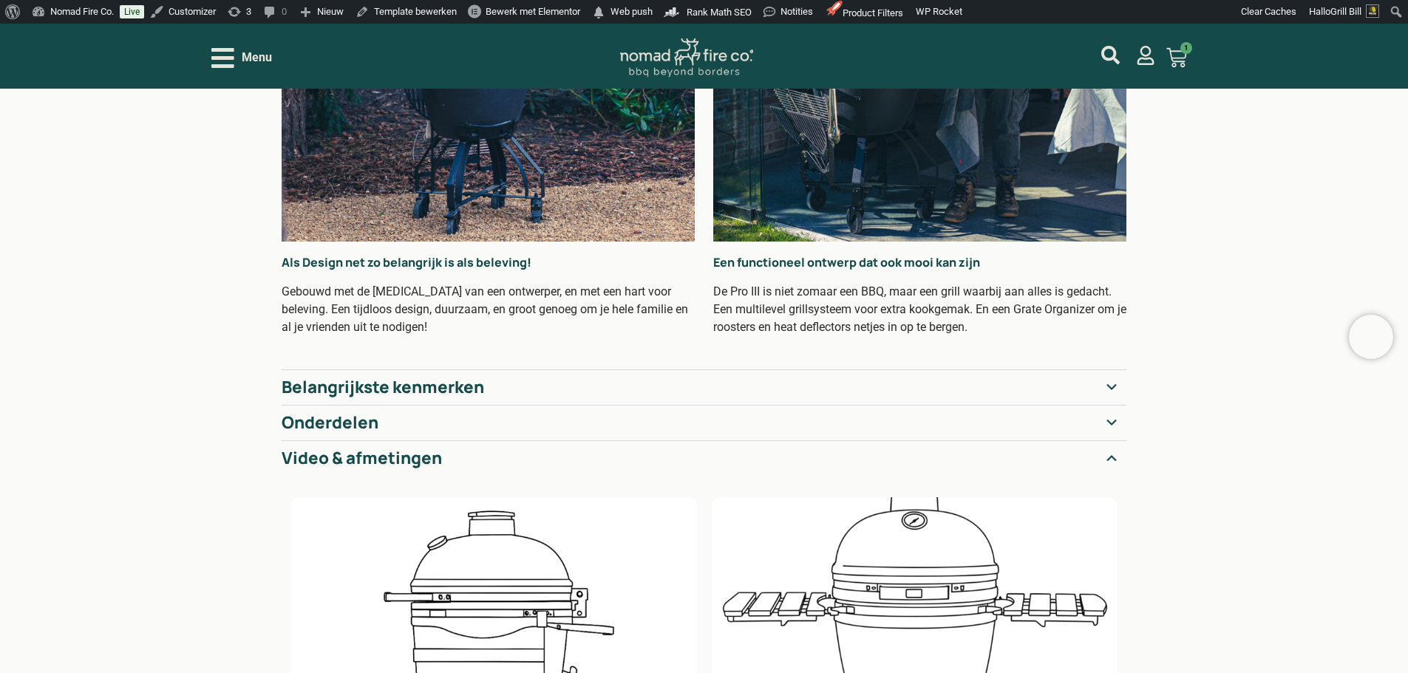
click at [1119, 451] on summary "Video & afmetingen" at bounding box center [704, 457] width 845 height 35
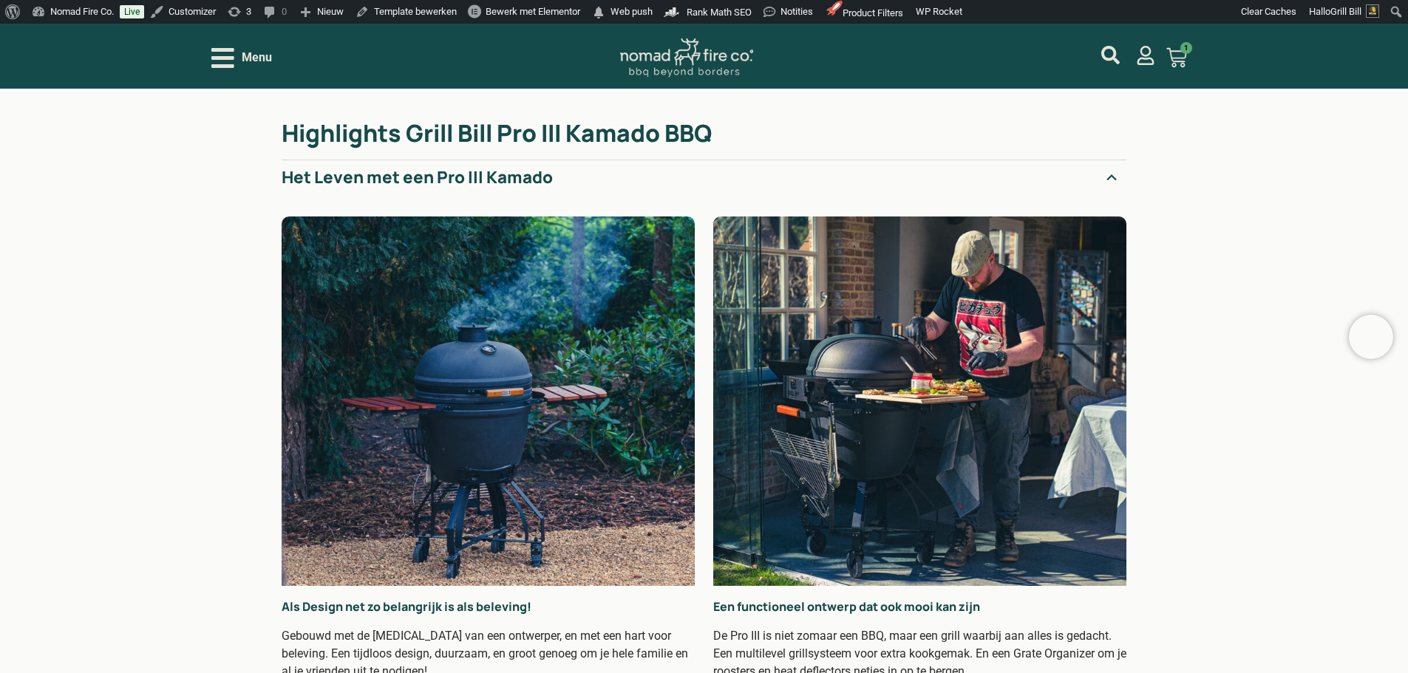
scroll to position [74, 0]
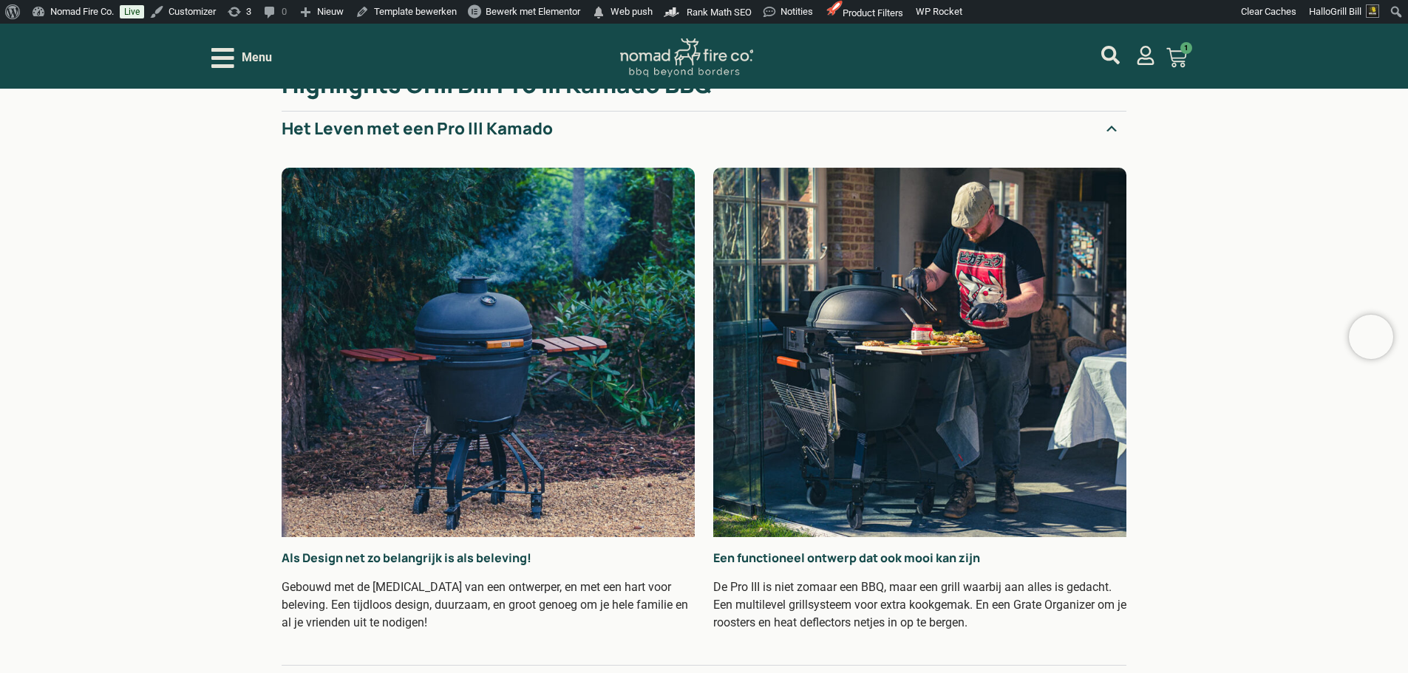
click at [998, 403] on img "Accordion. Open links with Enter or Space, close with Escape, and navigate with…" at bounding box center [919, 353] width 413 height 370
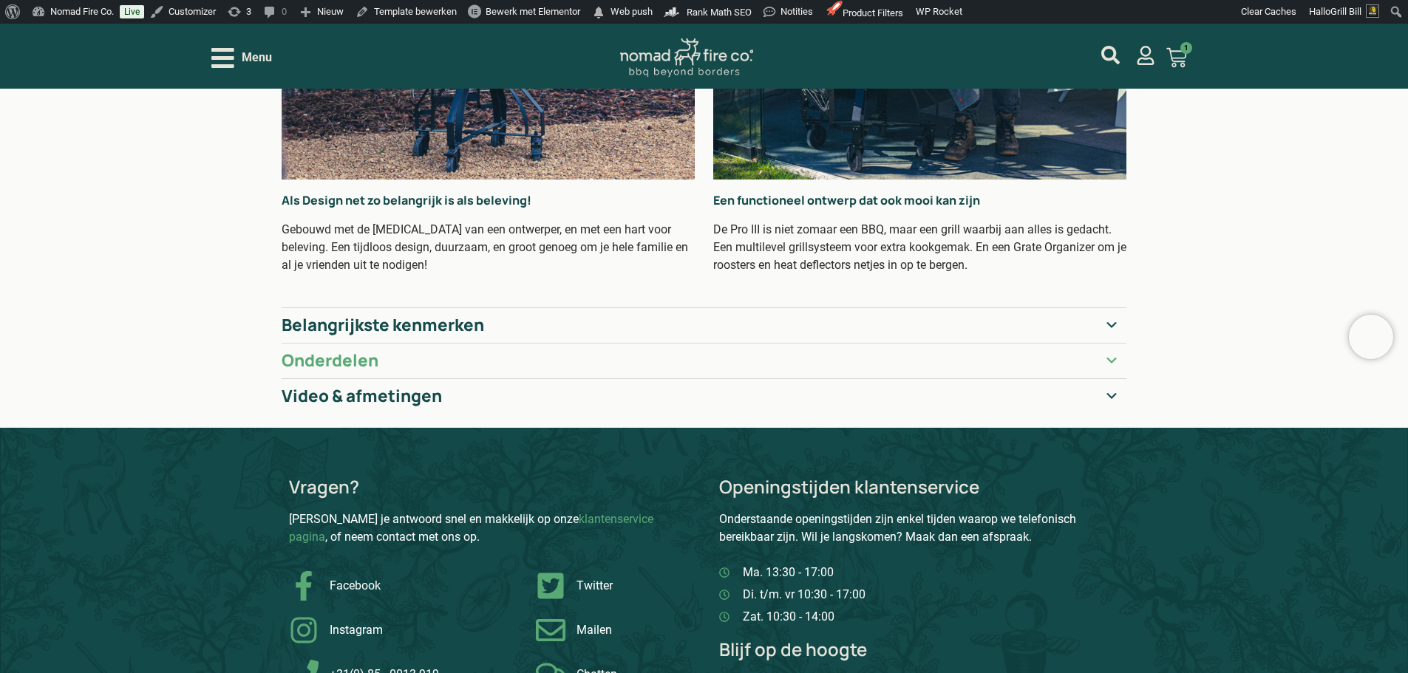
scroll to position [443, 0]
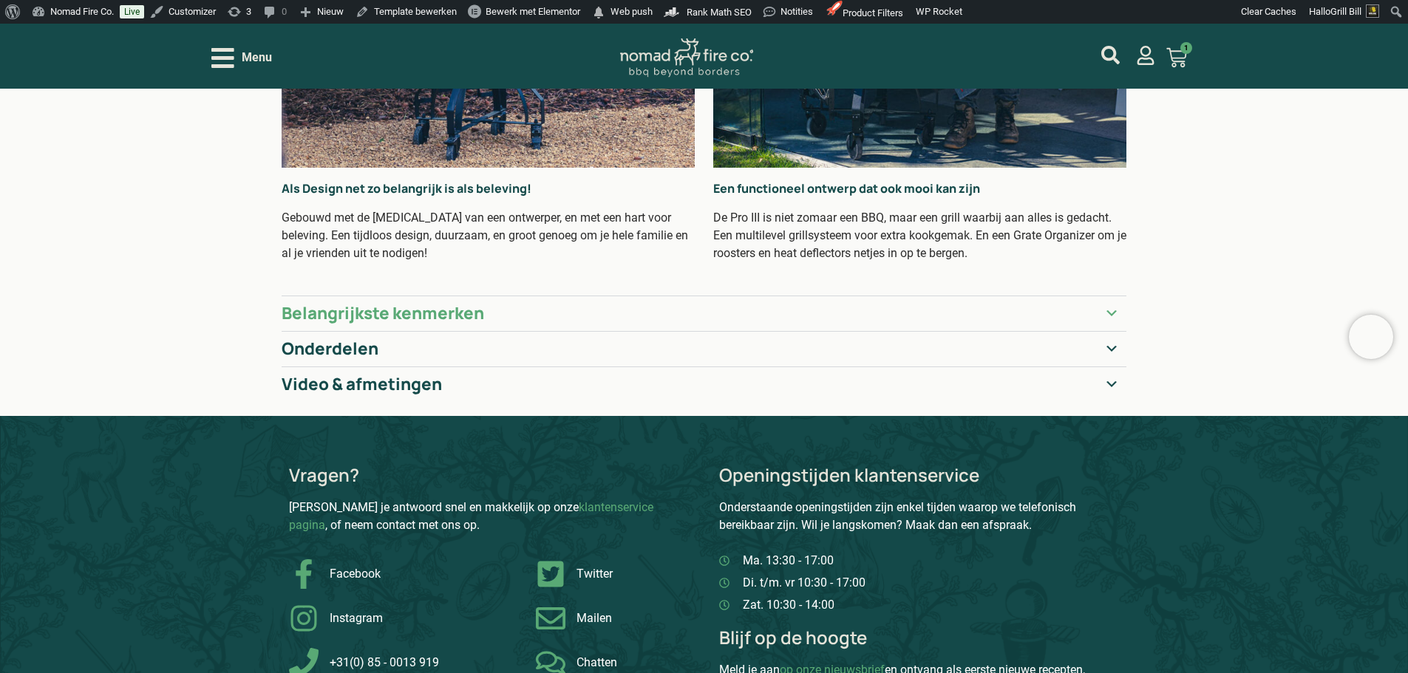
click at [678, 302] on summary "Belangrijkste kenmerken" at bounding box center [704, 313] width 845 height 35
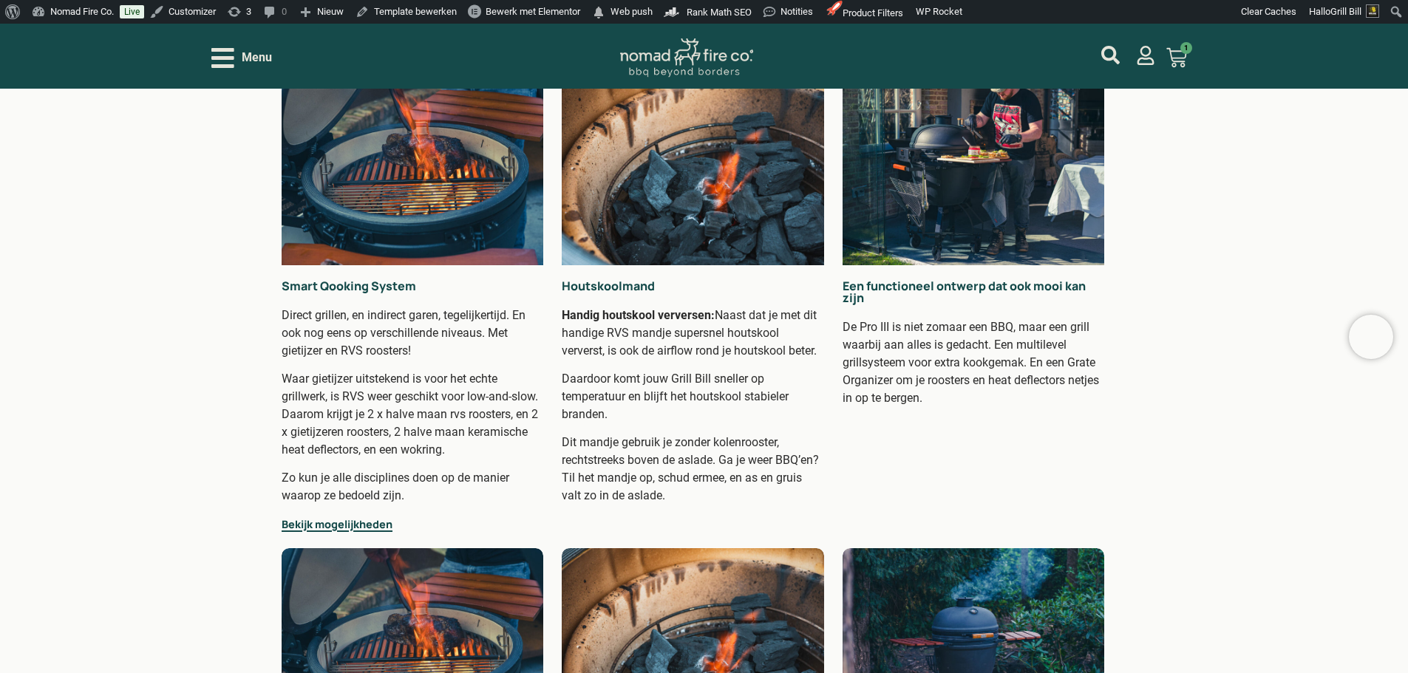
scroll to position [739, 0]
click at [367, 525] on link "Bekijk mogelijkheden" at bounding box center [337, 524] width 111 height 14
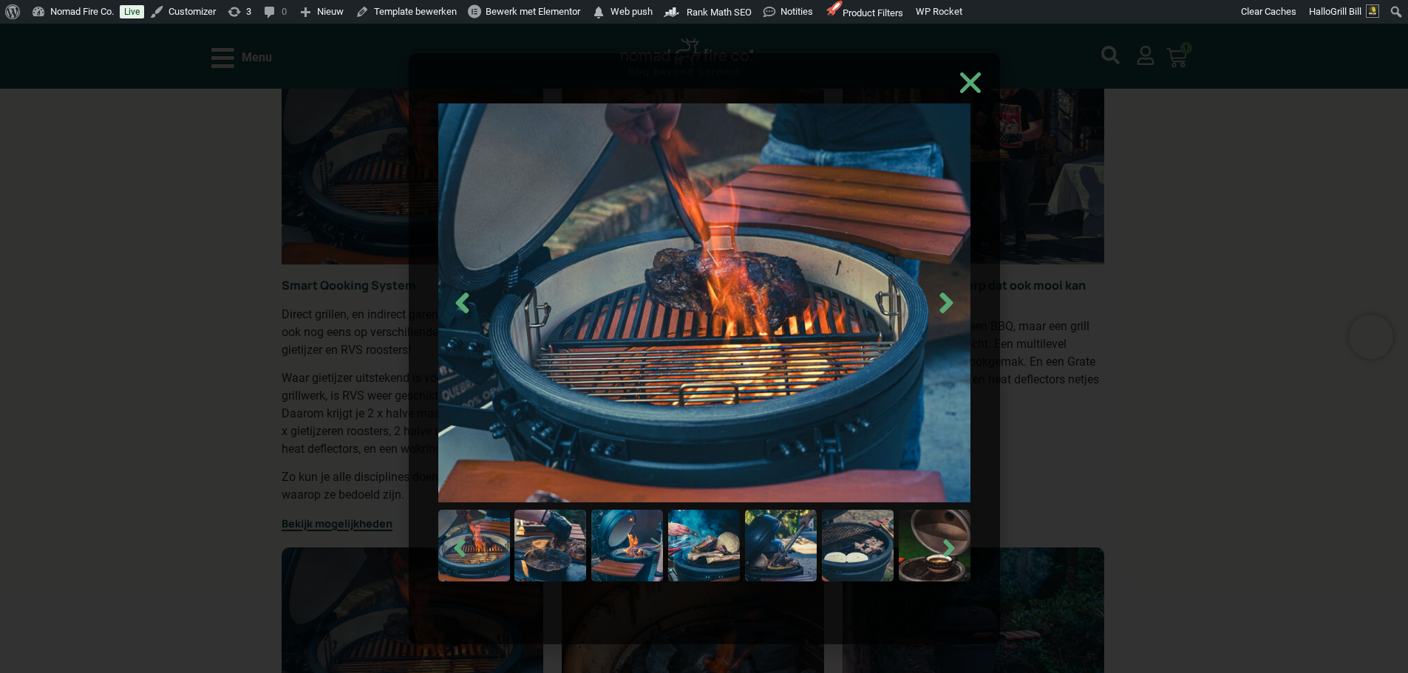
click at [651, 531] on img at bounding box center [627, 546] width 72 height 72
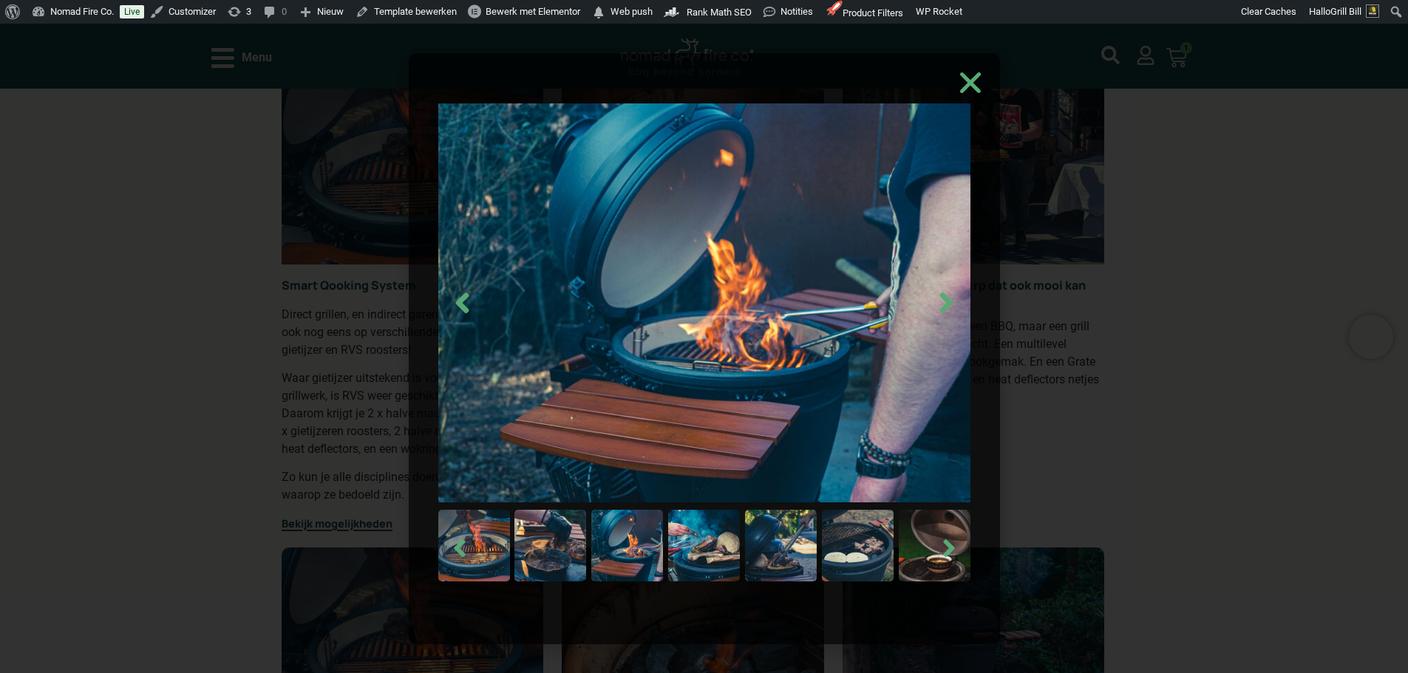
click at [695, 539] on img at bounding box center [704, 546] width 72 height 72
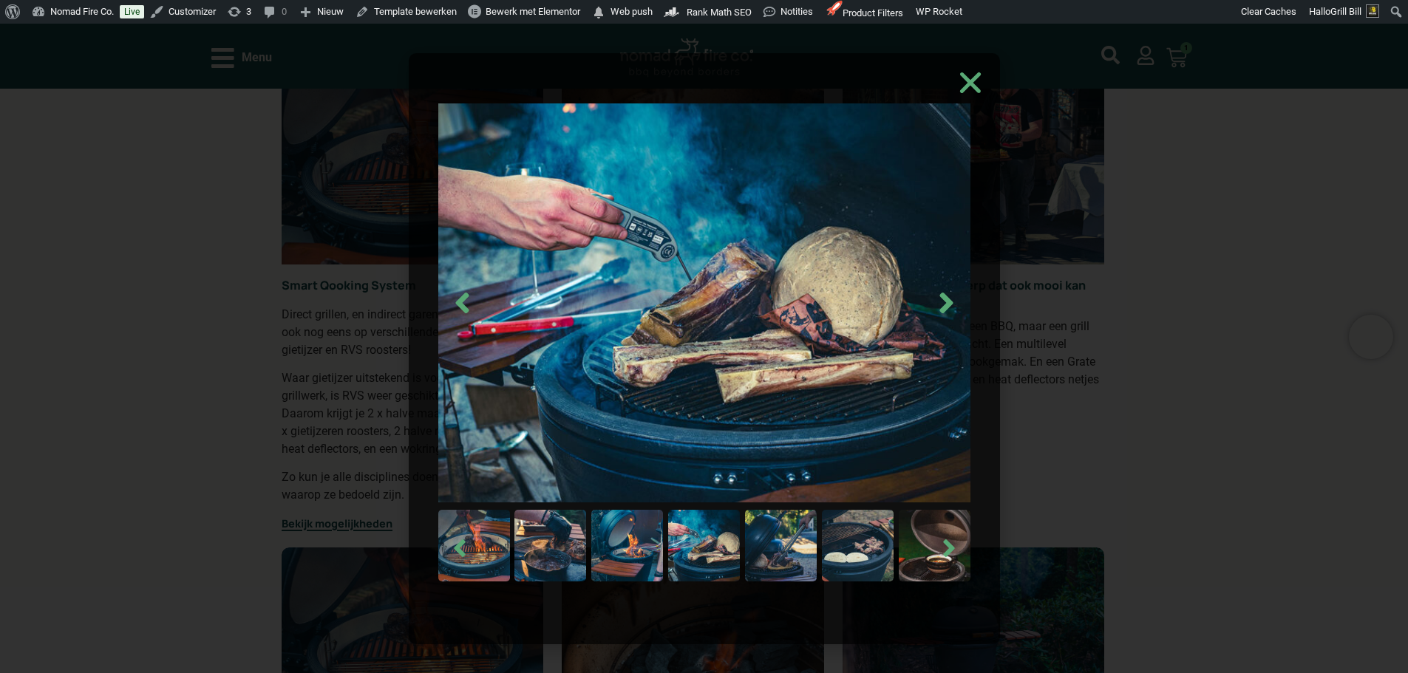
click at [781, 554] on img at bounding box center [781, 546] width 72 height 72
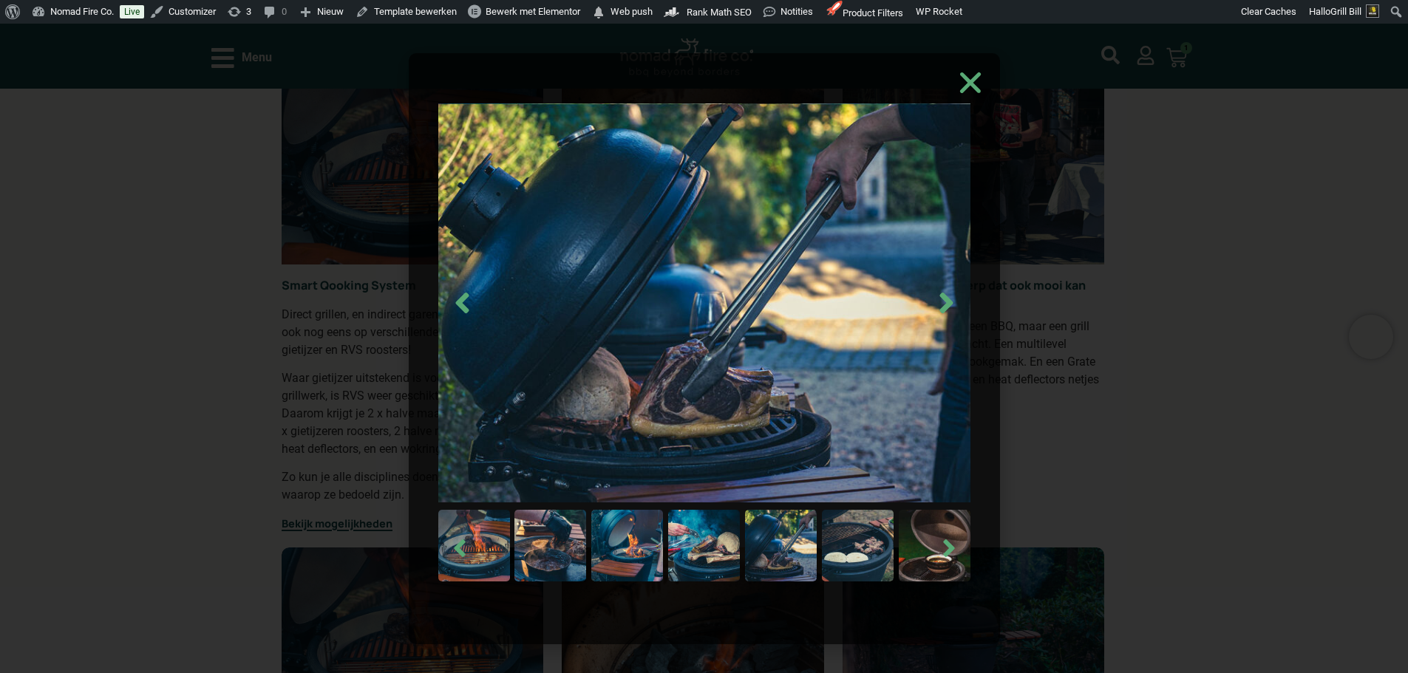
click at [857, 556] on img at bounding box center [858, 546] width 72 height 72
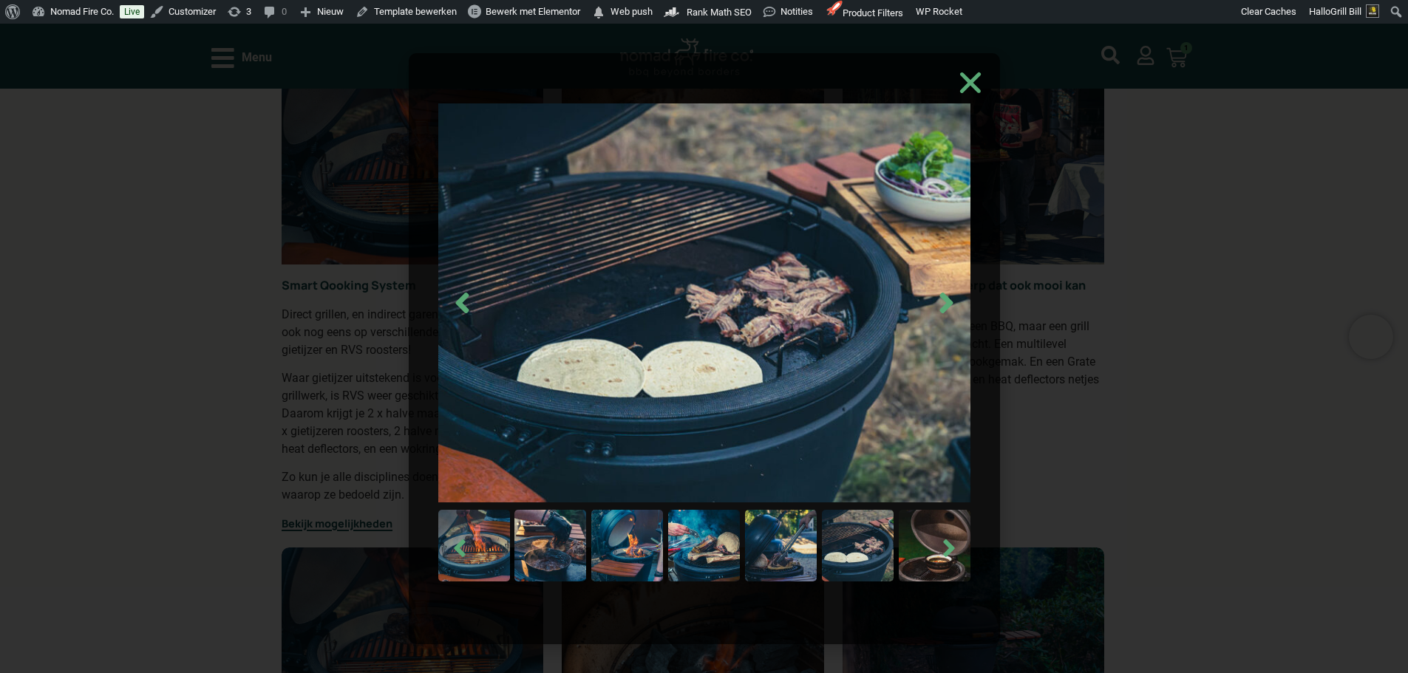
click at [926, 555] on img at bounding box center [935, 546] width 72 height 72
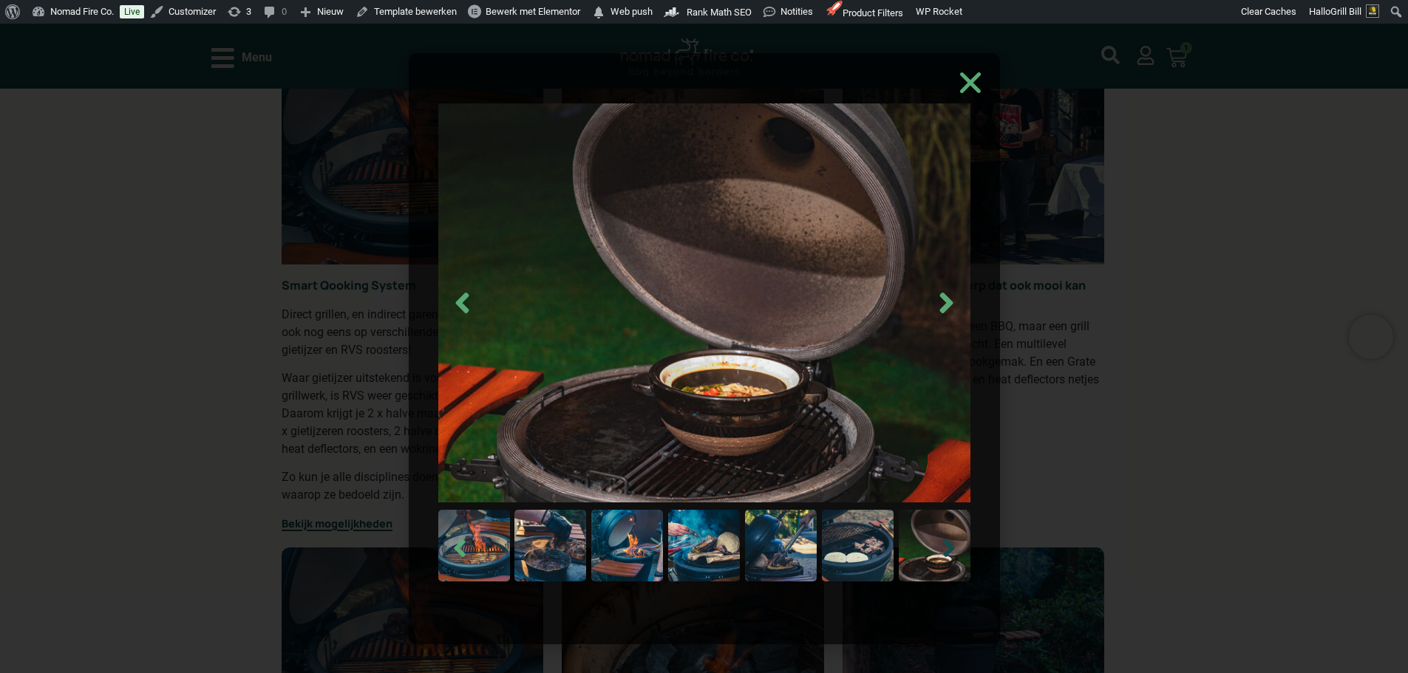
click at [941, 551] on icon "Next slide" at bounding box center [949, 548] width 28 height 28
click at [1092, 469] on div at bounding box center [704, 349] width 1408 height 650
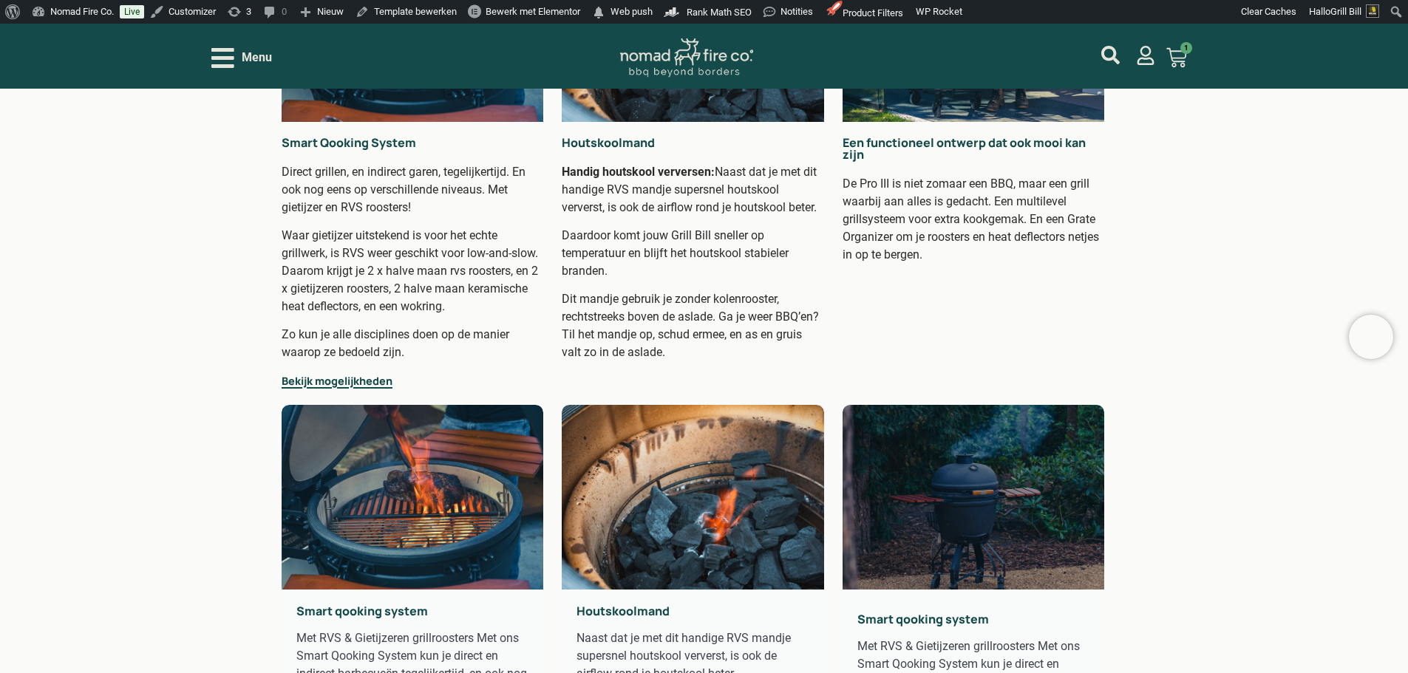
scroll to position [665, 0]
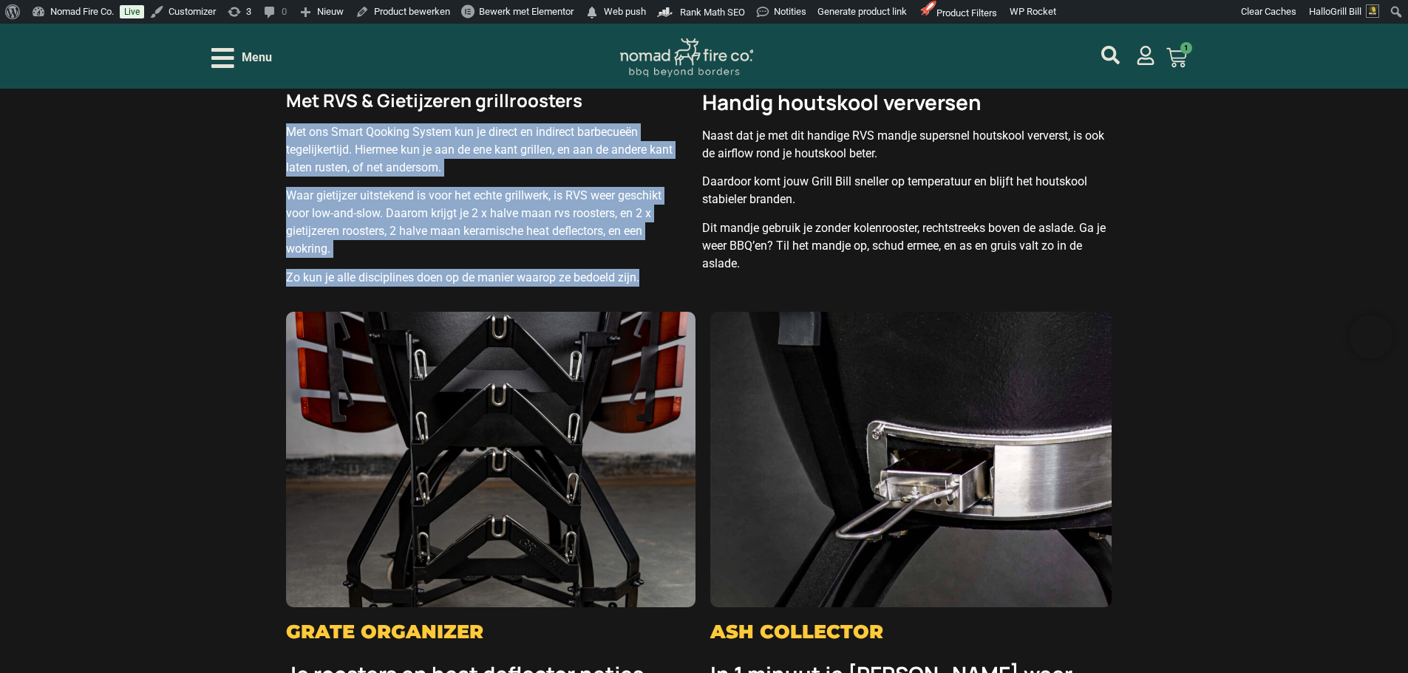
scroll to position [3399, 0]
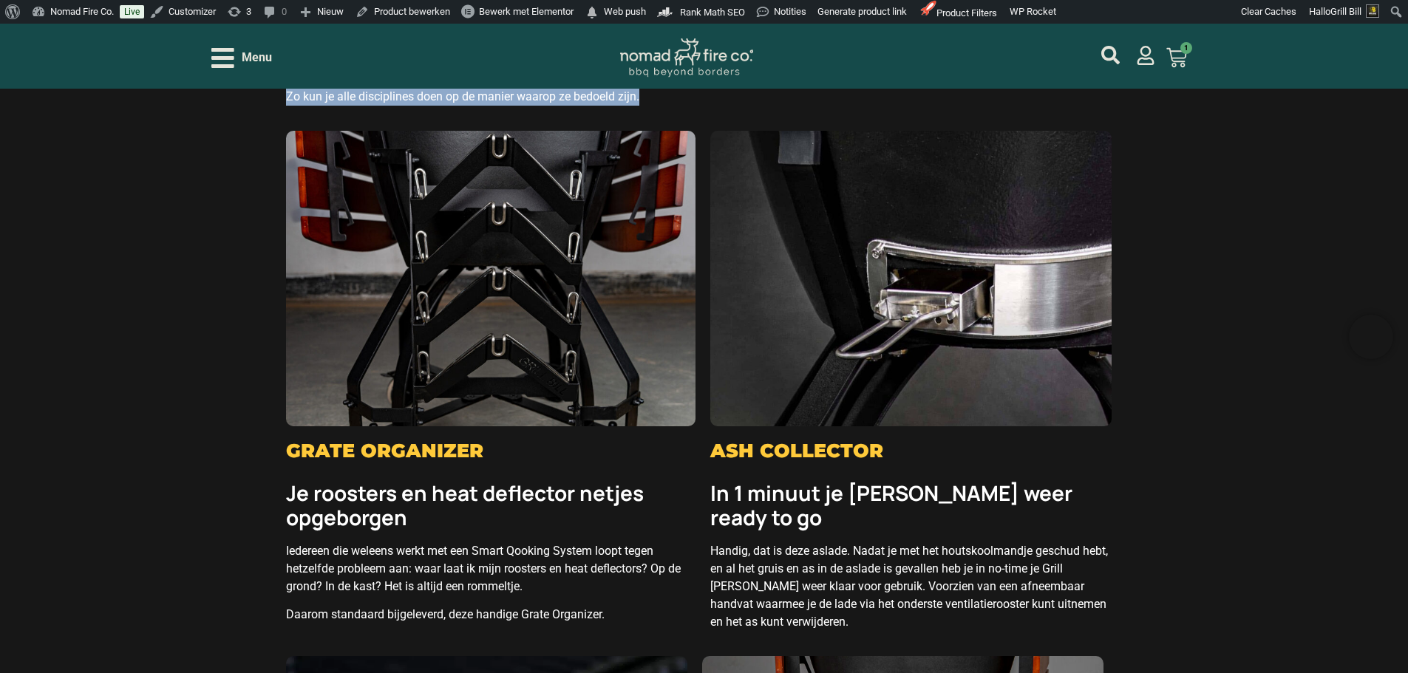
drag, startPoint x: 616, startPoint y: 616, endPoint x: 284, endPoint y: 489, distance: 355.1
copy div "Je roosters en heat deflector netjes opgeborgen Iedereen die weleens werkt met …"
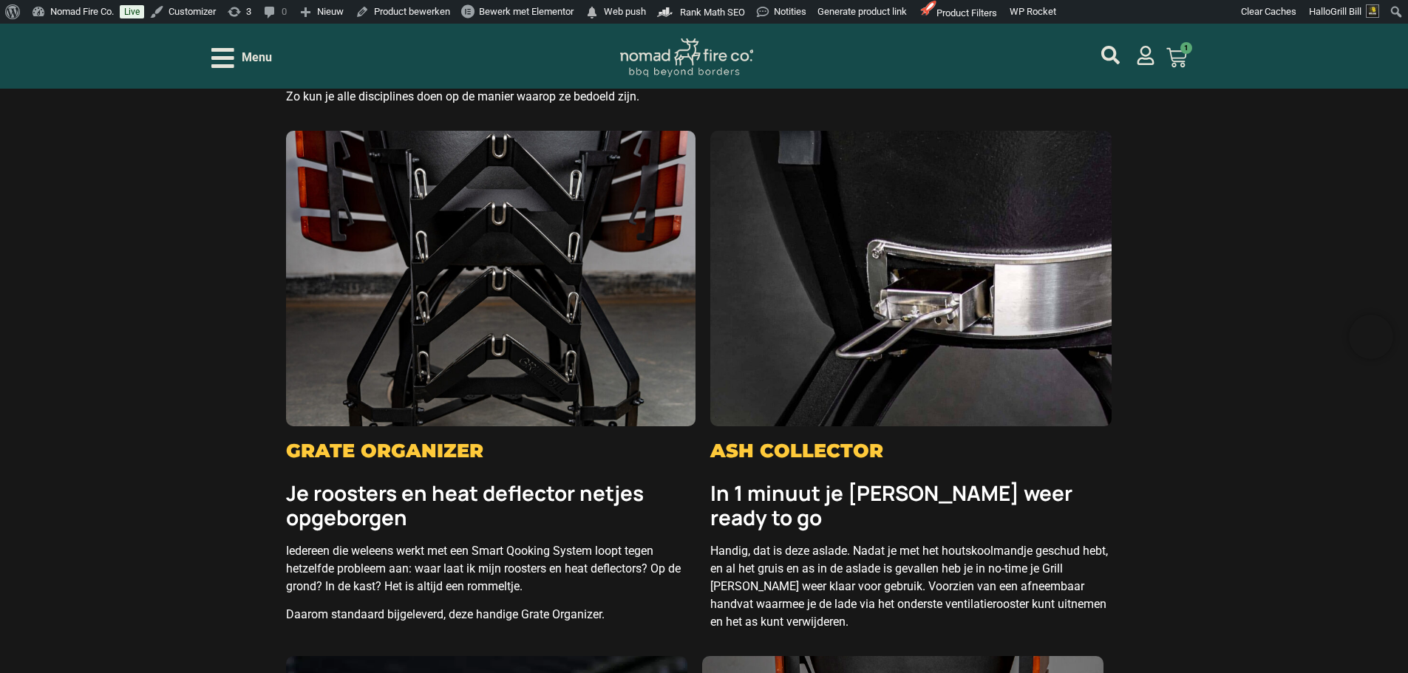
click at [814, 445] on h2 "Ash collector" at bounding box center [910, 450] width 401 height 19
copy div "Ash collector"
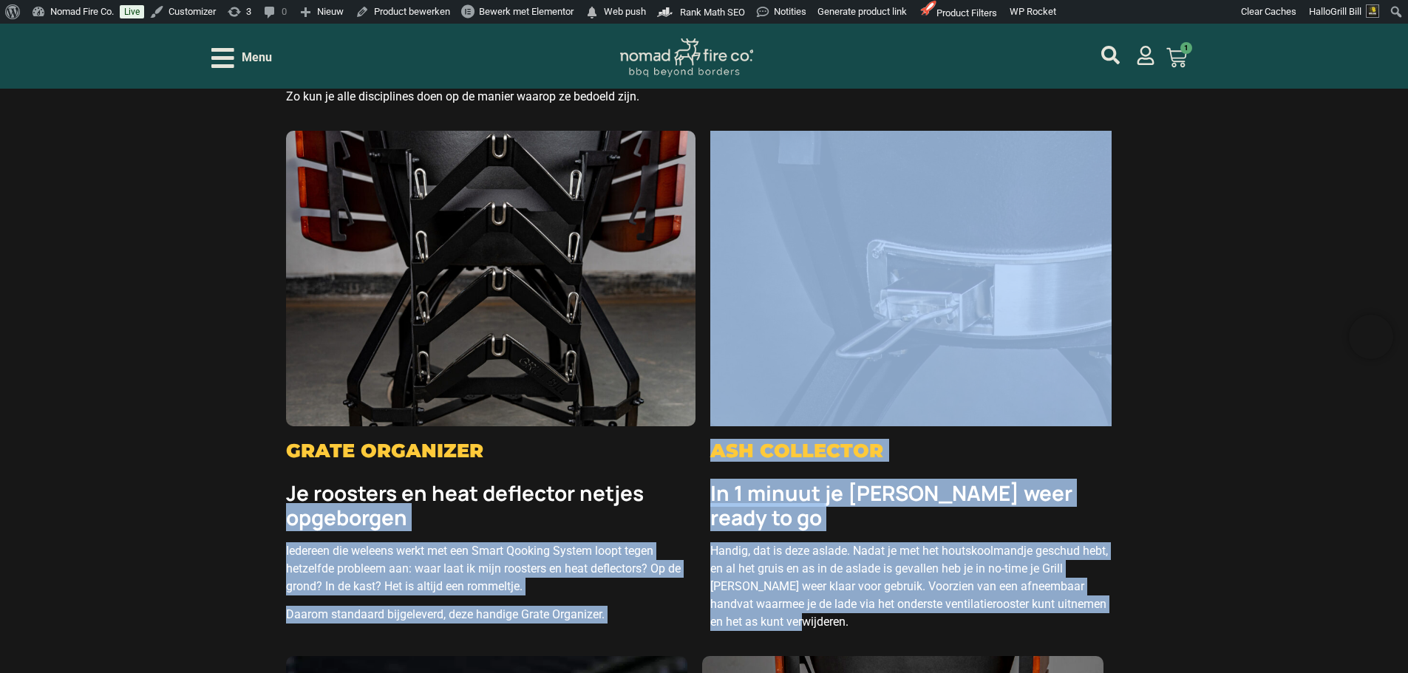
drag, startPoint x: 804, startPoint y: 593, endPoint x: 702, endPoint y: 476, distance: 155.6
click at [825, 571] on p "Handig, dat is deze aslade. Nadat je met het houtskoolmandje geschud hebt, en a…" at bounding box center [910, 586] width 401 height 89
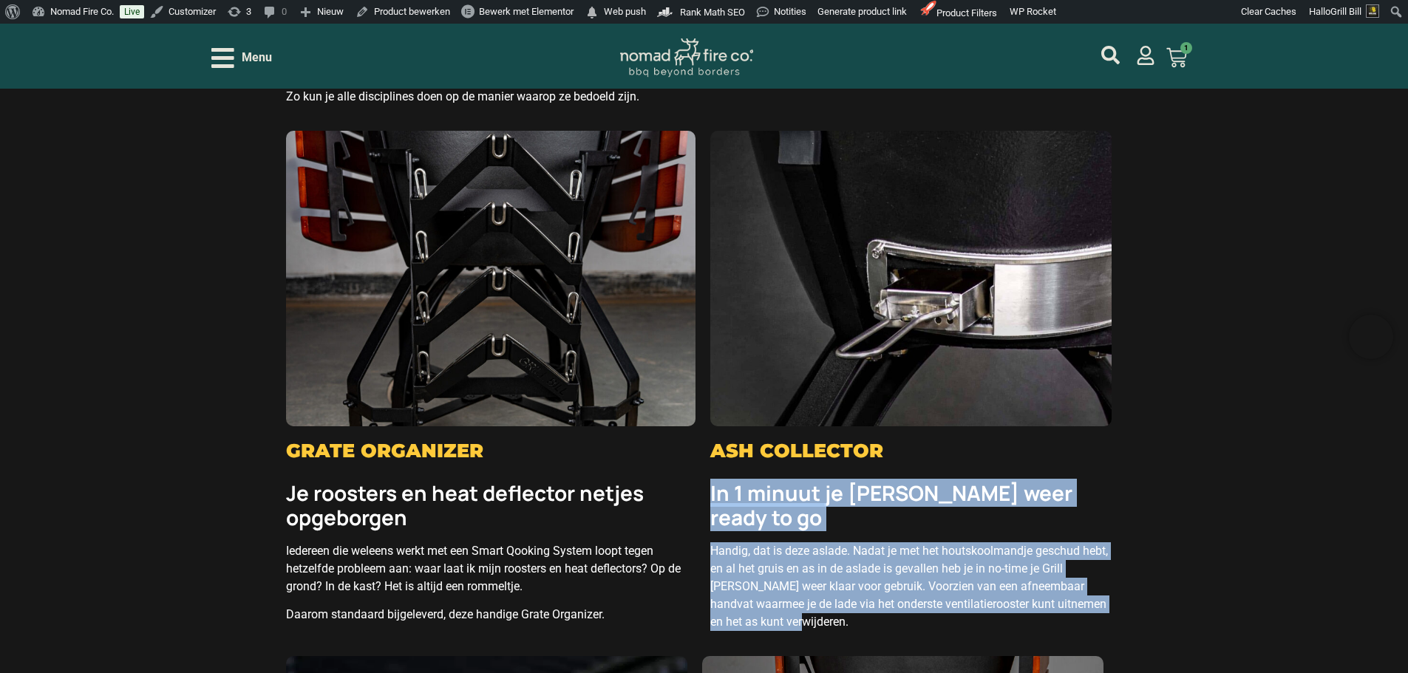
drag, startPoint x: 788, startPoint y: 589, endPoint x: 709, endPoint y: 489, distance: 127.3
copy div "In 1 minuut je kamado weer ready to go Handig, dat is deze aslade. Nadat je met…"
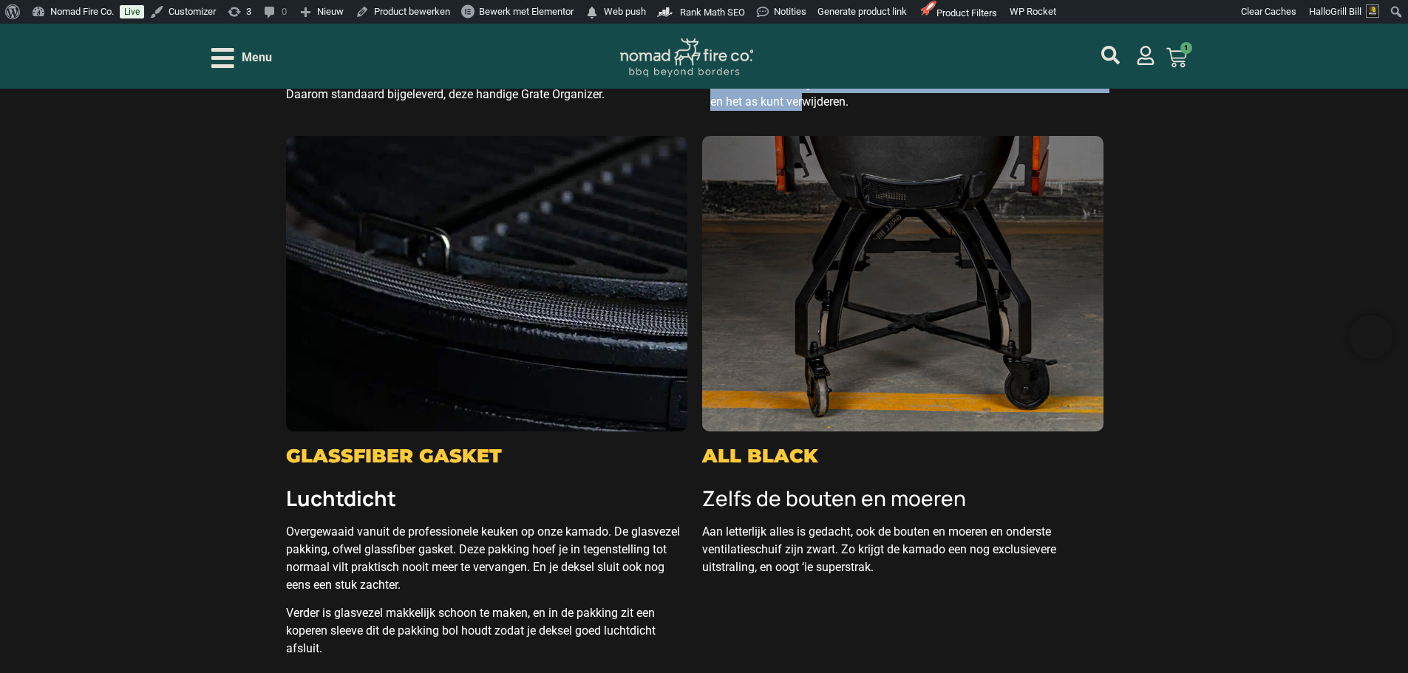
scroll to position [3991, 0]
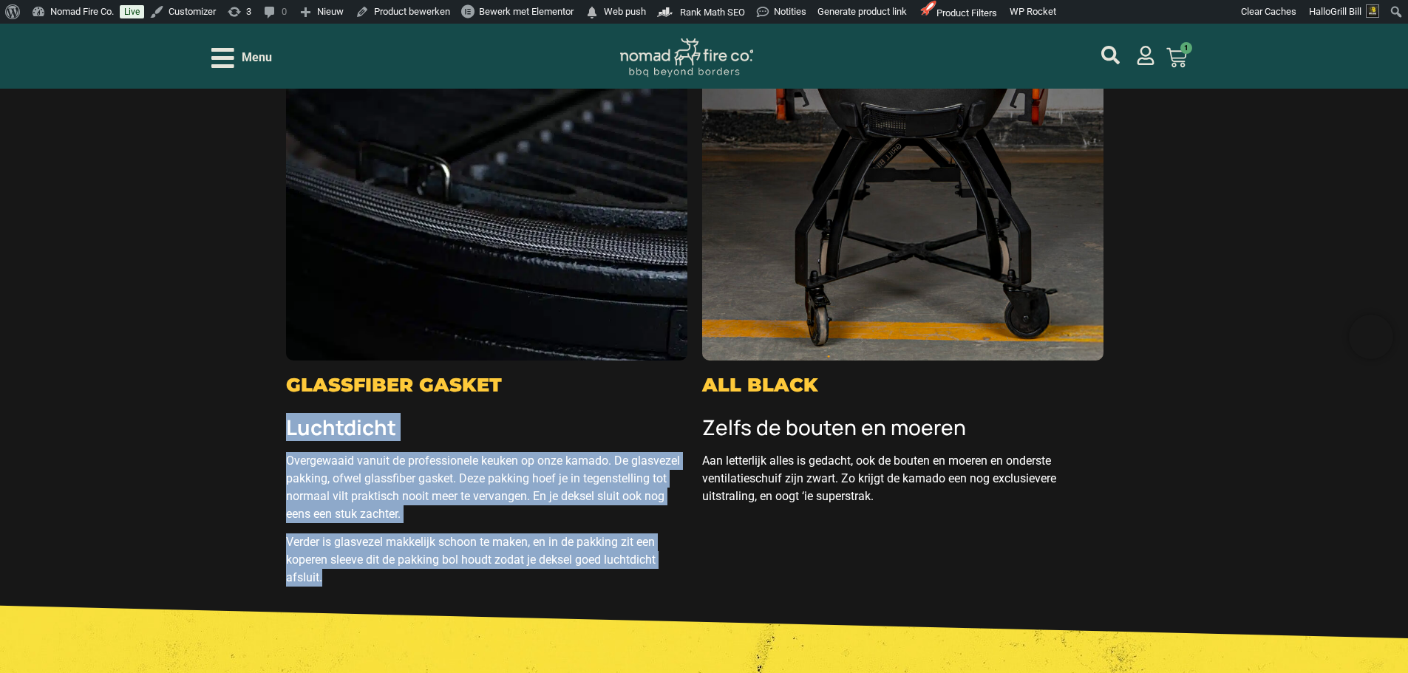
drag, startPoint x: 349, startPoint y: 565, endPoint x: 287, endPoint y: 418, distance: 159.3
click at [287, 418] on div "Luchtdicht Overgewaaid vanuit de professionele keuken op onze kamado. De glasve…" at bounding box center [486, 503] width 401 height 188
copy div "Luchtdicht Overgewaaid vanuit de professionele keuken op onze kamado. De glasve…"
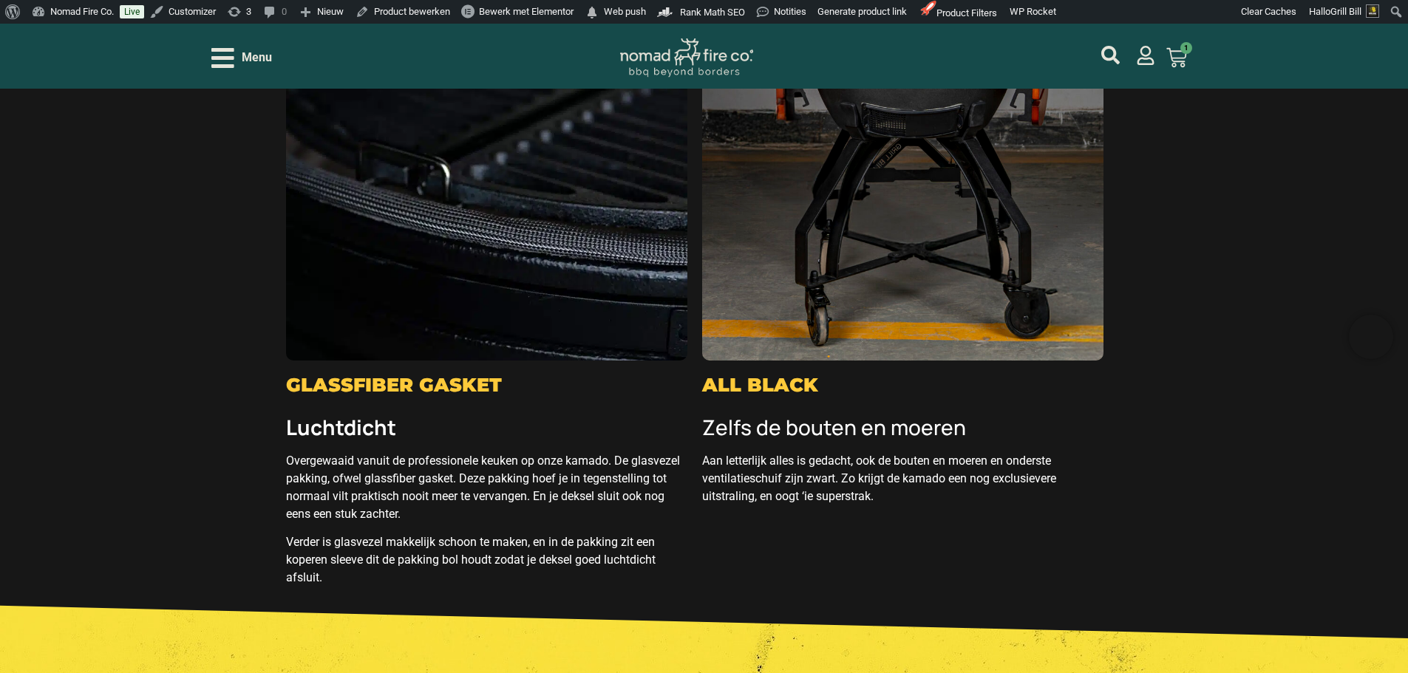
click at [773, 378] on h2 "All Black" at bounding box center [902, 384] width 401 height 19
copy div "All Black"
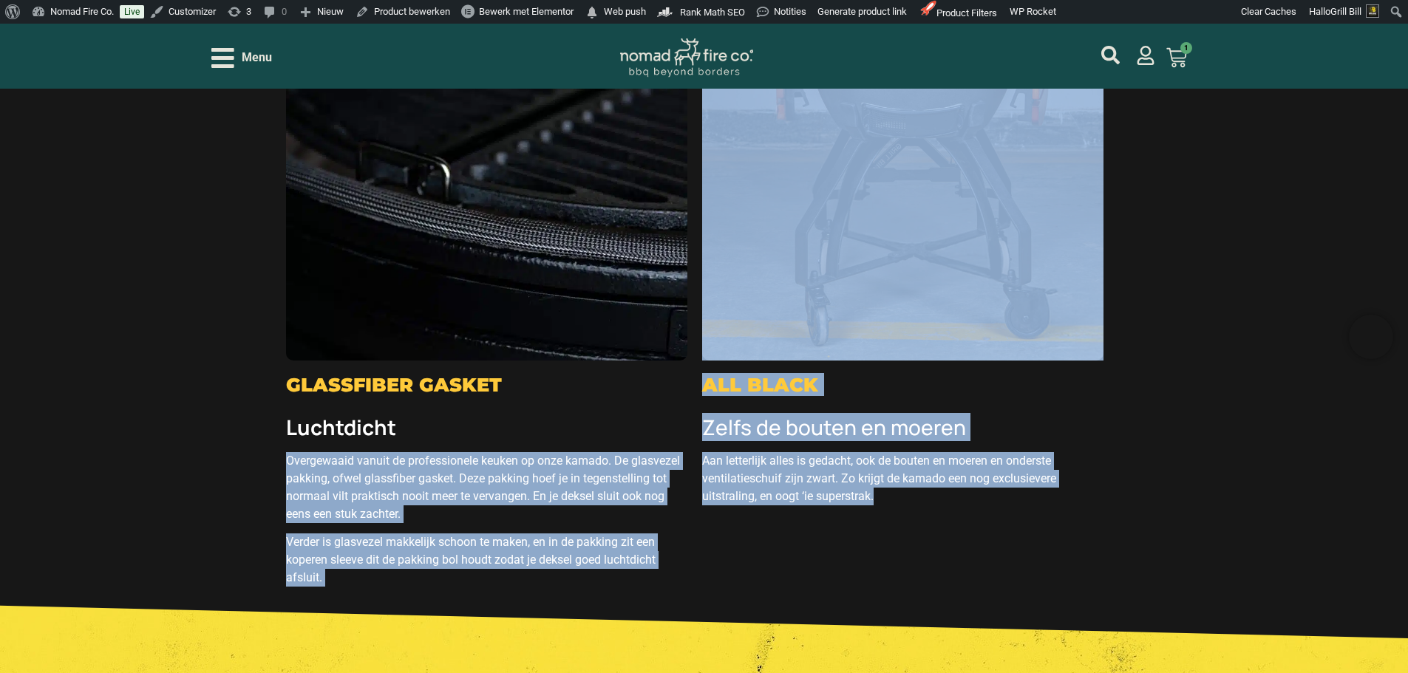
drag, startPoint x: 922, startPoint y: 495, endPoint x: 690, endPoint y: 412, distance: 246.4
click at [725, 422] on h3 "Zelfs de bouten en moeren" at bounding box center [902, 427] width 401 height 25
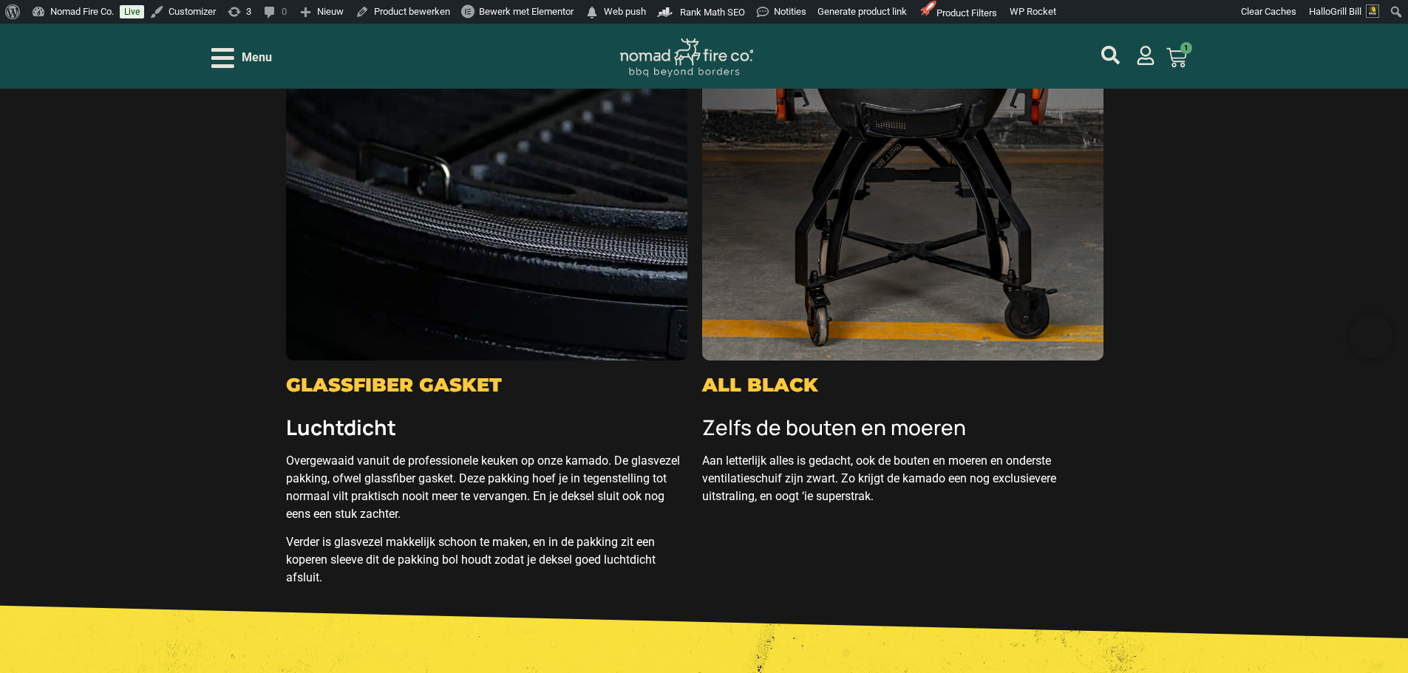
click at [729, 423] on h3 "Zelfs de bouten en moeren" at bounding box center [902, 427] width 401 height 25
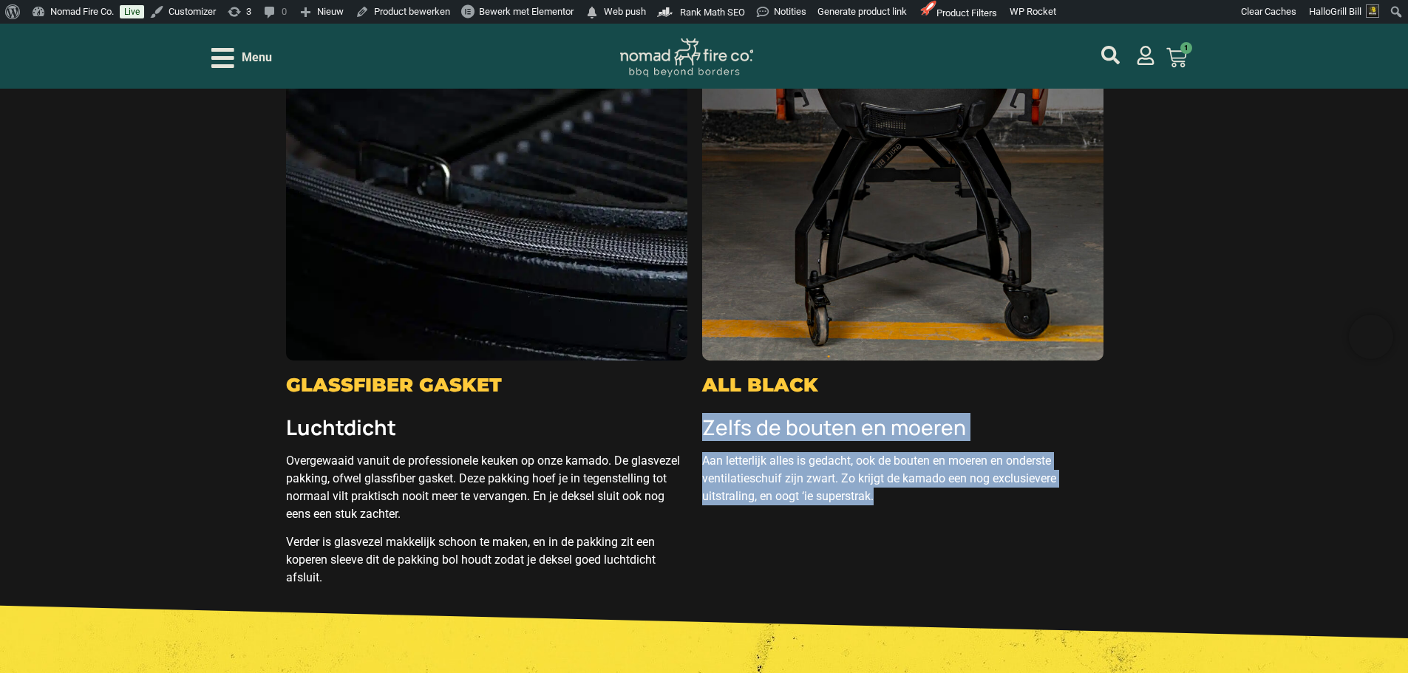
drag, startPoint x: 904, startPoint y: 489, endPoint x: 703, endPoint y: 417, distance: 213.7
click at [703, 417] on div "Zelfs de bouten en moeren Aan letterlijk alles is gedacht, ook de bouten en moe…" at bounding box center [902, 462] width 401 height 106
copy div "Zelfs de bouten en moeren Aan letterlijk alles is gedacht, ook de bouten en moe…"
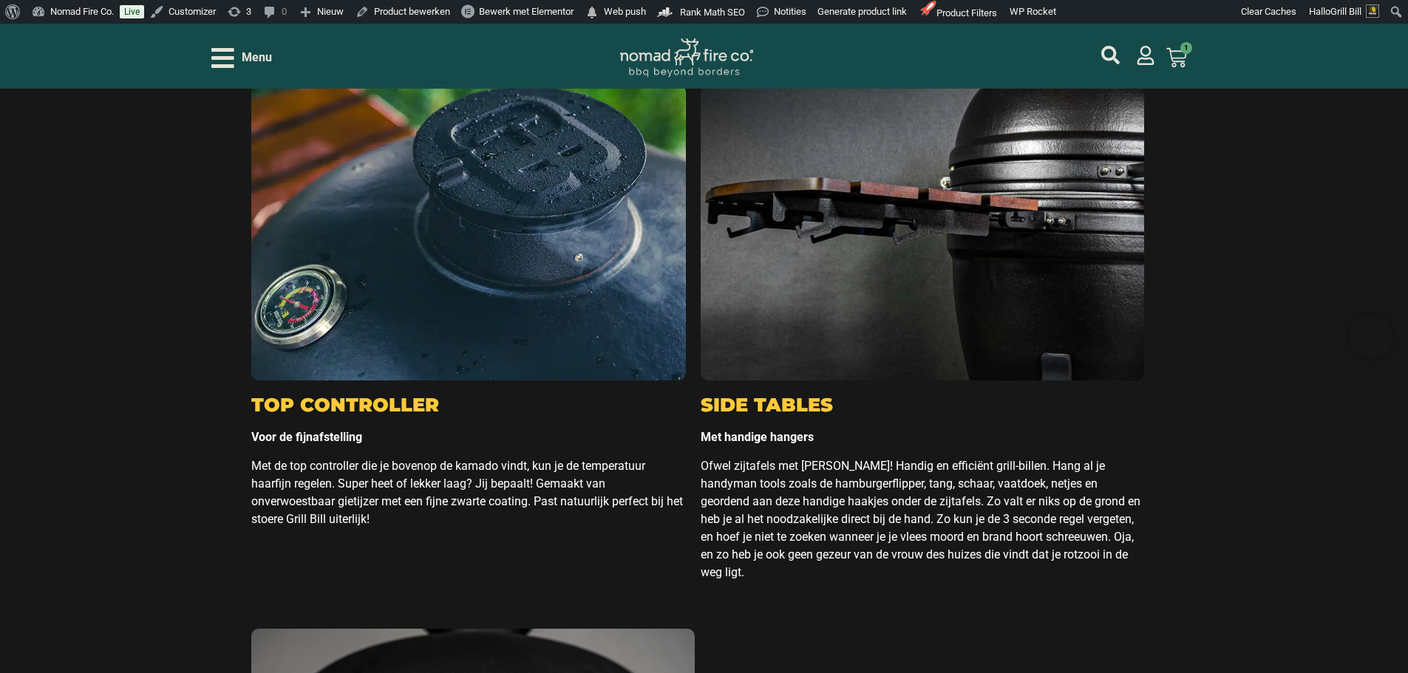
scroll to position [5986, 0]
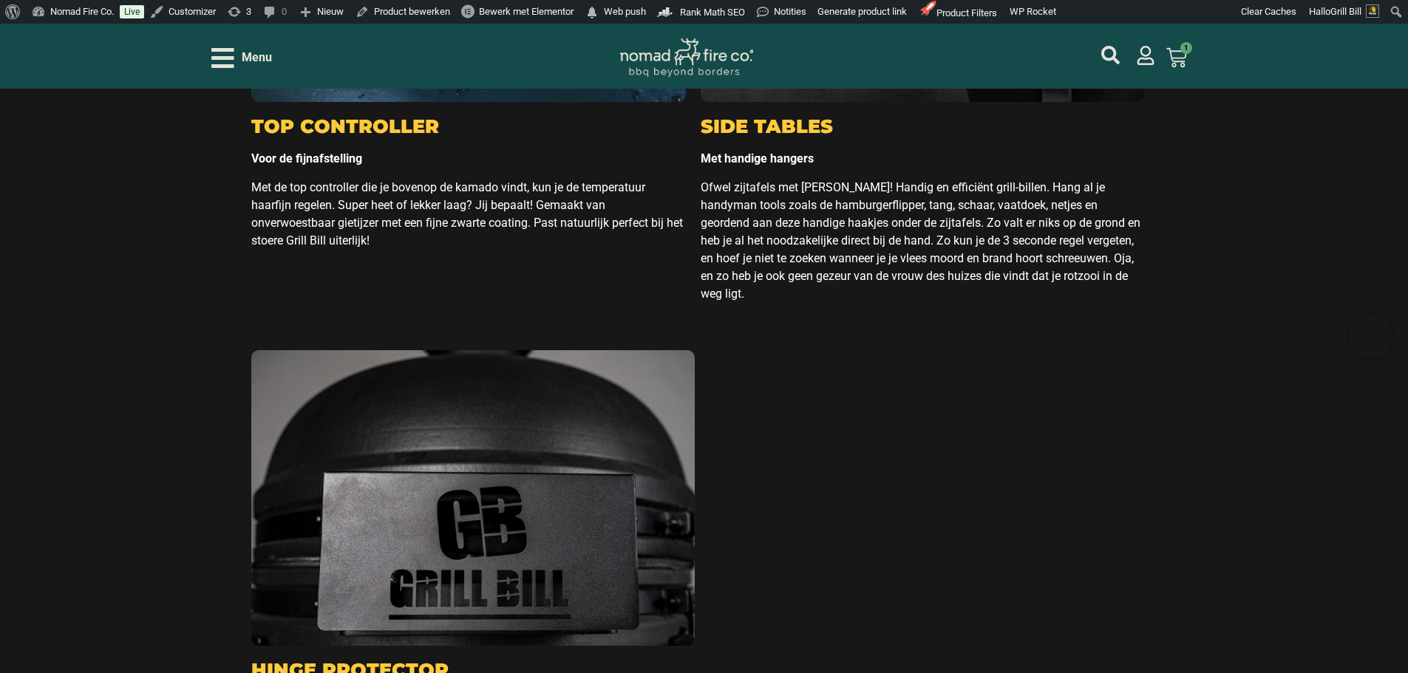
drag, startPoint x: 408, startPoint y: 259, endPoint x: 244, endPoint y: 149, distance: 198.0
copy div "Voor de fijnafstelling Met de top controller die je bovenop de kamado vindt, ku…"
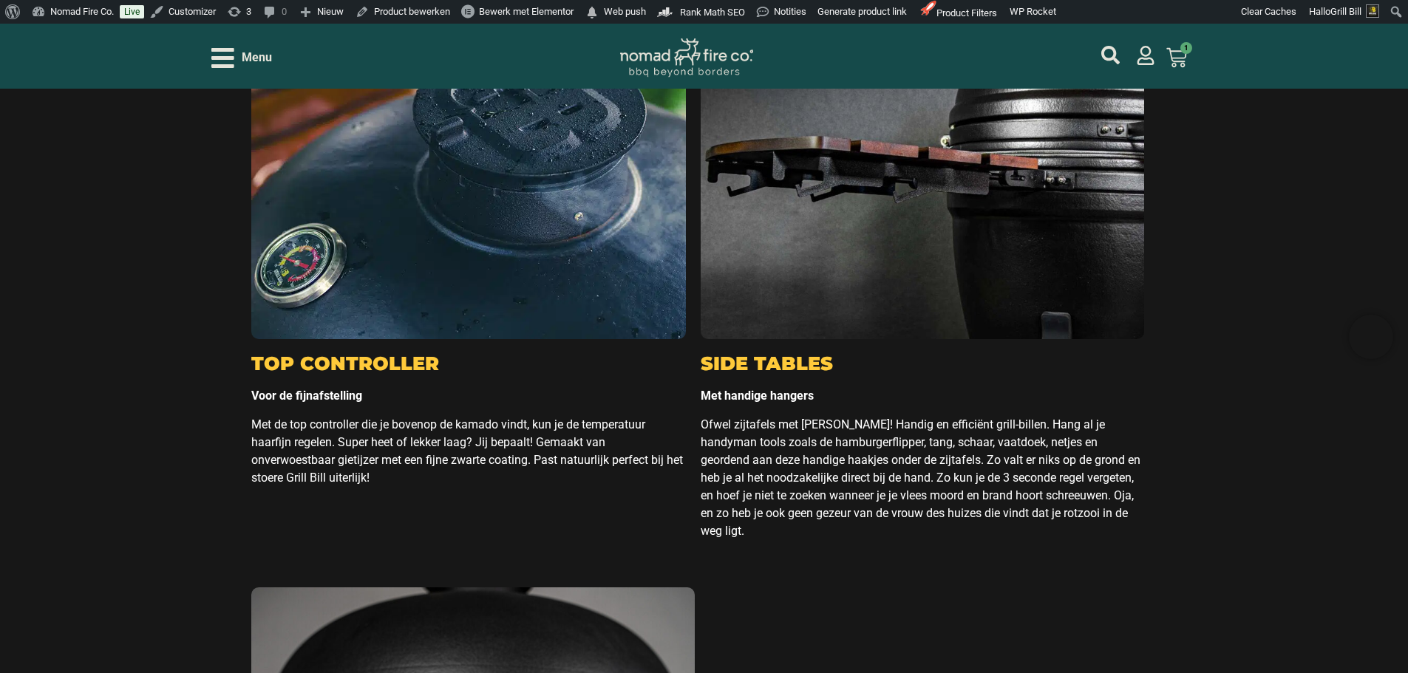
scroll to position [5764, 0]
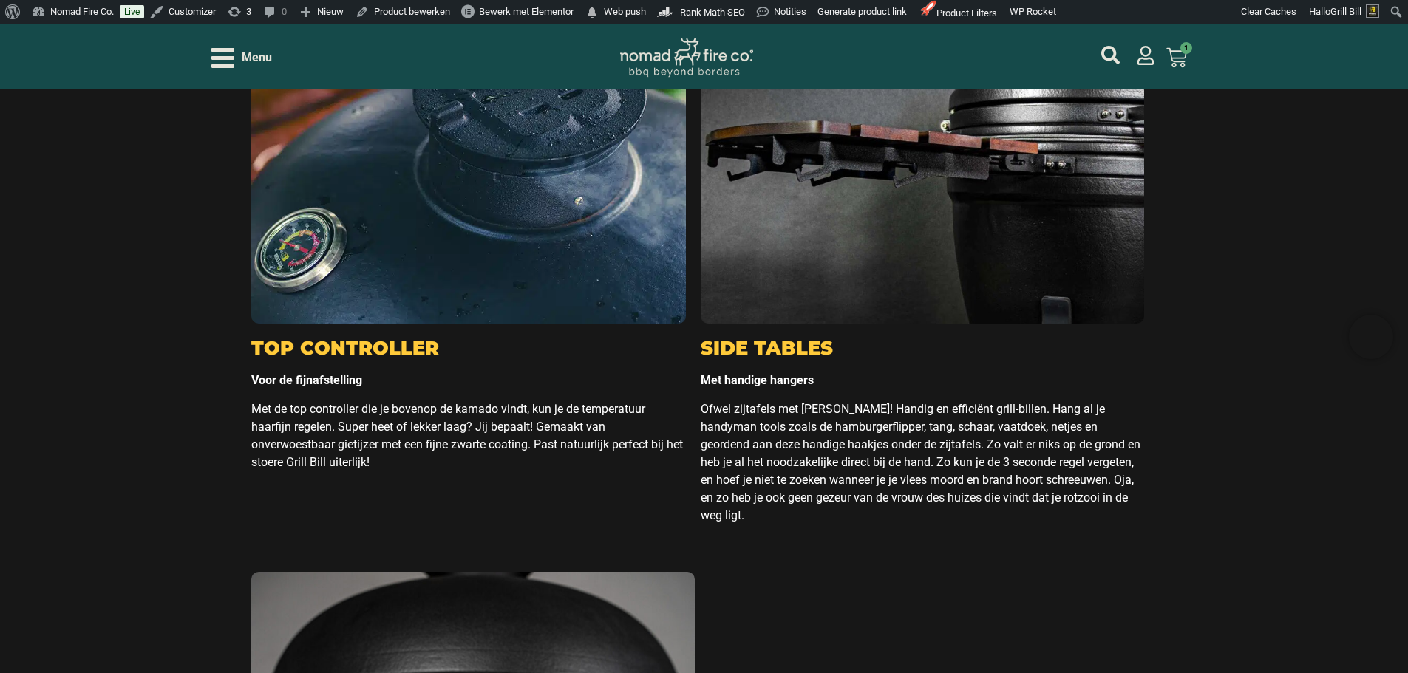
click at [855, 473] on p "Ofwel zijtafels met haken! Handig en efficiënt grill-billen. Hang al je handyma…" at bounding box center [922, 463] width 443 height 124
click at [854, 473] on p "Ofwel zijtafels met haken! Handig en efficiënt grill-billen. Hang al je handyma…" at bounding box center [922, 463] width 443 height 124
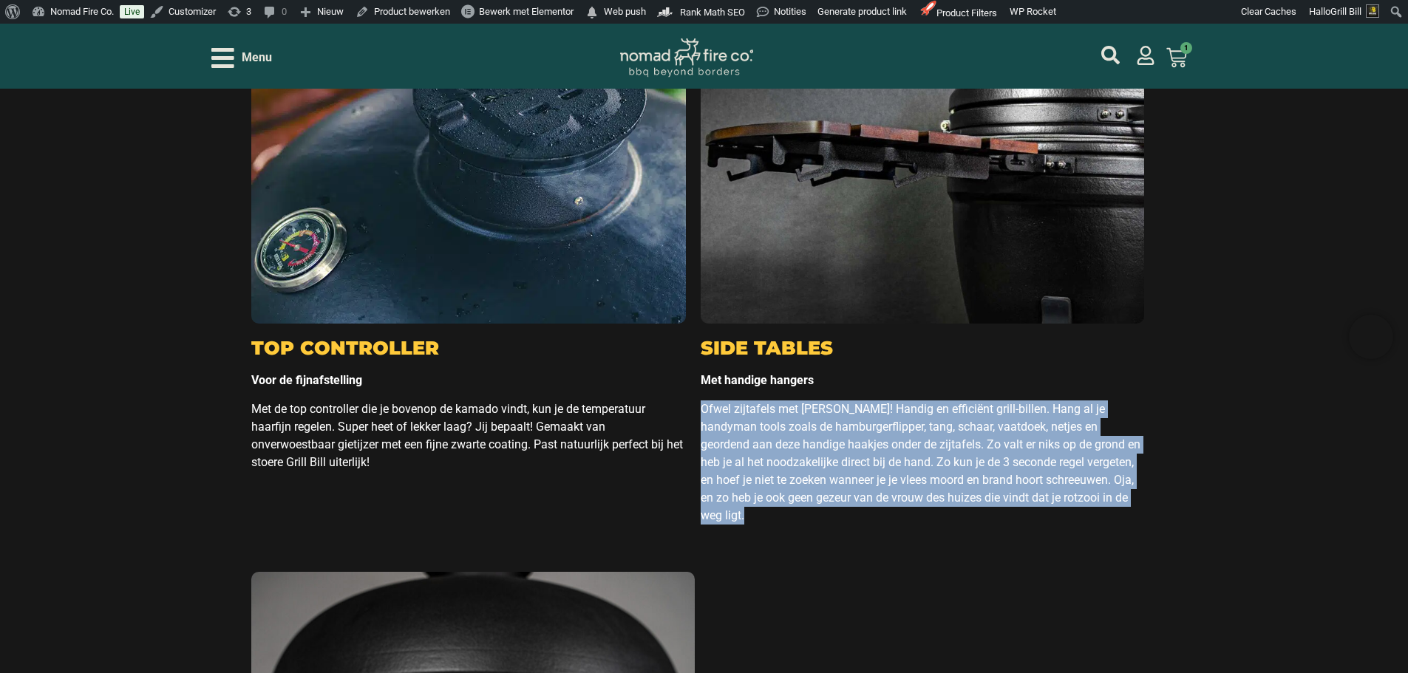
click at [854, 473] on p "Ofwel zijtafels met haken! Handig en efficiënt grill-billen. Hang al je handyma…" at bounding box center [922, 463] width 443 height 124
copy div "Ofwel zijtafels met haken! Handig en efficiënt grill-billen. Hang al je handyma…"
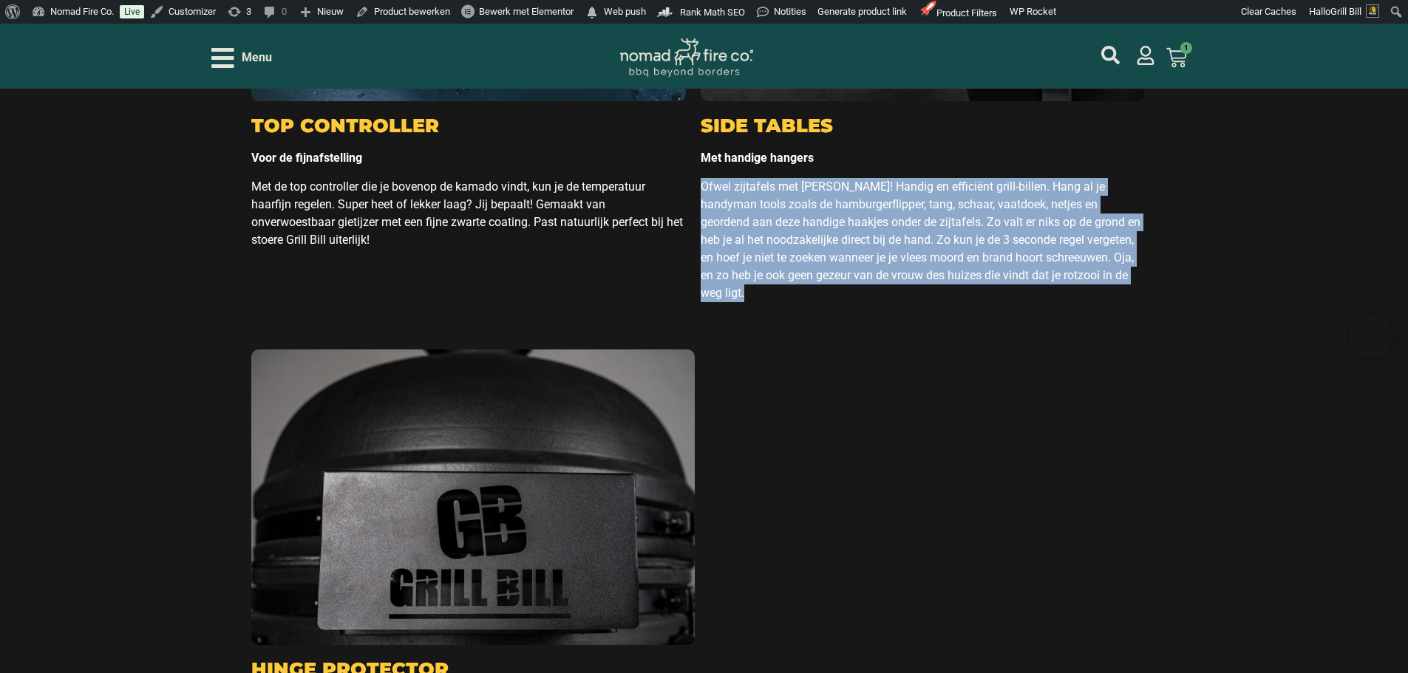
scroll to position [5986, 0]
click at [871, 249] on p "Ofwel zijtafels met haken! Handig en efficiënt grill-billen. Hang al je handyma…" at bounding box center [922, 241] width 443 height 124
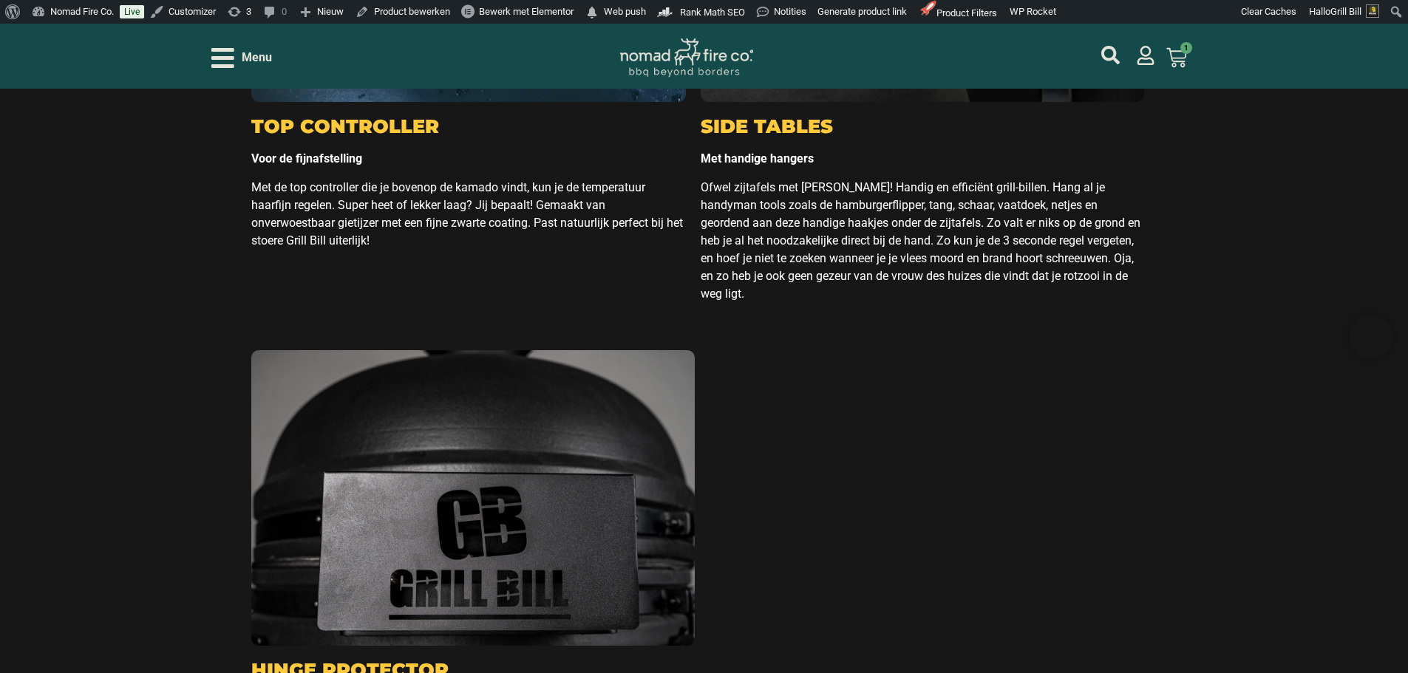
click at [521, 179] on p "Met de top controller die je bovenop de kamado vindt, kun je de temperatuur haa…" at bounding box center [468, 214] width 435 height 71
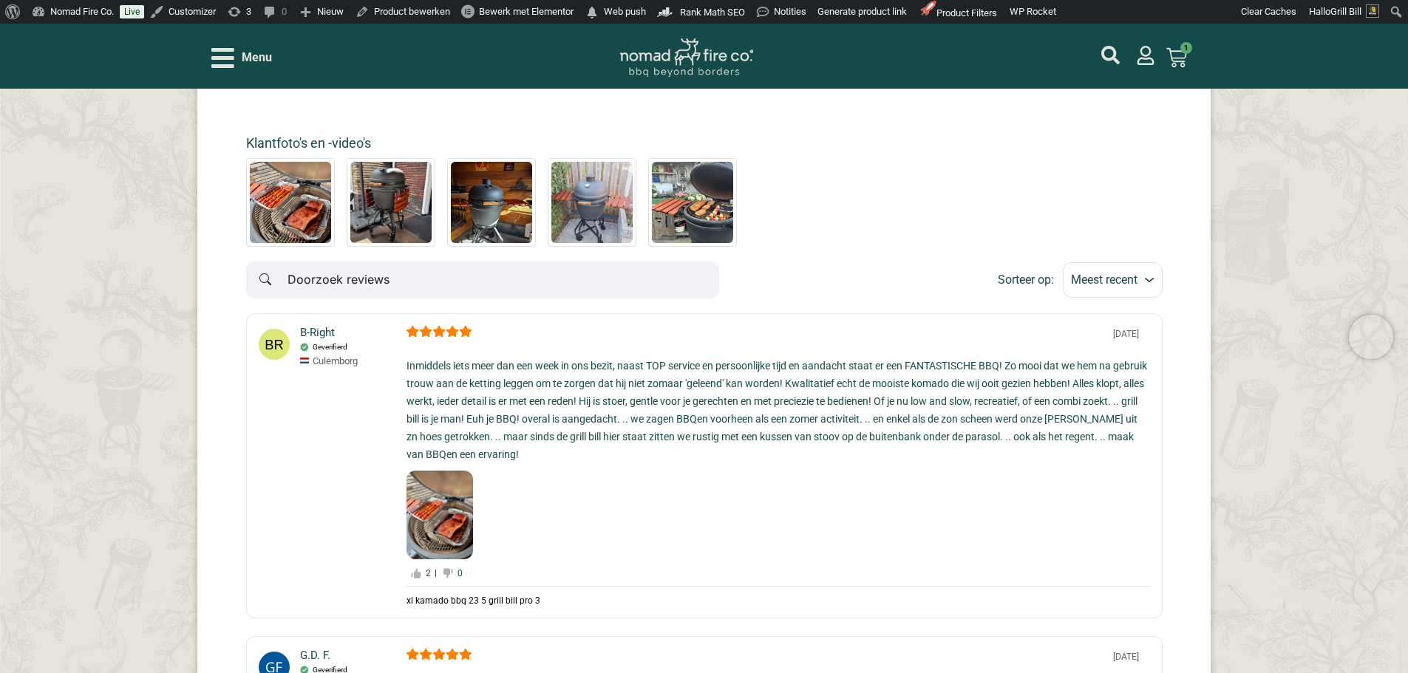
scroll to position [8425, 0]
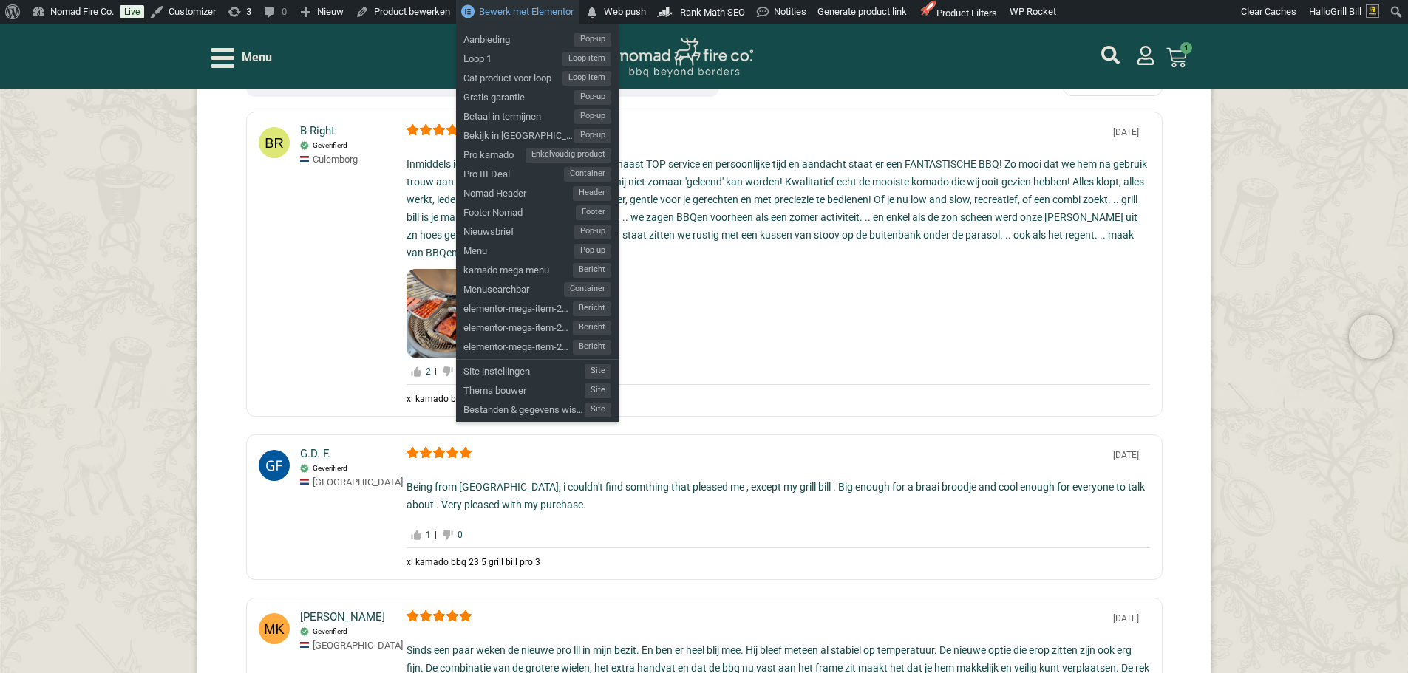
click at [550, 13] on span "Bewerk met Elementor" at bounding box center [526, 11] width 95 height 11
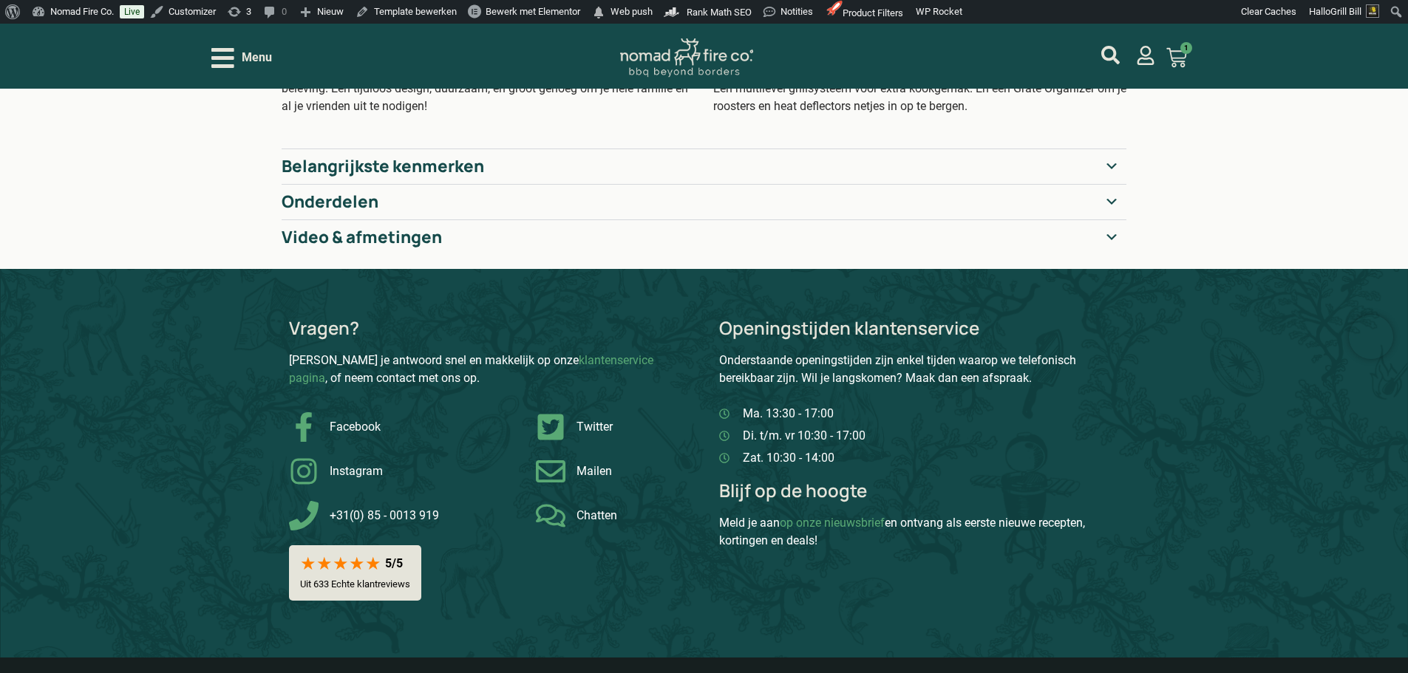
scroll to position [591, 0]
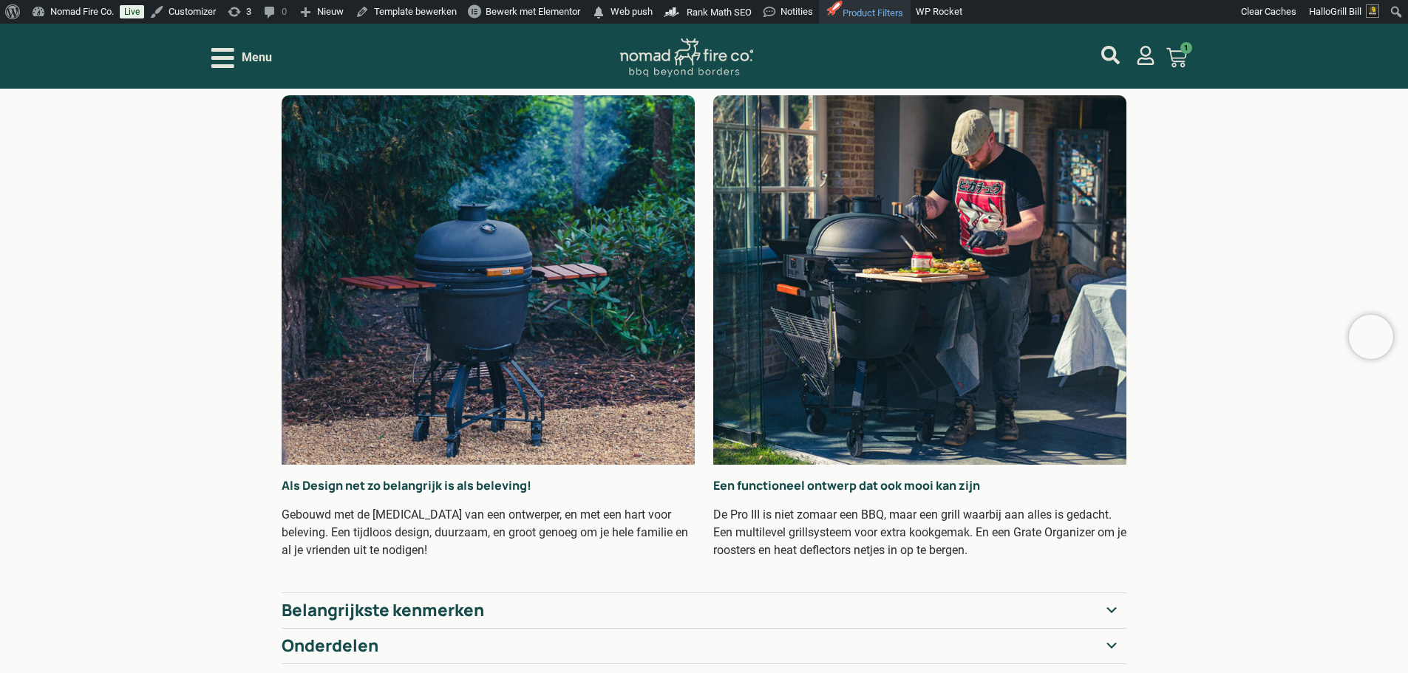
scroll to position [148, 0]
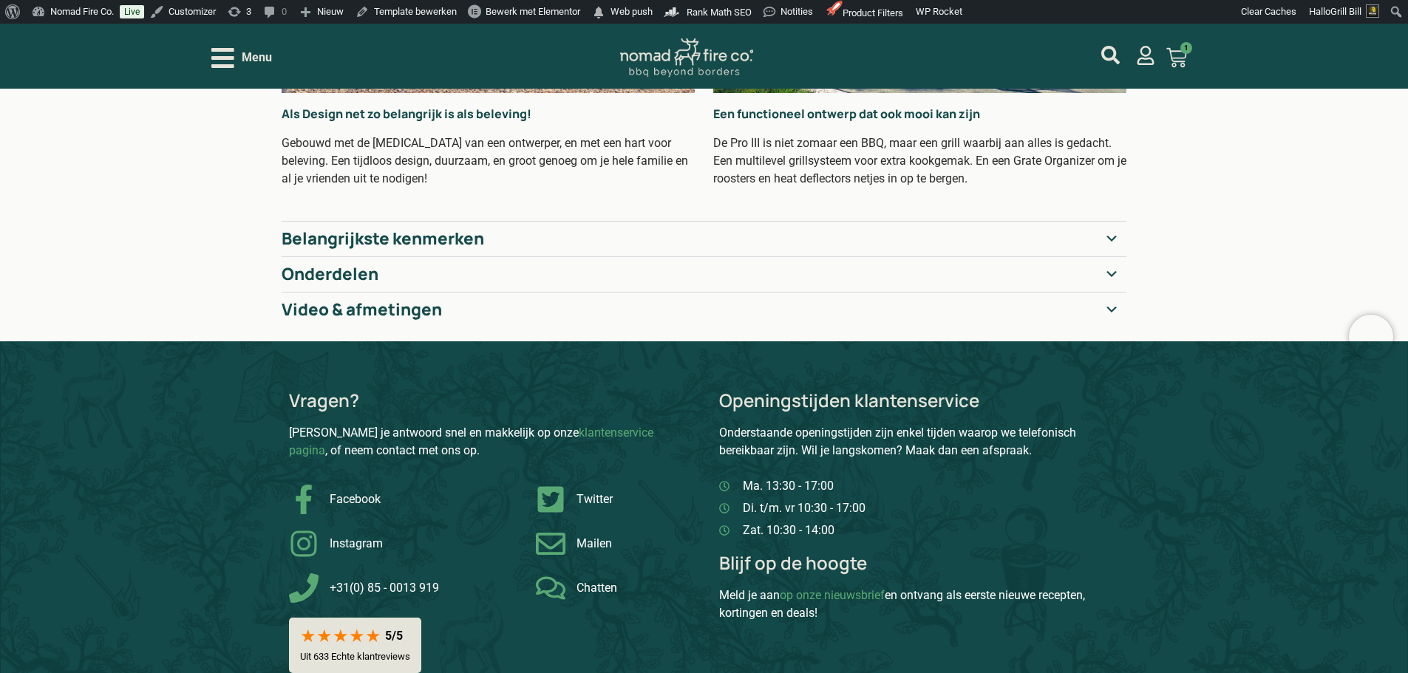
scroll to position [591, 0]
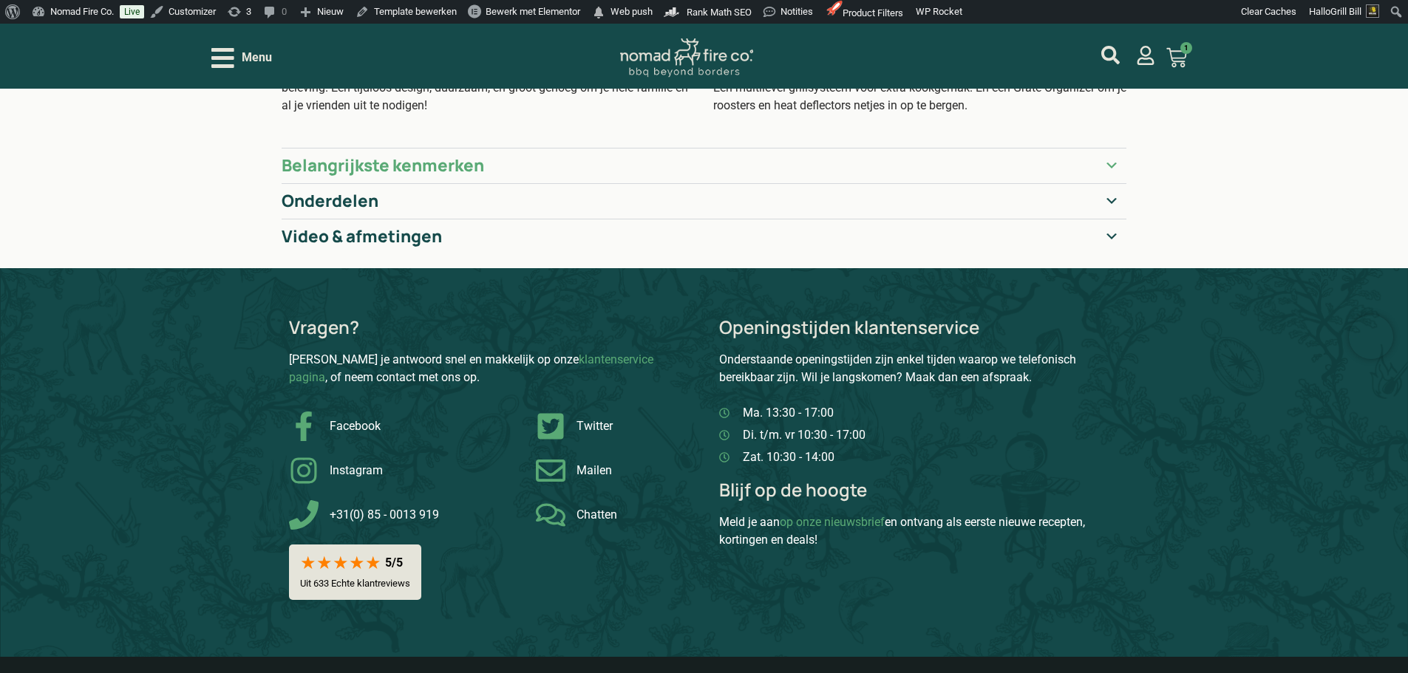
click at [607, 165] on summary "Belangrijkste kenmerken" at bounding box center [704, 165] width 845 height 35
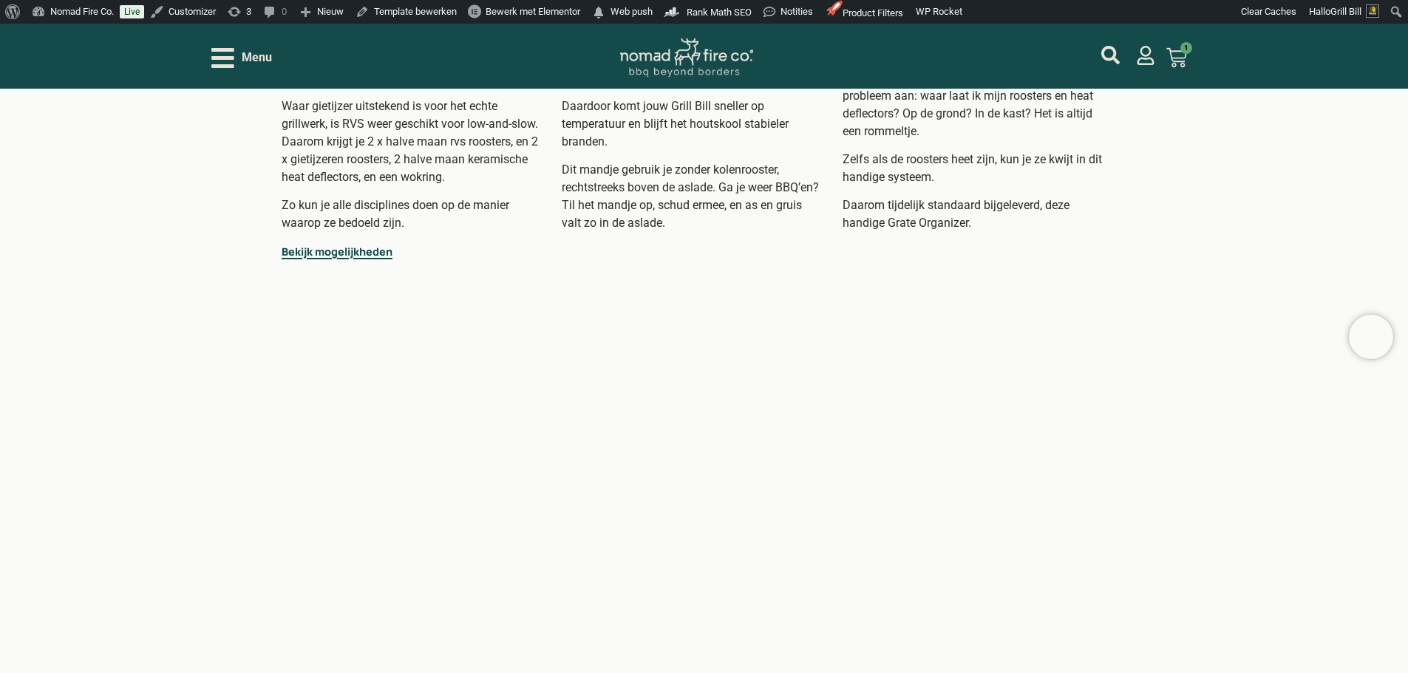
scroll to position [1035, 0]
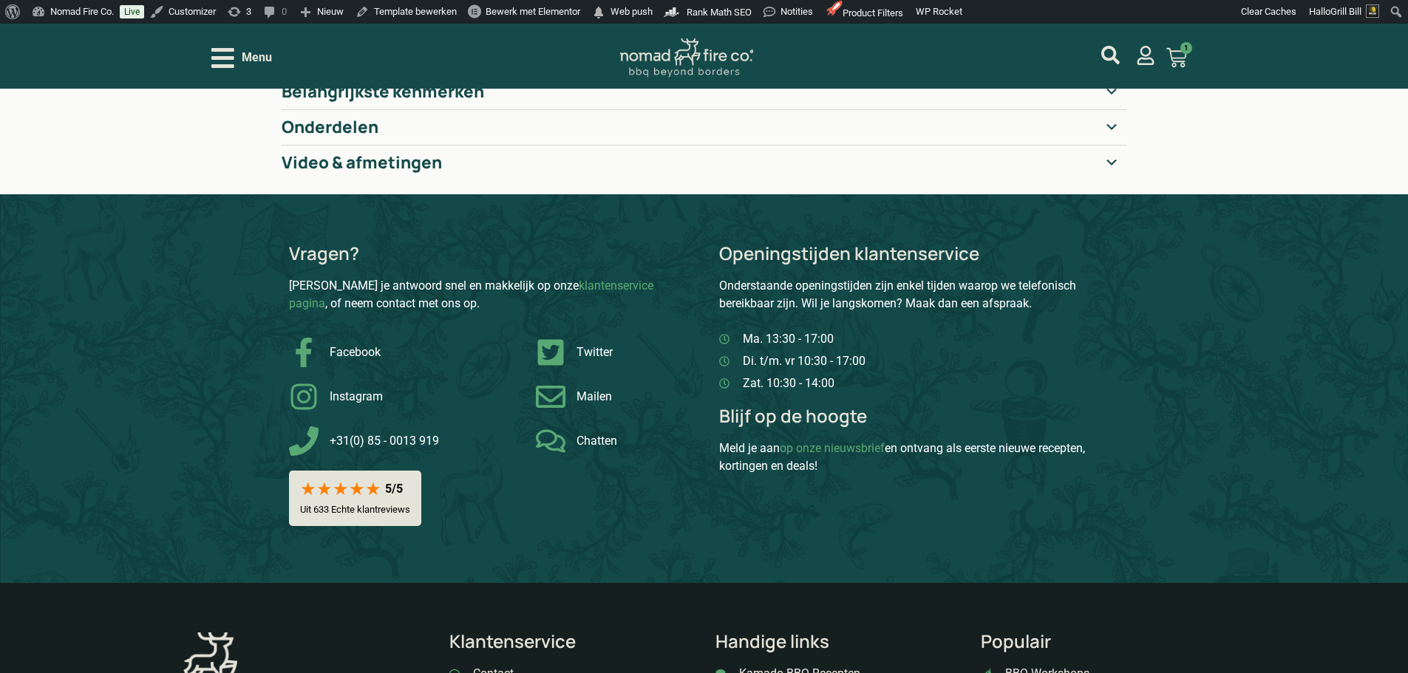
scroll to position [517, 0]
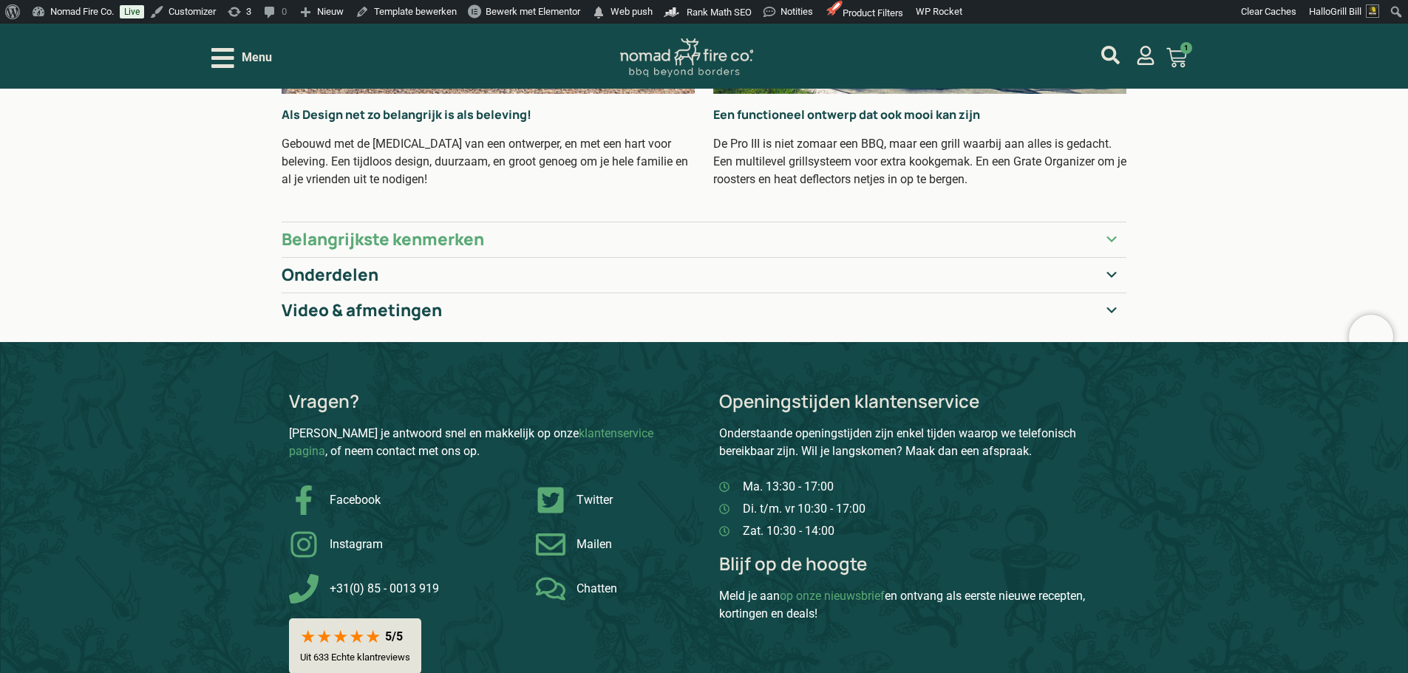
click at [441, 245] on h2 "Belangrijkste kenmerken" at bounding box center [383, 240] width 202 height 20
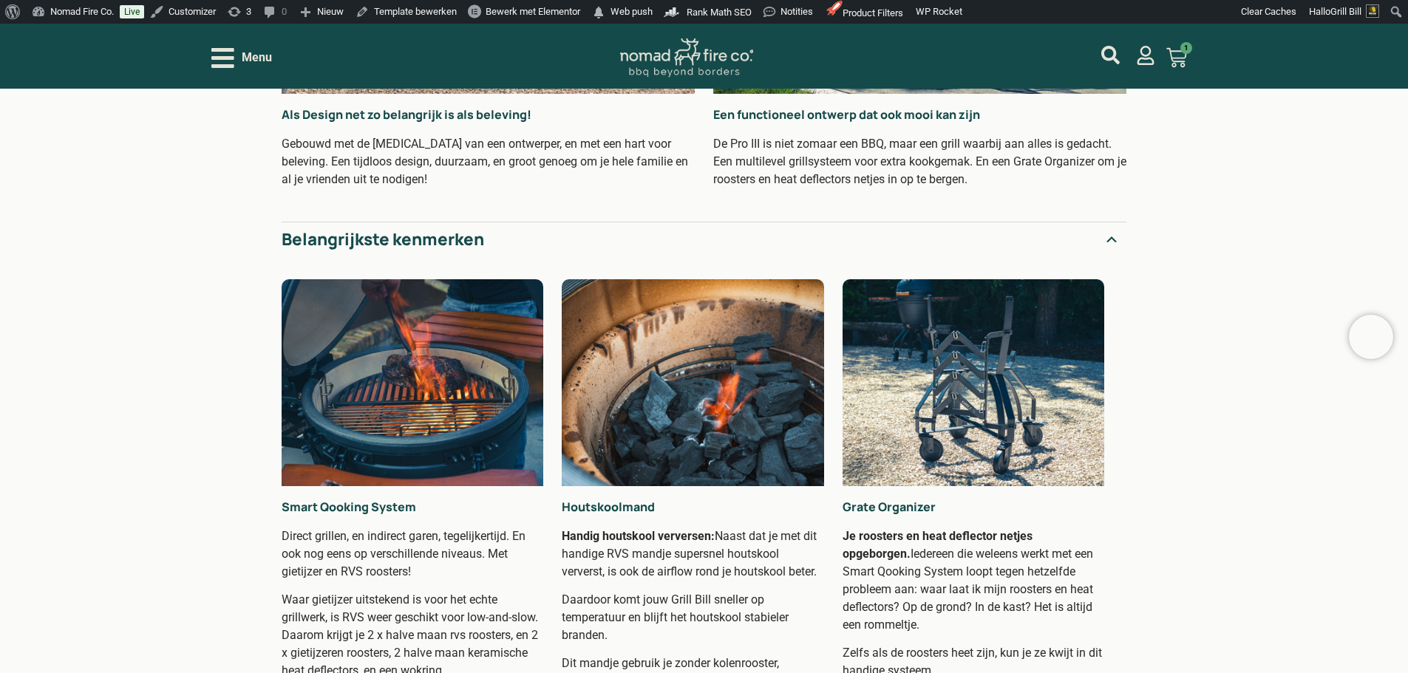
click at [441, 245] on h2 "Belangrijkste kenmerken" at bounding box center [383, 240] width 202 height 20
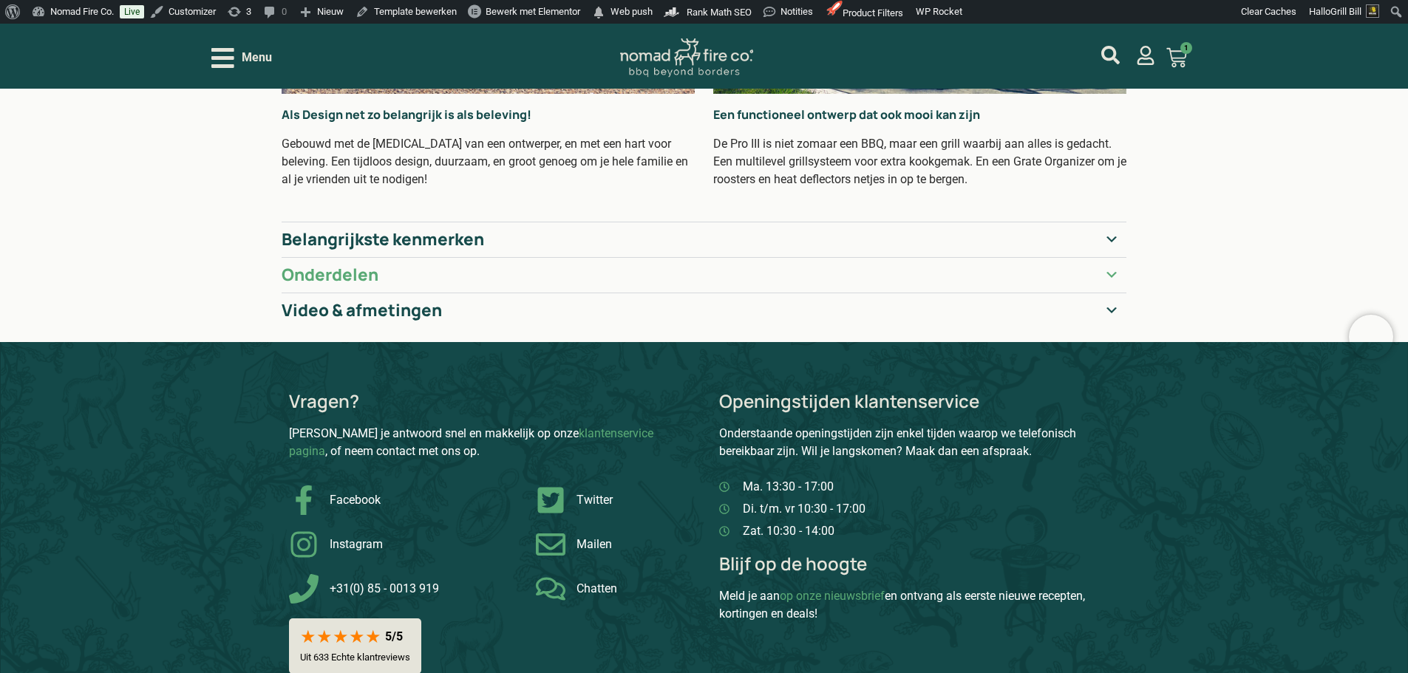
click at [448, 271] on summary "Onderdelen" at bounding box center [704, 274] width 845 height 35
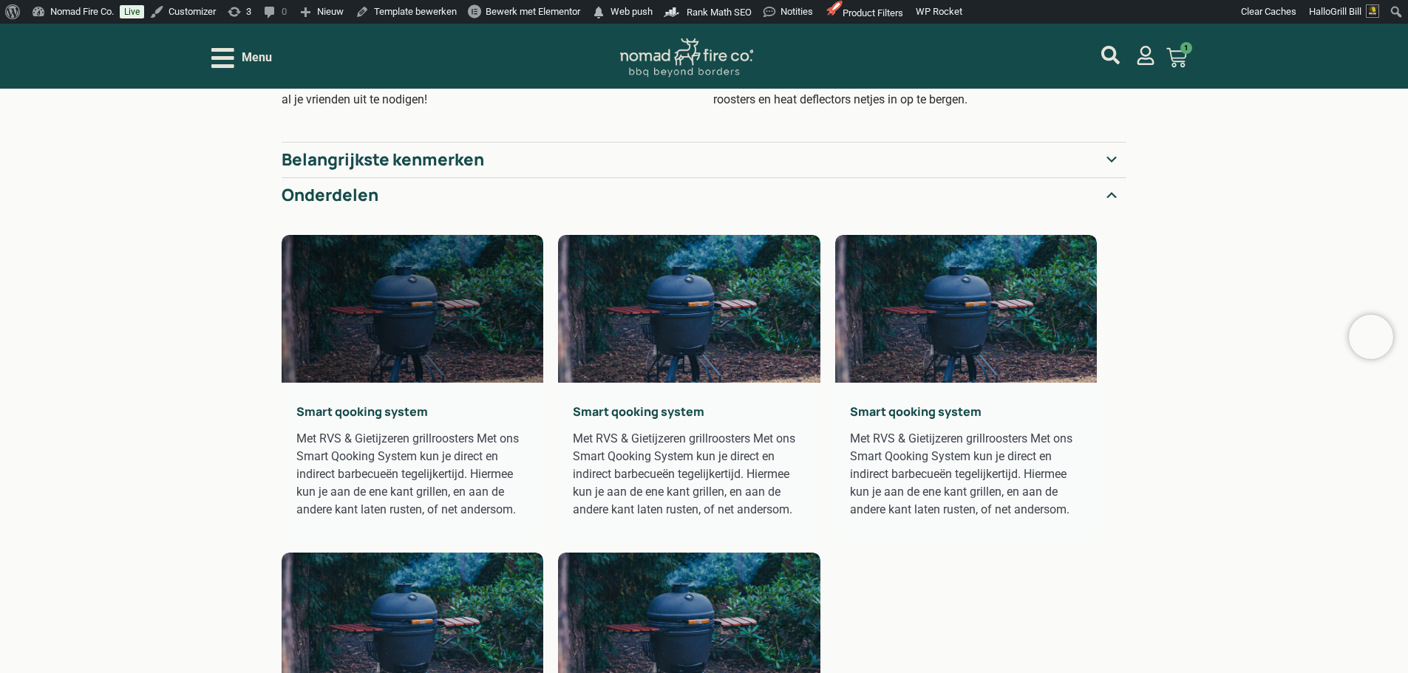
scroll to position [591, 0]
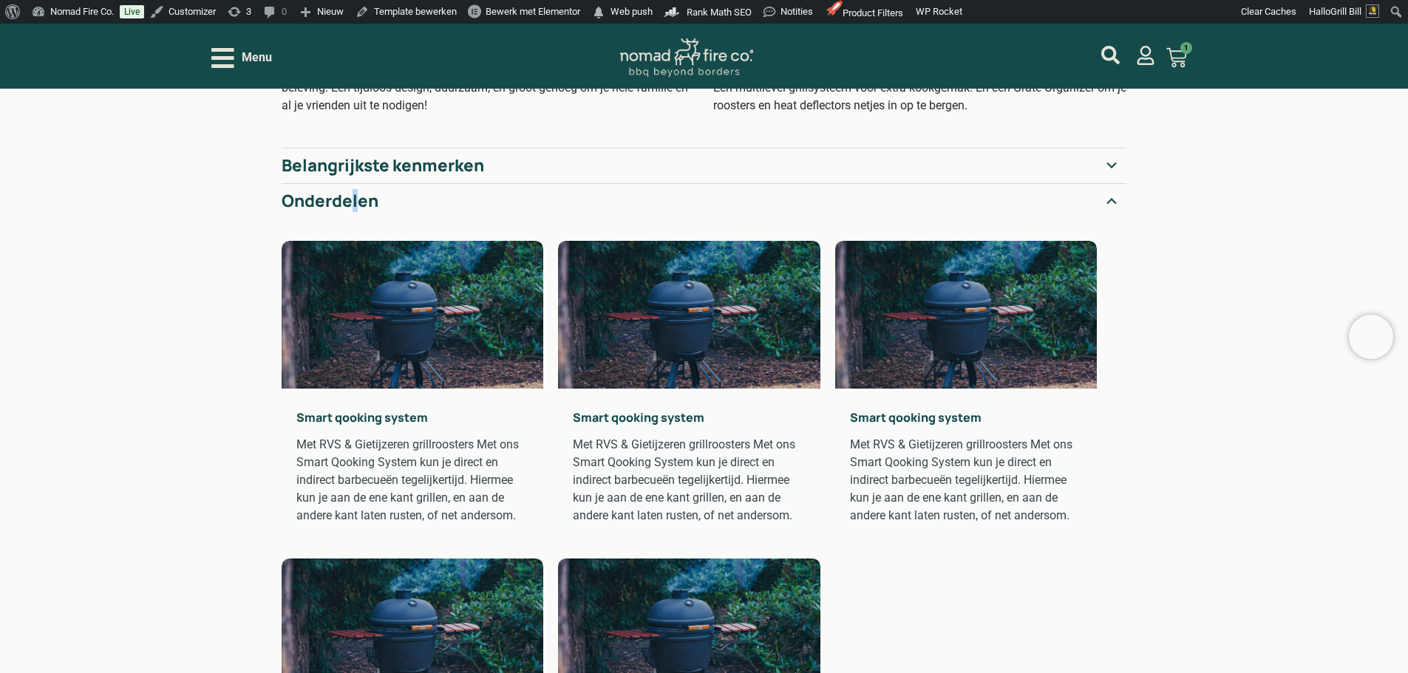
click at [347, 205] on h2 "Onderdelen" at bounding box center [330, 201] width 97 height 20
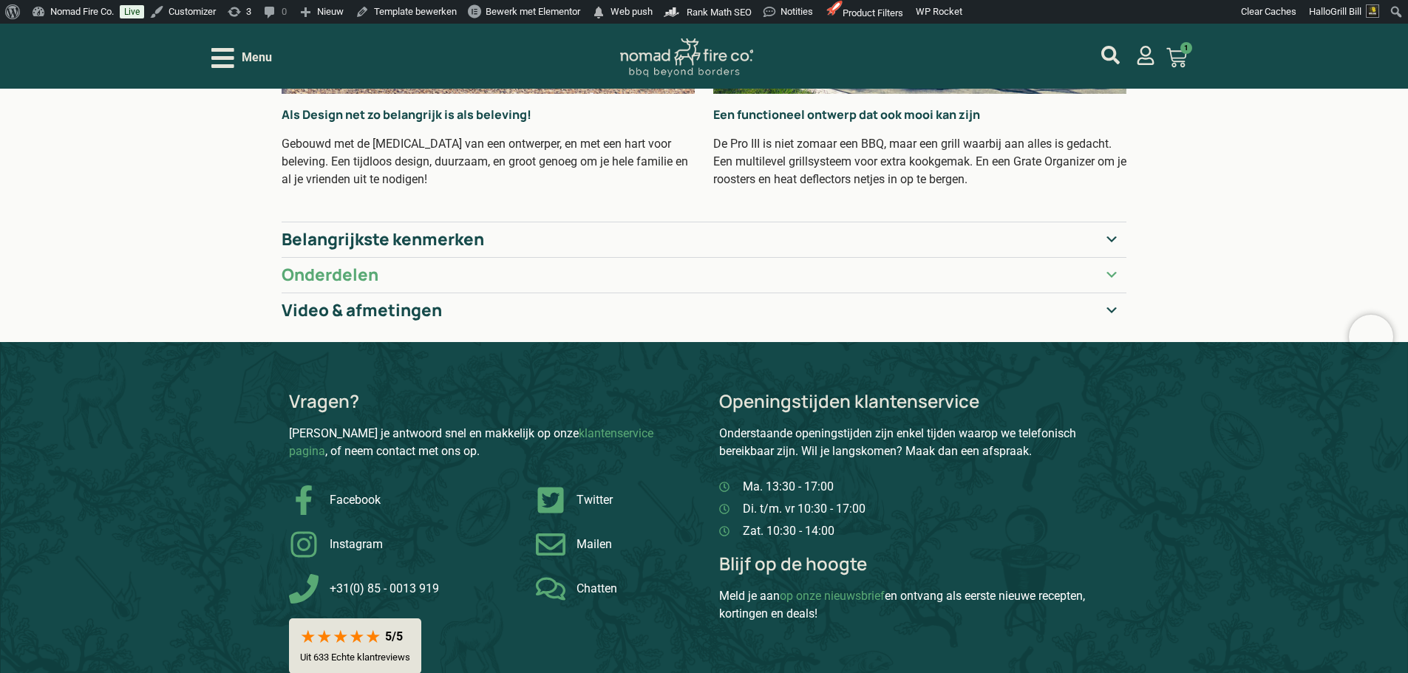
click at [414, 289] on summary "Onderdelen" at bounding box center [704, 274] width 845 height 35
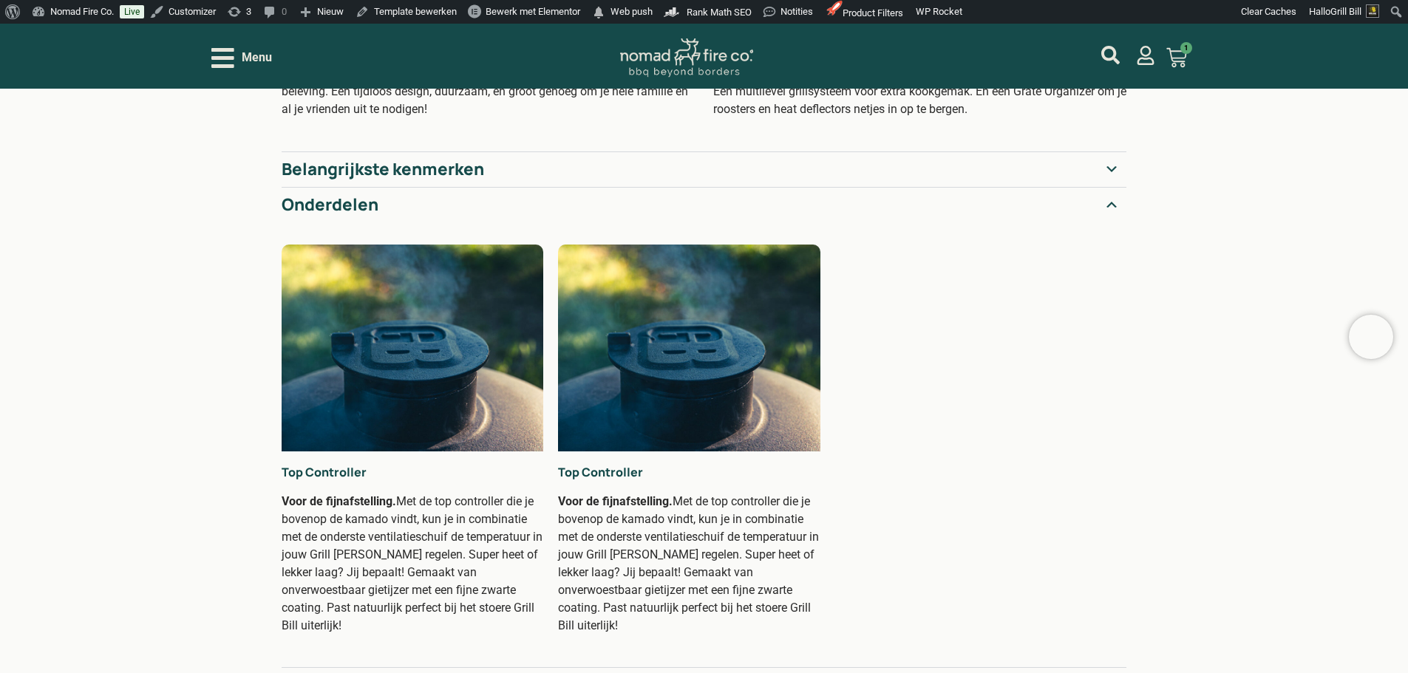
scroll to position [591, 0]
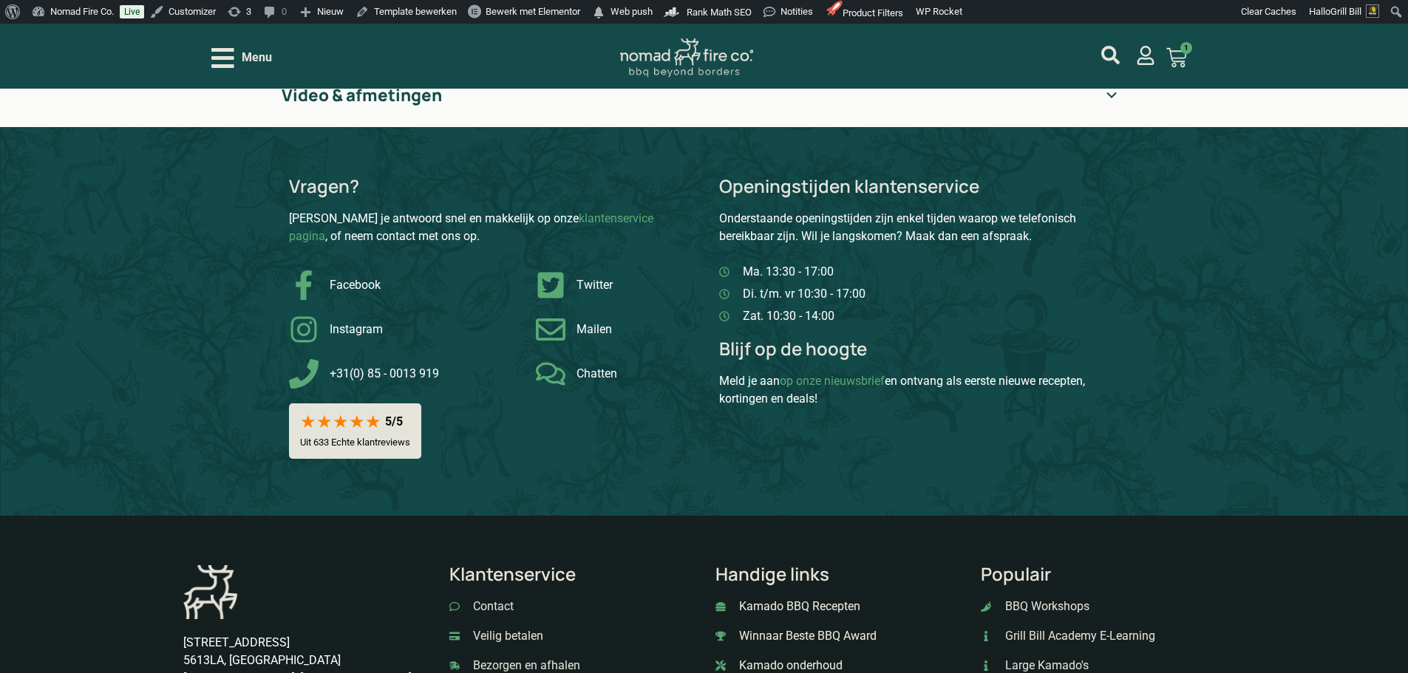
scroll to position [443, 0]
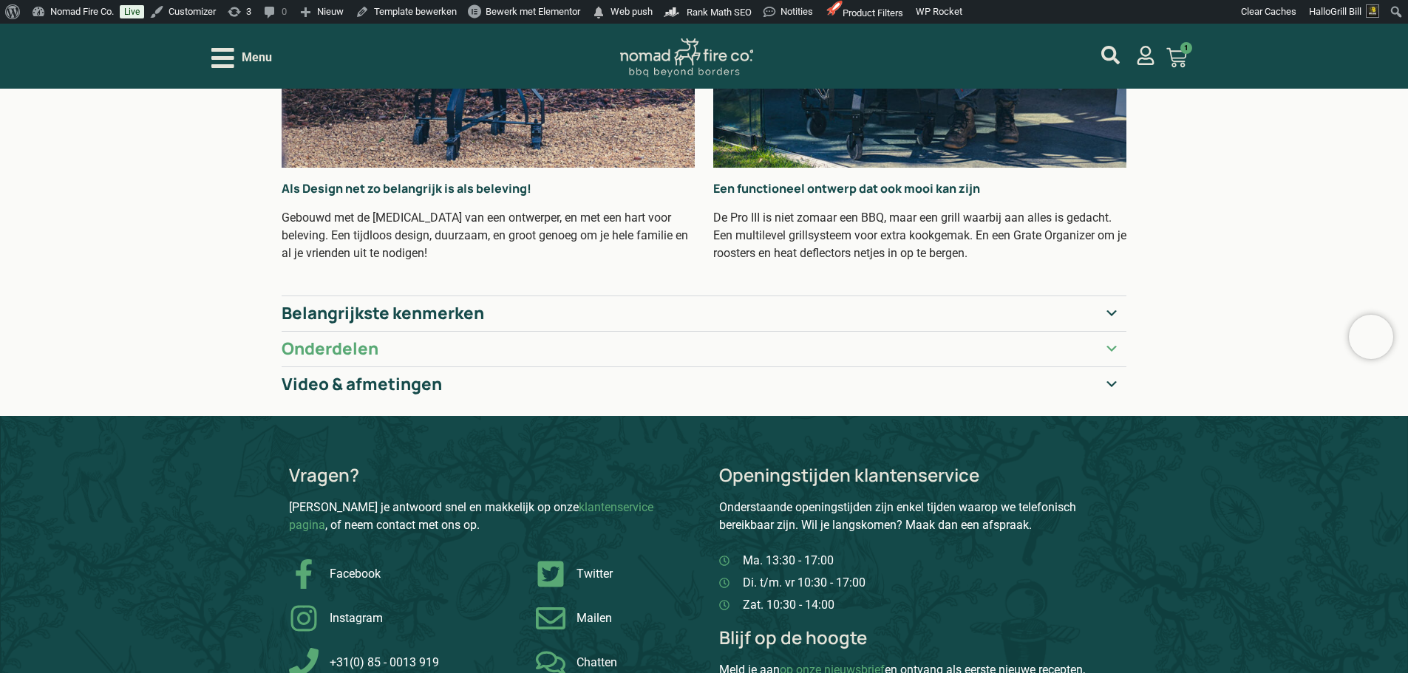
click at [579, 355] on summary "Onderdelen" at bounding box center [704, 348] width 845 height 35
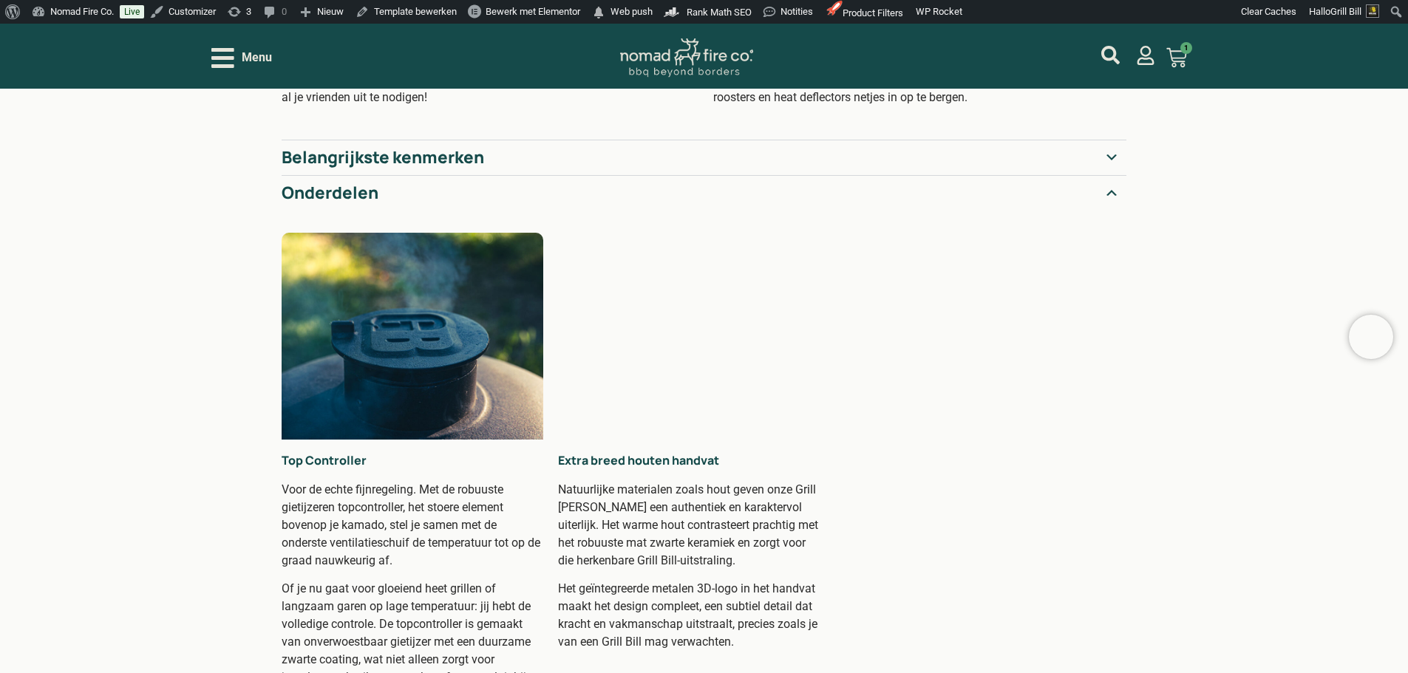
scroll to position [517, 0]
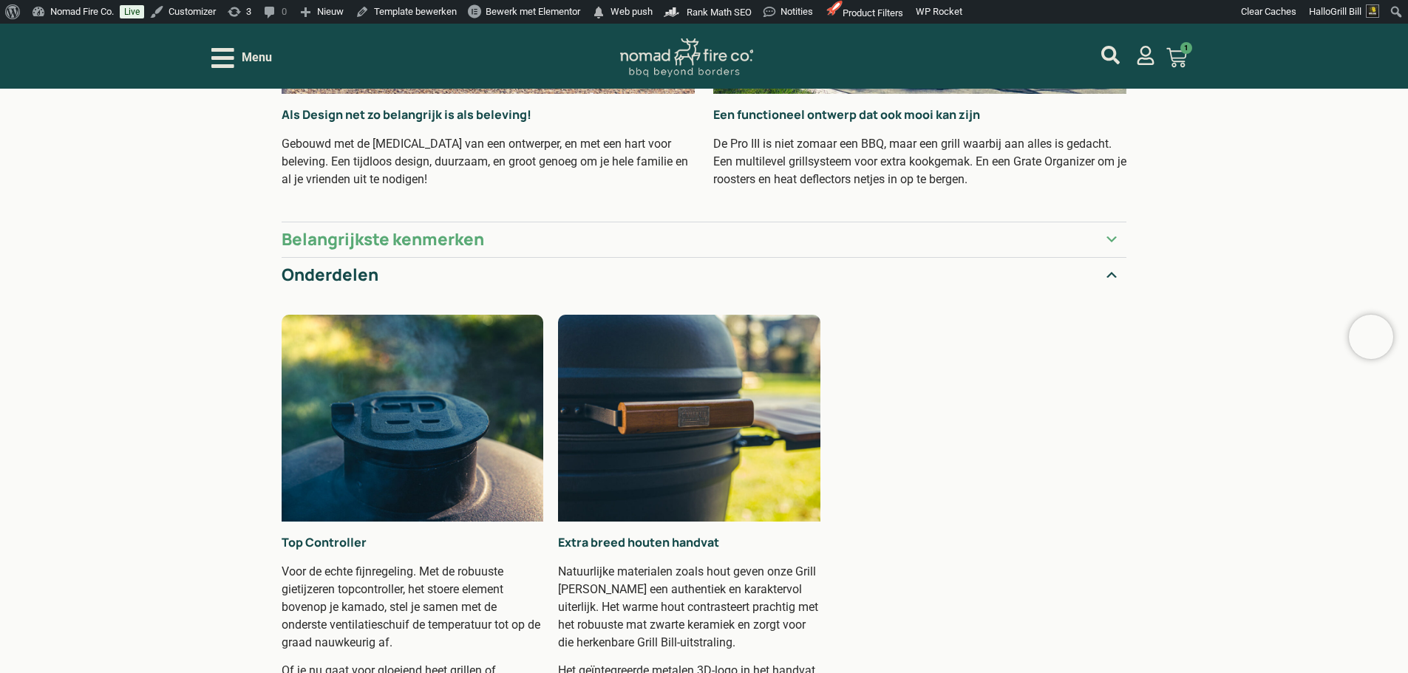
click at [412, 236] on h2 "Belangrijkste kenmerken" at bounding box center [383, 240] width 202 height 20
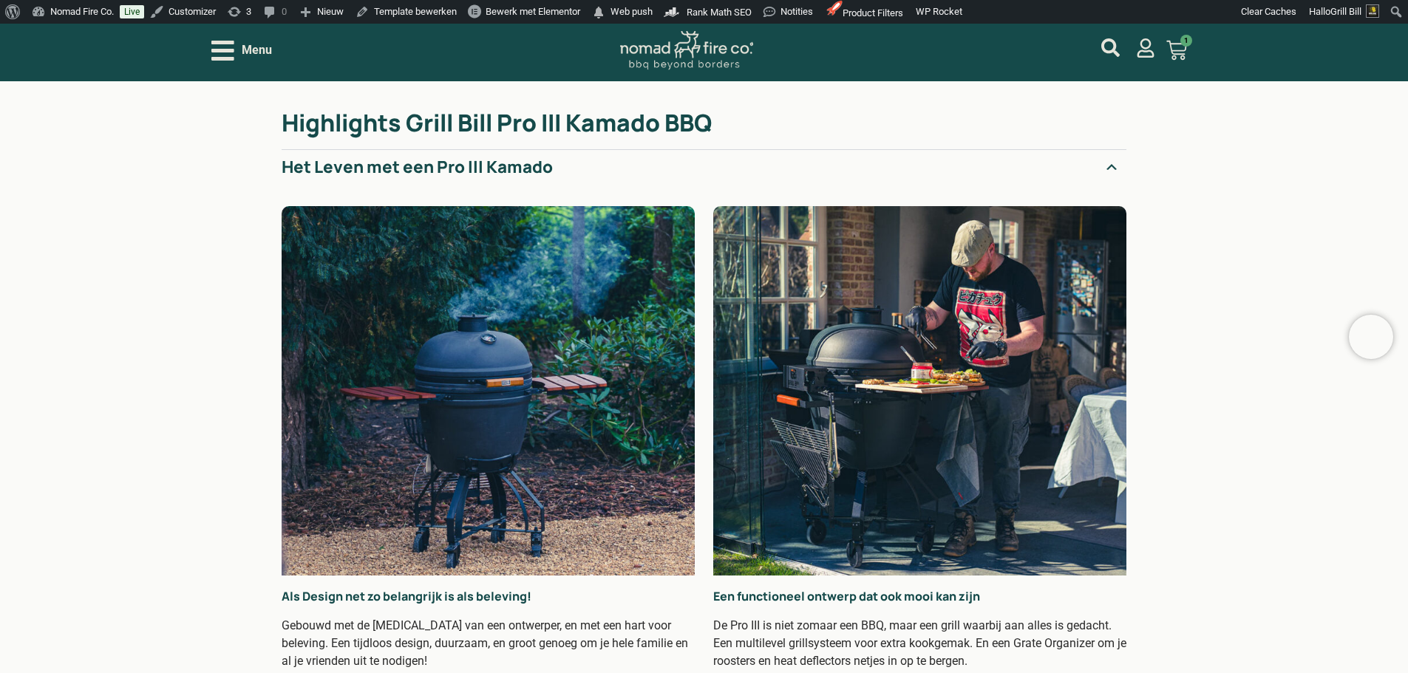
scroll to position [0, 0]
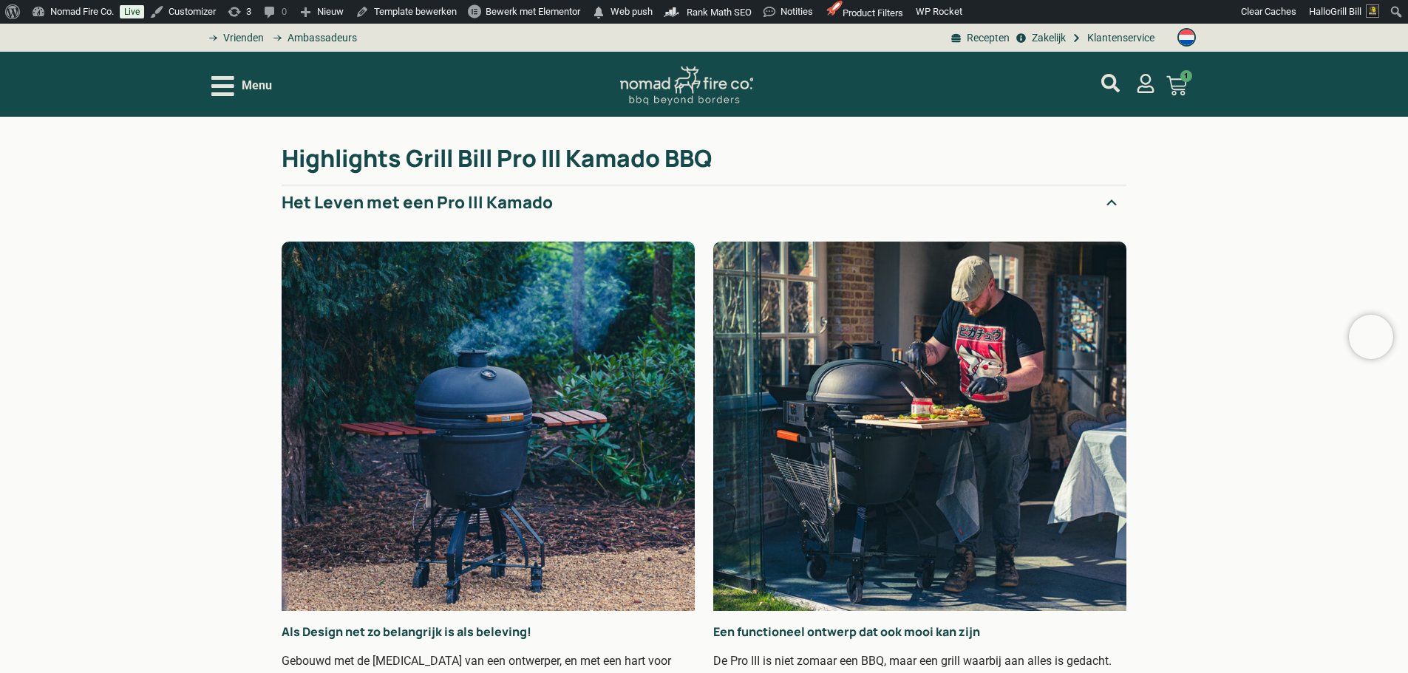
click at [566, 200] on summary "Het Leven met een Pro III Kamado" at bounding box center [704, 202] width 845 height 35
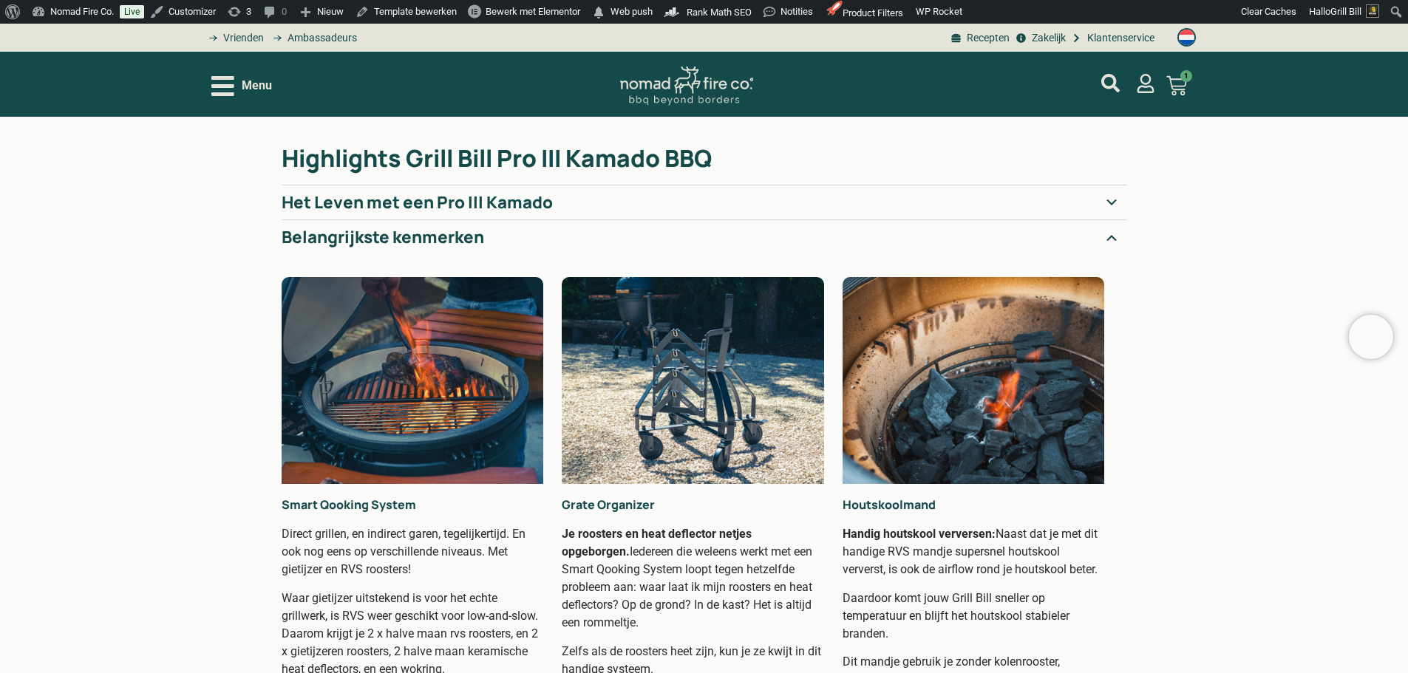
click at [575, 243] on summary "Belangrijkste kenmerken" at bounding box center [704, 236] width 845 height 35
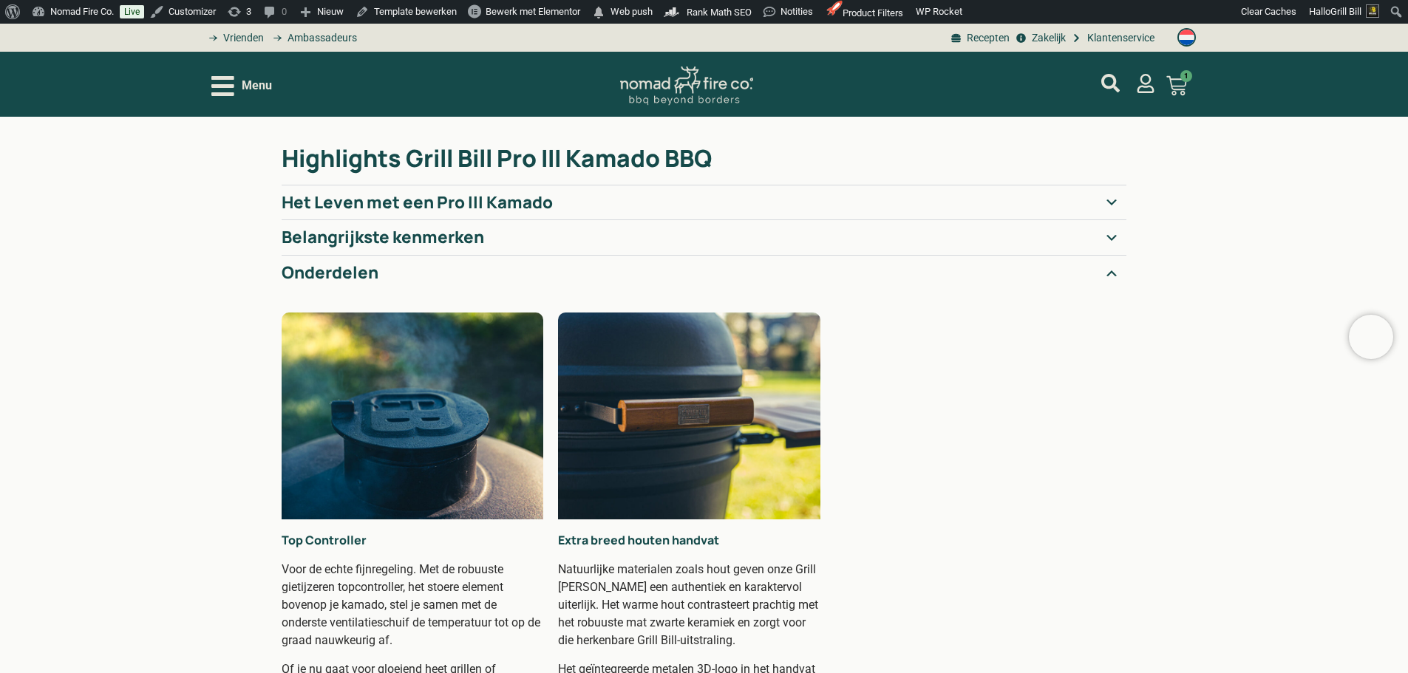
click at [588, 288] on summary "Onderdelen" at bounding box center [704, 272] width 845 height 35
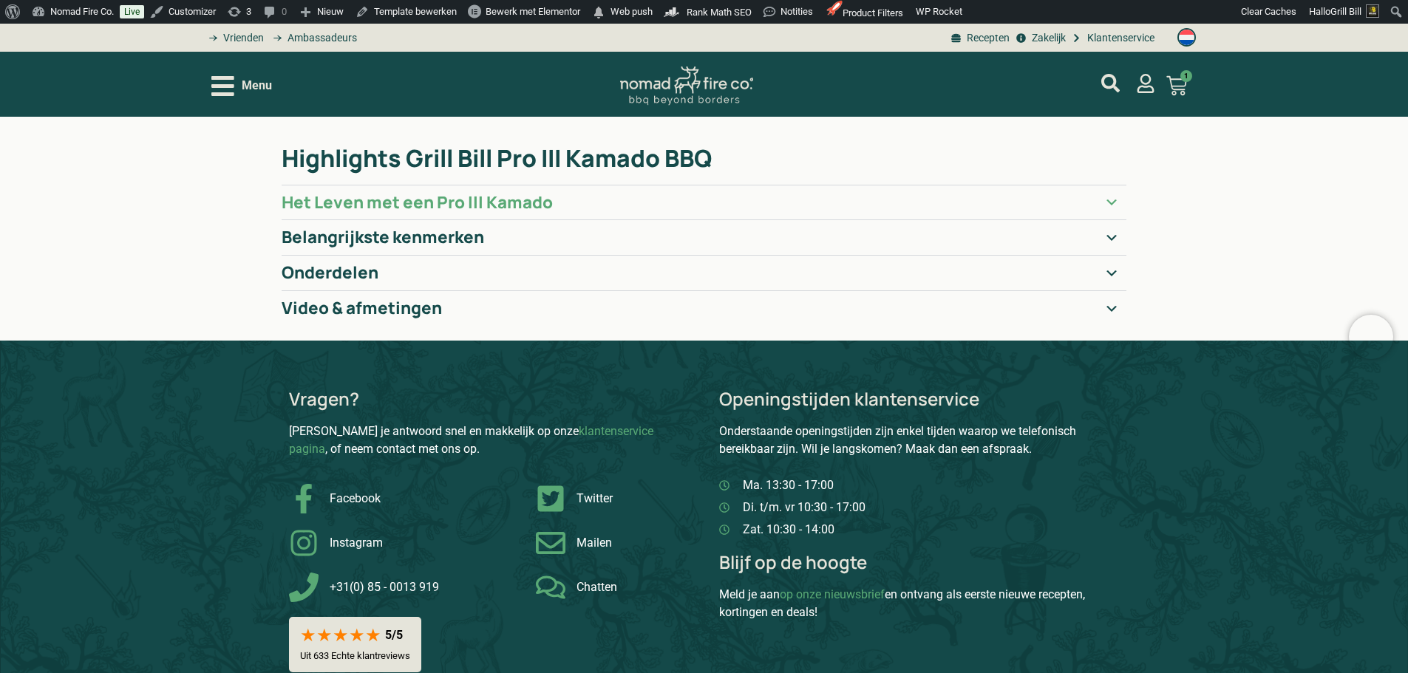
click at [487, 197] on h2 "Het Leven met een Pro III Kamado" at bounding box center [417, 203] width 271 height 20
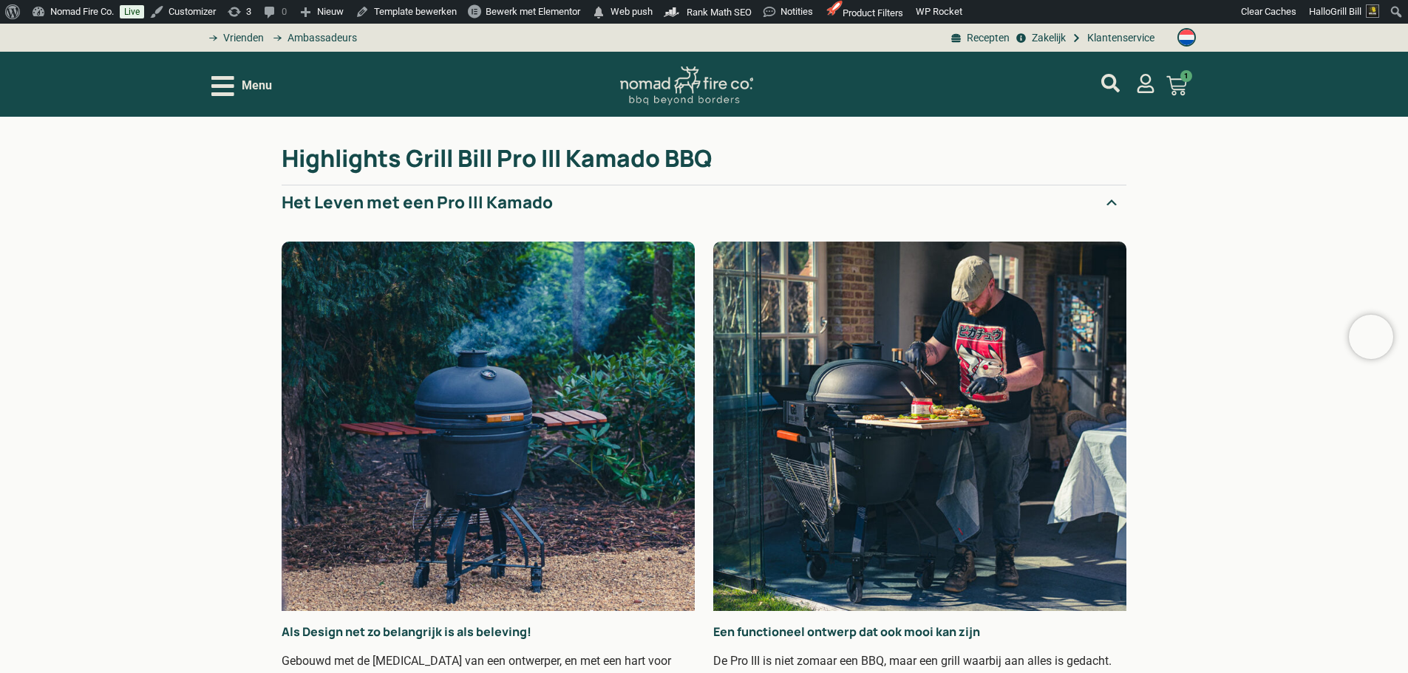
click at [610, 199] on summary "Het Leven met een Pro III Kamado" at bounding box center [704, 202] width 845 height 35
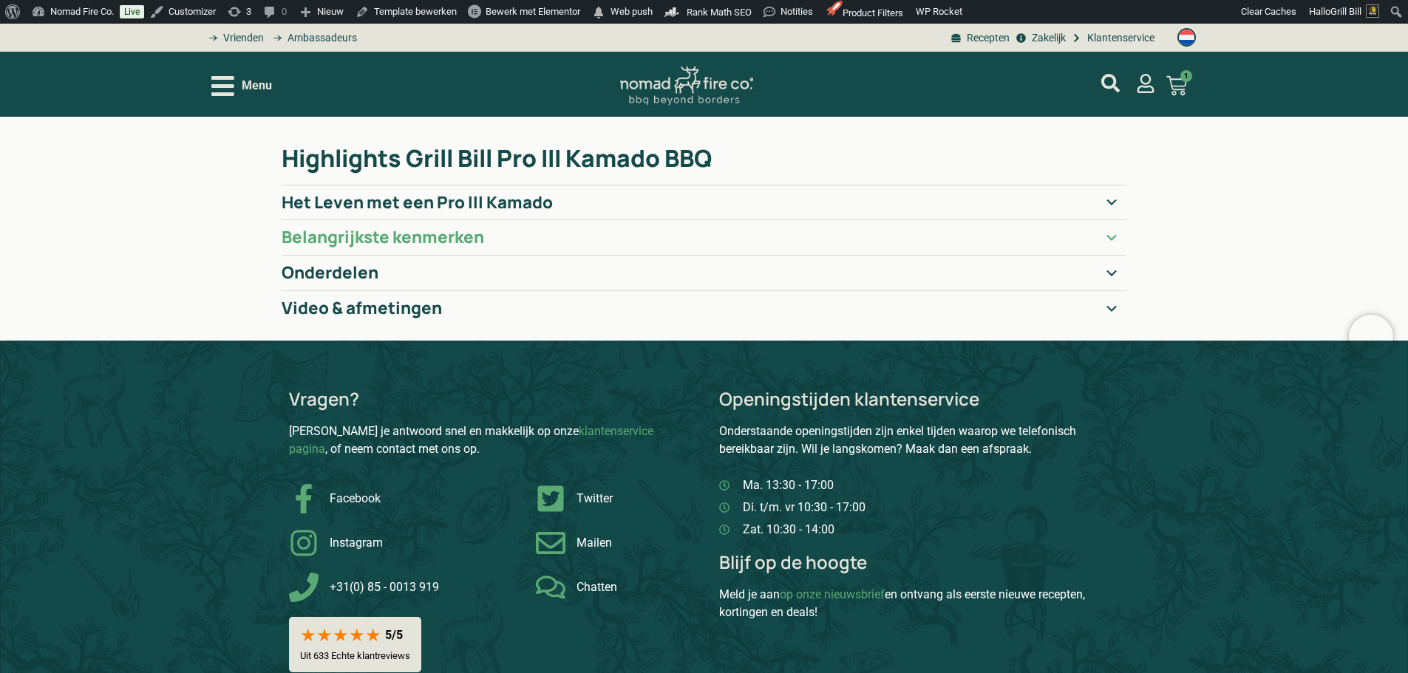
click at [602, 248] on summary "Belangrijkste kenmerken" at bounding box center [704, 236] width 845 height 35
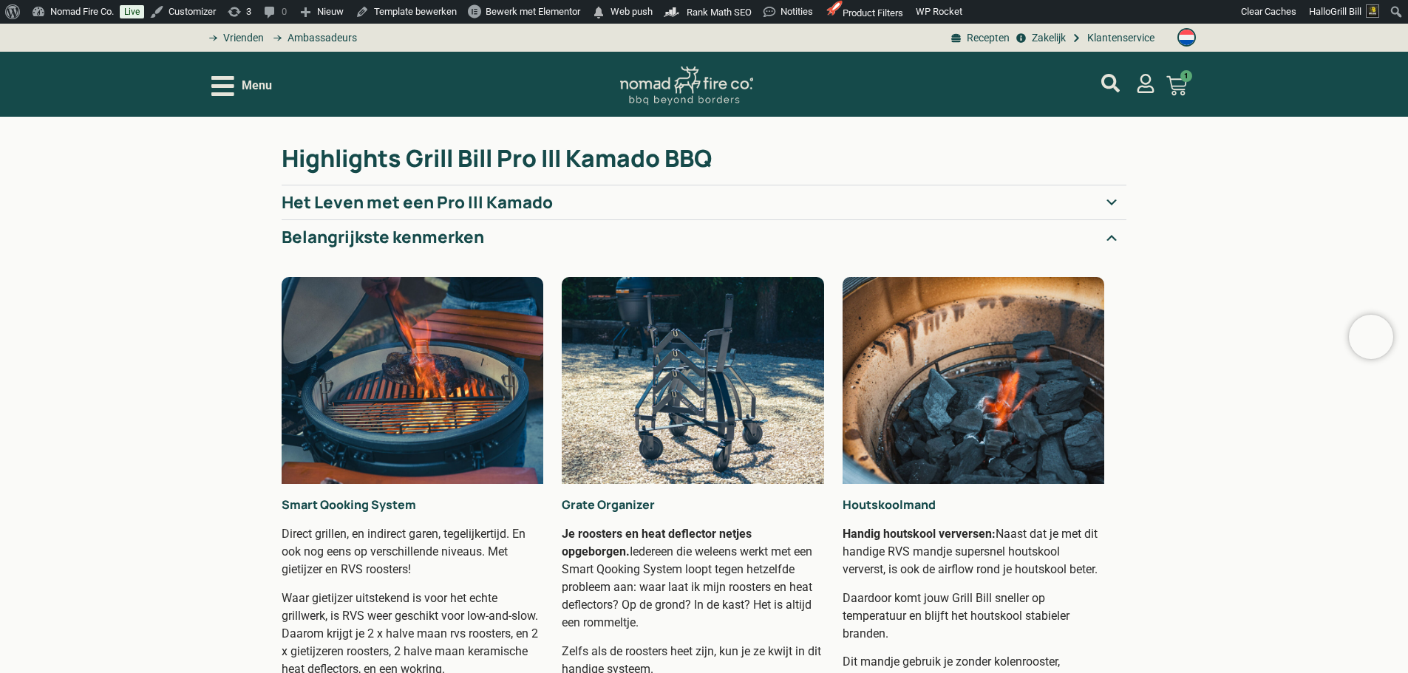
click at [601, 244] on summary "Belangrijkste kenmerken" at bounding box center [704, 236] width 845 height 35
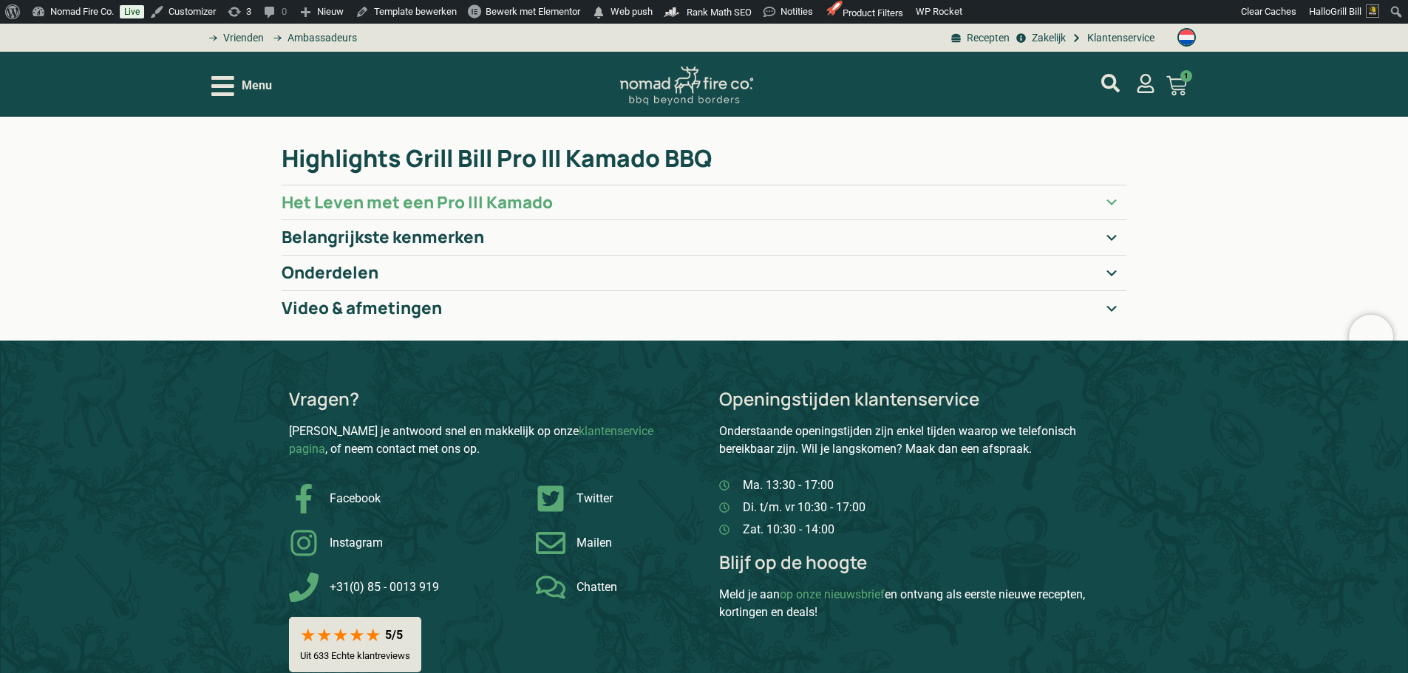
click at [599, 196] on summary "Het Leven met een Pro III Kamado" at bounding box center [704, 202] width 845 height 35
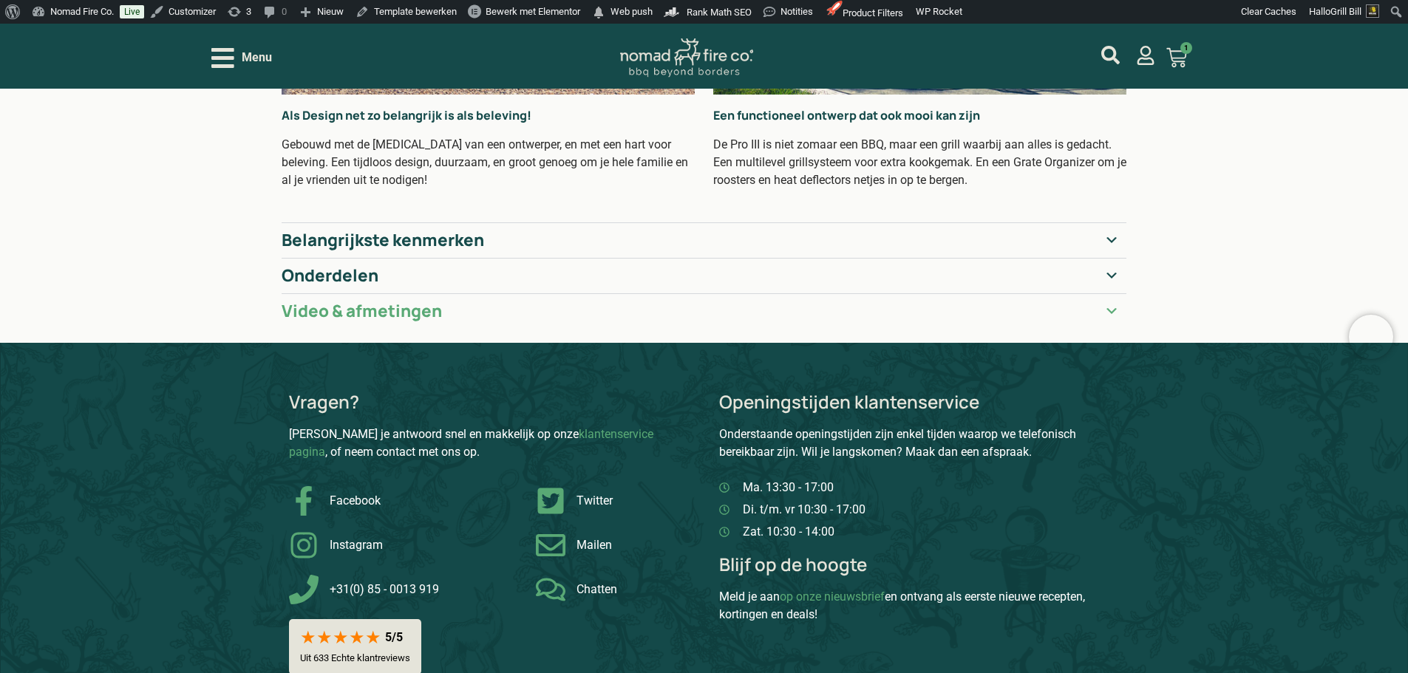
scroll to position [517, 0]
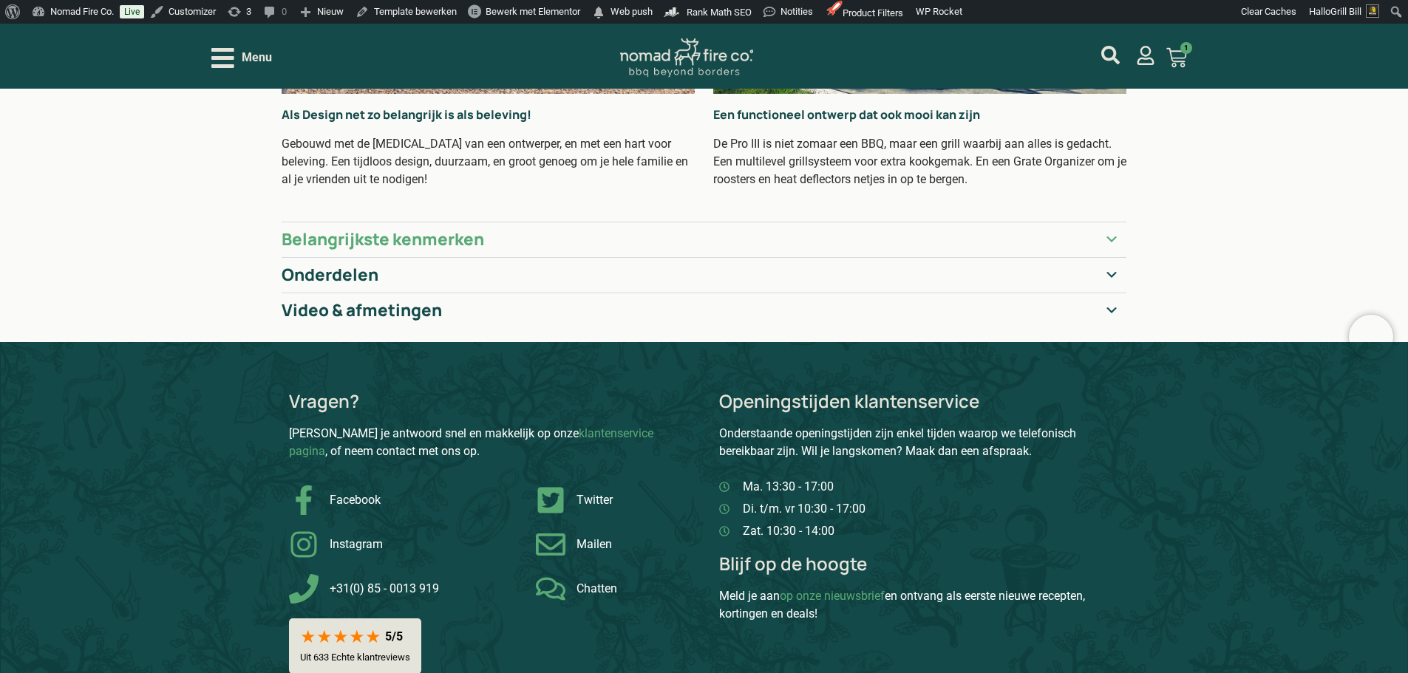
click at [425, 239] on h2 "Belangrijkste kenmerken" at bounding box center [383, 240] width 202 height 20
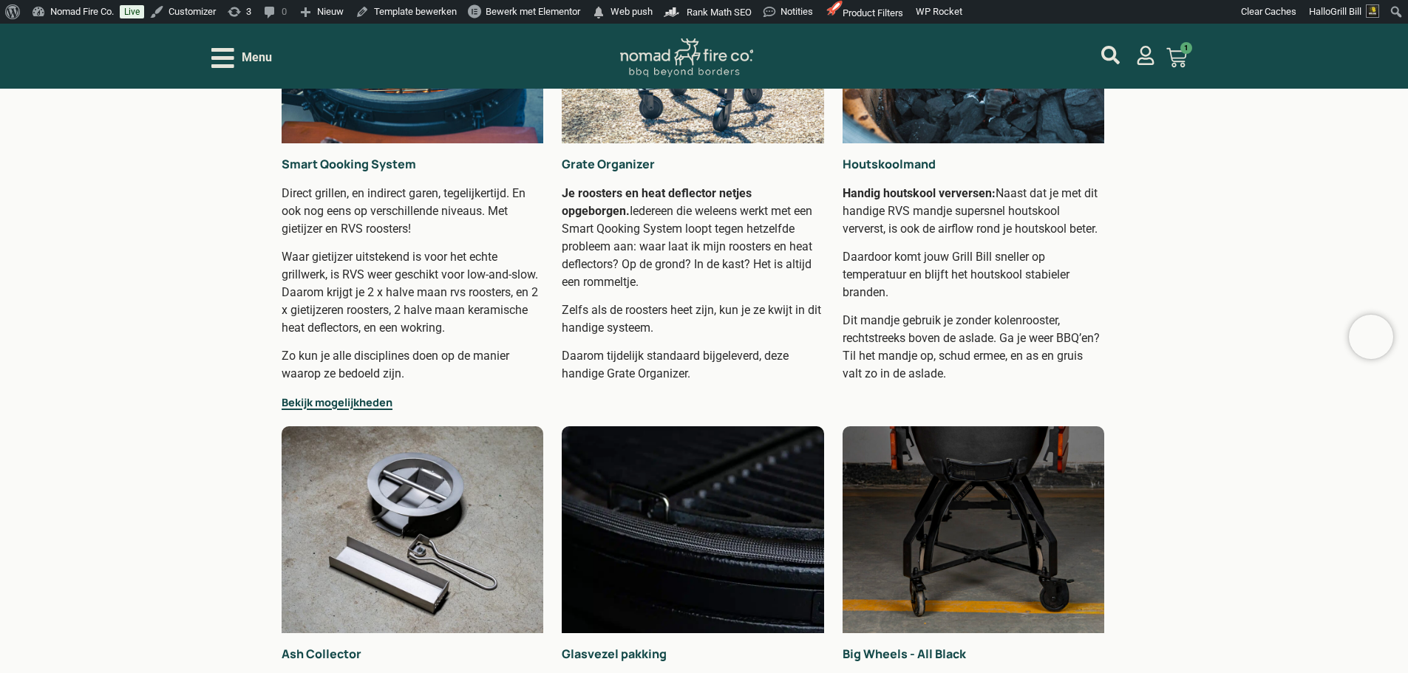
scroll to position [887, 0]
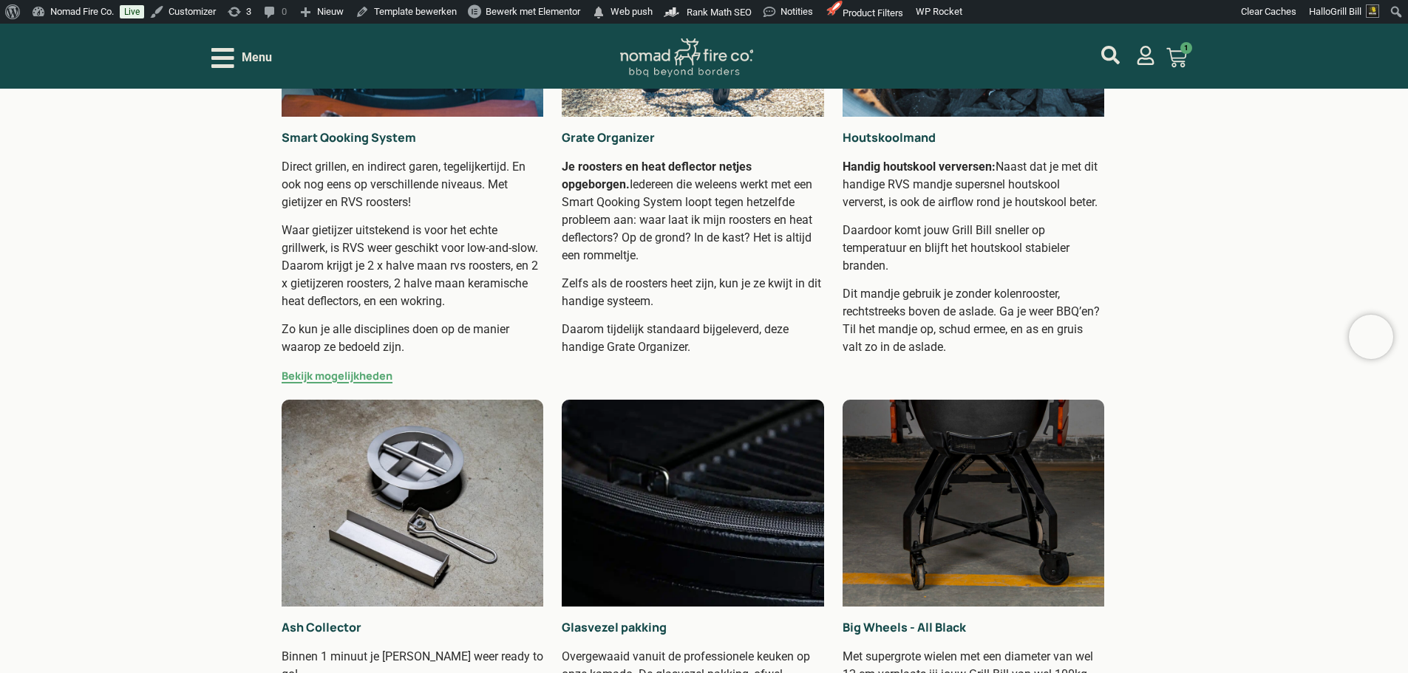
click at [360, 372] on link "Bekijk mogelijkheden" at bounding box center [337, 376] width 111 height 14
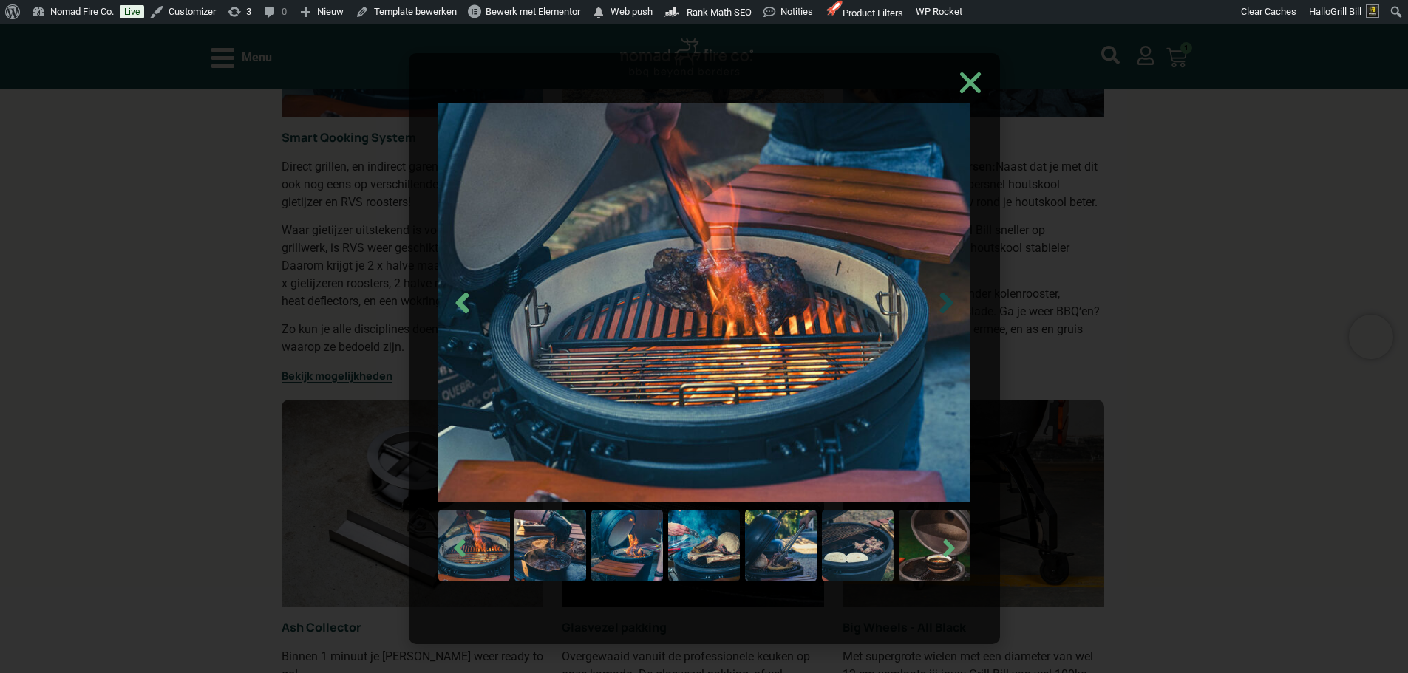
click at [937, 296] on icon "Next slide" at bounding box center [946, 302] width 33 height 33
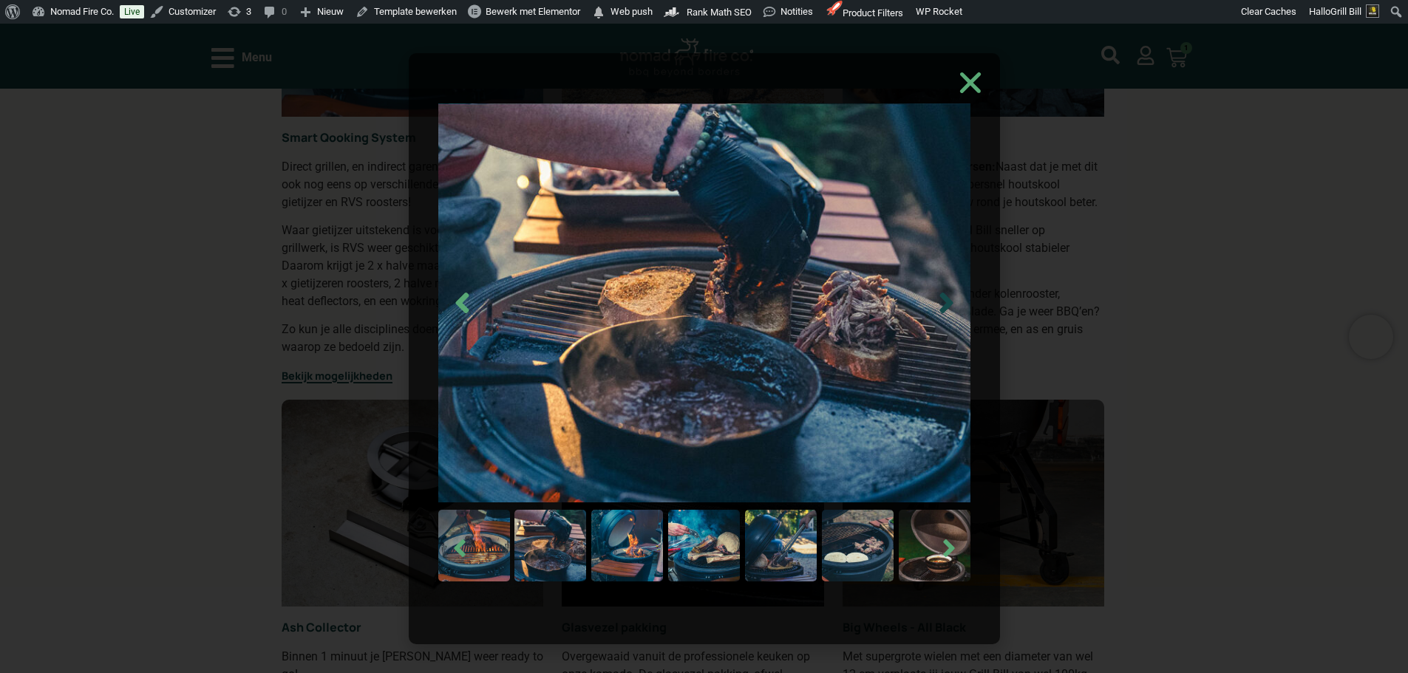
click at [945, 307] on icon "Next slide" at bounding box center [945, 303] width 13 height 21
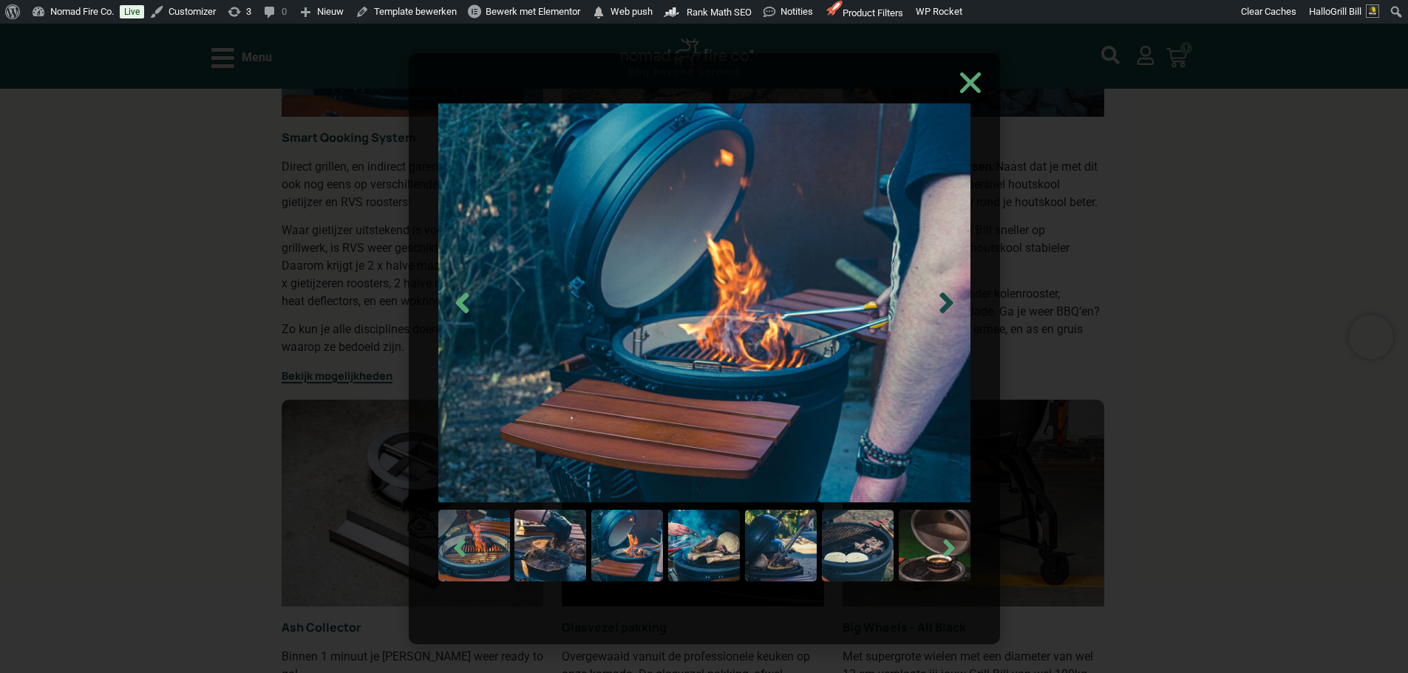
click at [945, 307] on icon "Next slide" at bounding box center [945, 303] width 13 height 21
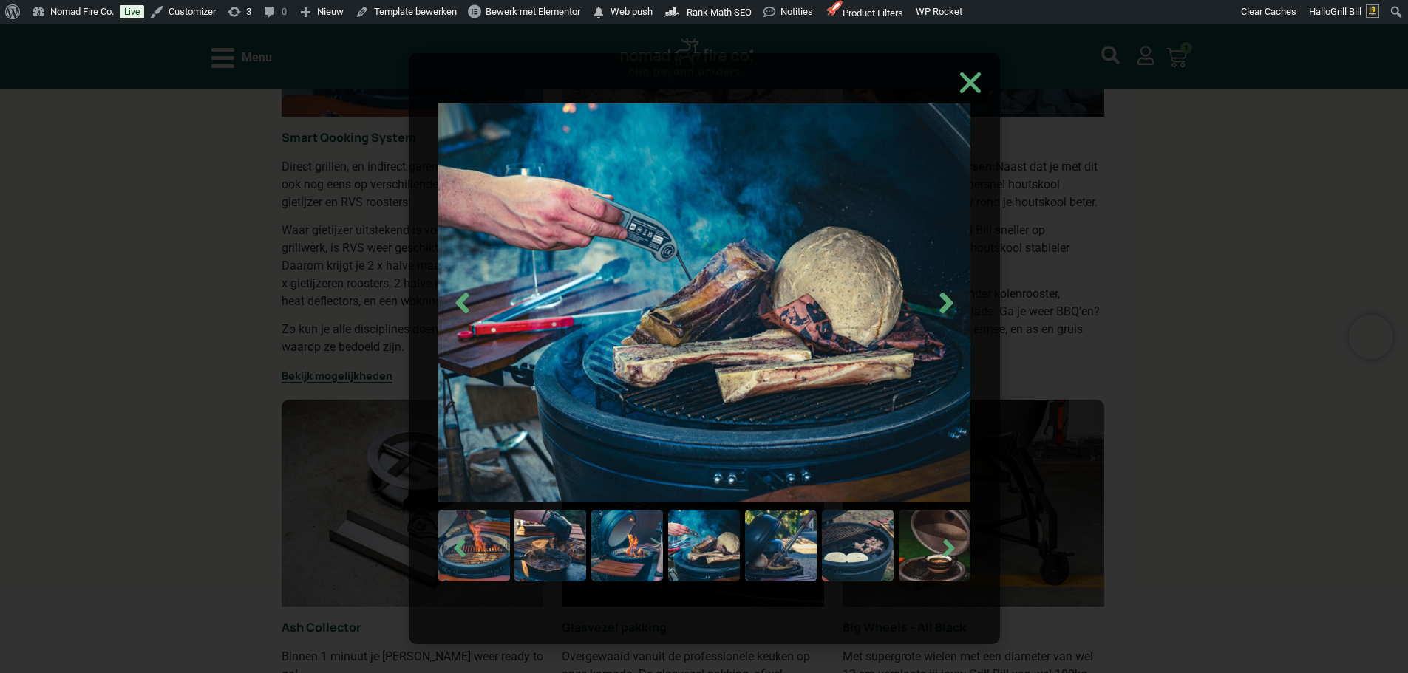
click at [1174, 315] on div at bounding box center [704, 349] width 1408 height 650
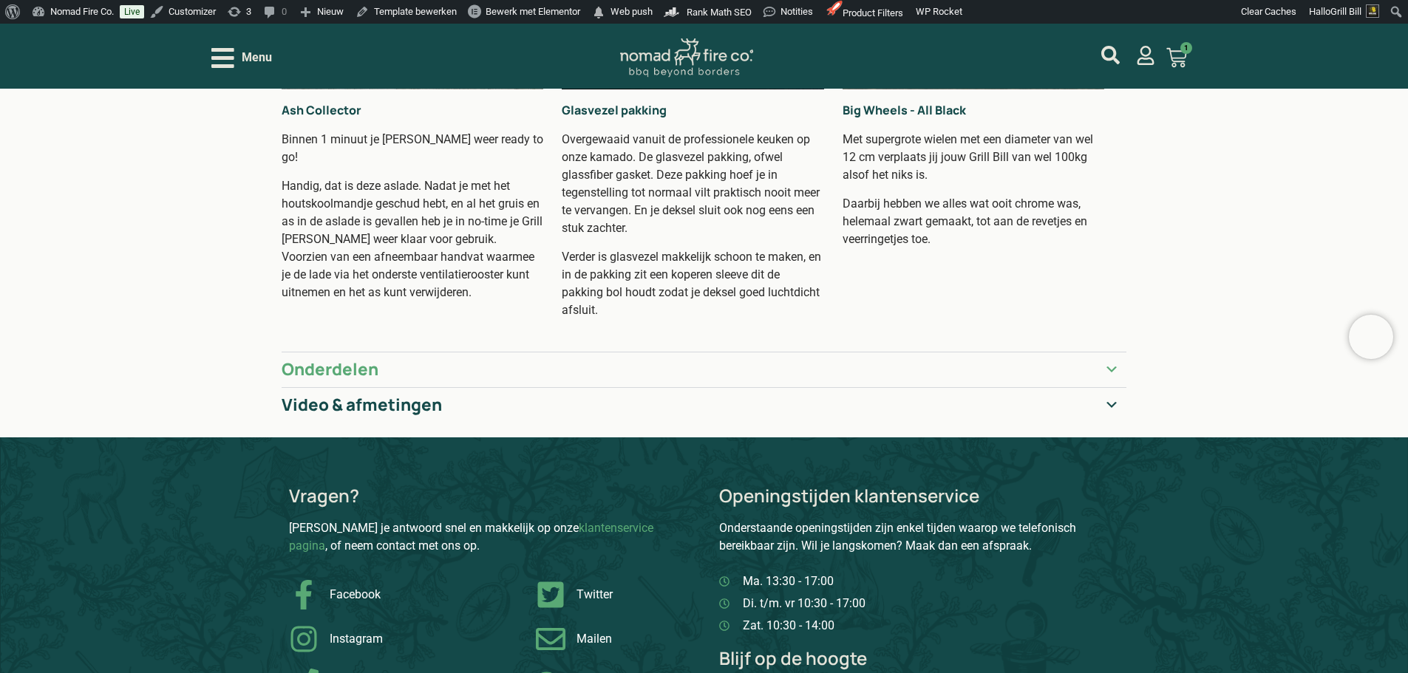
click at [458, 370] on summary "Onderdelen" at bounding box center [704, 369] width 845 height 35
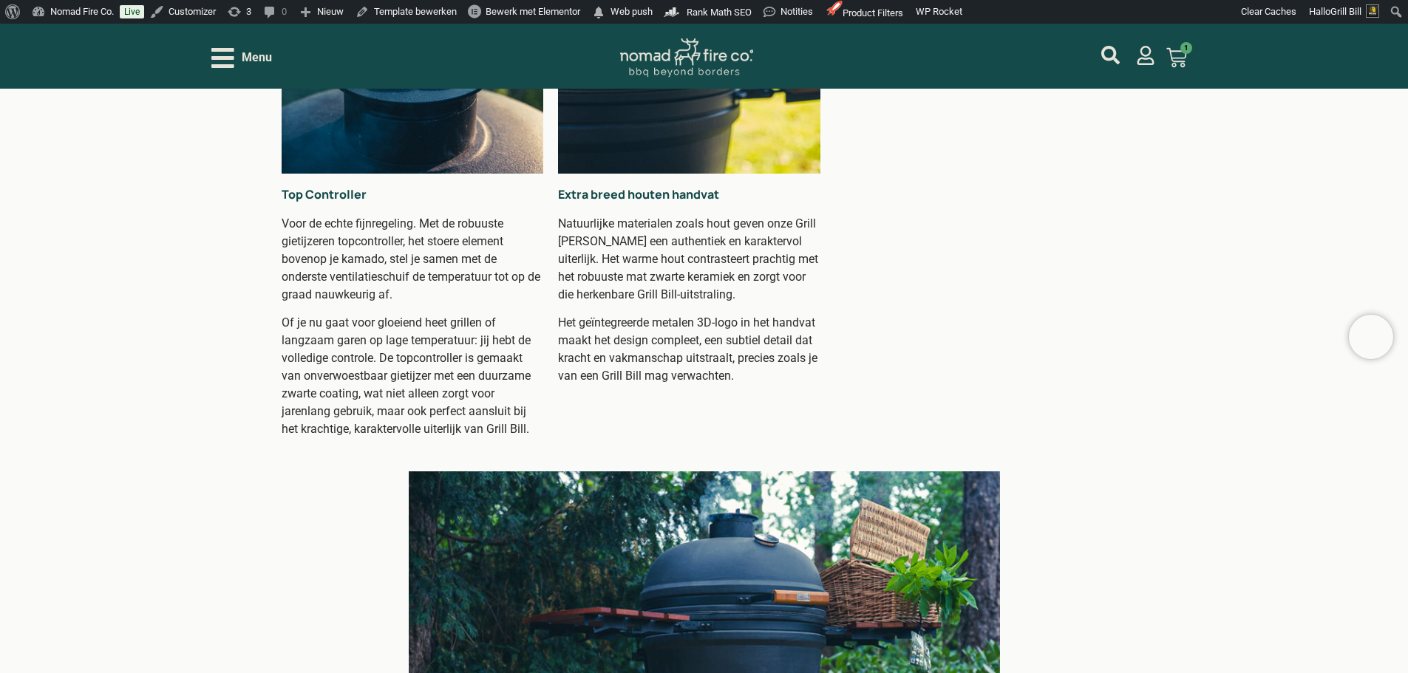
scroll to position [1848, 0]
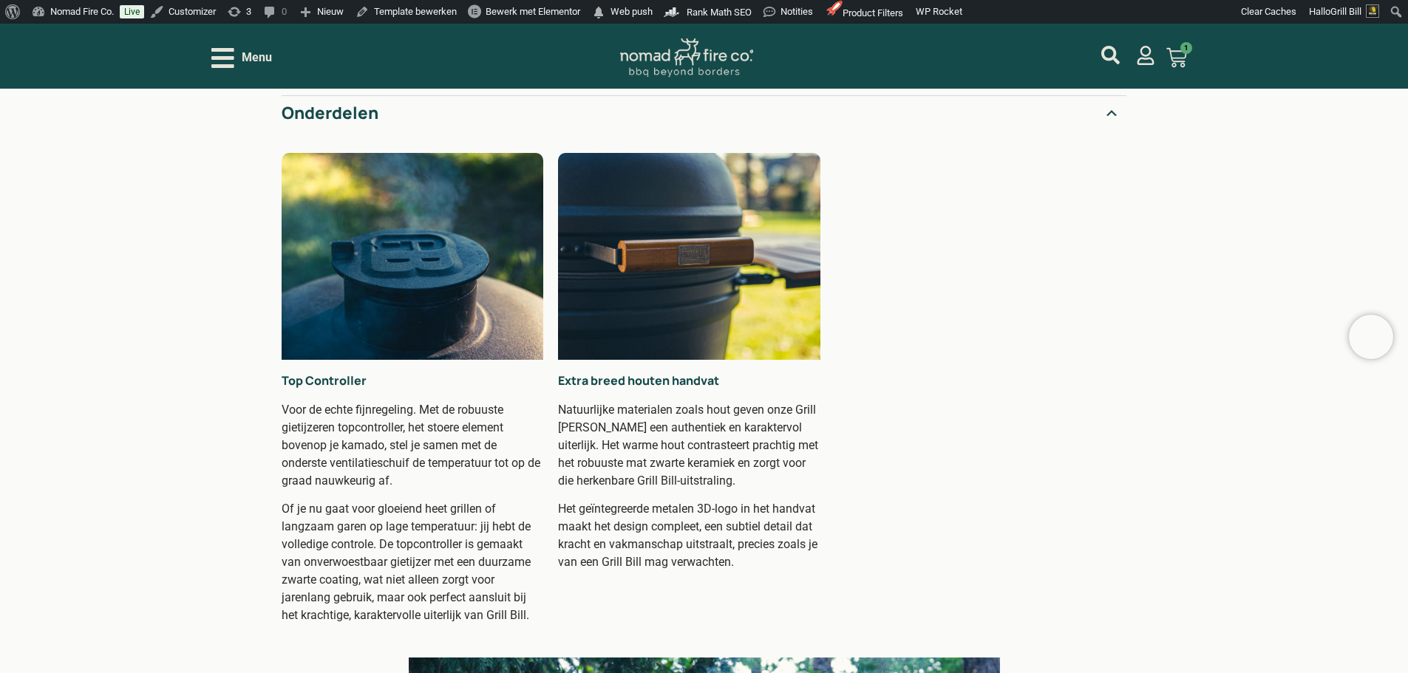
scroll to position [1626, 0]
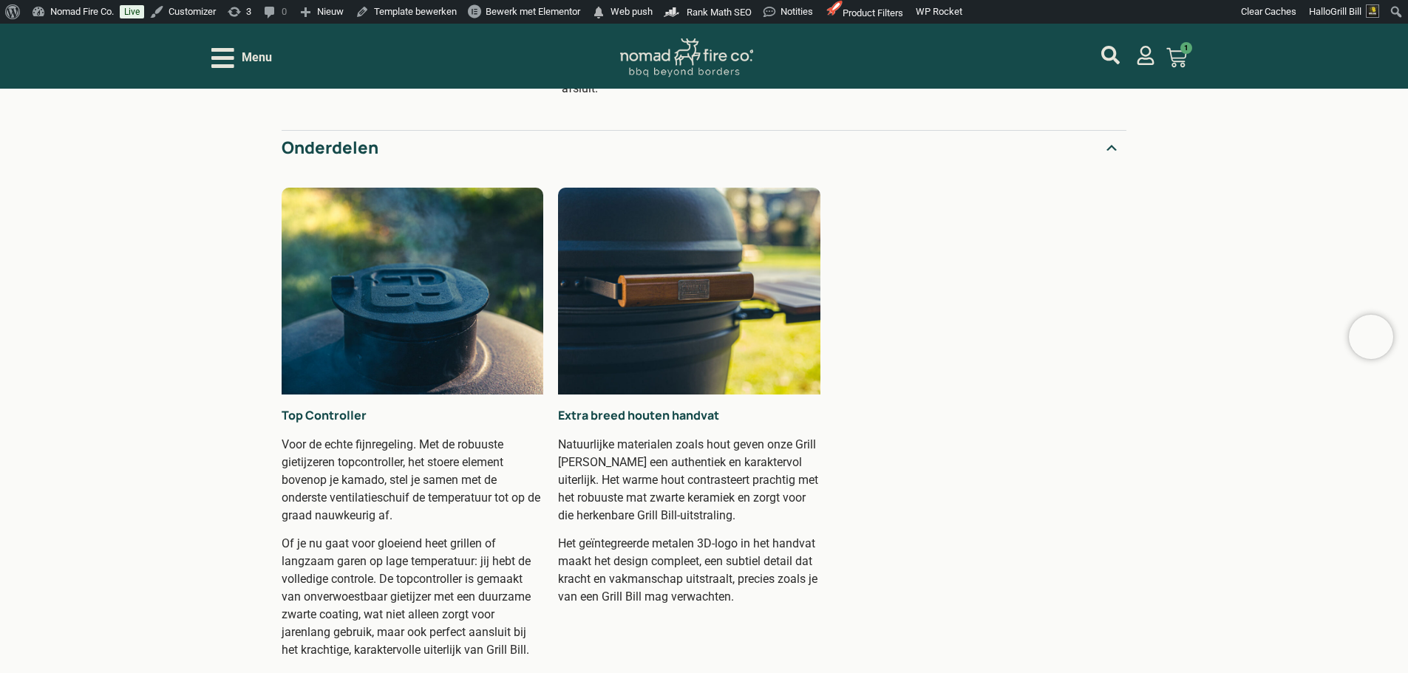
click at [822, 160] on summary "Onderdelen" at bounding box center [704, 147] width 845 height 35
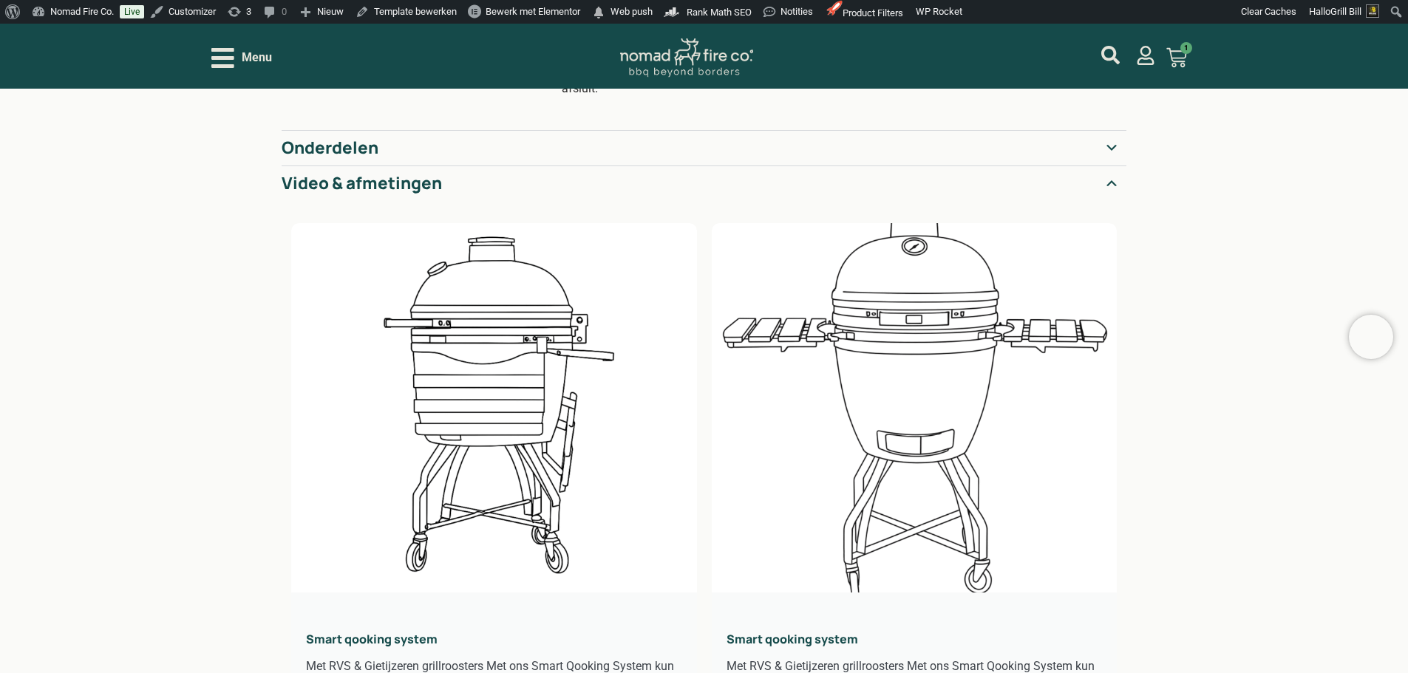
click at [610, 174] on summary "Video & afmetingen" at bounding box center [704, 183] width 845 height 35
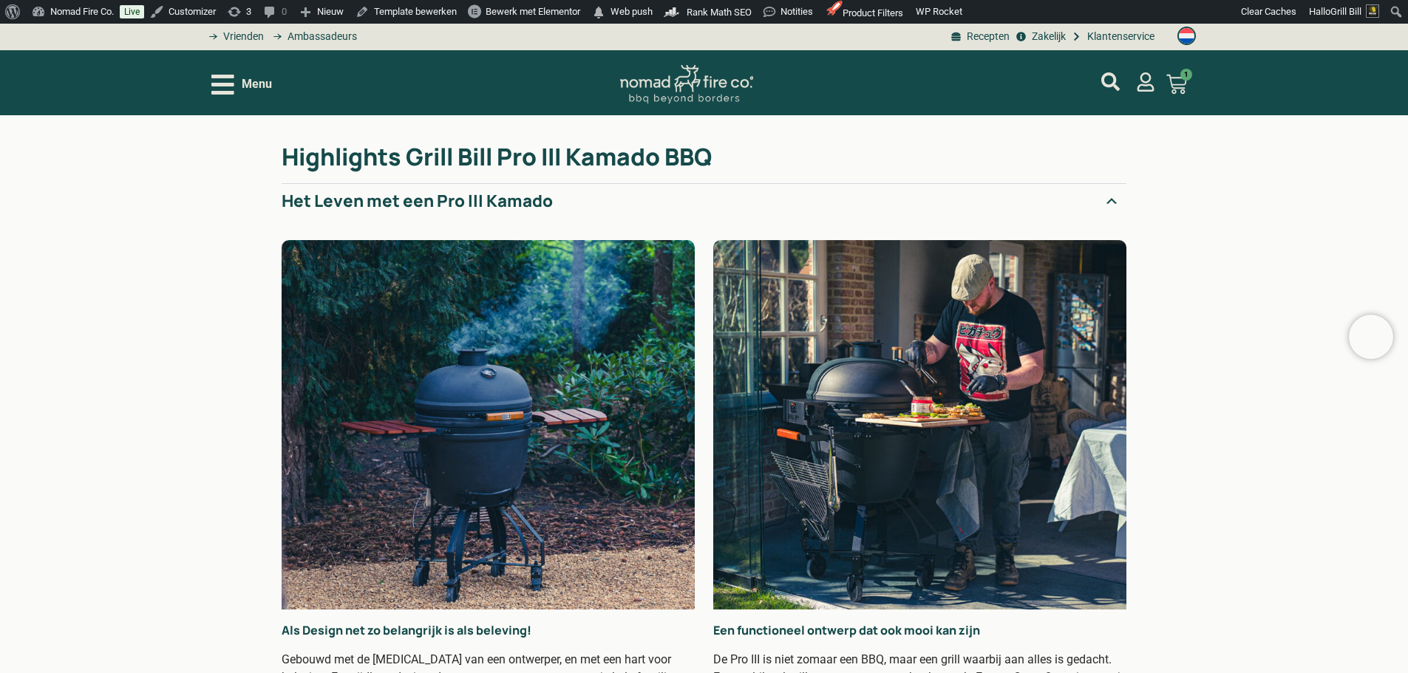
scroll to position [0, 0]
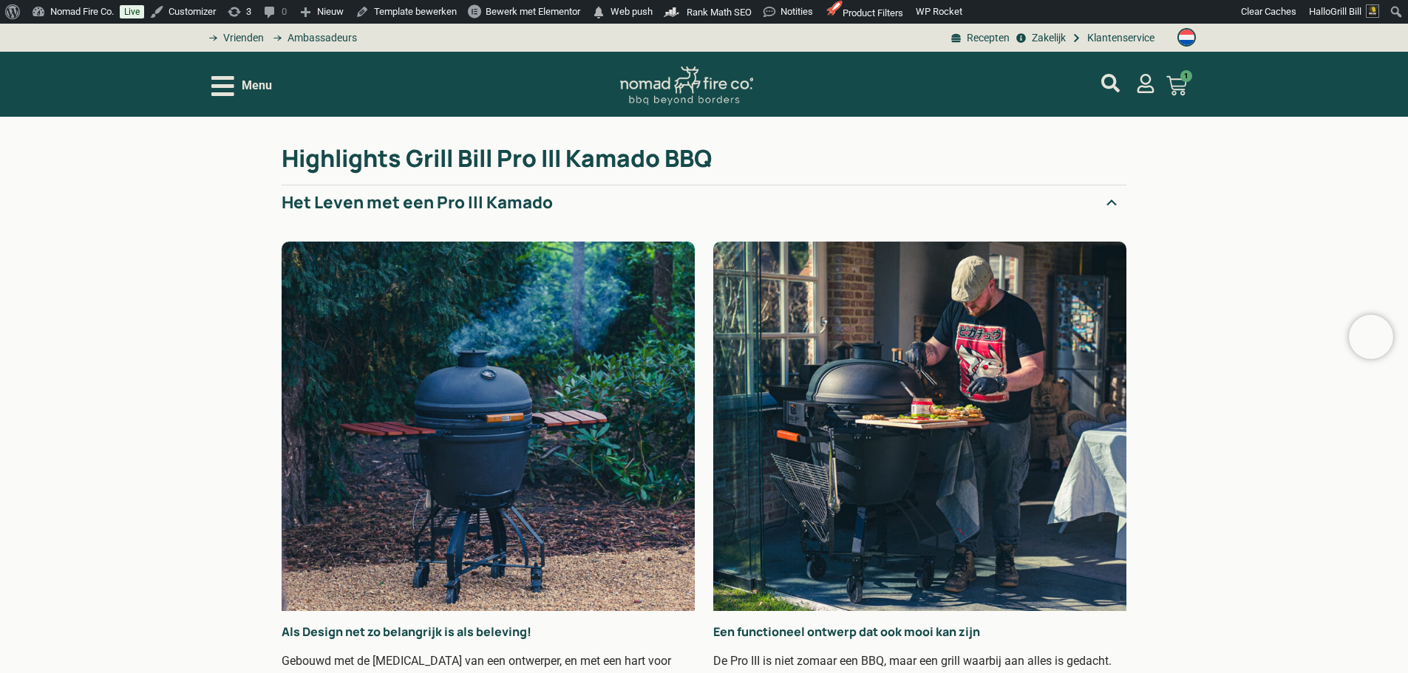
click at [591, 202] on summary "Het Leven met een Pro III Kamado" at bounding box center [704, 202] width 845 height 35
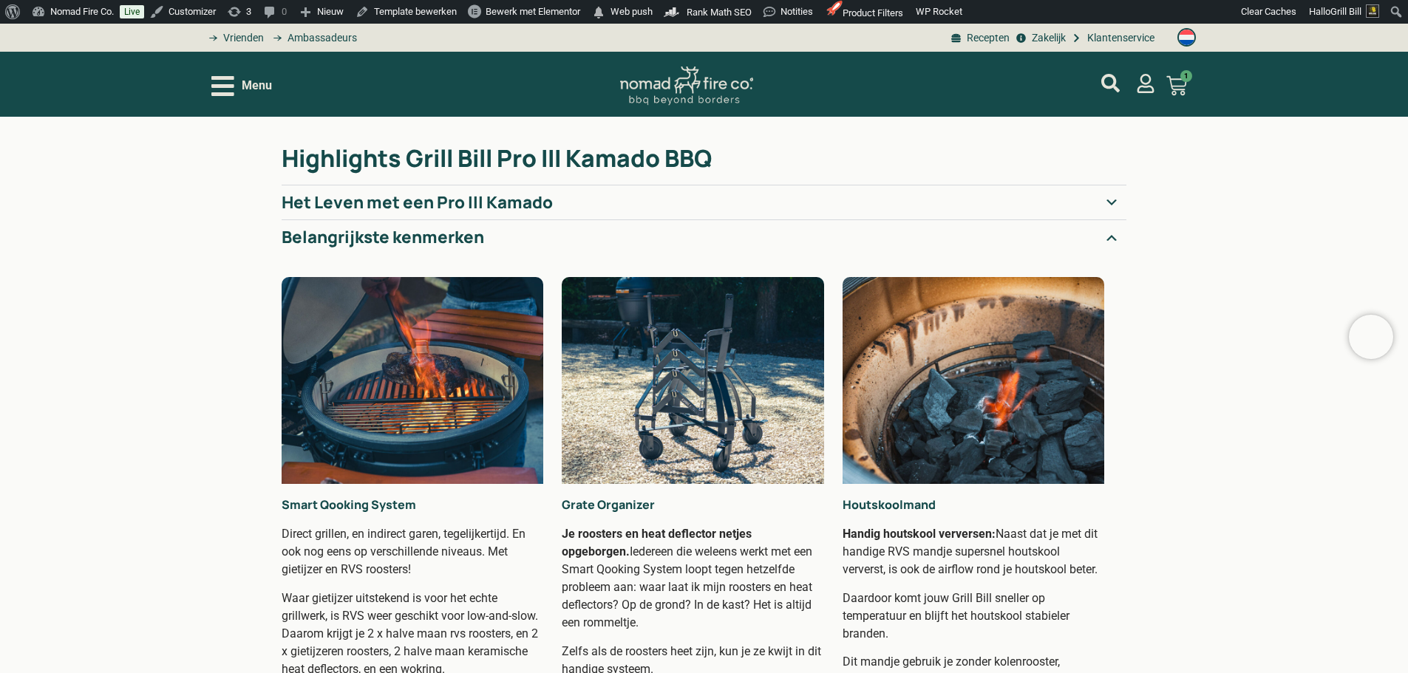
click at [584, 231] on summary "Belangrijkste kenmerken" at bounding box center [704, 236] width 845 height 35
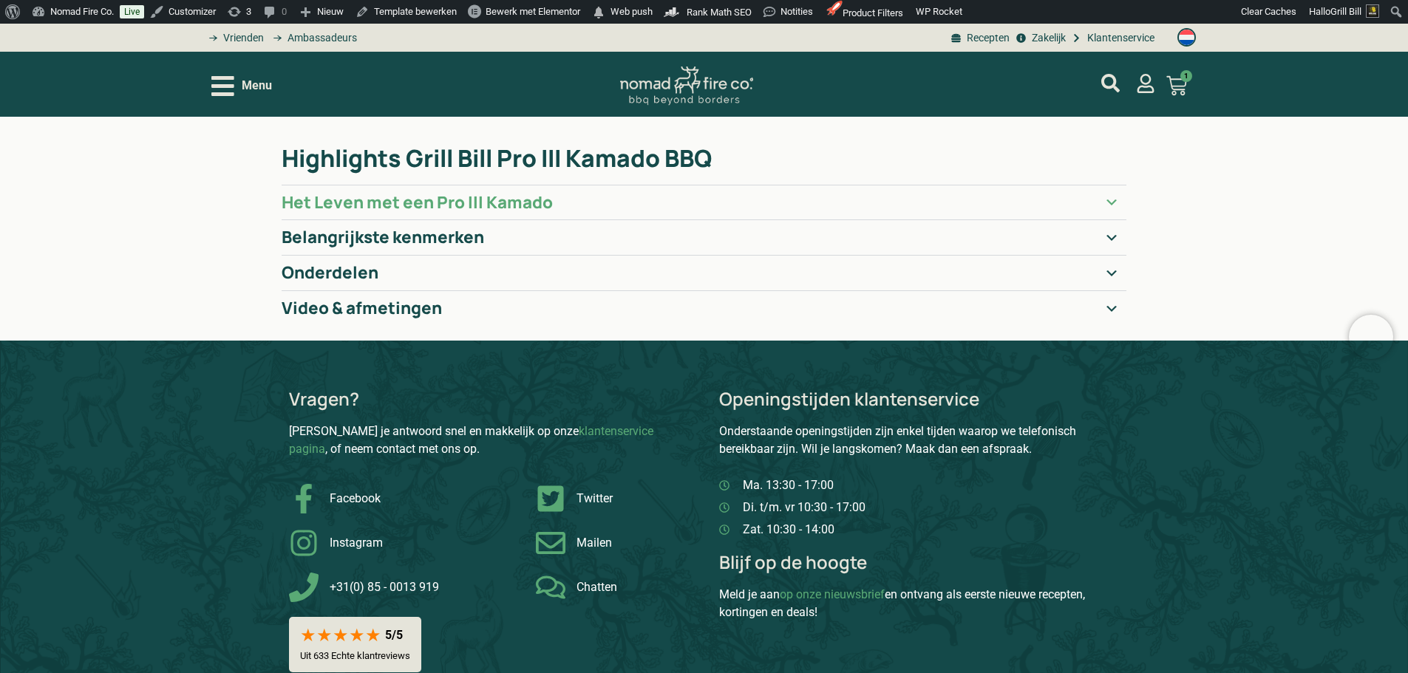
click at [577, 206] on summary "Het Leven met een Pro III Kamado" at bounding box center [704, 202] width 845 height 35
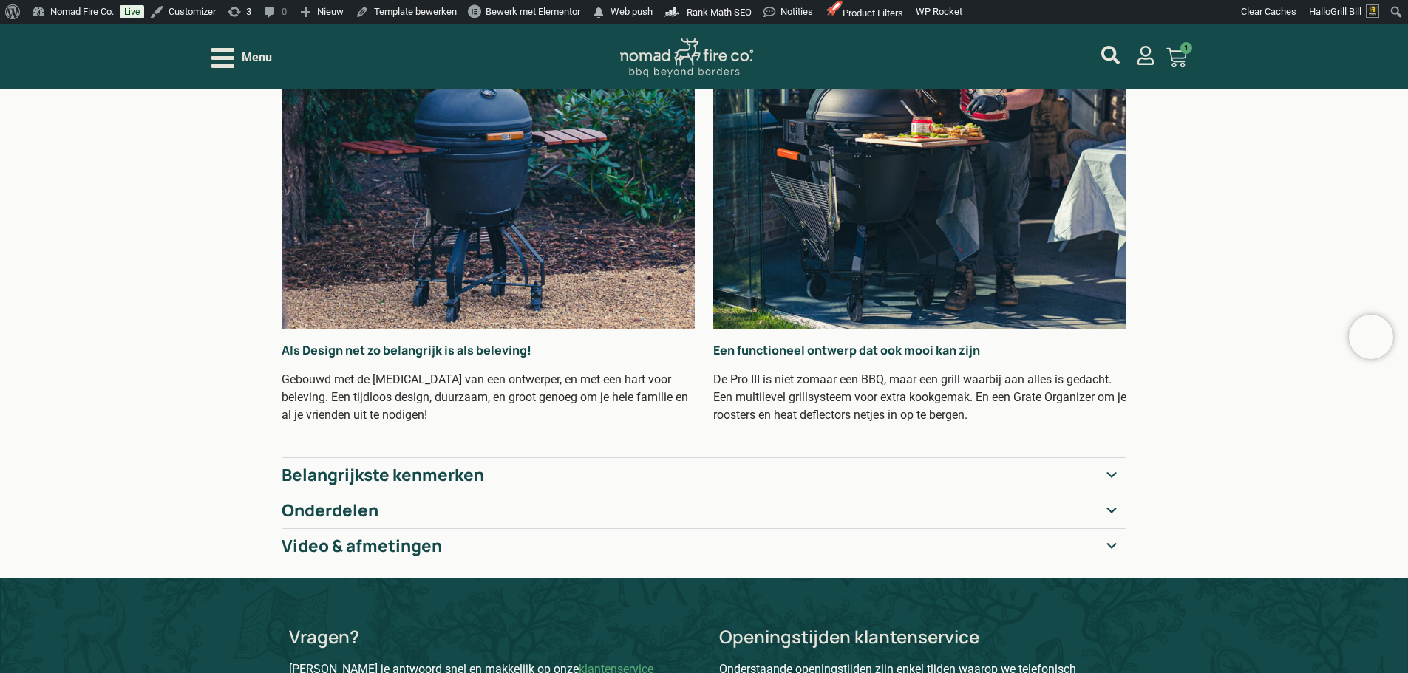
scroll to position [296, 0]
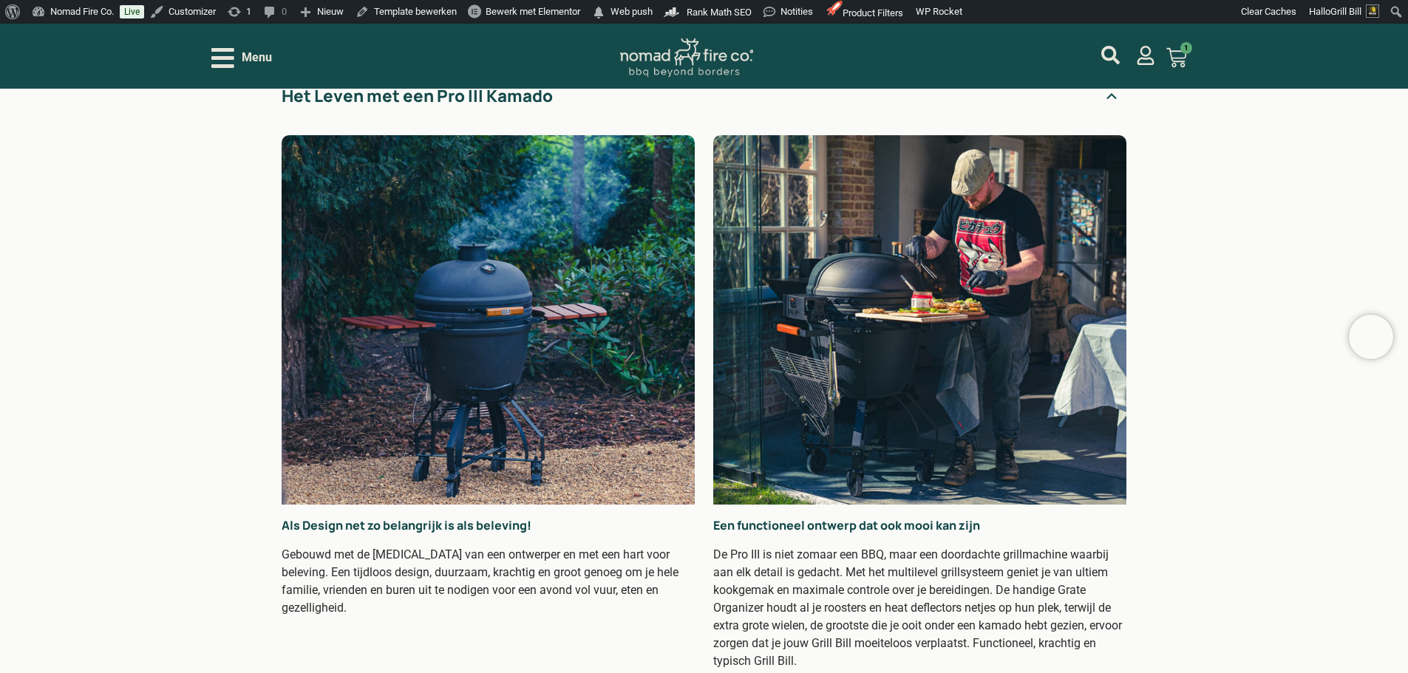
scroll to position [222, 0]
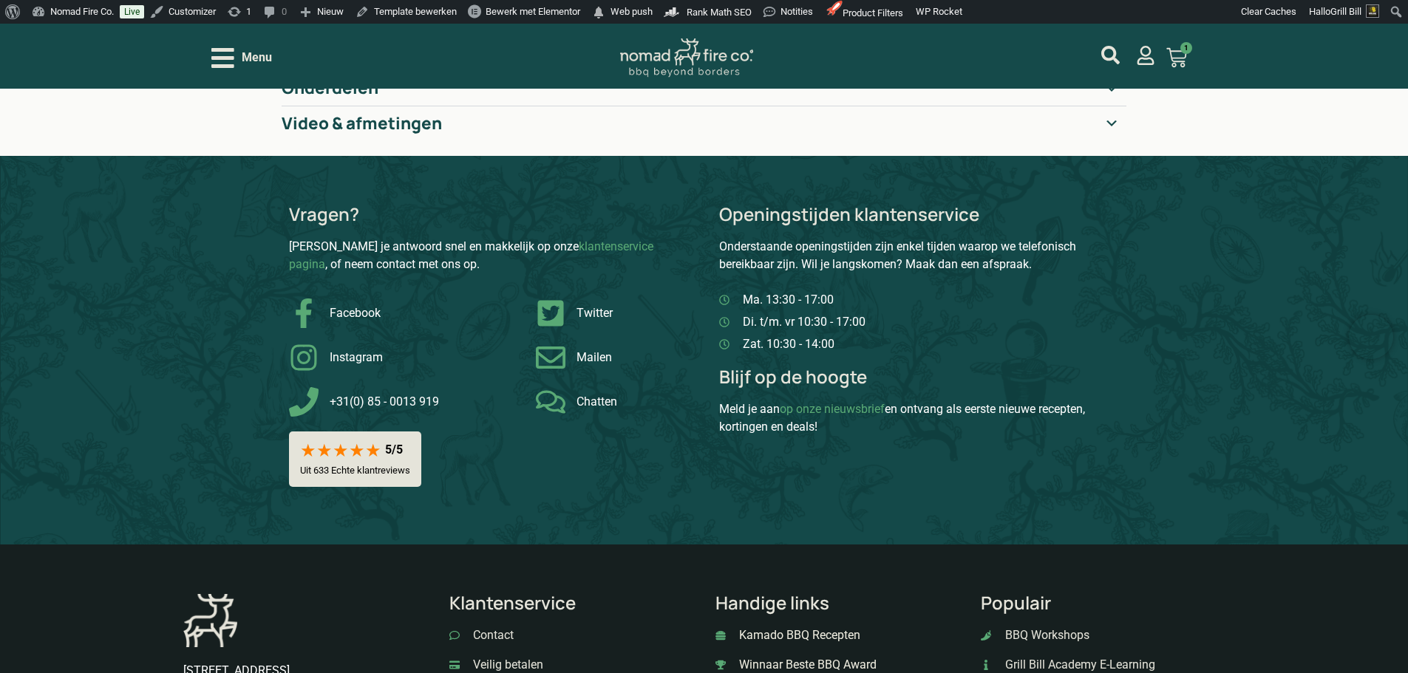
scroll to position [591, 0]
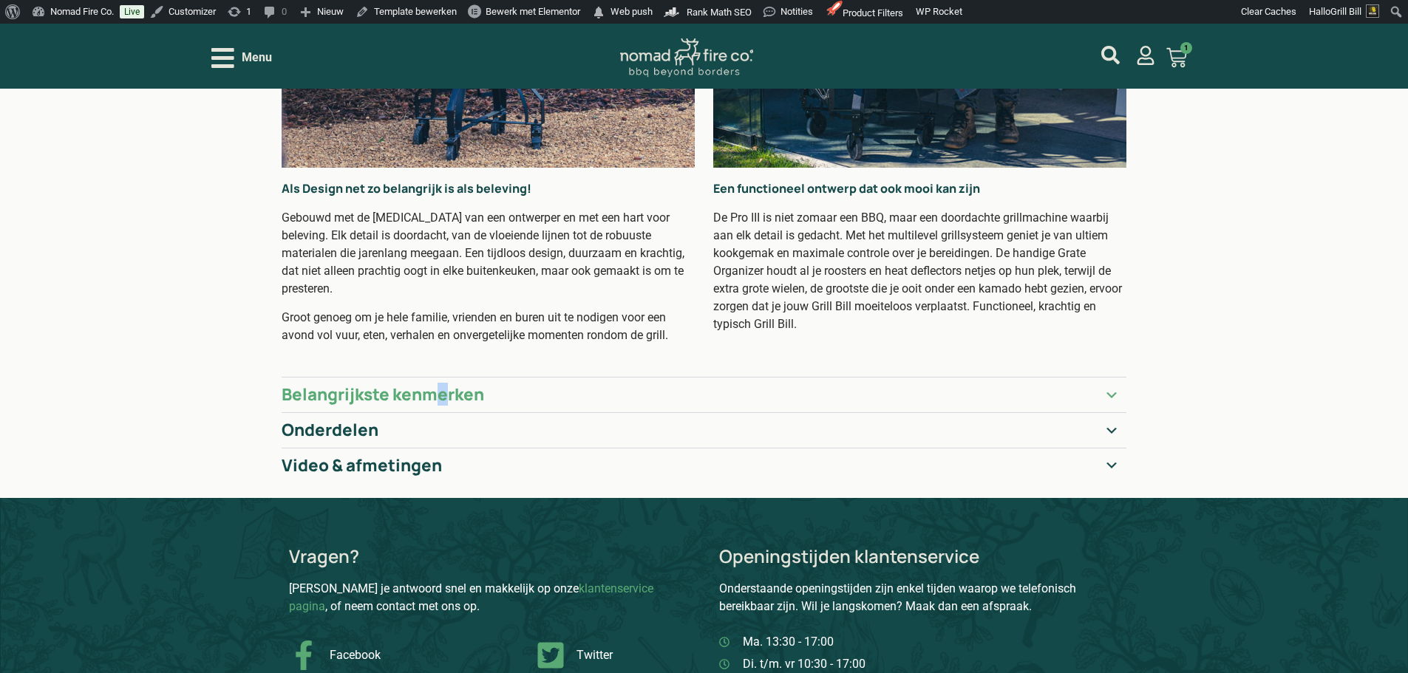
click at [431, 385] on h2 "Belangrijkste kenmerken" at bounding box center [383, 395] width 202 height 20
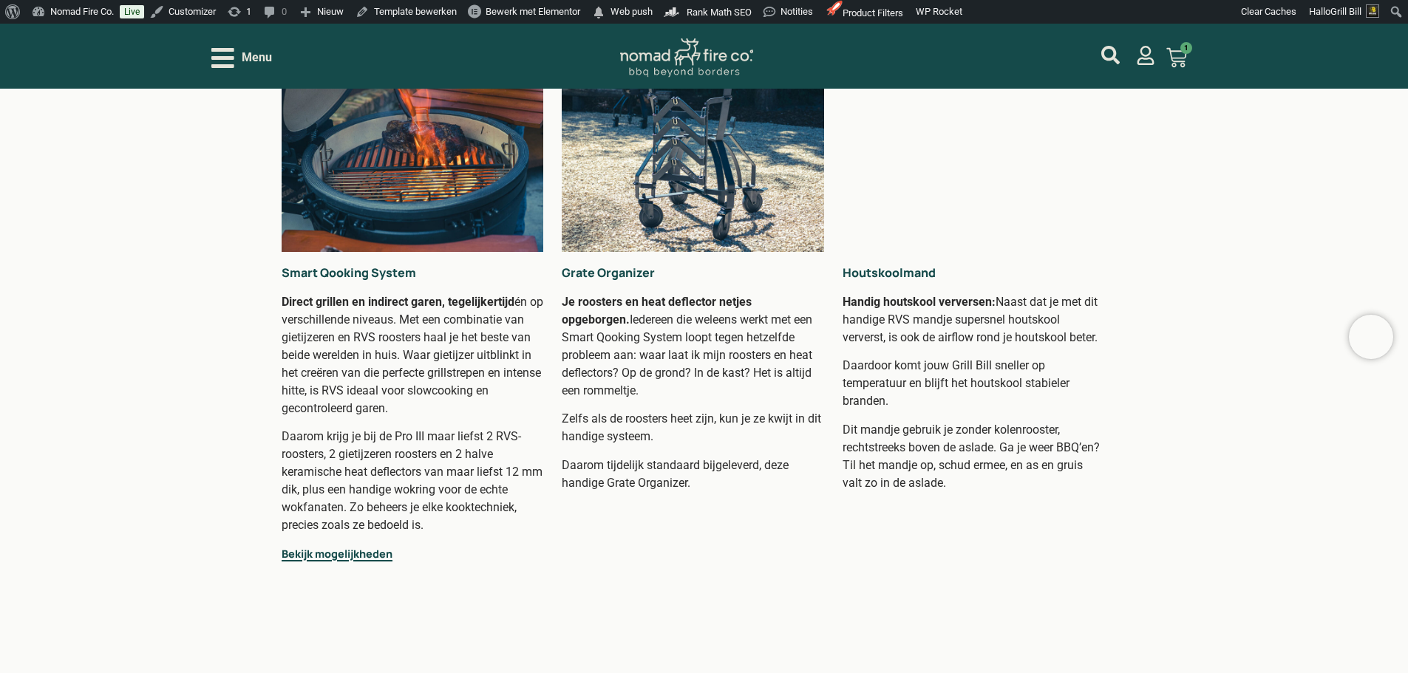
scroll to position [813, 0]
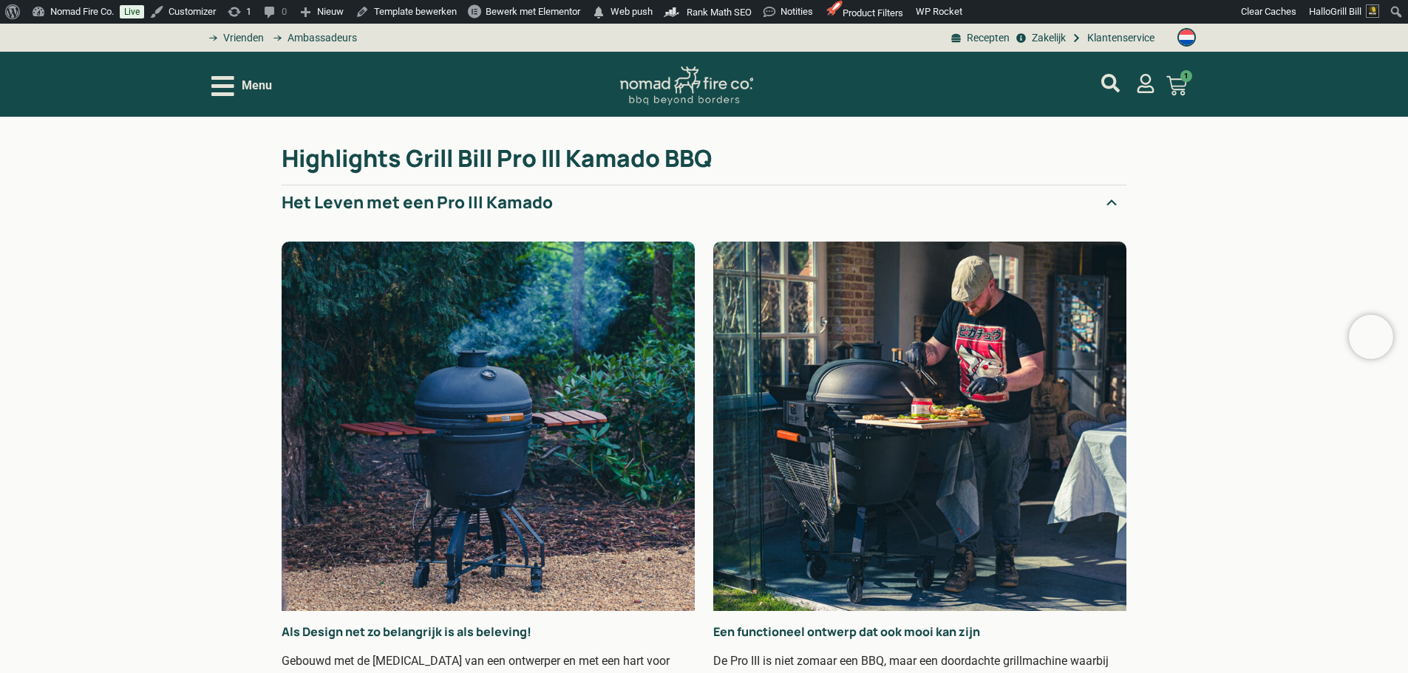
click at [596, 195] on summary "Het Leven met een Pro III Kamado" at bounding box center [704, 202] width 845 height 35
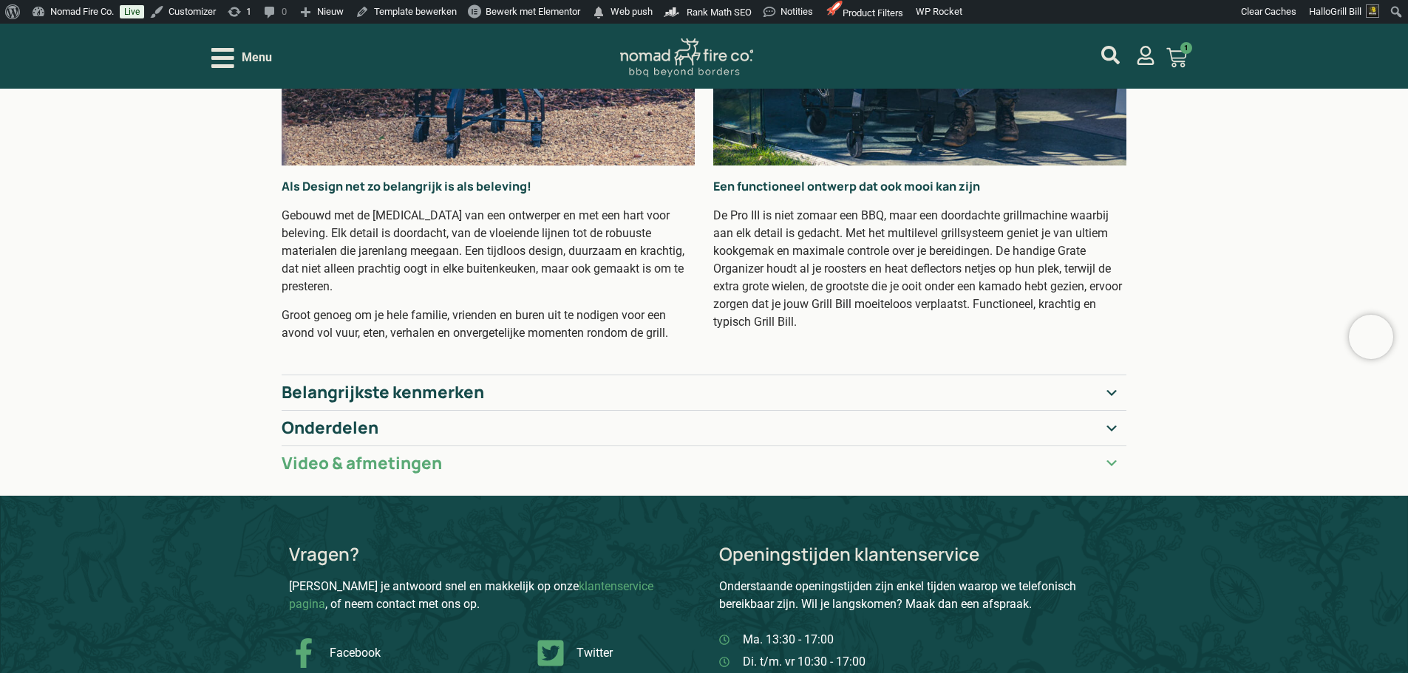
scroll to position [443, 0]
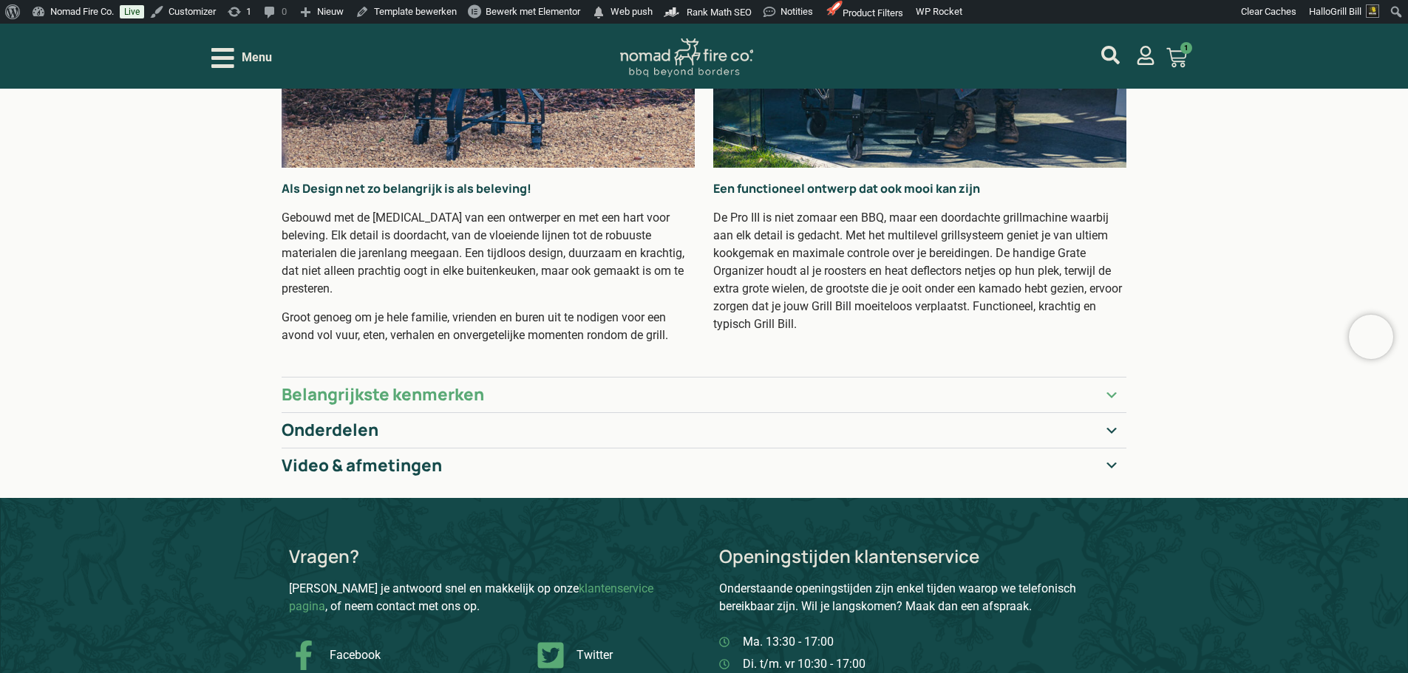
click at [493, 390] on summary "Belangrijkste kenmerken" at bounding box center [704, 394] width 845 height 35
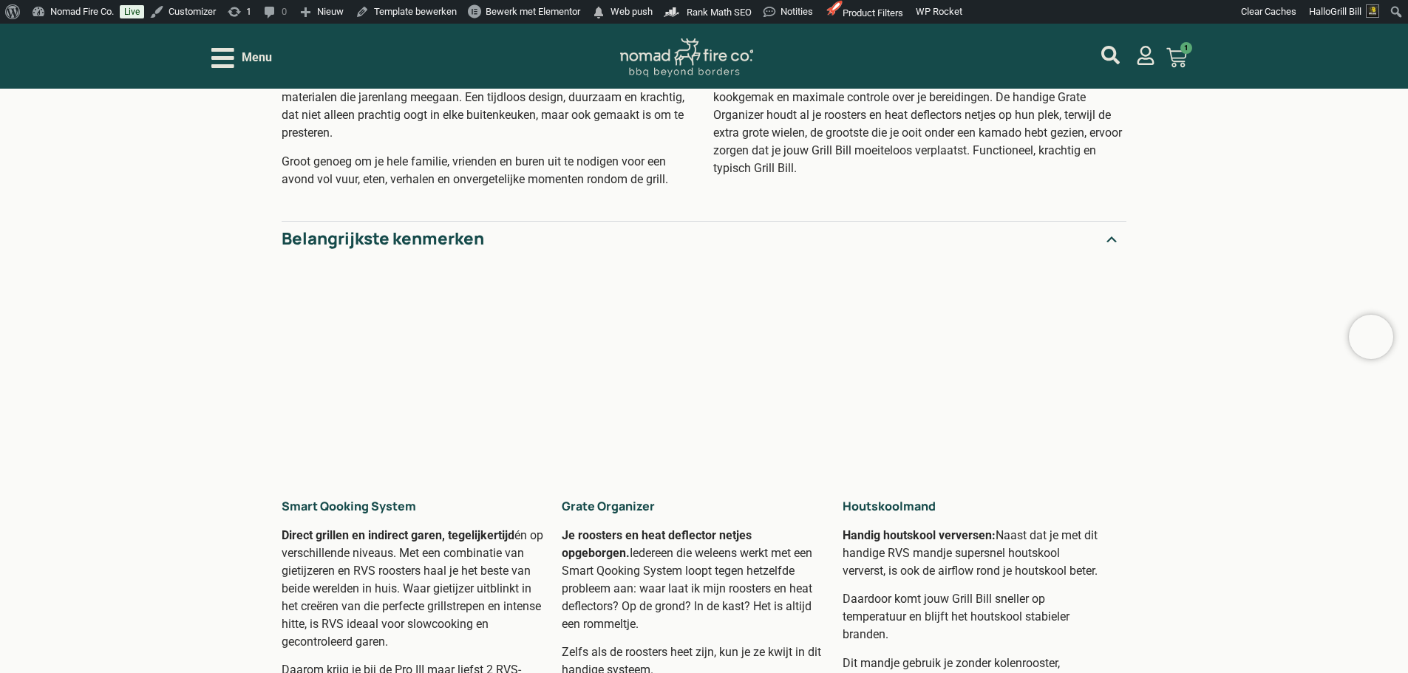
scroll to position [591, 0]
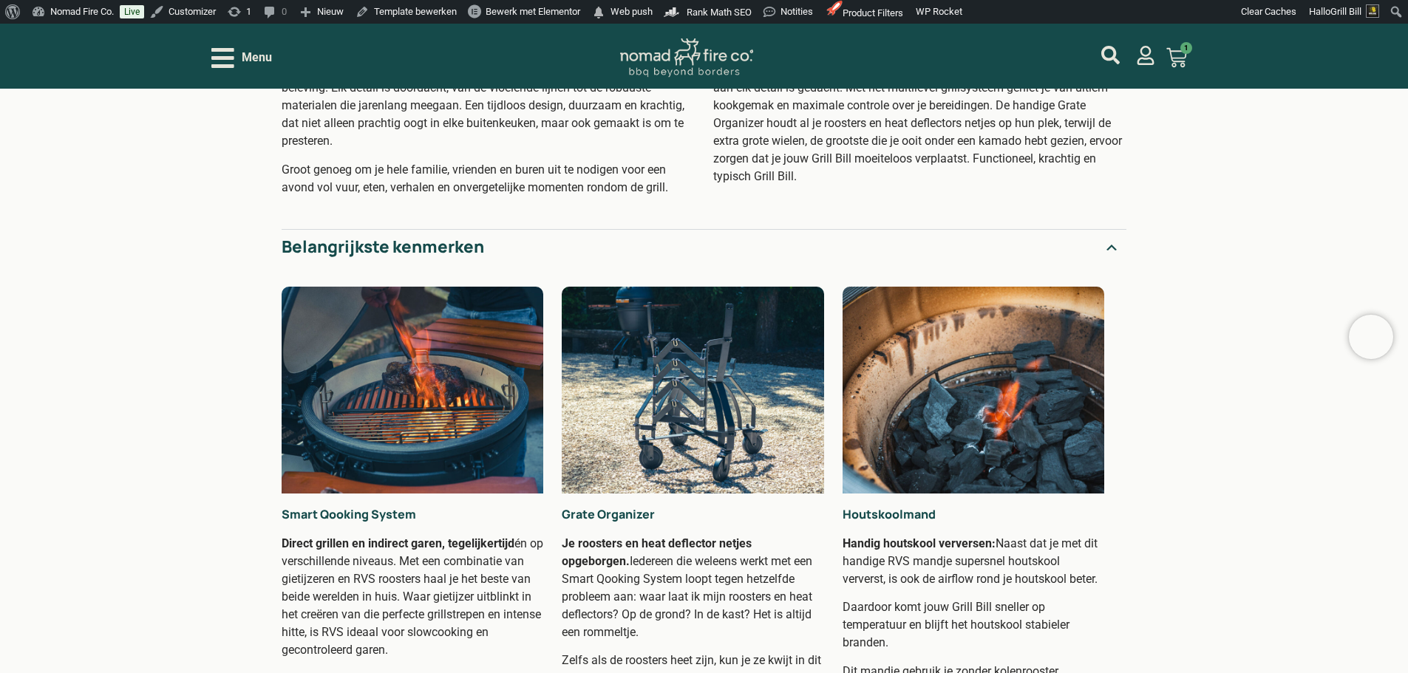
click at [488, 235] on summary "Belangrijkste kenmerken" at bounding box center [704, 246] width 845 height 35
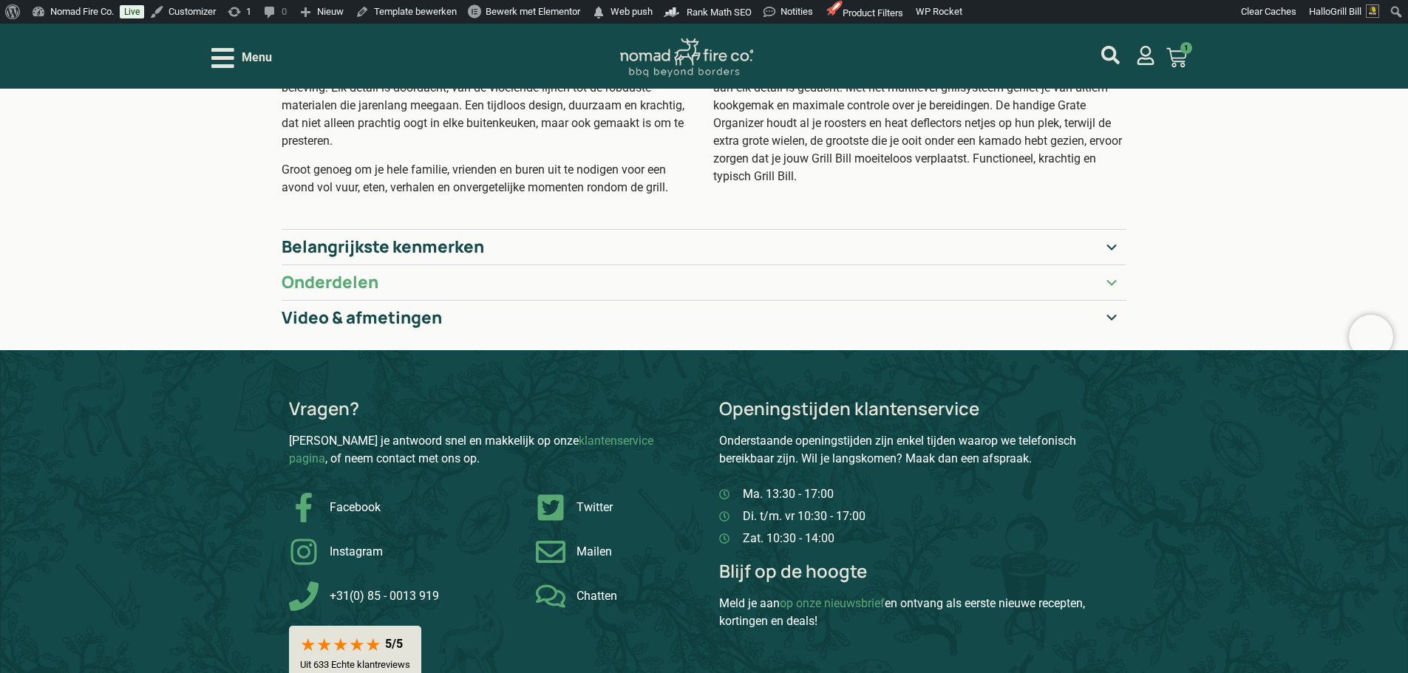
click at [463, 266] on summary "Onderdelen" at bounding box center [704, 282] width 845 height 35
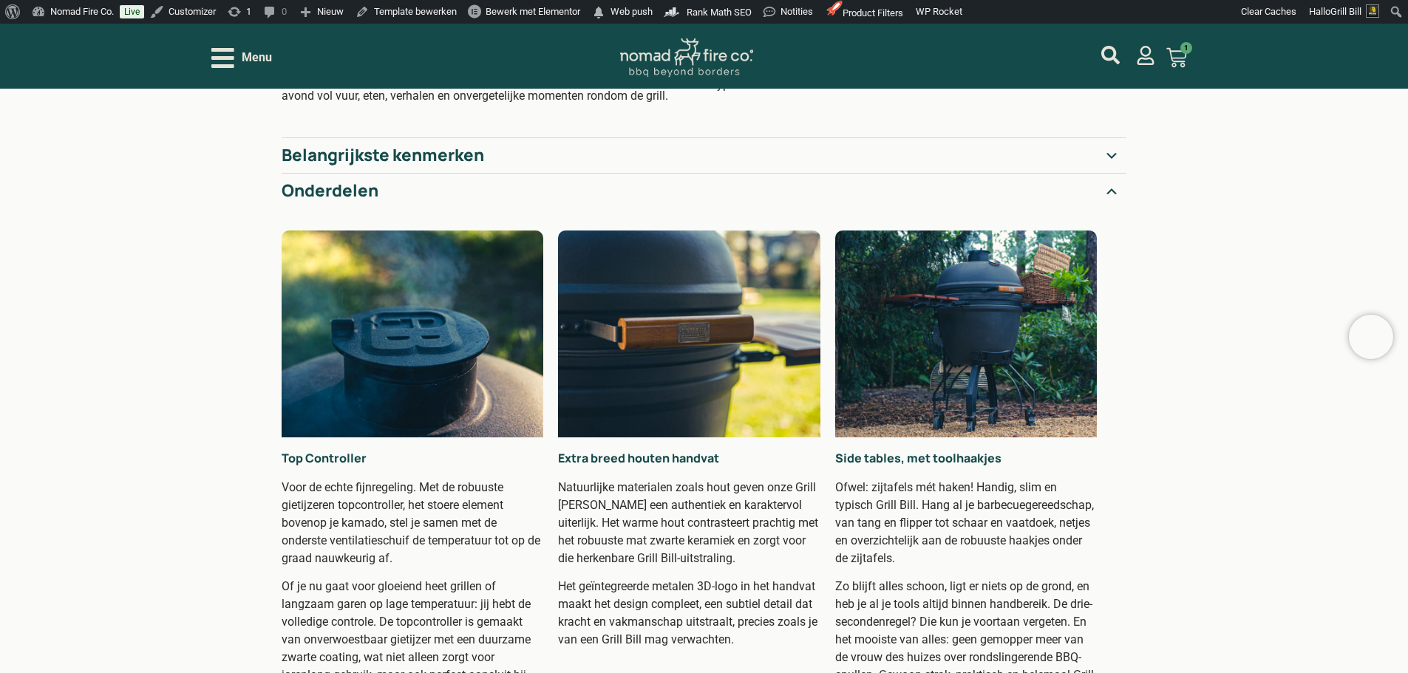
scroll to position [665, 0]
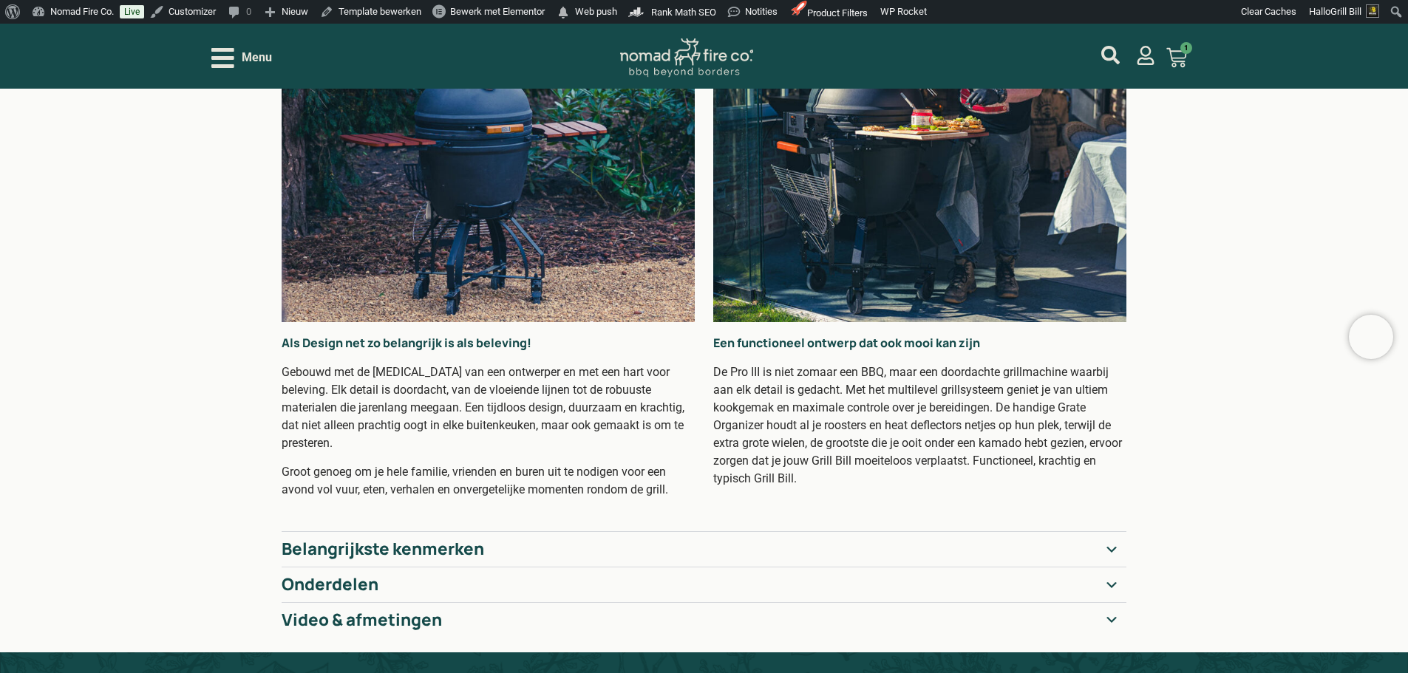
scroll to position [296, 0]
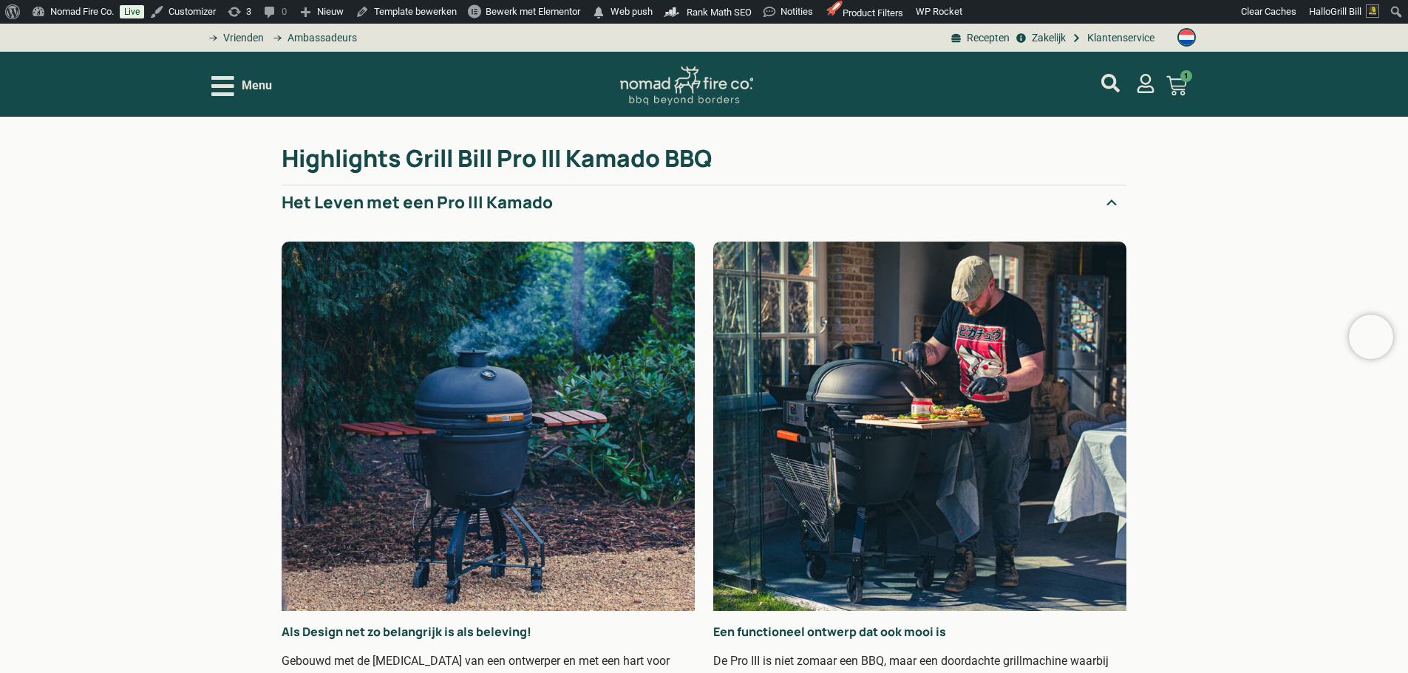
click at [262, 84] on span "Menu" at bounding box center [257, 86] width 30 height 18
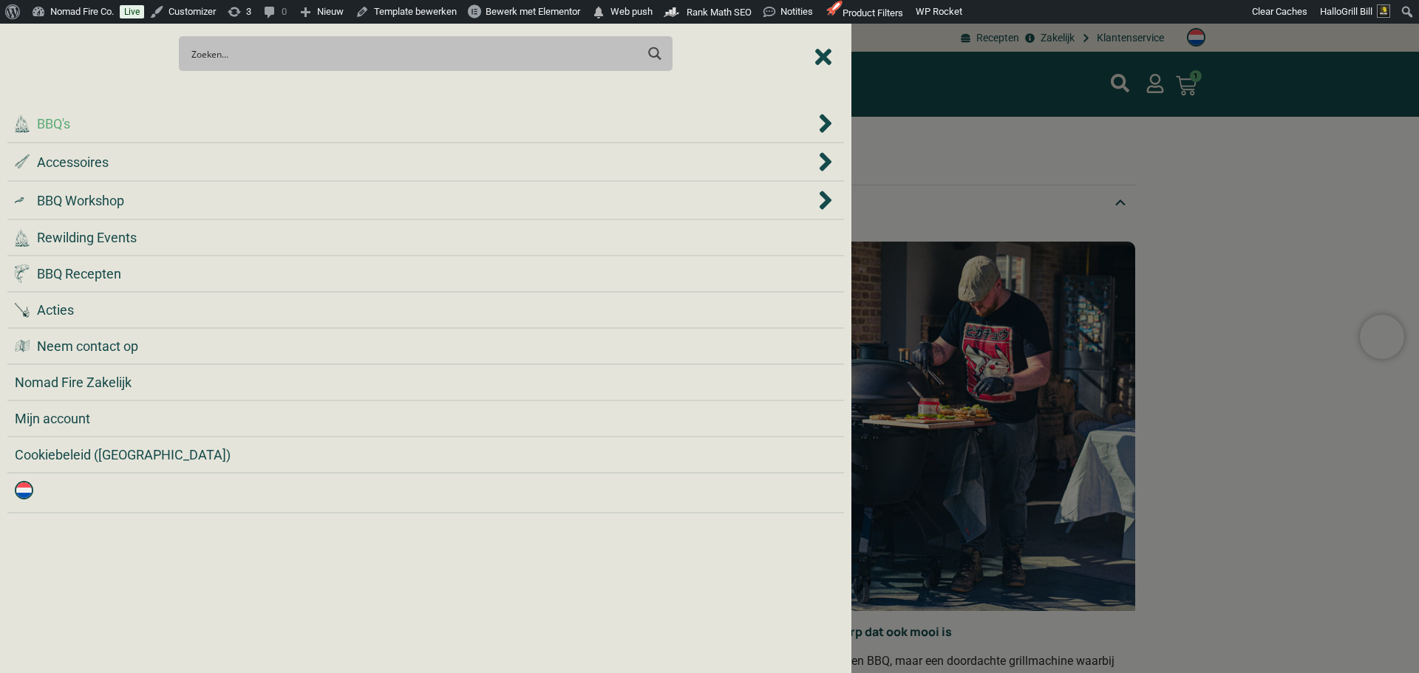
click at [282, 123] on div ".cls-1 { fill: #042e2c; } BBQ's" at bounding box center [415, 124] width 800 height 20
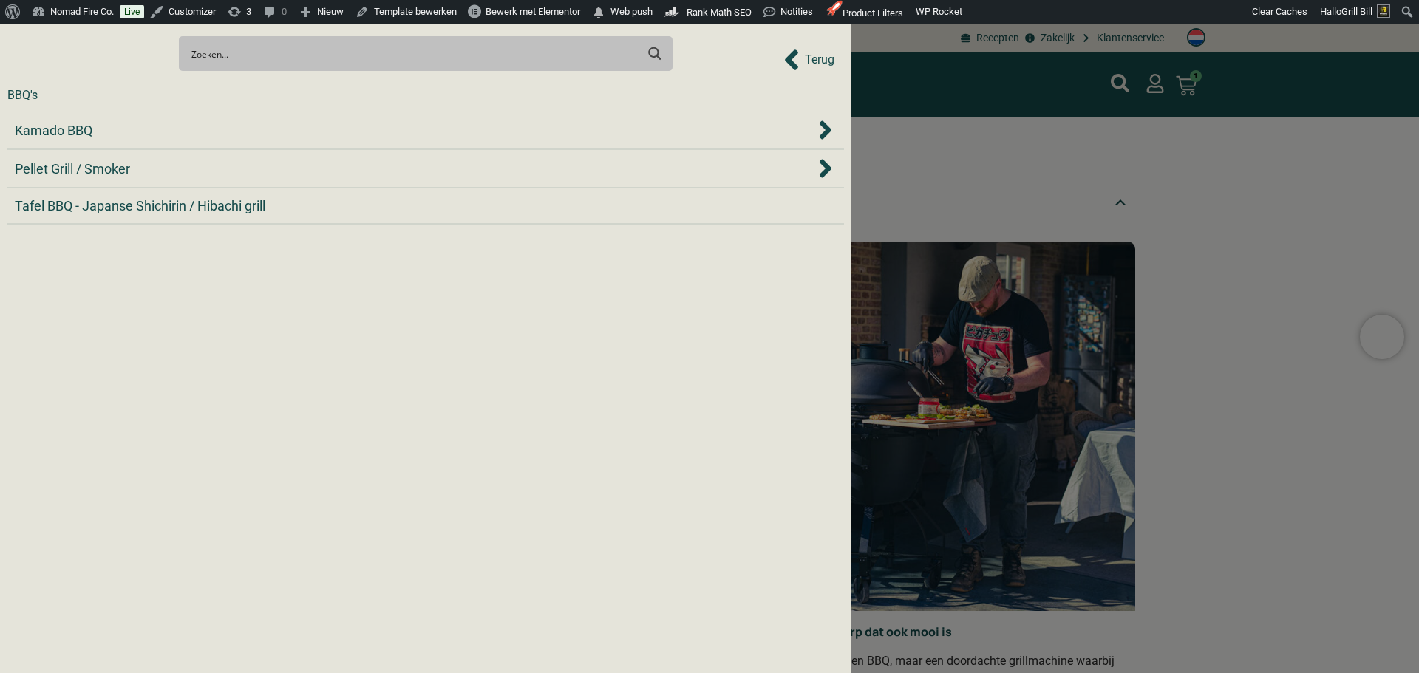
click at [282, 123] on div "Kamado BBQ" at bounding box center [415, 130] width 800 height 20
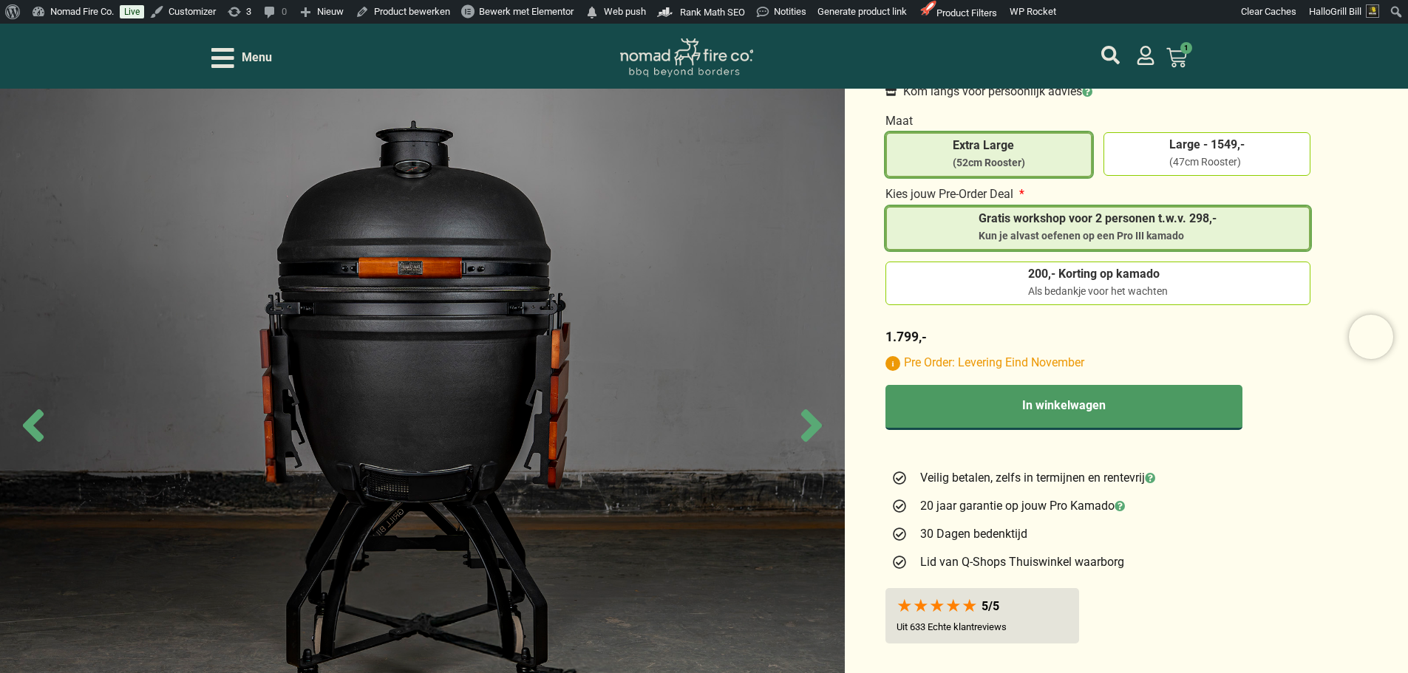
scroll to position [665, 0]
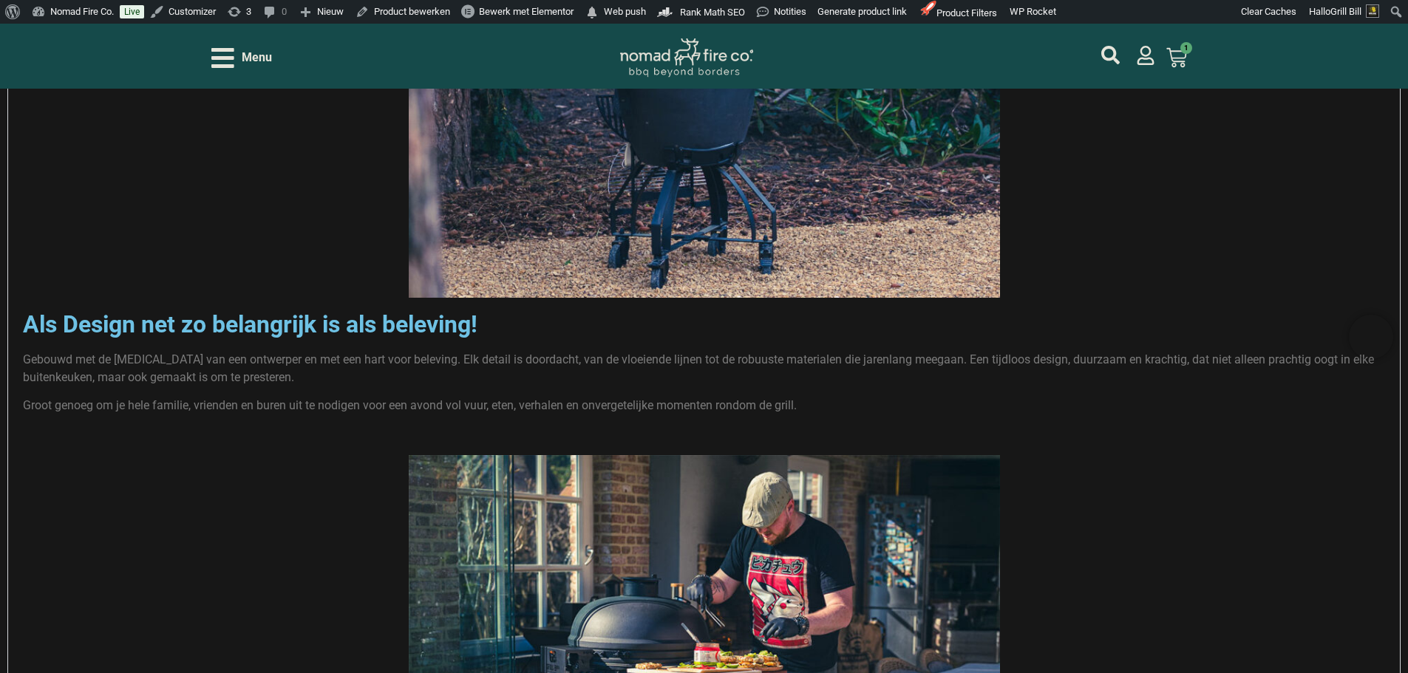
scroll to position [2291, 0]
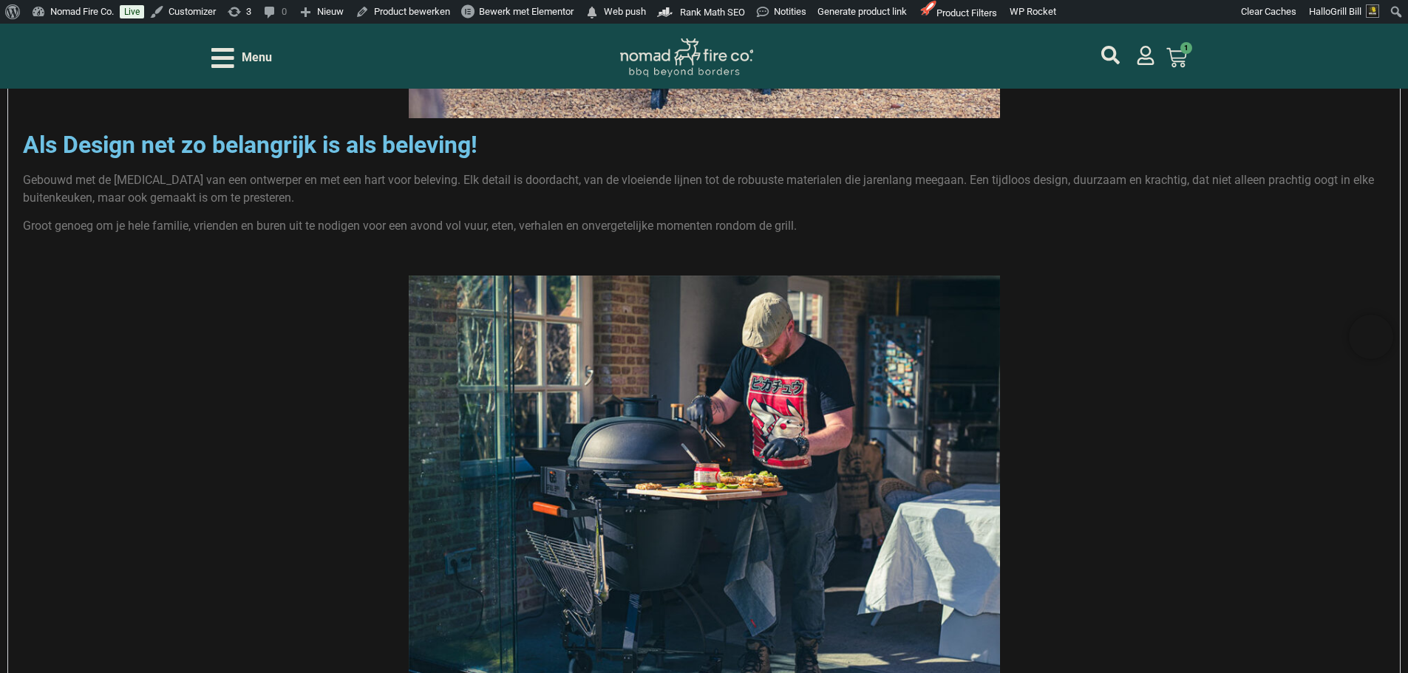
scroll to position [2516, 0]
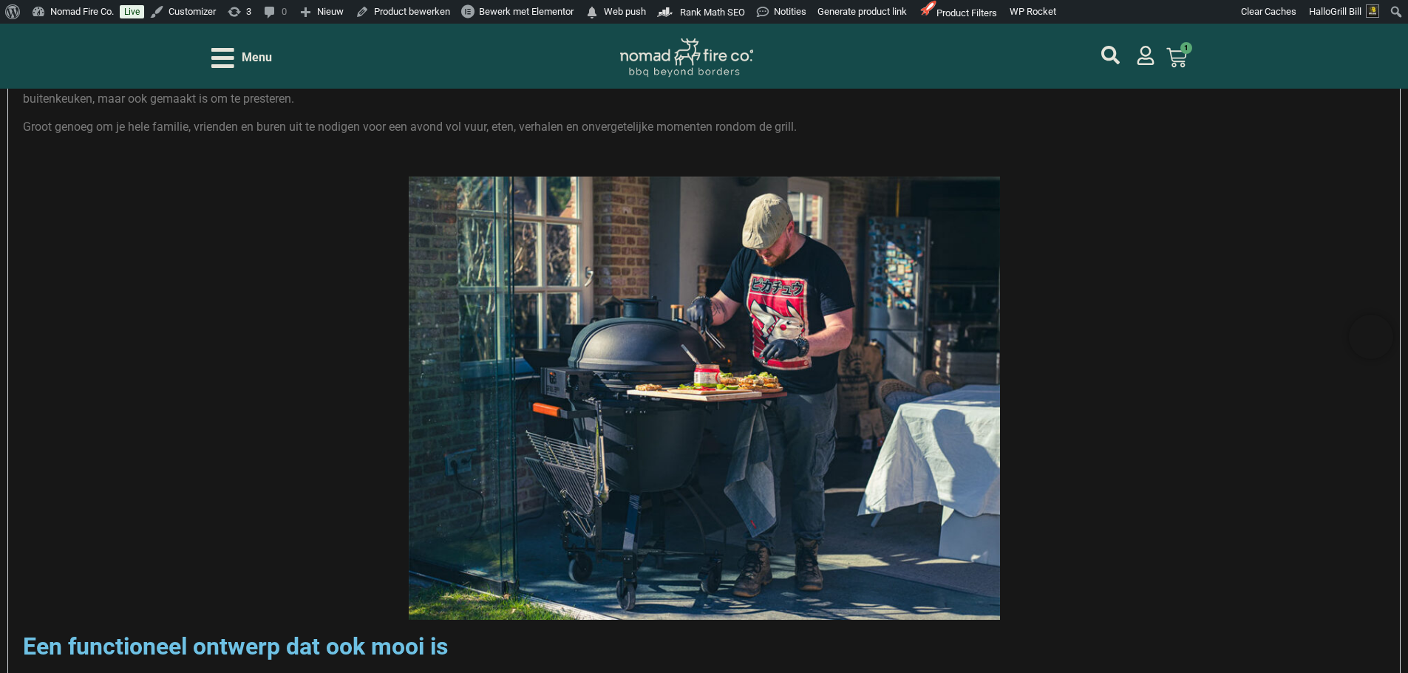
scroll to position [2445, 0]
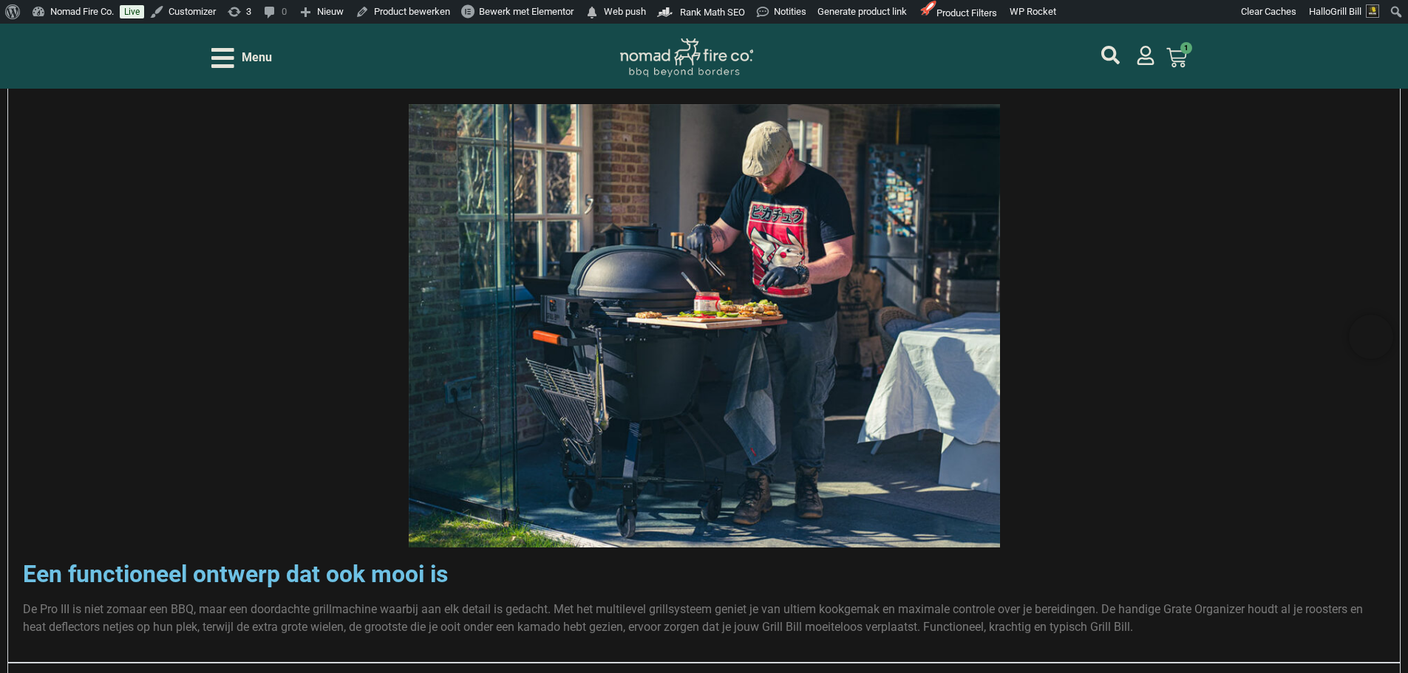
scroll to position [2592, 0]
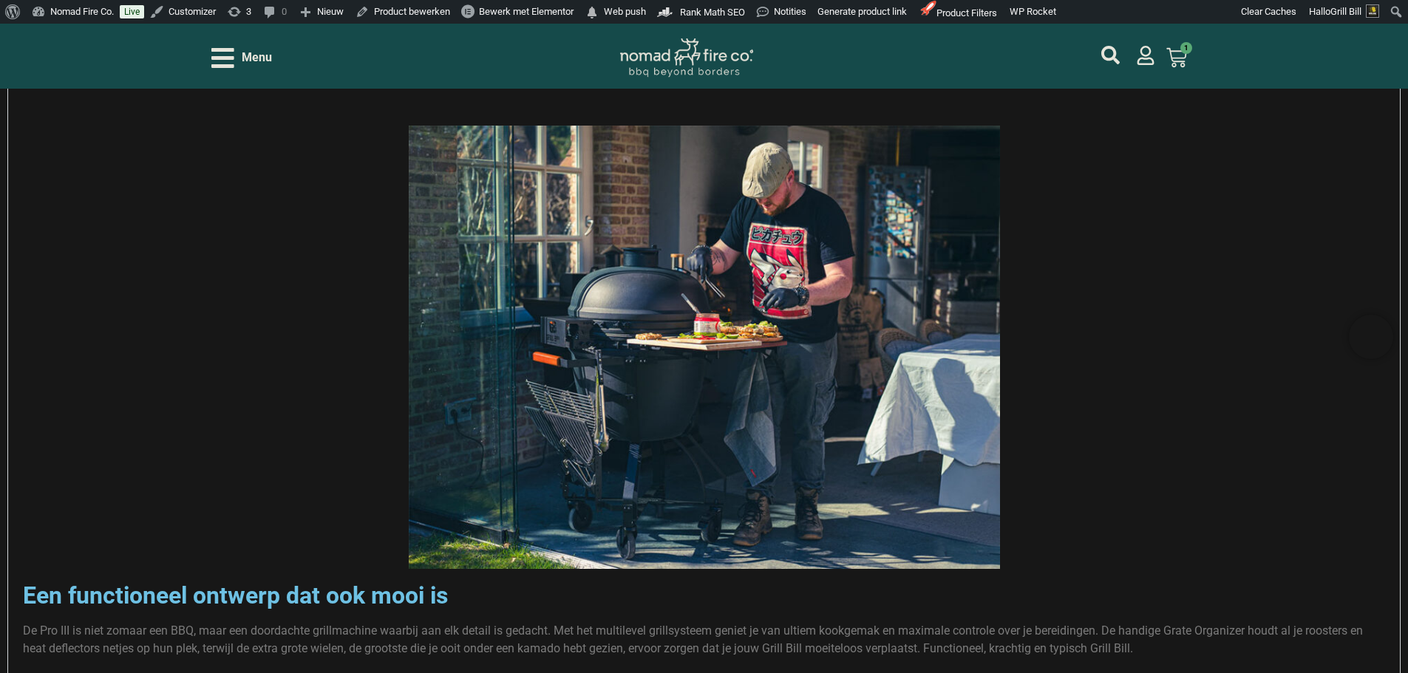
scroll to position [2740, 0]
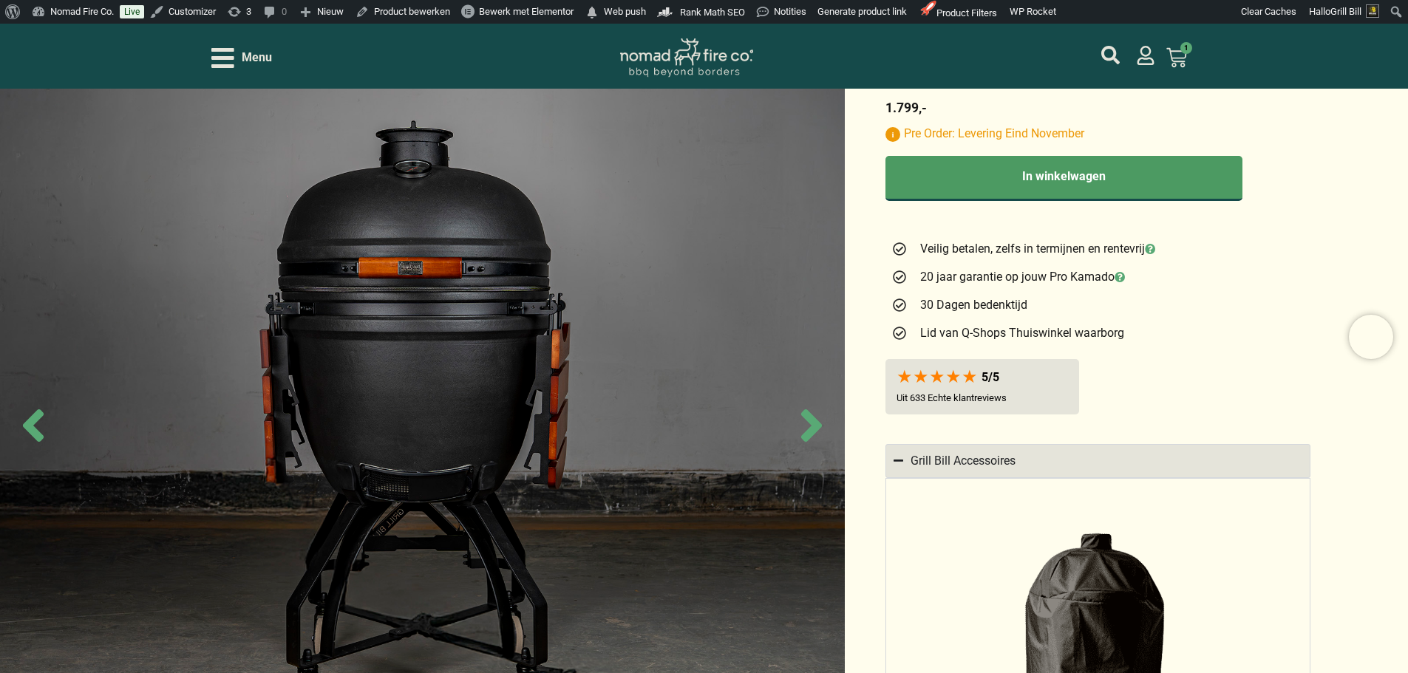
scroll to position [597, 0]
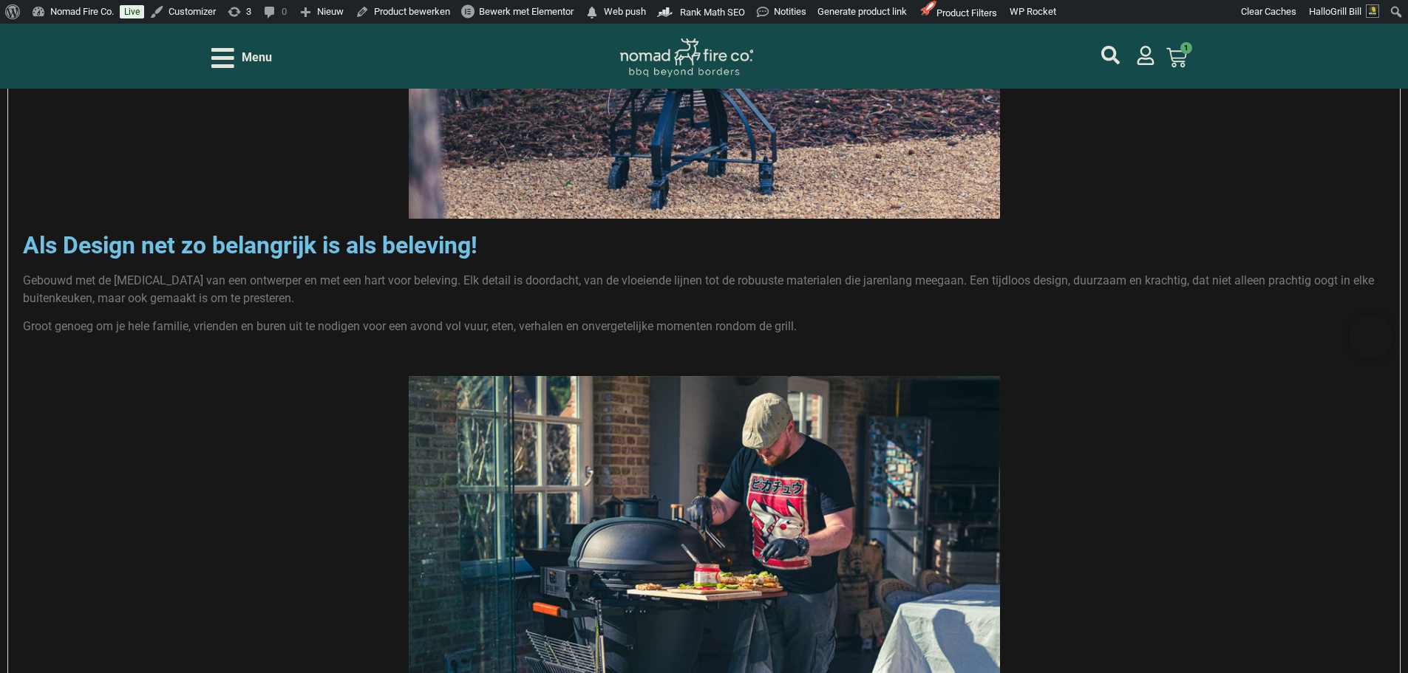
scroll to position [2445, 0]
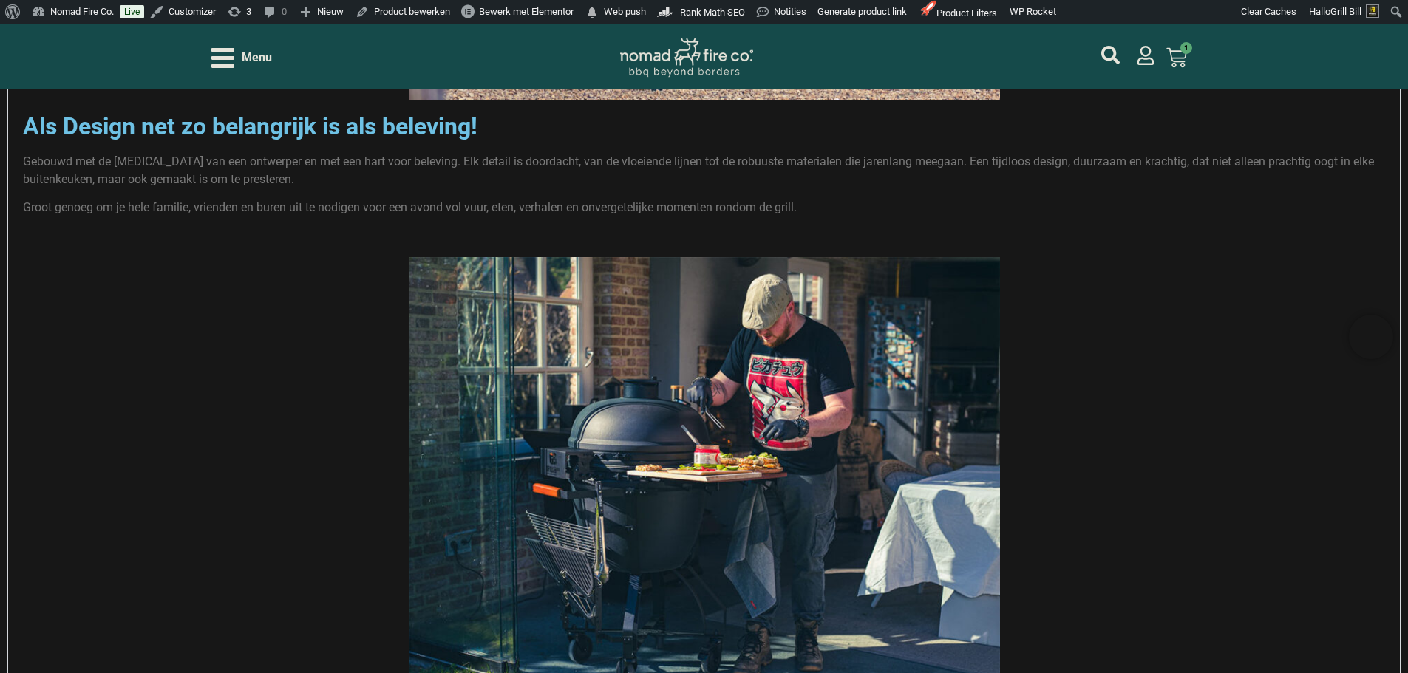
scroll to position [2513, 0]
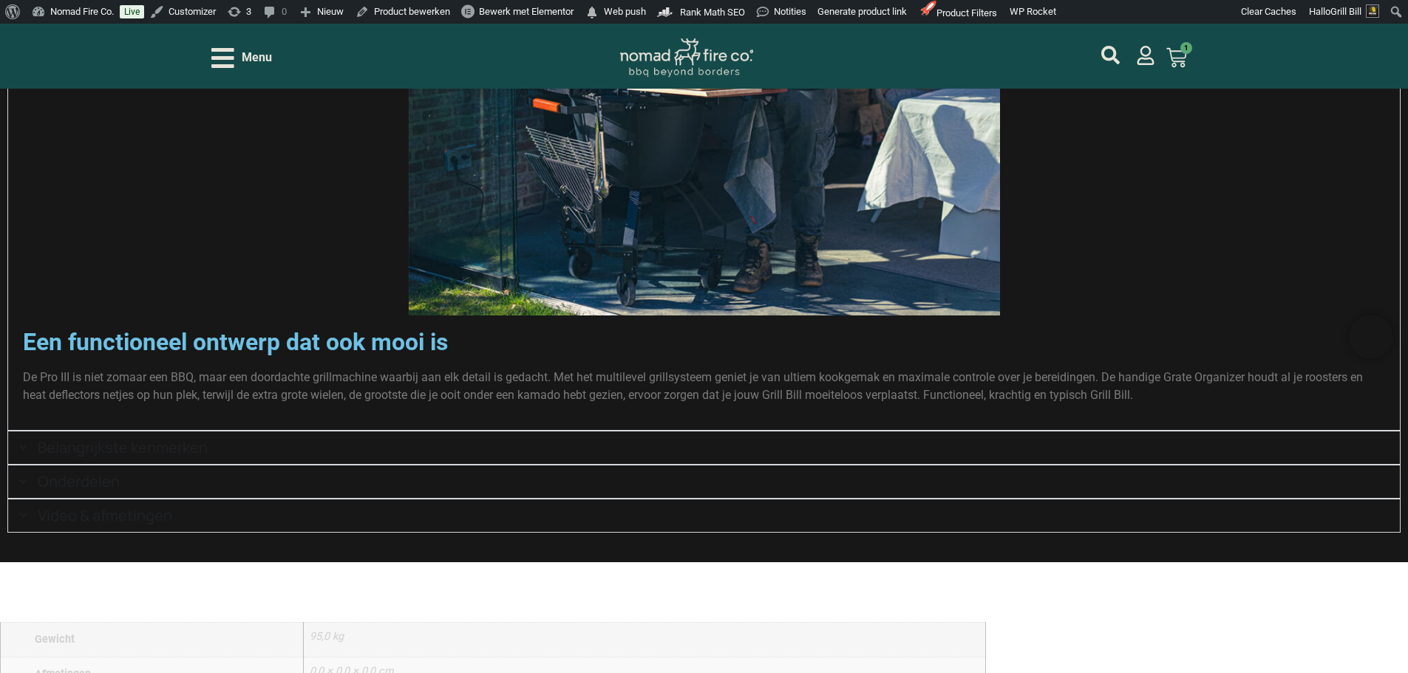
scroll to position [2878, 0]
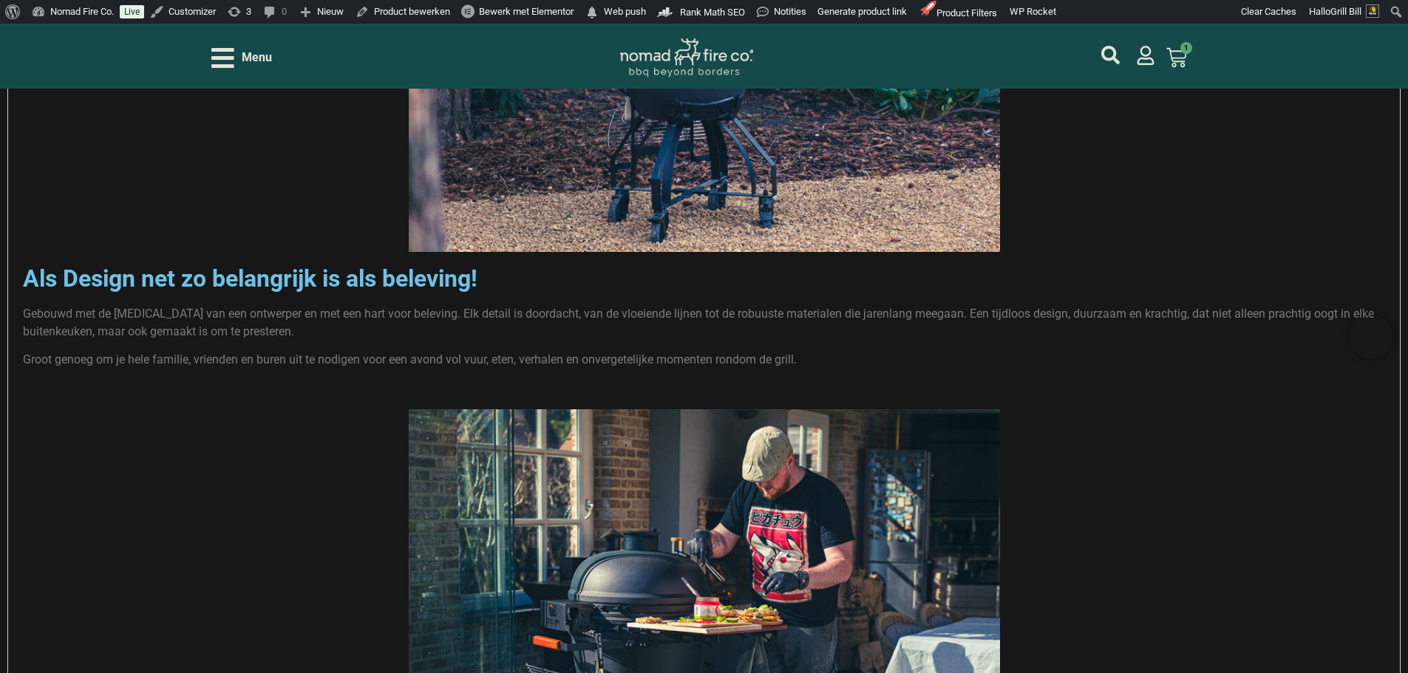
scroll to position [2281, 0]
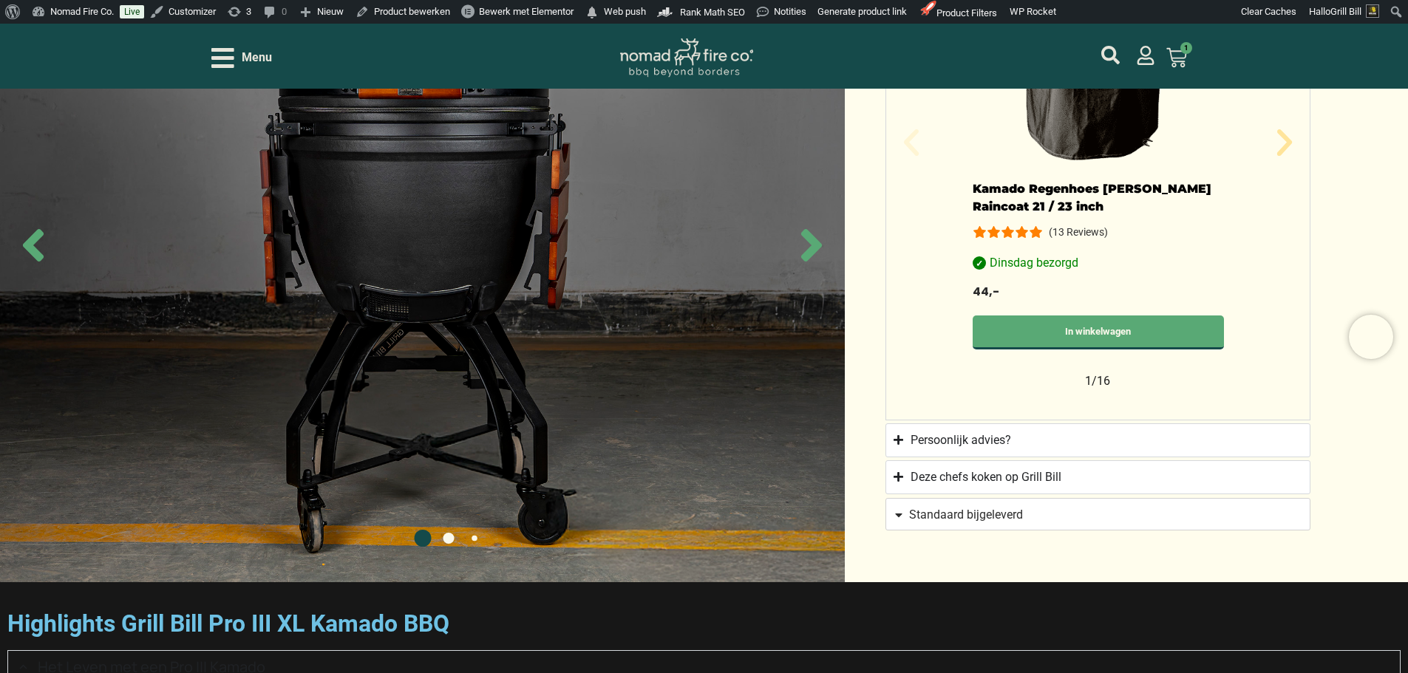
scroll to position [1321, 0]
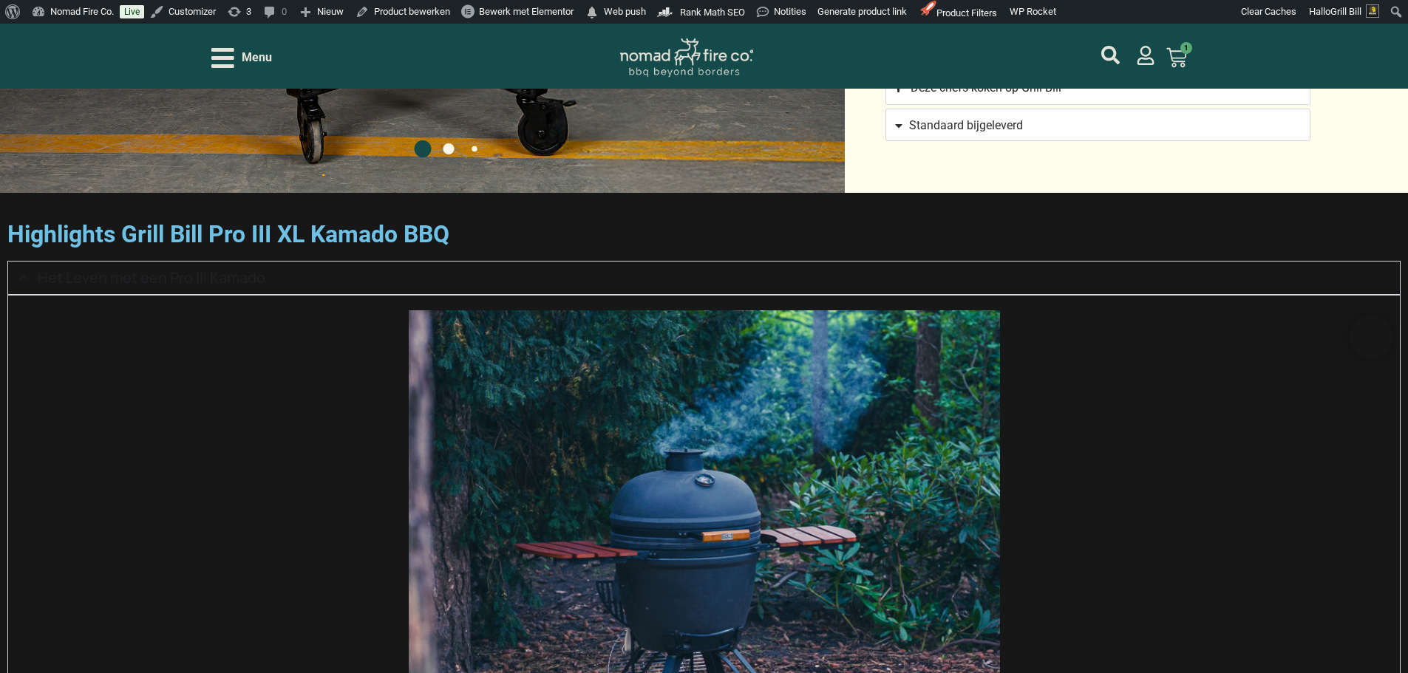
scroll to position [1833, 0]
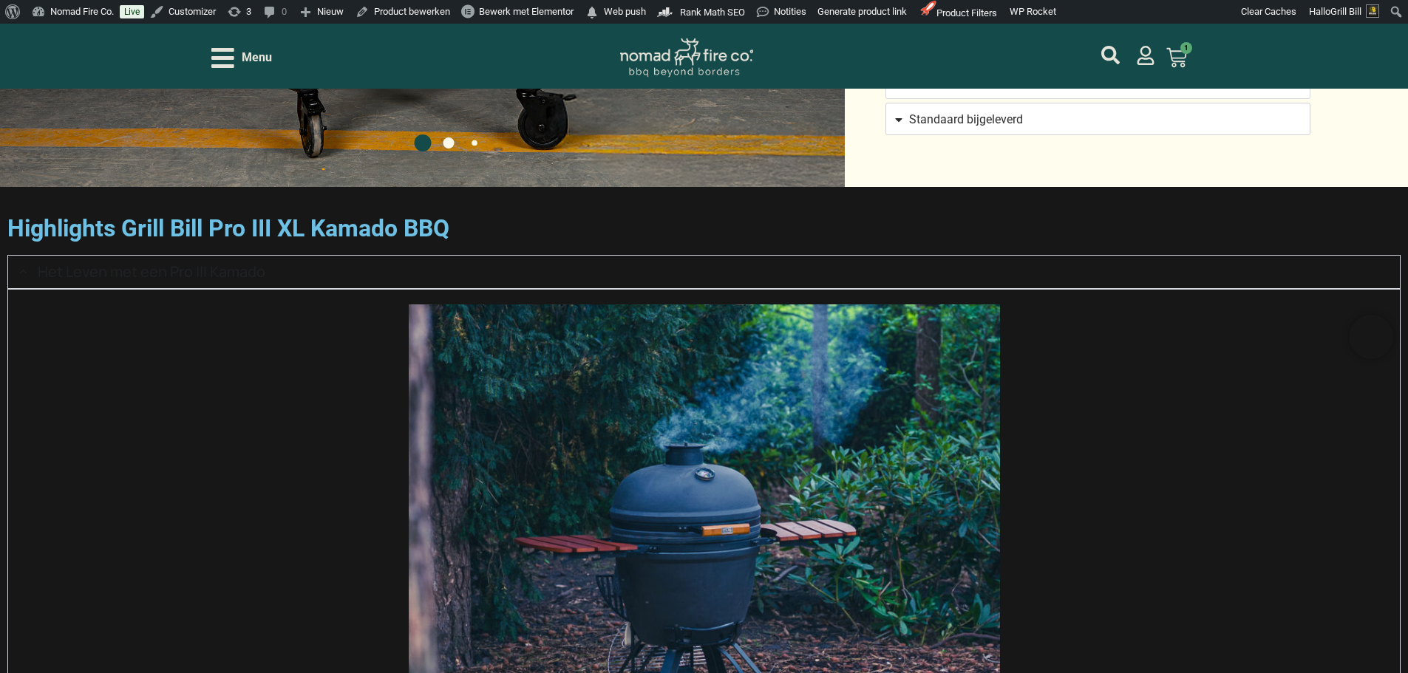
click at [265, 281] on h2 "Het Leven met een Pro III Kamado" at bounding box center [152, 272] width 228 height 18
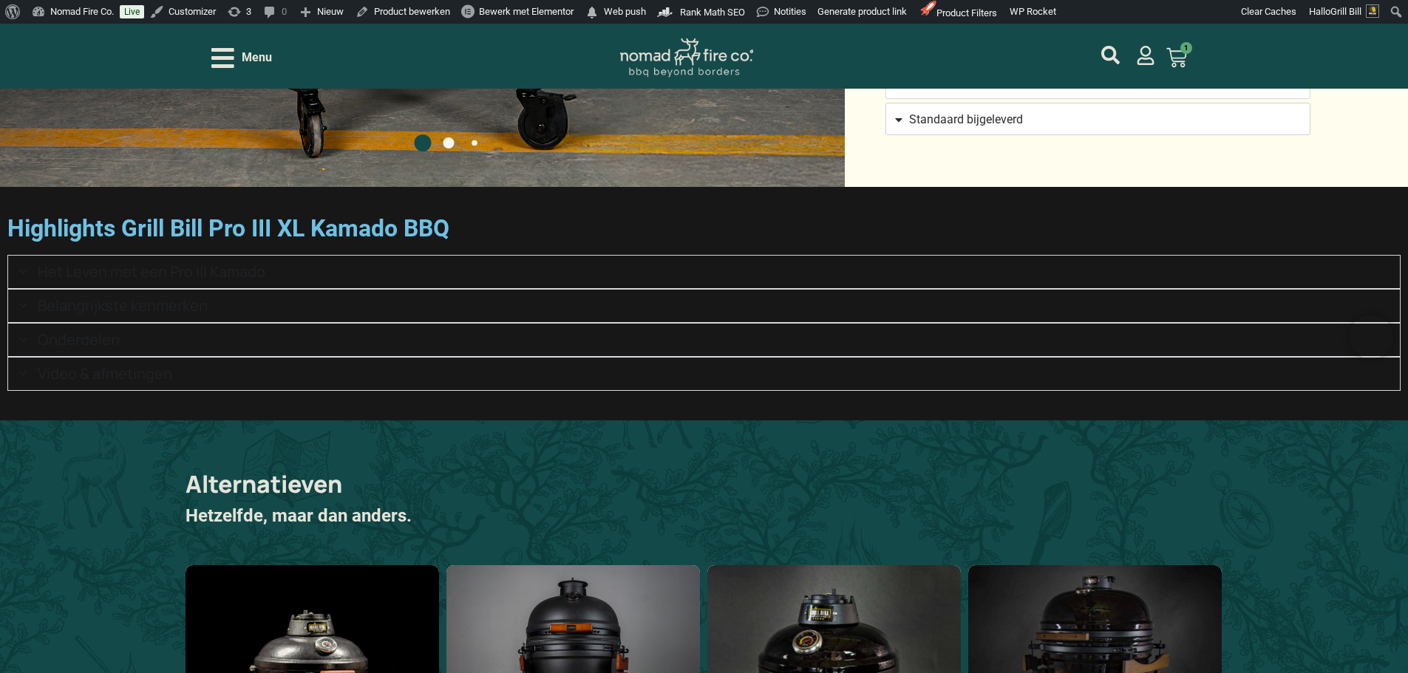
click at [265, 281] on h2 "Het Leven met een Pro III Kamado" at bounding box center [152, 272] width 228 height 18
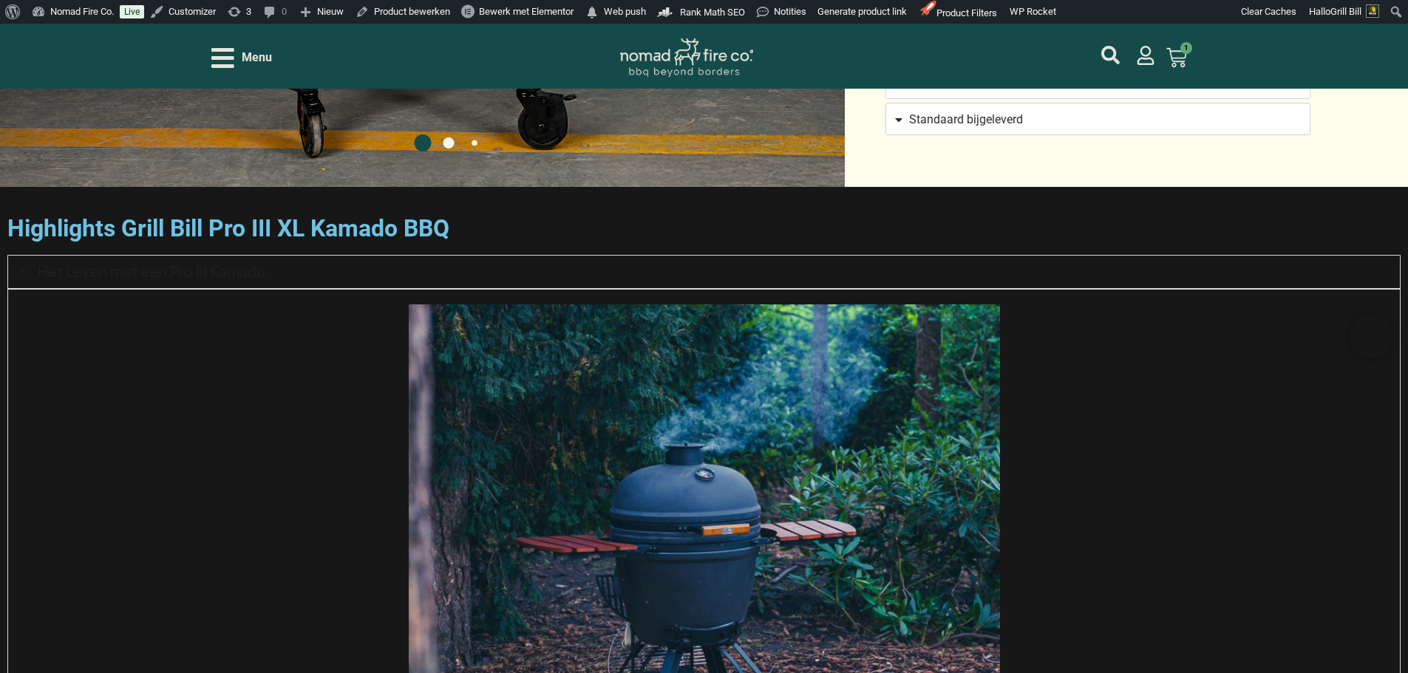
click at [265, 281] on h2 "Het Leven met een Pro III Kamado" at bounding box center [152, 272] width 228 height 18
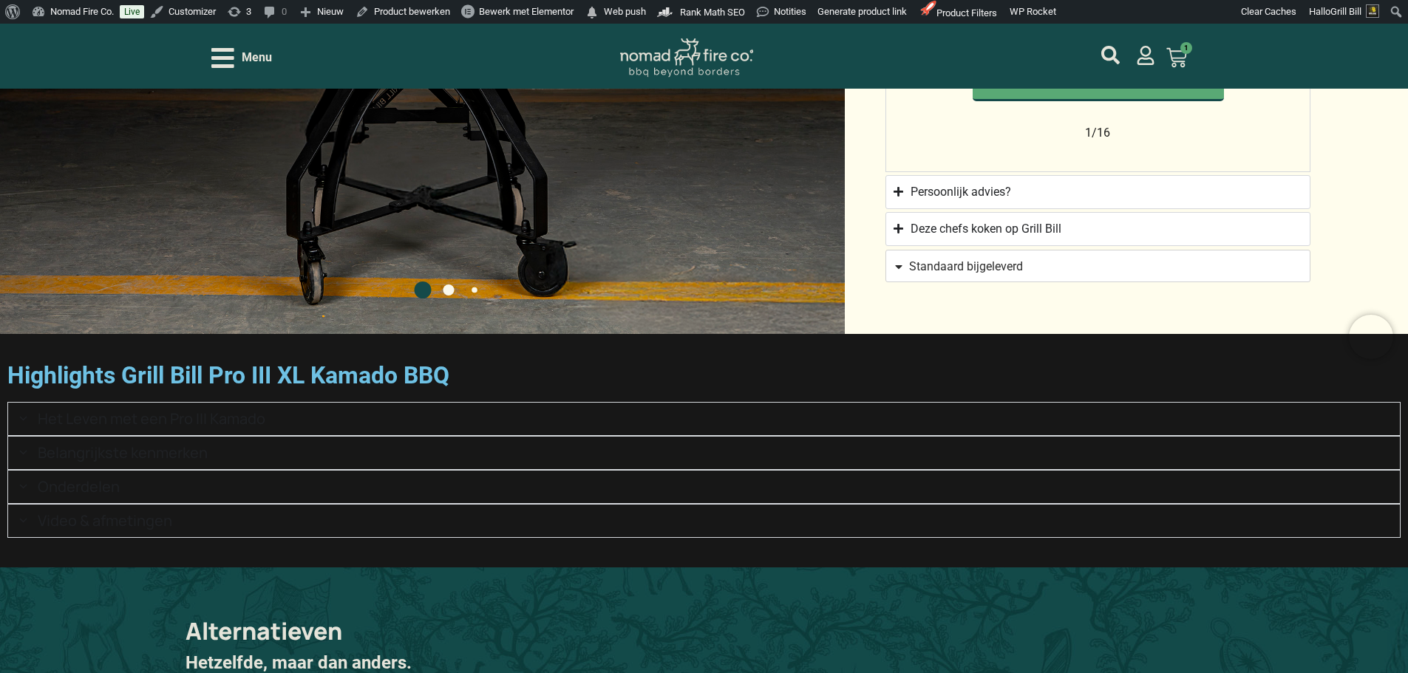
scroll to position [1685, 0]
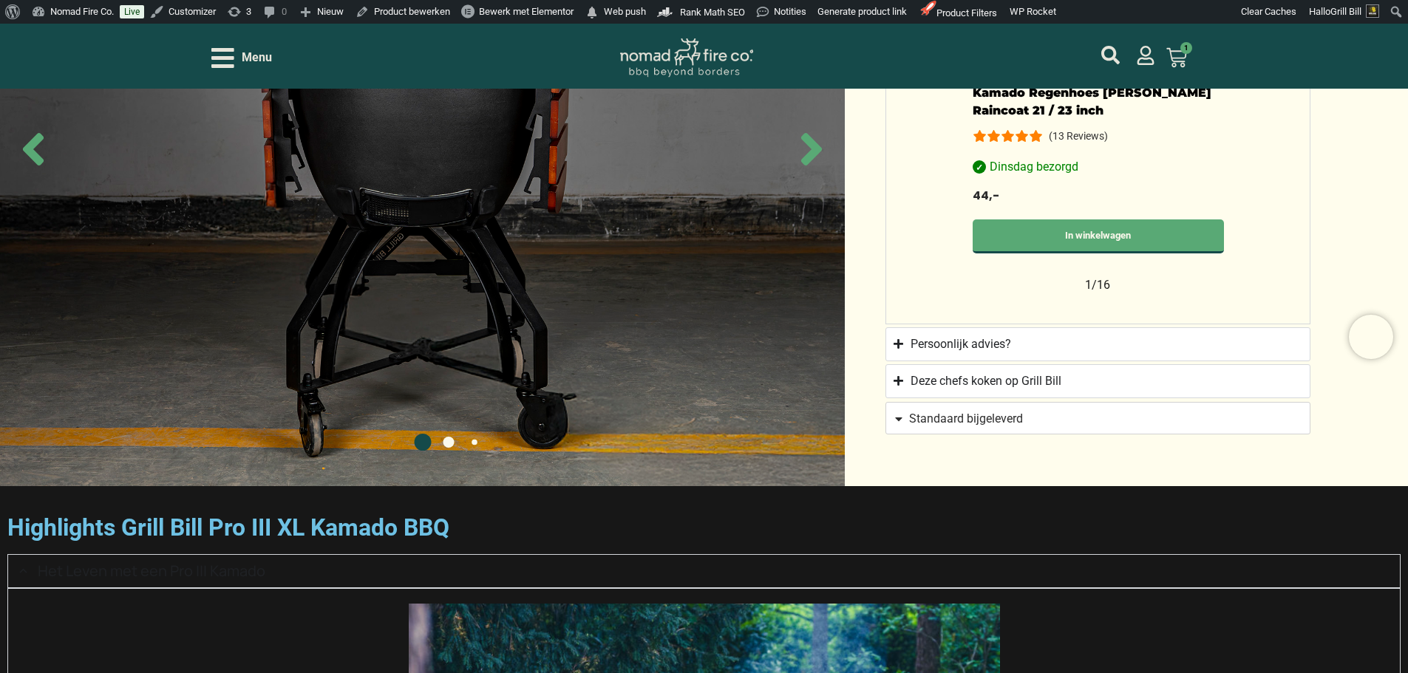
scroll to position [1532, 0]
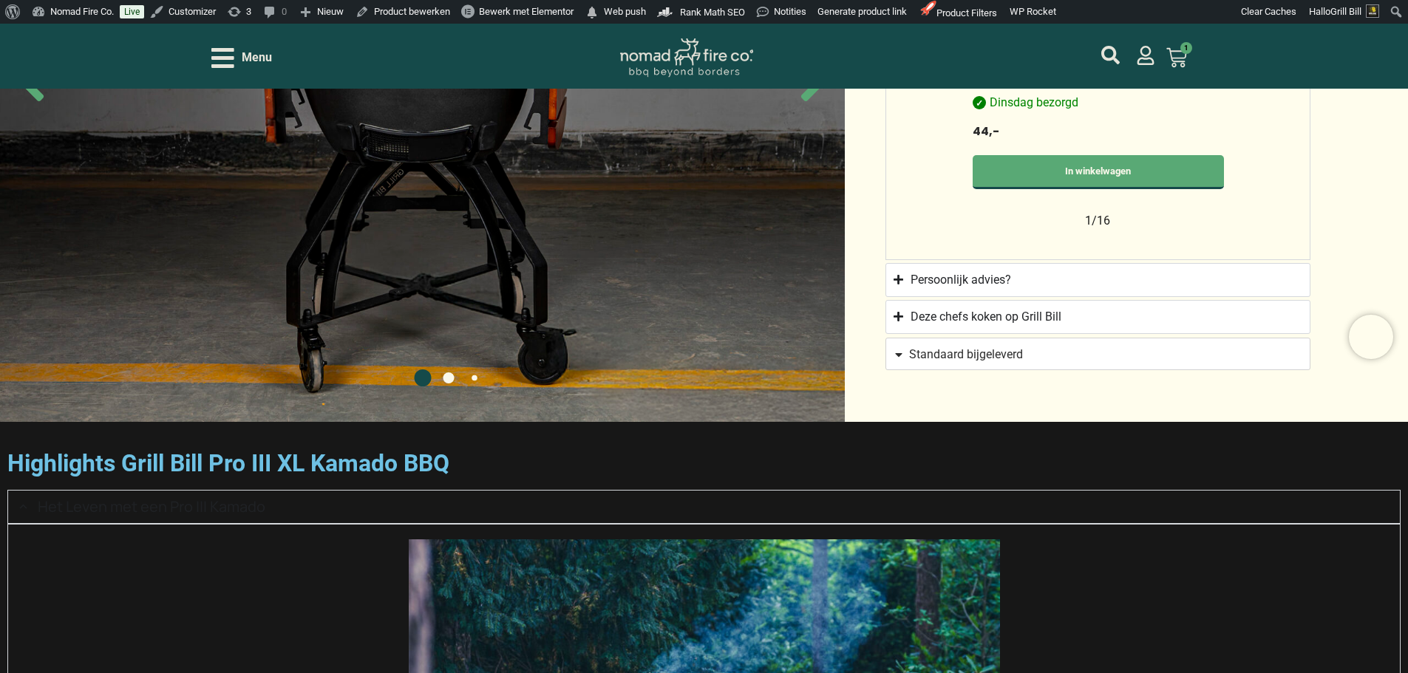
scroll to position [1601, 0]
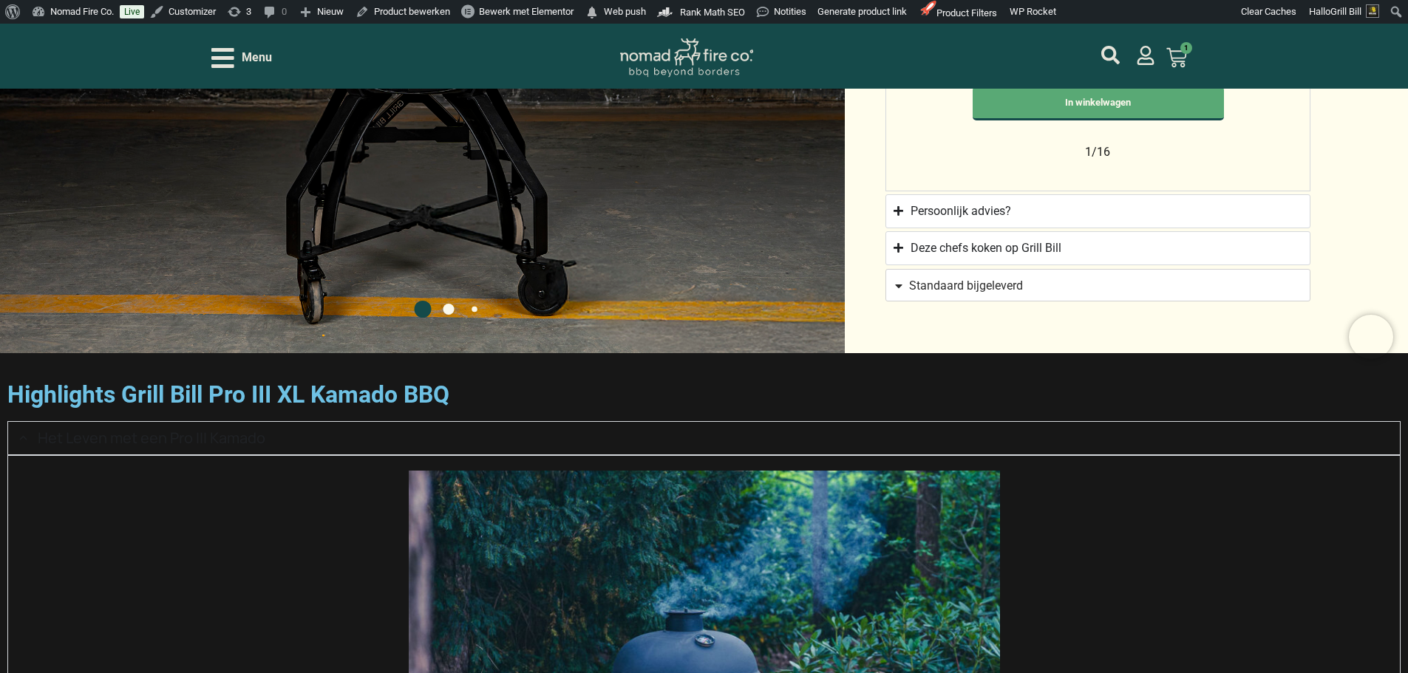
scroll to position [1669, 0]
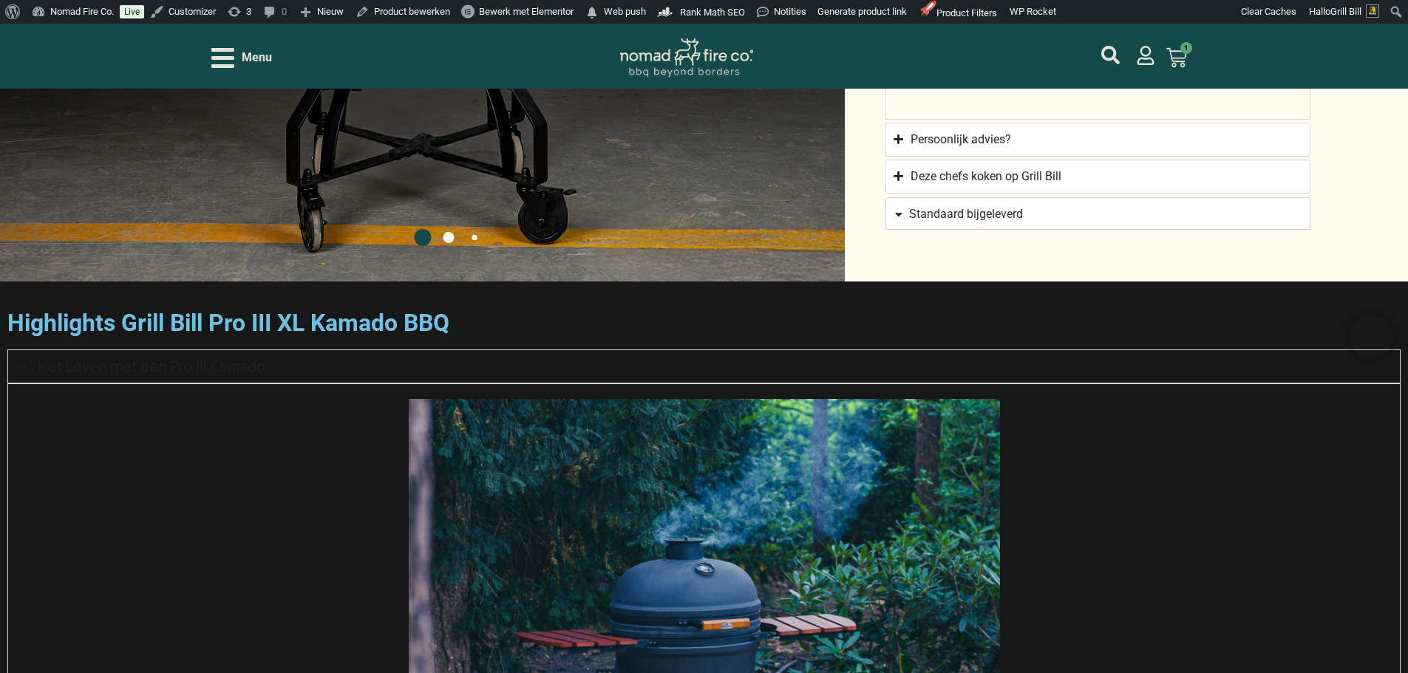
click at [266, 65] on span "Menu" at bounding box center [257, 58] width 30 height 18
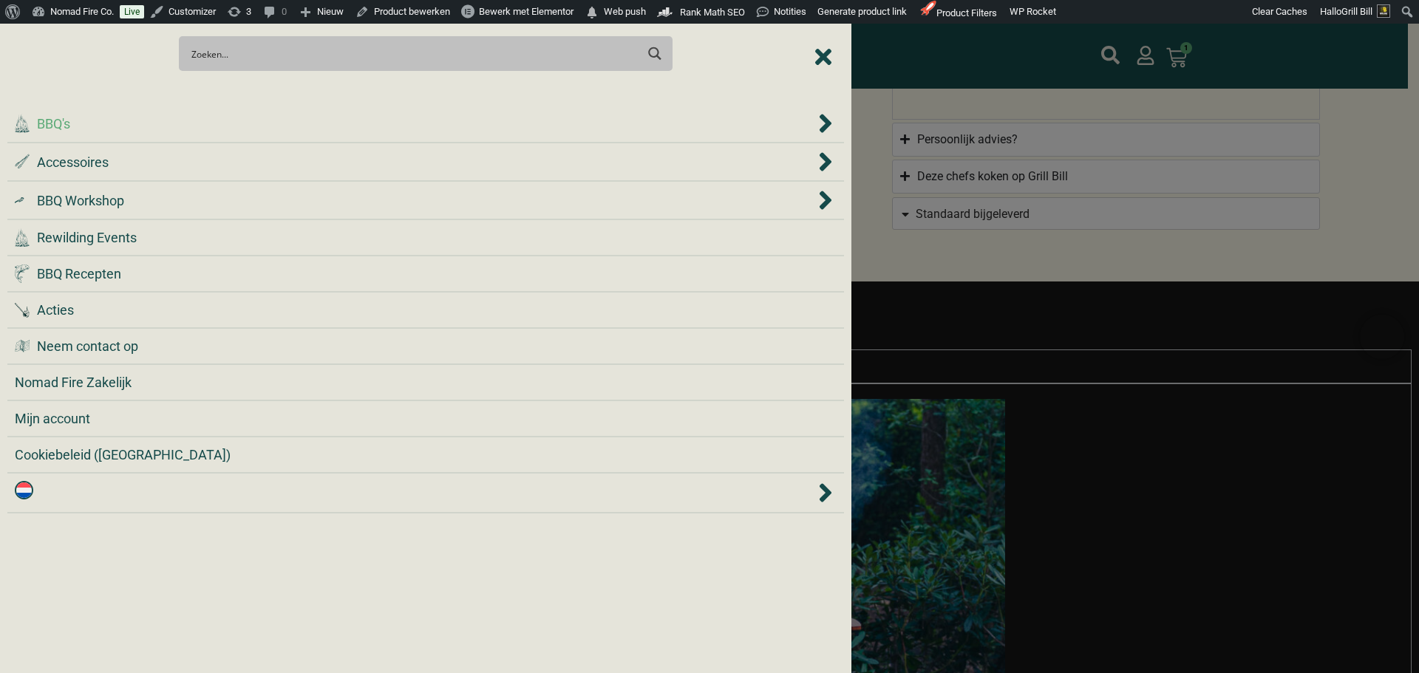
click at [210, 137] on li ".cls-1 { fill: #042e2c; } BBQ's" at bounding box center [425, 124] width 837 height 38
click at [215, 126] on div ".cls-1 { fill: #042e2c; } BBQ's" at bounding box center [415, 124] width 800 height 20
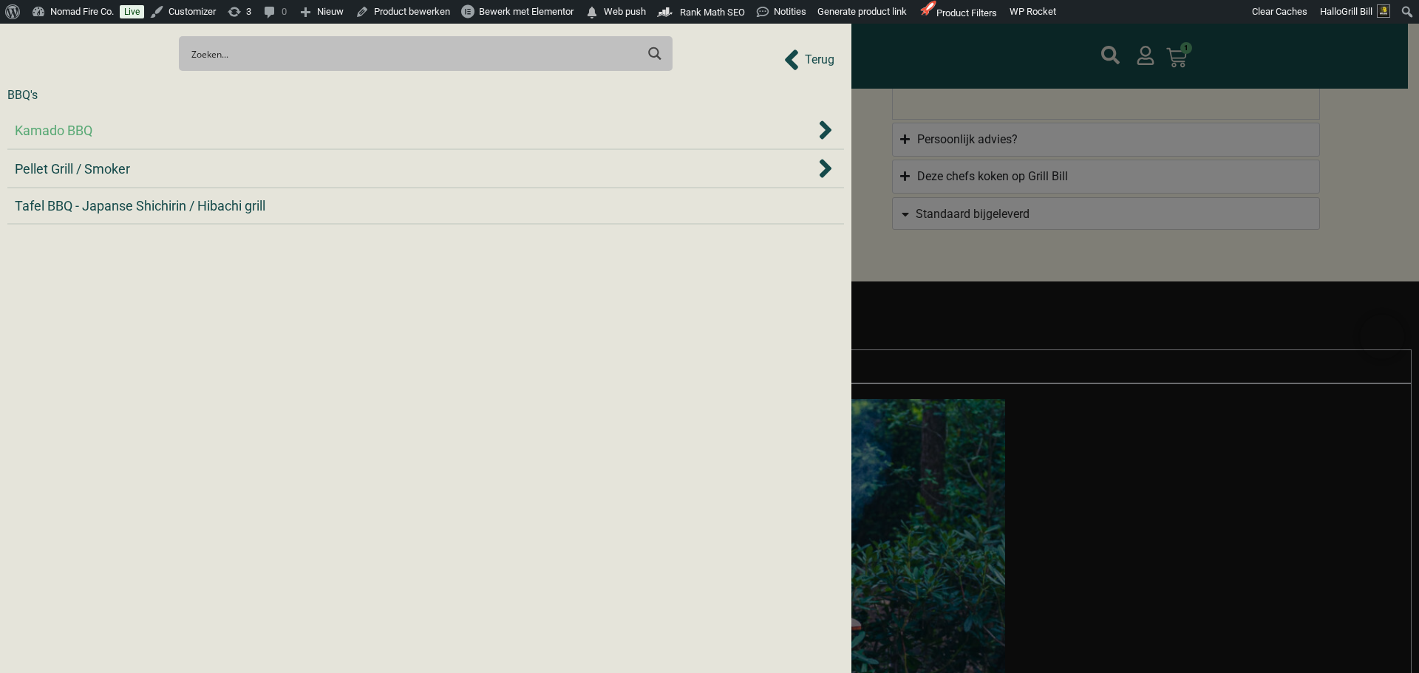
click at [217, 126] on div "Kamado BBQ" at bounding box center [415, 130] width 800 height 20
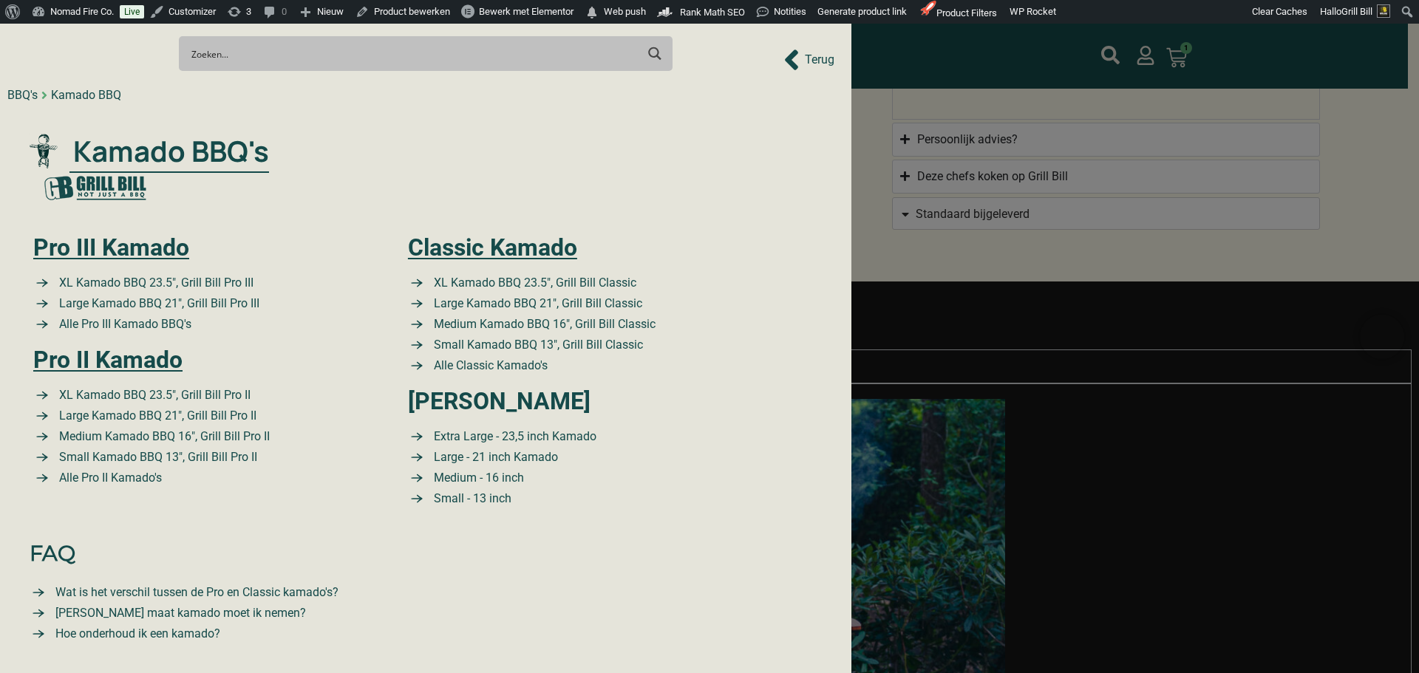
click at [1127, 292] on div at bounding box center [709, 336] width 1419 height 673
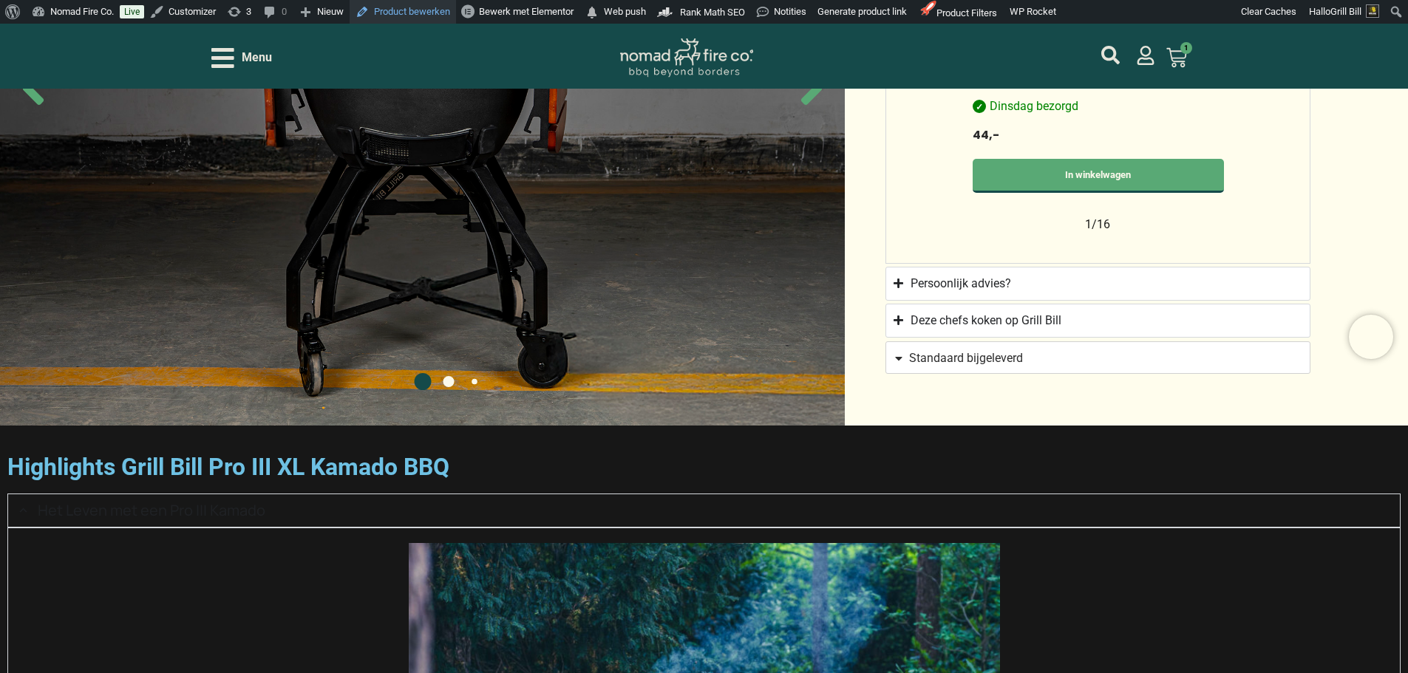
scroll to position [1590, 0]
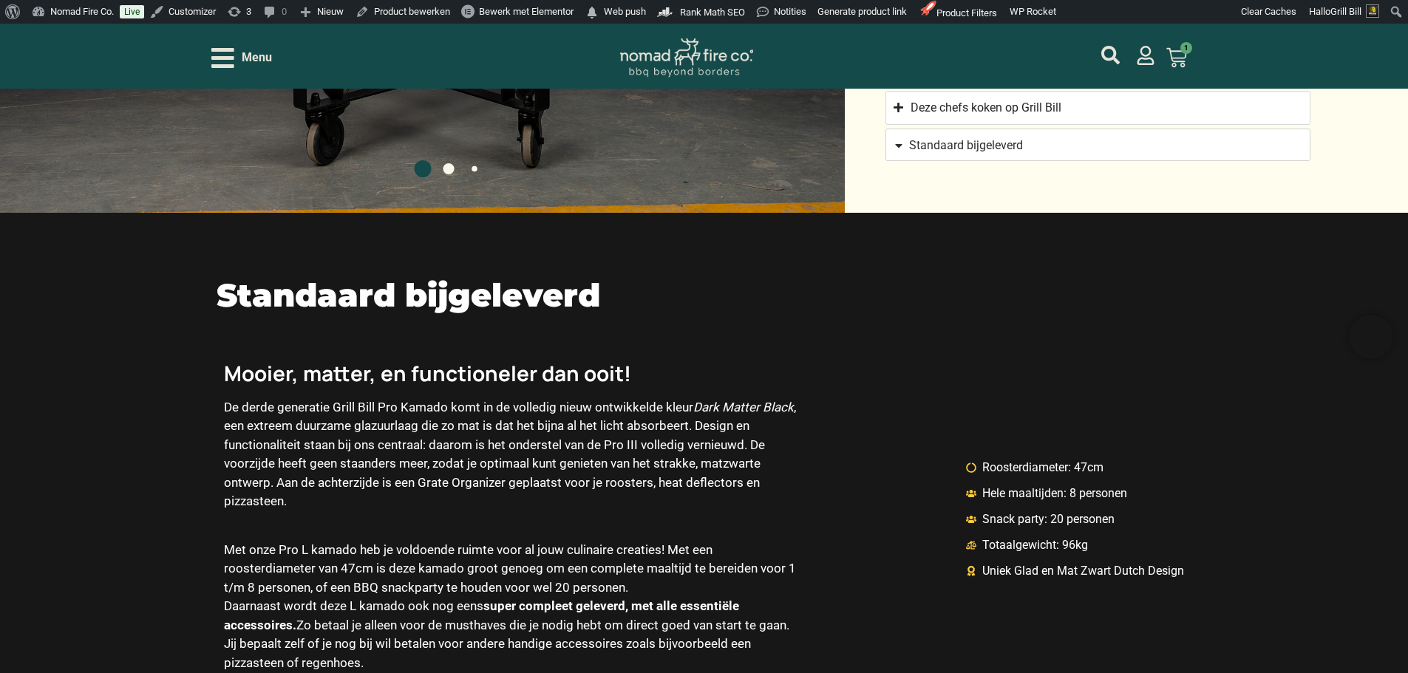
scroll to position [1700, 0]
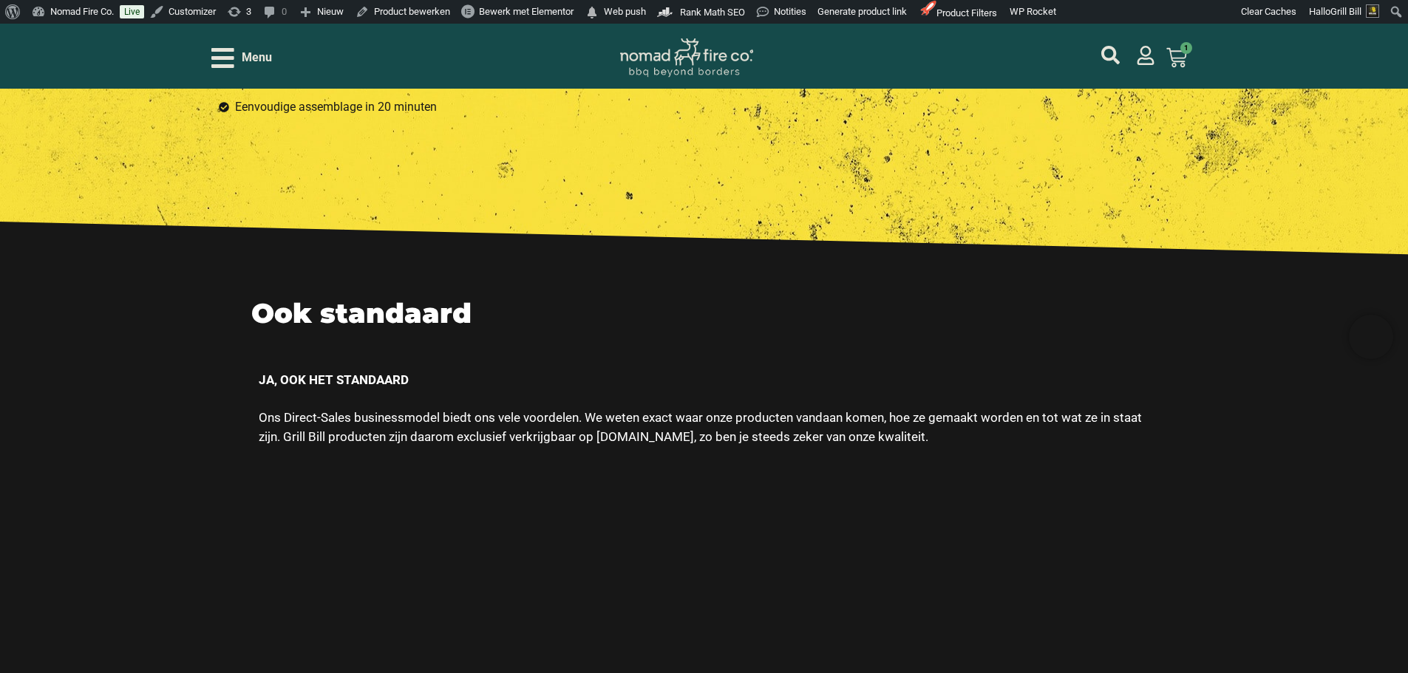
scroll to position [5020, 0]
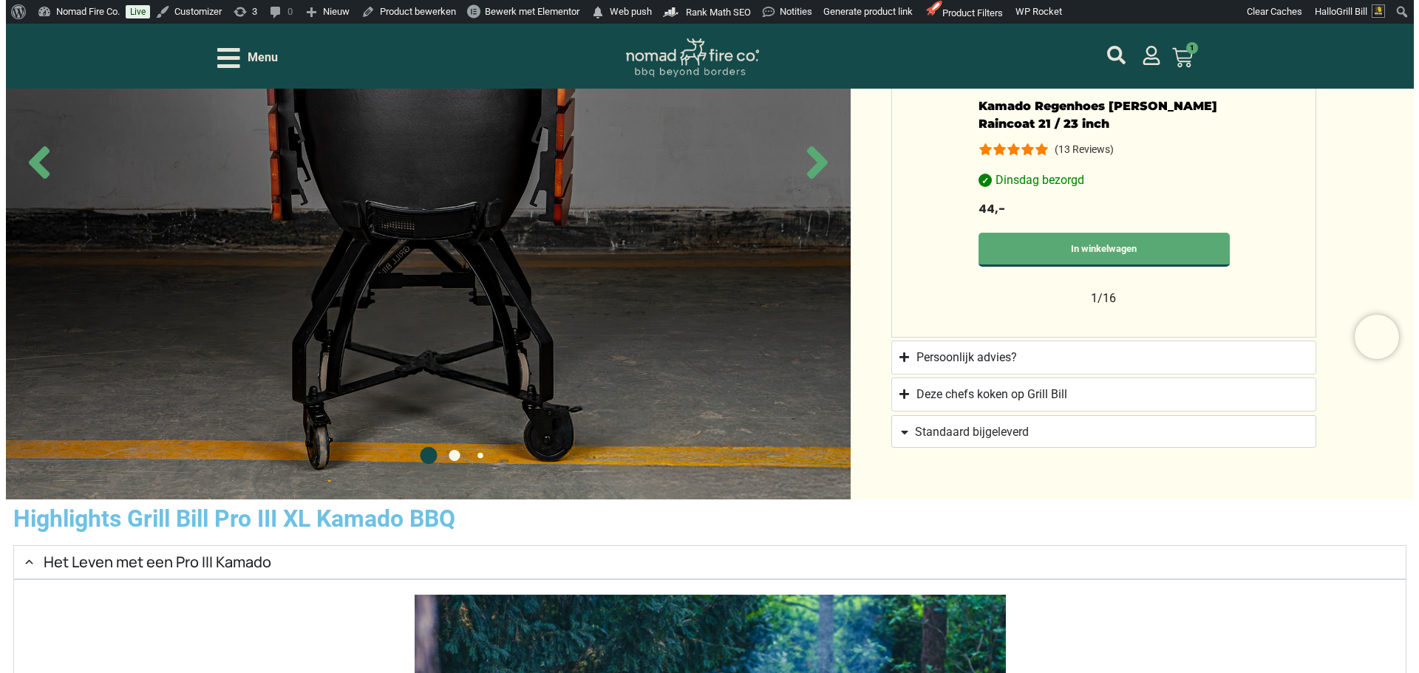
scroll to position [1508, 0]
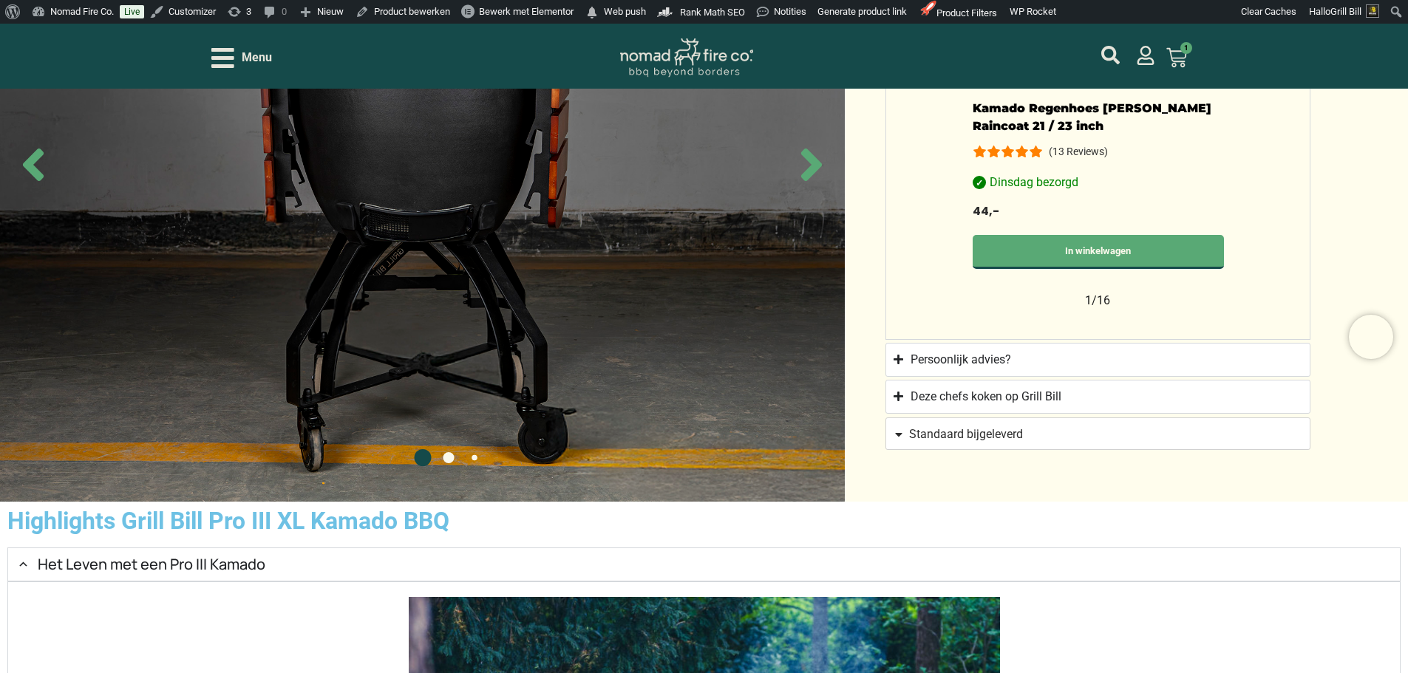
click at [259, 67] on span "Menu" at bounding box center [257, 58] width 30 height 18
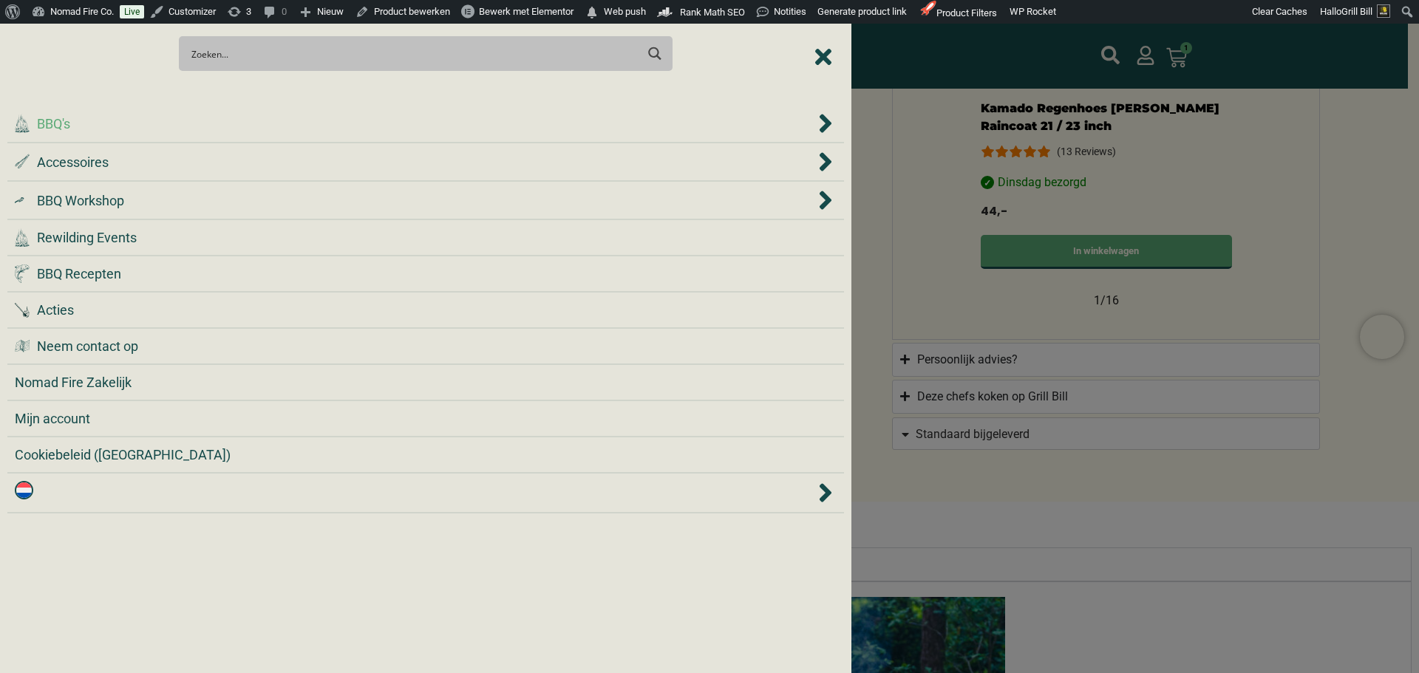
click at [277, 119] on div ".cls-1 { fill: #042e2c; } BBQ's" at bounding box center [415, 124] width 800 height 20
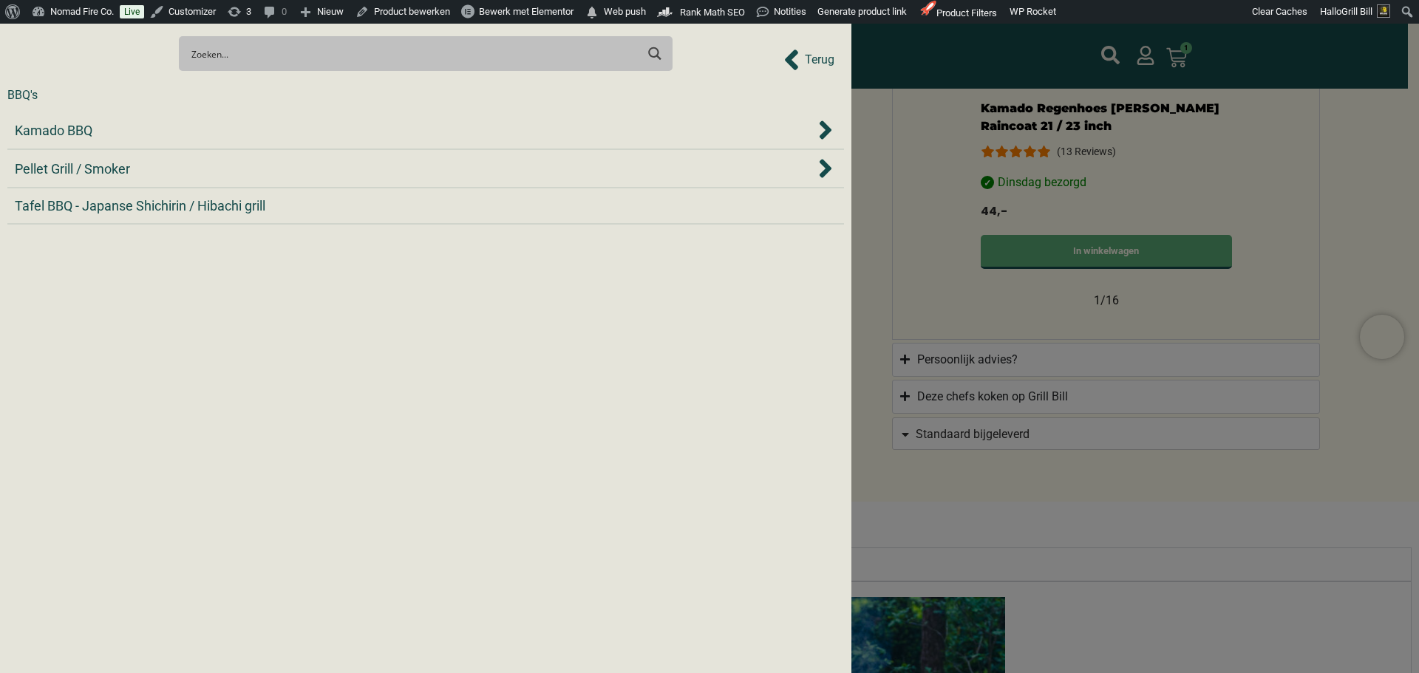
click at [276, 119] on div "Kamado BBQ" at bounding box center [426, 130] width 822 height 22
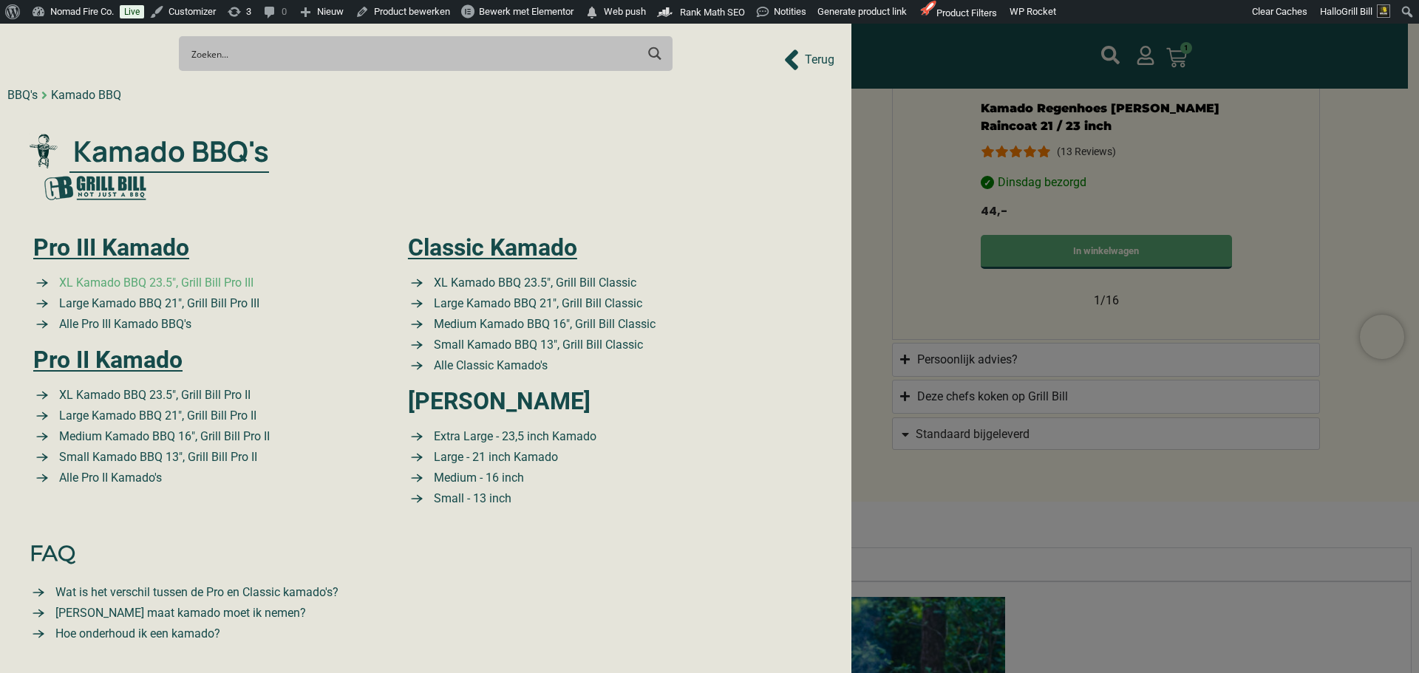
click at [197, 288] on span "XL Kamado BBQ 23.5″, Grill Bill Pro III" at bounding box center [154, 283] width 198 height 18
click at [211, 312] on span "Large Kamado BBQ 21″, Grill Bill Pro III" at bounding box center [157, 304] width 204 height 18
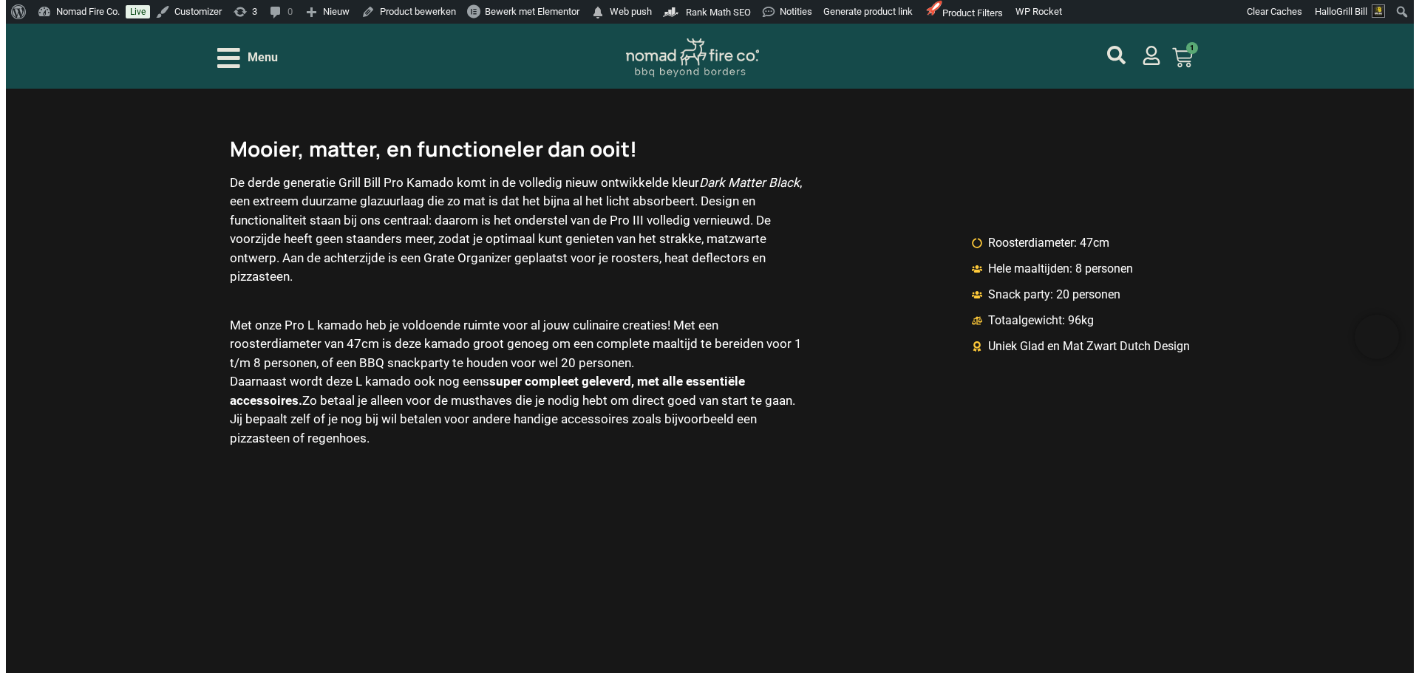
scroll to position [1998, 0]
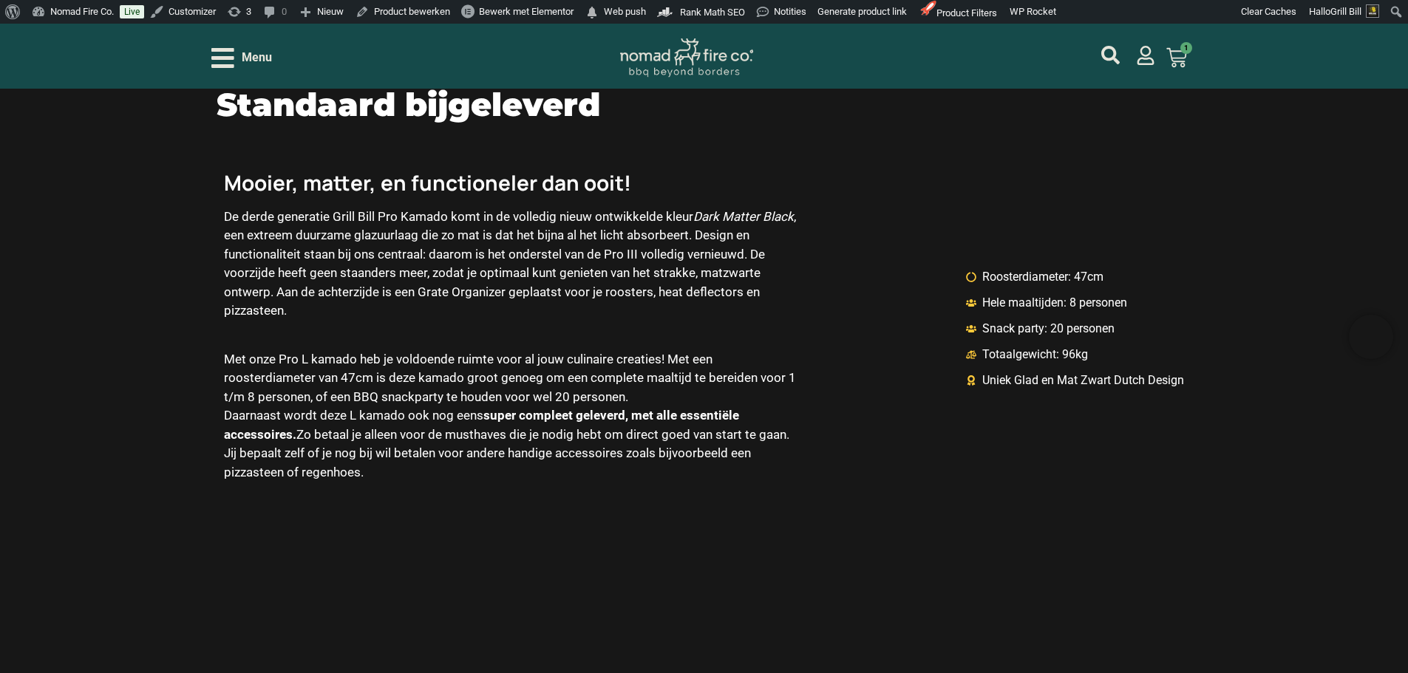
click at [259, 72] on div "Menu XL Kamado BBQ 23.5", Grill Bill Pro III Pre Order: Levering Eind November …" at bounding box center [704, 56] width 986 height 65
click at [262, 56] on span "Menu" at bounding box center [257, 58] width 30 height 18
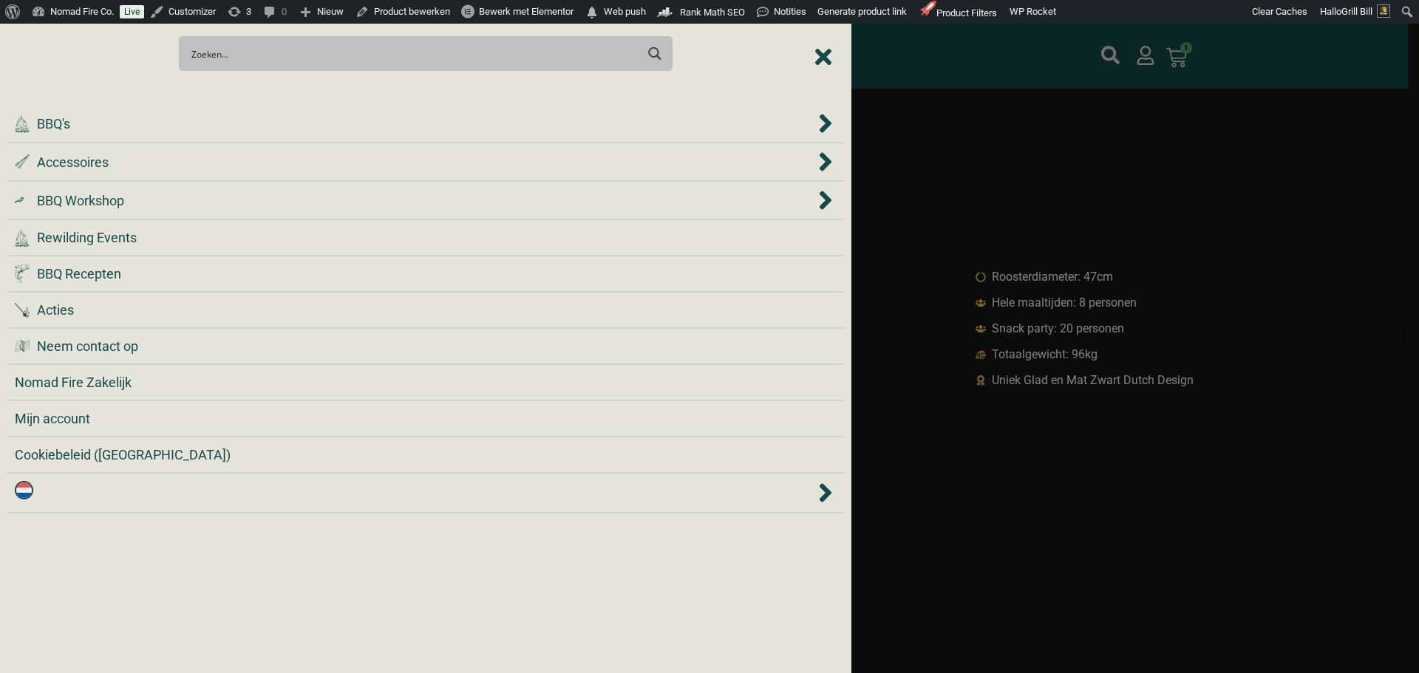
click at [282, 126] on div ".cls-1 { fill: #042e2c; } BBQ's" at bounding box center [415, 124] width 800 height 20
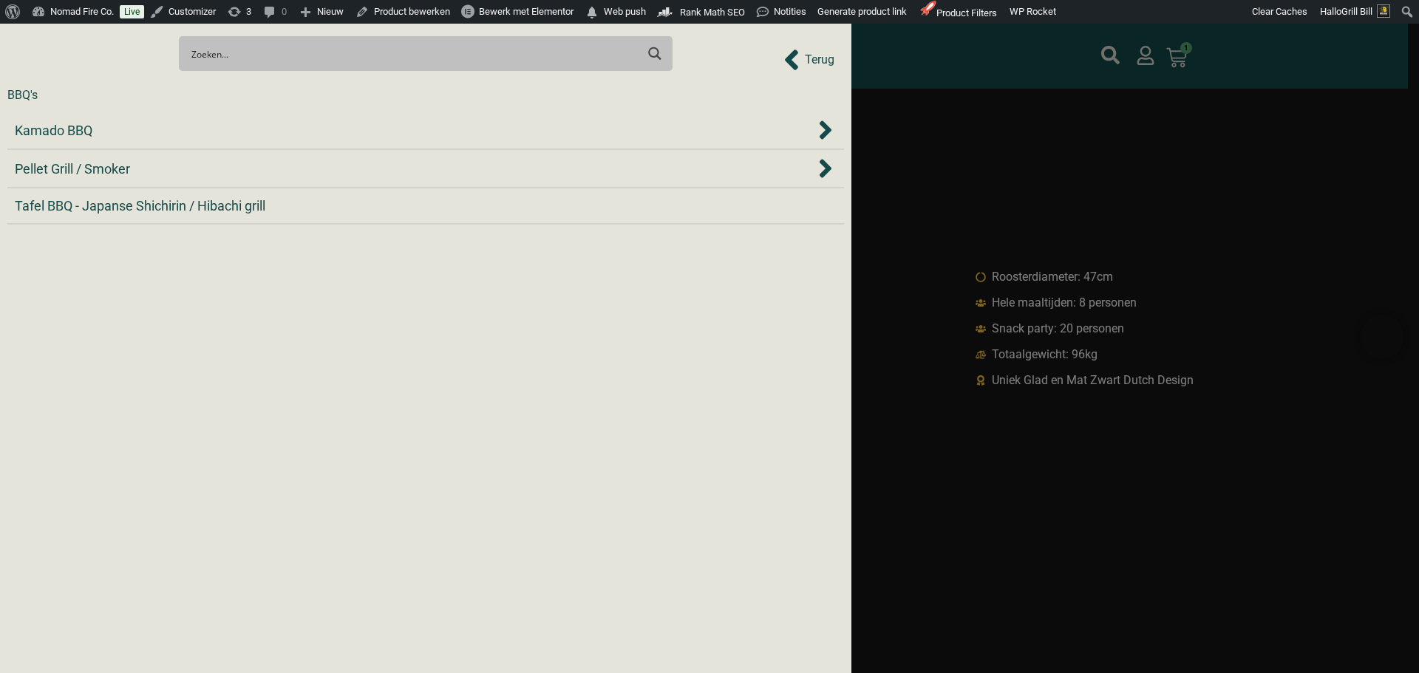
click at [282, 126] on div "Kamado BBQ" at bounding box center [415, 130] width 800 height 20
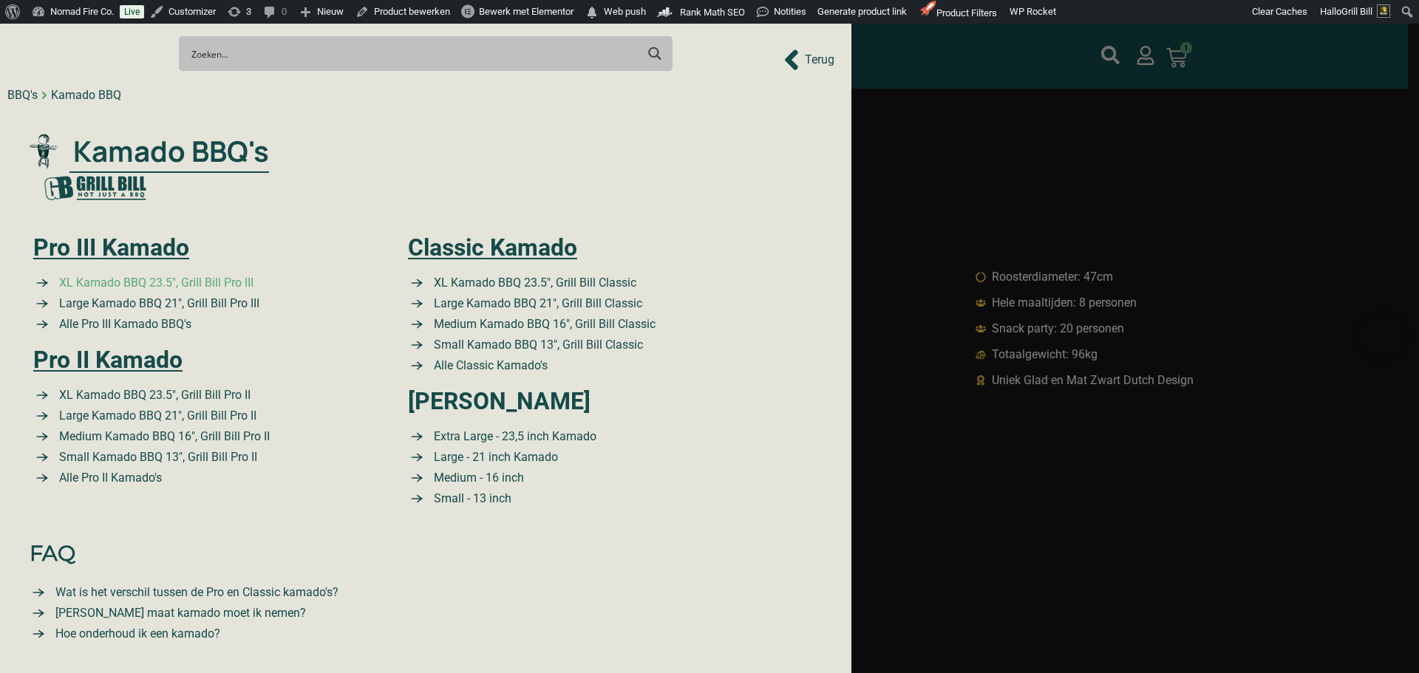
click at [244, 282] on span "XL Kamado BBQ 23.5″, Grill Bill Pro III" at bounding box center [154, 283] width 198 height 18
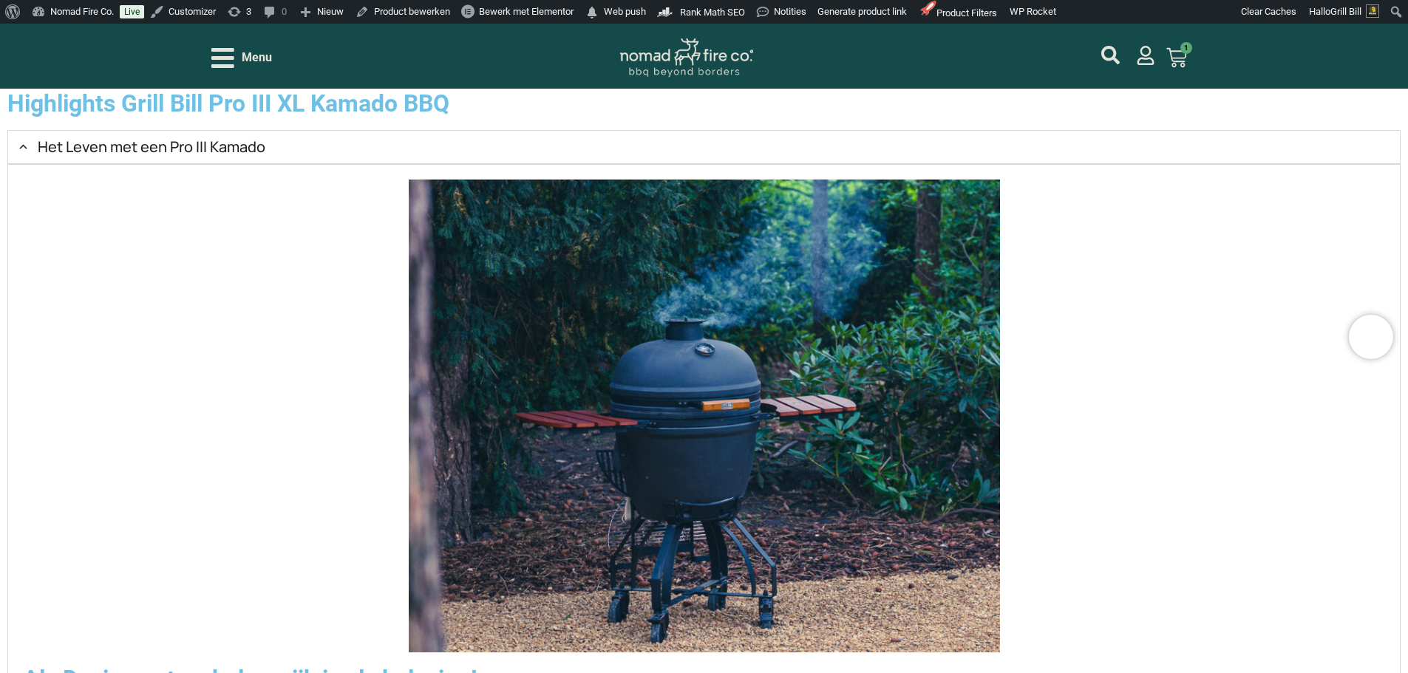
scroll to position [2069, 0]
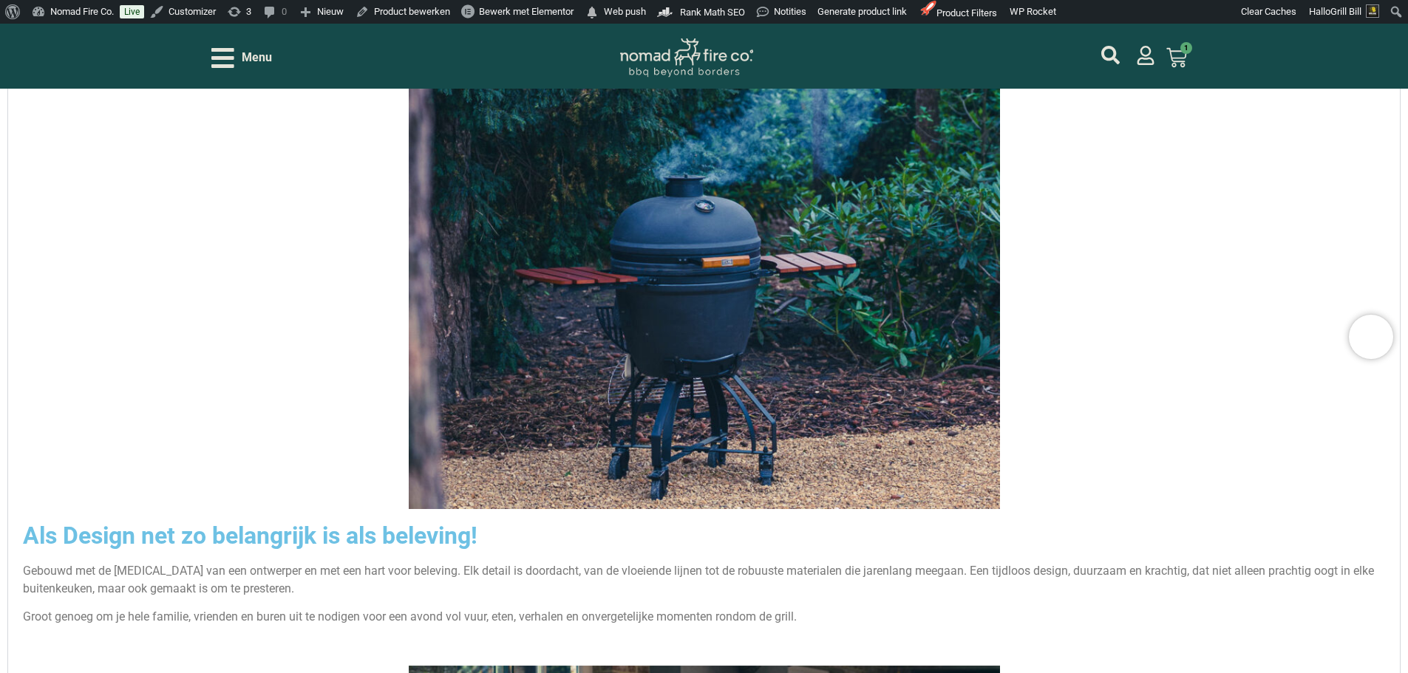
click at [556, 369] on img "Accordion. Open links with Enter or Space, close with Escape, and navigate with…" at bounding box center [704, 272] width 591 height 473
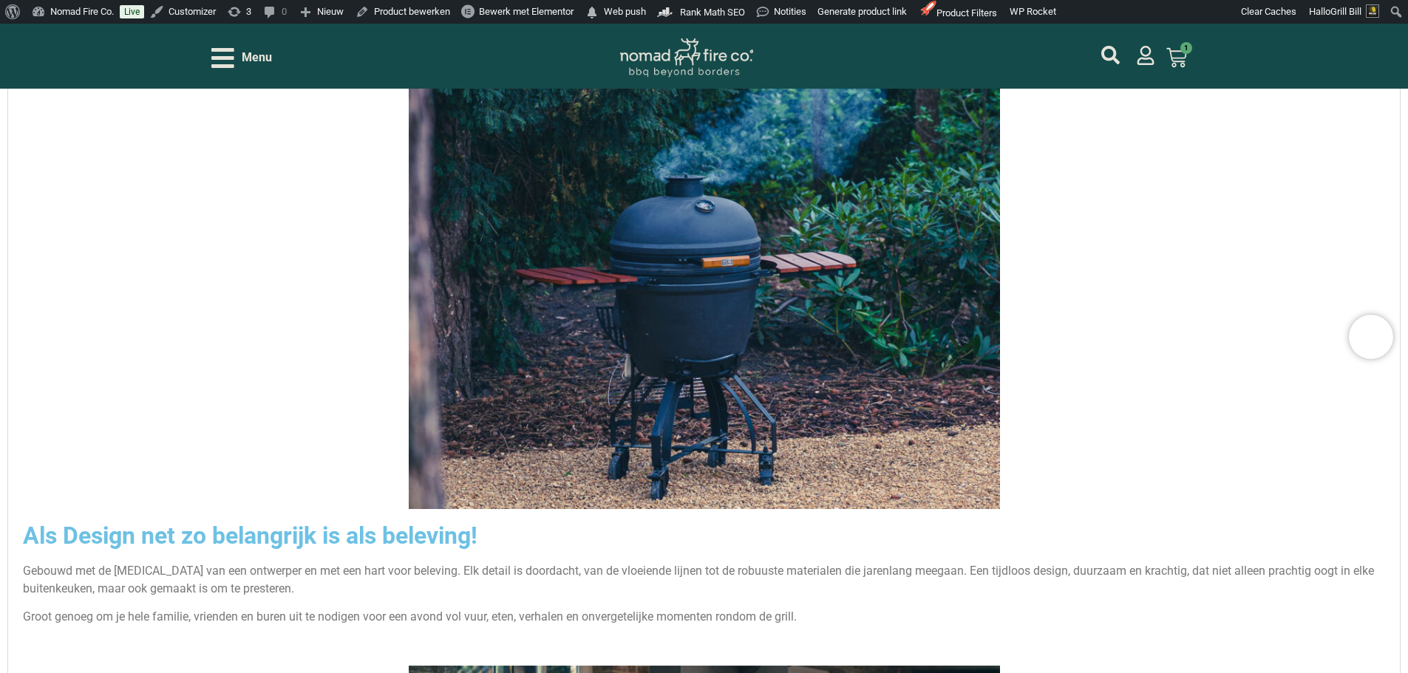
click at [556, 369] on img "Accordion. Open links with Enter or Space, close with Escape, and navigate with…" at bounding box center [704, 272] width 591 height 473
click at [555, 369] on img "Accordion. Open links with Enter or Space, close with Escape, and navigate with…" at bounding box center [704, 272] width 591 height 473
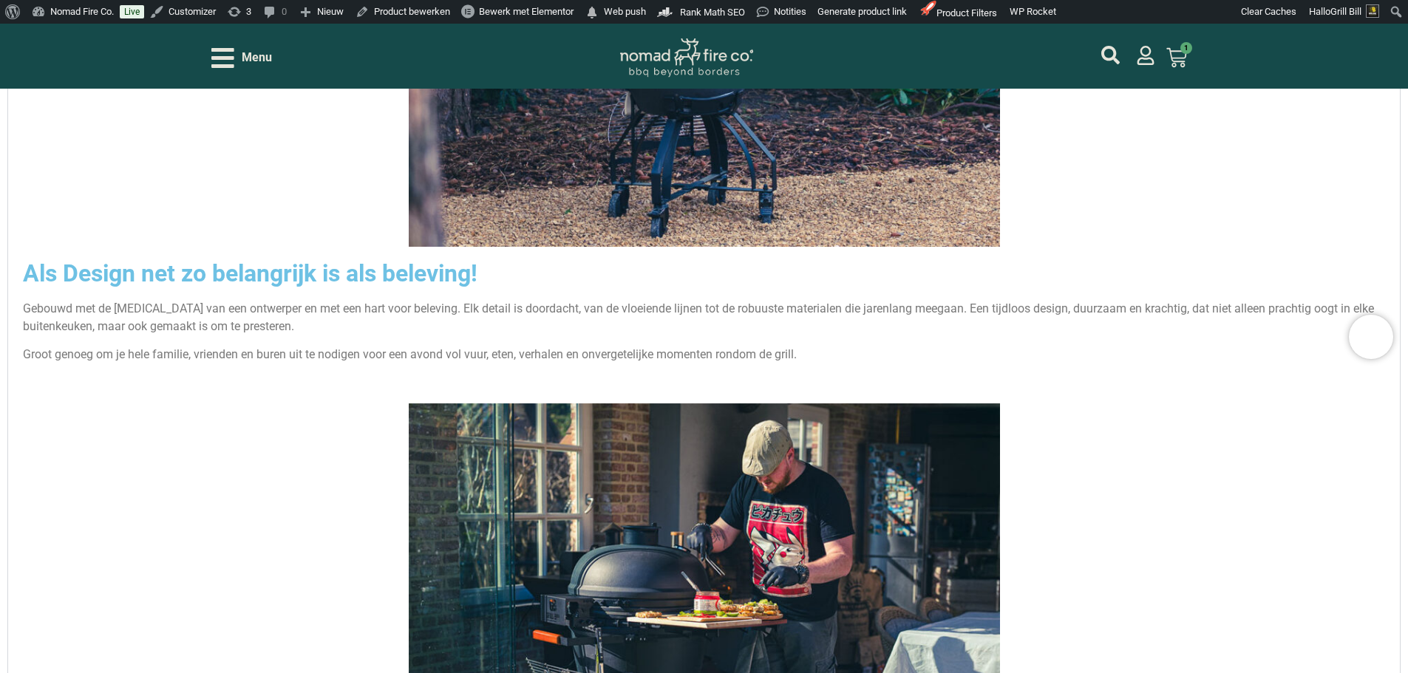
scroll to position [2365, 0]
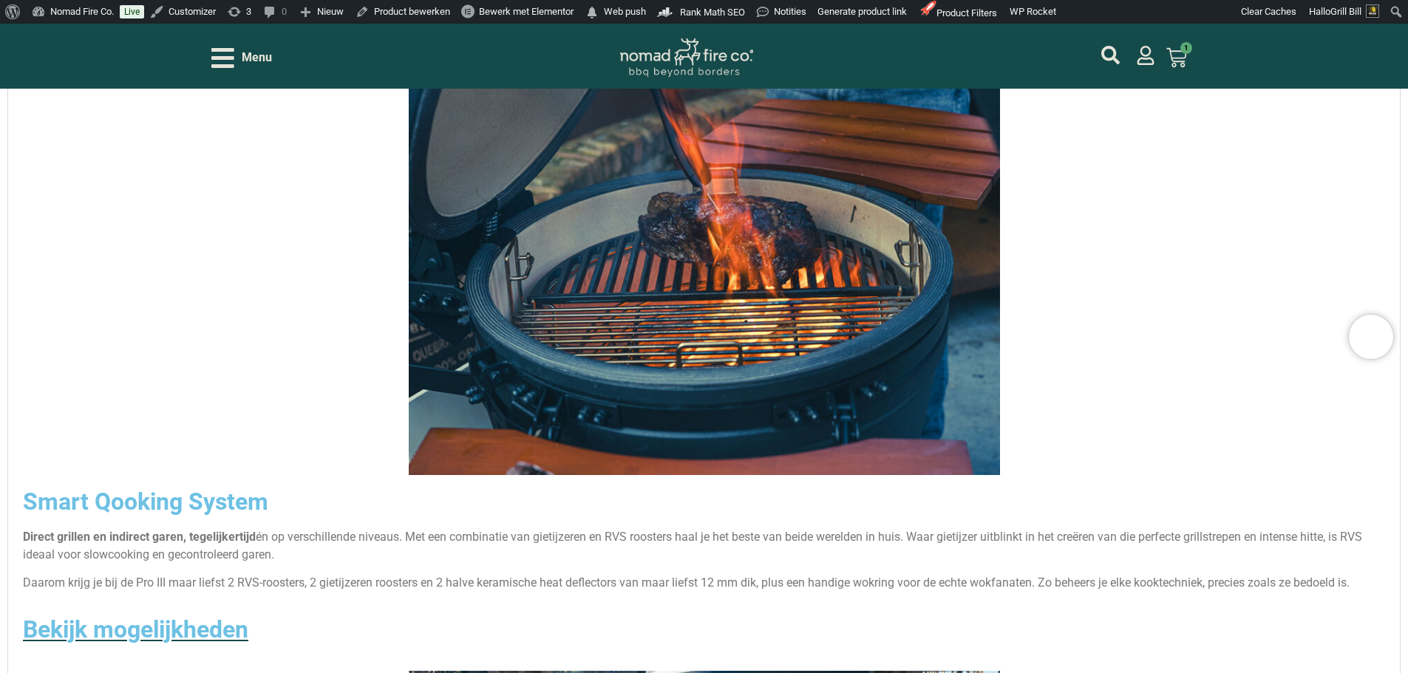
scroll to position [3326, 0]
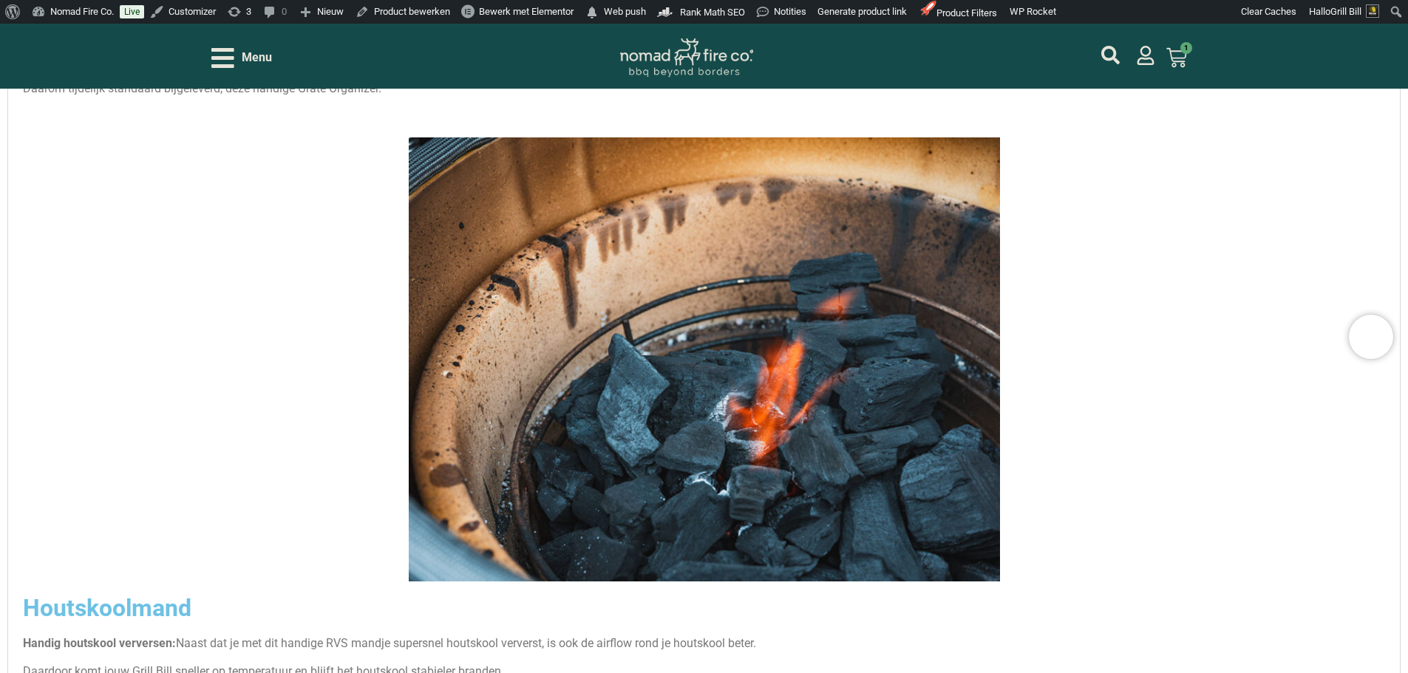
scroll to position [4508, 0]
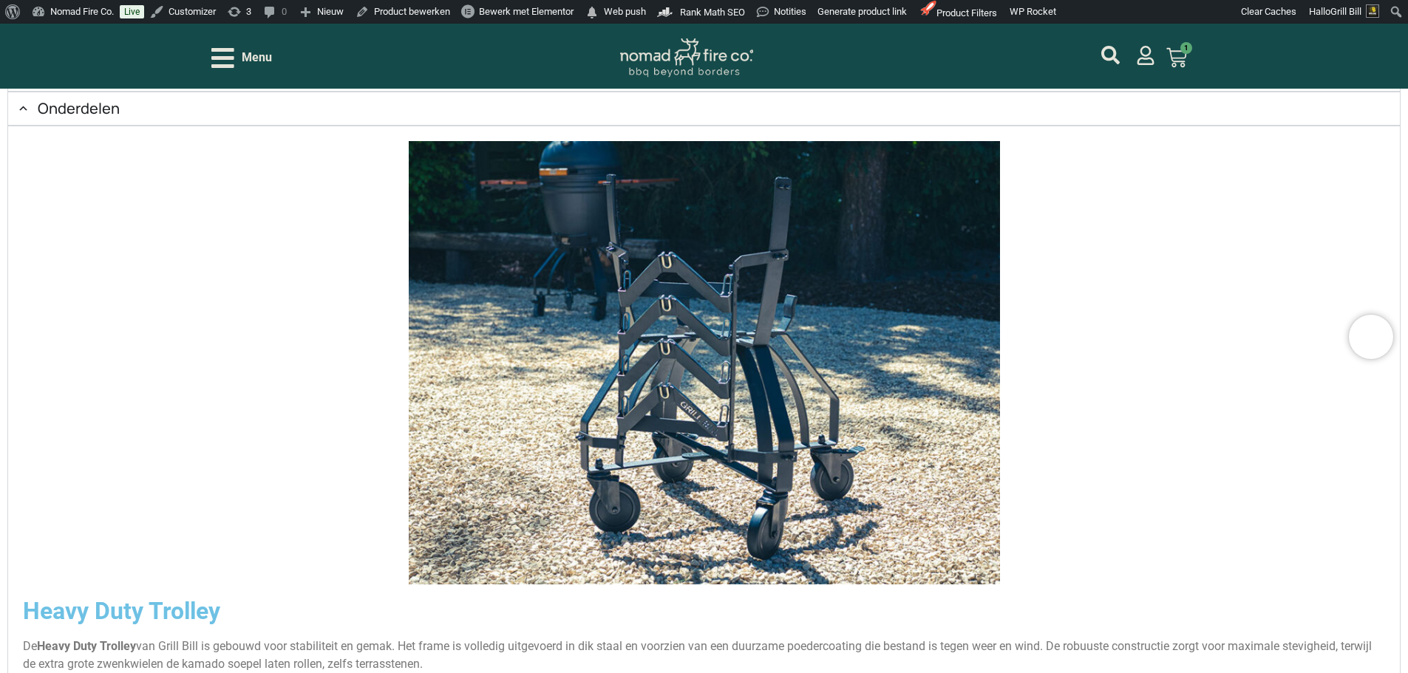
scroll to position [7168, 0]
